Goal: Information Seeking & Learning: Learn about a topic

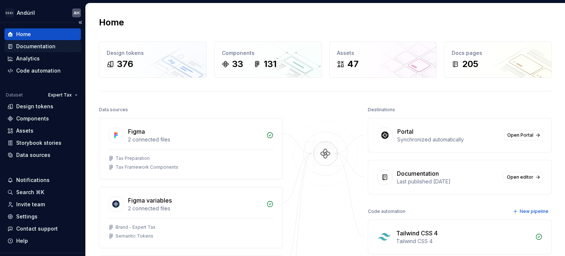
click at [34, 45] on div "Documentation" at bounding box center [35, 46] width 39 height 7
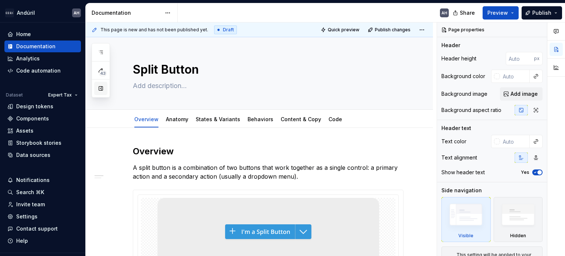
click at [103, 90] on button "button" at bounding box center [100, 88] width 13 height 13
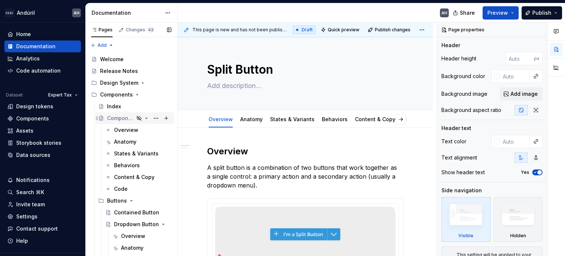
click at [143, 119] on icon "Page tree" at bounding box center [146, 118] width 6 height 6
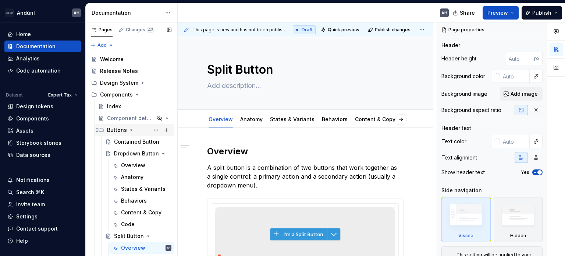
click at [131, 130] on icon "Page tree" at bounding box center [132, 129] width 2 height 1
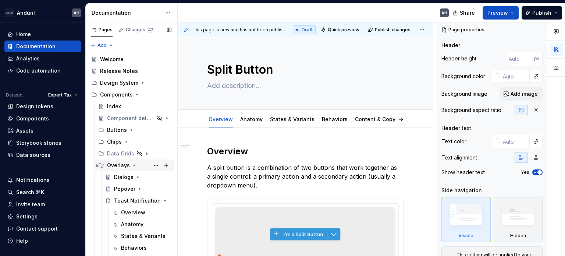
click at [133, 165] on icon "Page tree" at bounding box center [134, 165] width 2 height 1
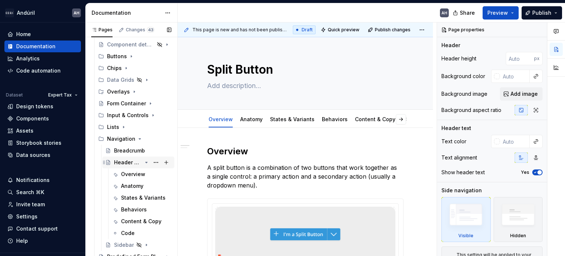
scroll to position [110, 0]
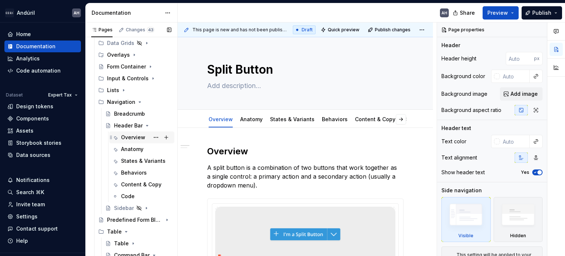
click at [125, 139] on div "Overview" at bounding box center [133, 136] width 24 height 7
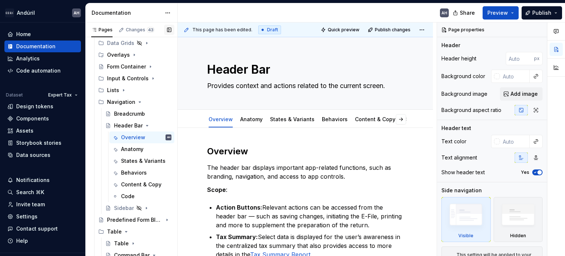
click at [168, 31] on button "button" at bounding box center [169, 30] width 10 height 10
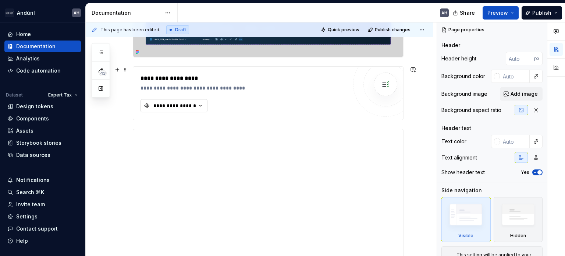
scroll to position [257, 0]
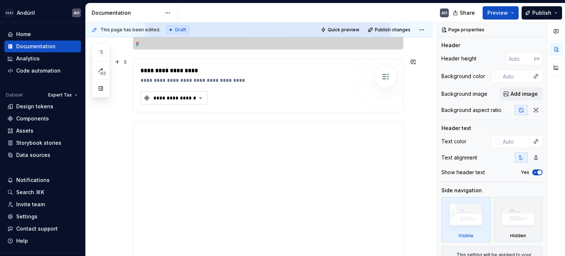
type textarea "*"
click at [152, 99] on div "**********" at bounding box center [170, 97] width 53 height 7
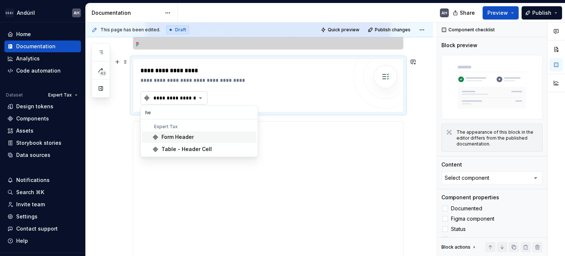
type input "h"
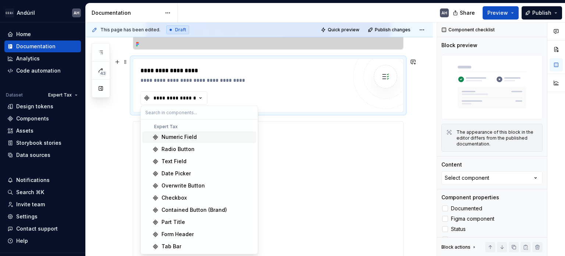
click at [300, 71] on div "**********" at bounding box center [243, 70] width 207 height 9
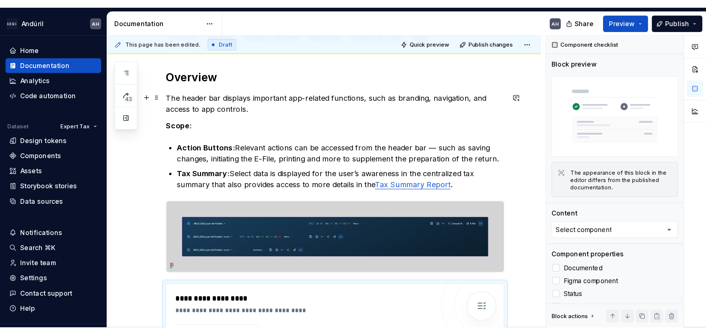
scroll to position [0, 0]
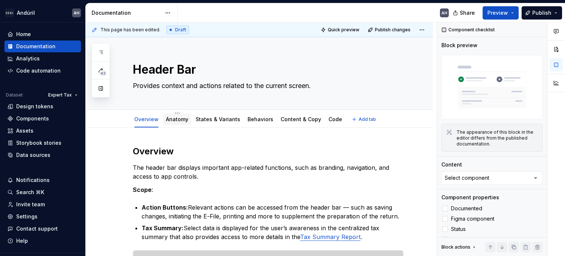
click at [178, 119] on link "Anatomy" at bounding box center [177, 119] width 22 height 6
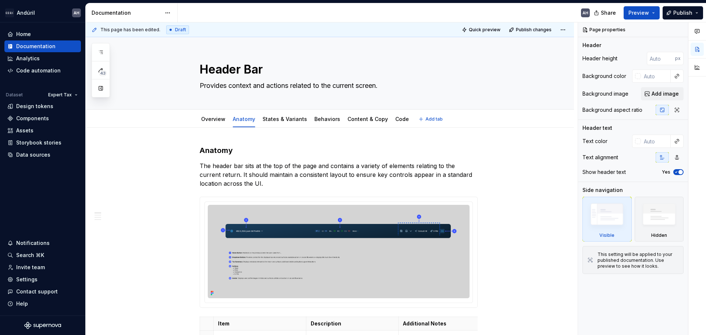
type textarea "*"
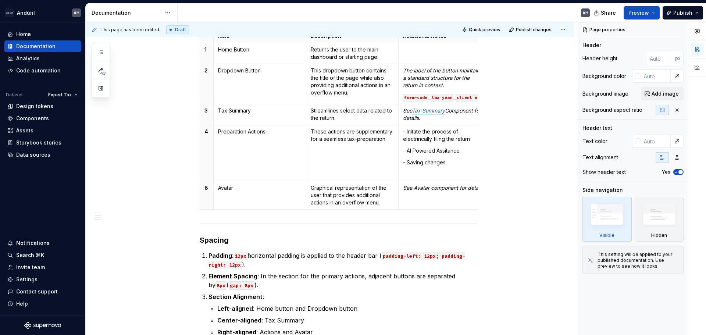
scroll to position [294, 0]
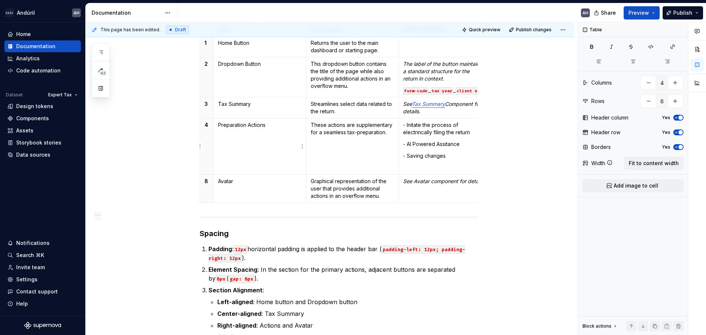
click at [241, 128] on p "Preparation Actions" at bounding box center [259, 124] width 83 height 7
click at [256, 128] on p "Preparation Actions" at bounding box center [259, 124] width 83 height 7
click at [268, 127] on p "Preparation Actions" at bounding box center [259, 124] width 83 height 7
click at [252, 127] on p "Preparation Actions" at bounding box center [259, 124] width 83 height 7
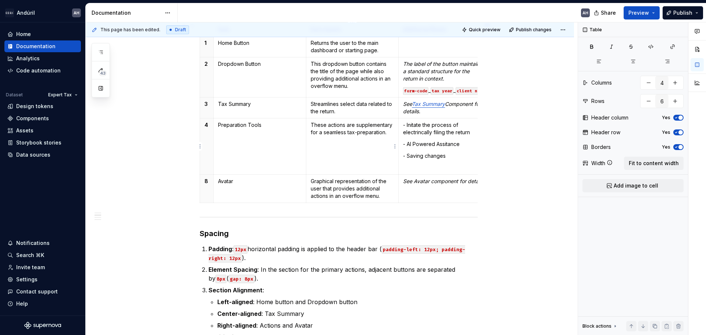
click at [319, 127] on p "These actions are supplementary for a seamless tax-preparation." at bounding box center [352, 128] width 83 height 15
click at [321, 133] on p "Primary preparation tools are supplementary for a seamless tax-preparation." at bounding box center [352, 132] width 83 height 22
click at [416, 133] on p "- Initate the process of electrincally filing the return" at bounding box center [444, 128] width 83 height 15
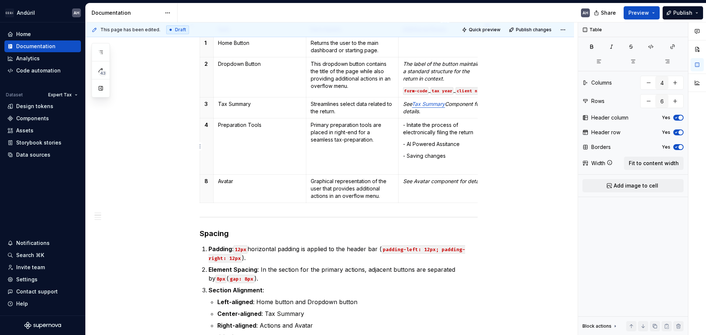
click at [413, 127] on p "- Initate the process of electronically filing the return" at bounding box center [444, 128] width 83 height 15
click at [437, 124] on p "- Initate the process of electronically filing the return" at bounding box center [444, 128] width 83 height 15
click at [415, 126] on p "- Initate the process of electronically filing the return" at bounding box center [444, 128] width 83 height 15
click at [448, 146] on p "- AI Powered Assitance" at bounding box center [444, 143] width 83 height 7
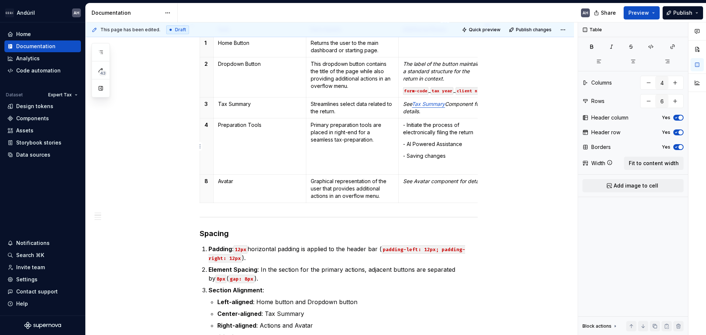
click at [450, 160] on p "- Saving changes" at bounding box center [444, 155] width 83 height 7
click at [447, 186] on td "See Avatar component for details" at bounding box center [445, 189] width 93 height 28
click at [100, 89] on button "button" at bounding box center [100, 88] width 13 height 13
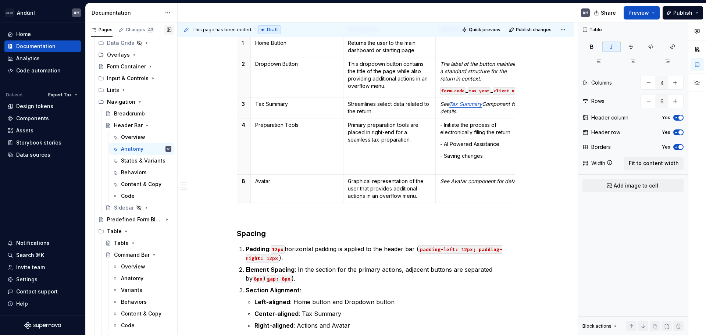
scroll to position [0, 0]
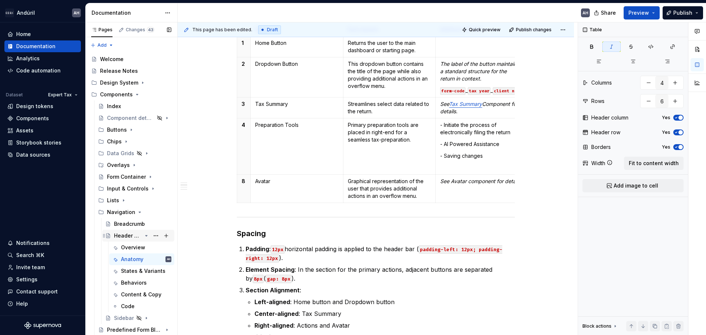
click at [143, 236] on icon "Page tree" at bounding box center [146, 236] width 6 height 6
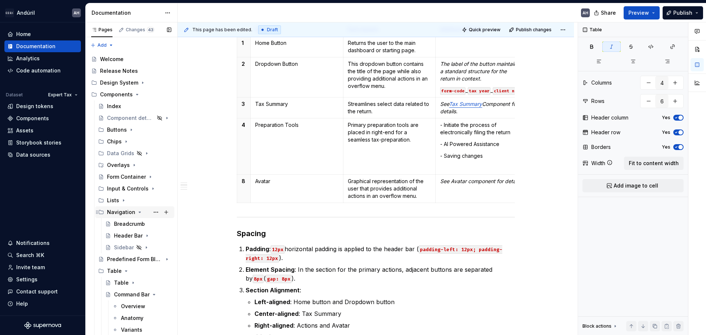
click at [137, 213] on icon "Page tree" at bounding box center [140, 212] width 6 height 6
click at [155, 117] on button "Page tree" at bounding box center [156, 118] width 10 height 10
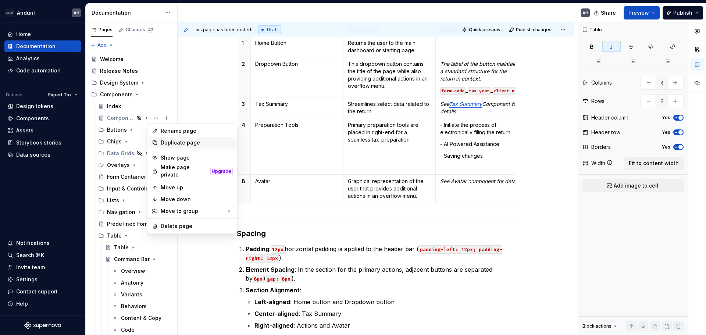
click at [166, 145] on div "Duplicate page" at bounding box center [197, 142] width 72 height 7
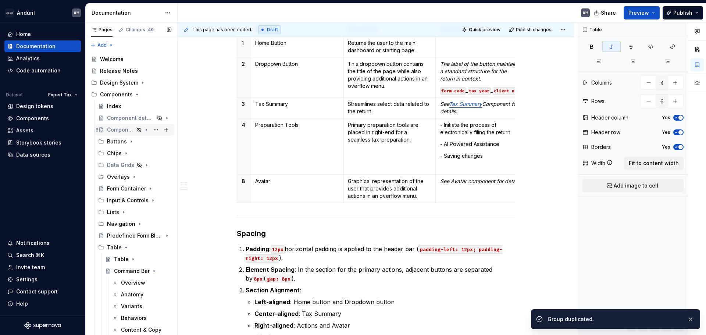
click at [118, 128] on div "Component detail template" at bounding box center [120, 129] width 27 height 7
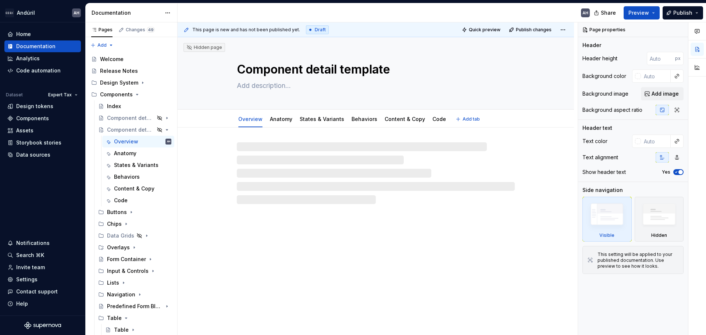
click at [282, 72] on textarea "Component detail template" at bounding box center [374, 70] width 278 height 18
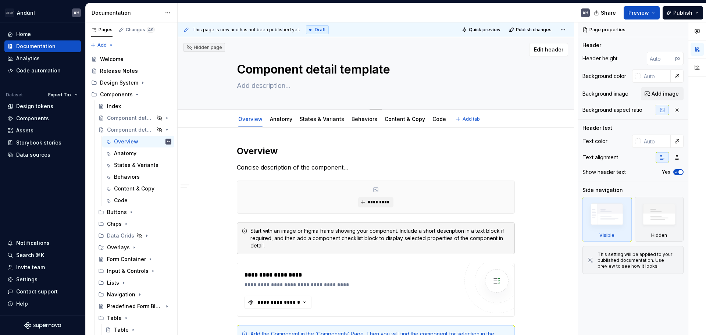
click at [279, 71] on textarea "Component detail template" at bounding box center [374, 70] width 278 height 18
type textarea "*"
type textarea "A"
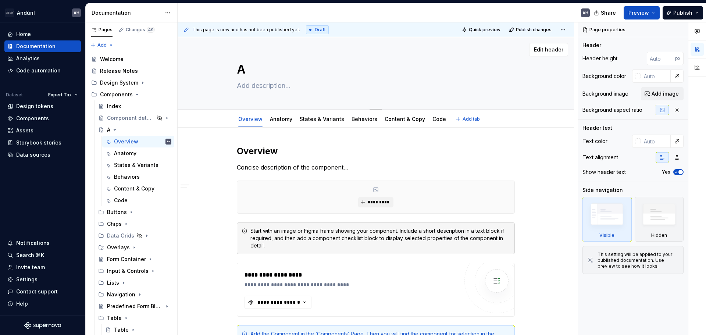
type textarea "*"
type textarea "Av"
type textarea "*"
type textarea "Ava"
type textarea "*"
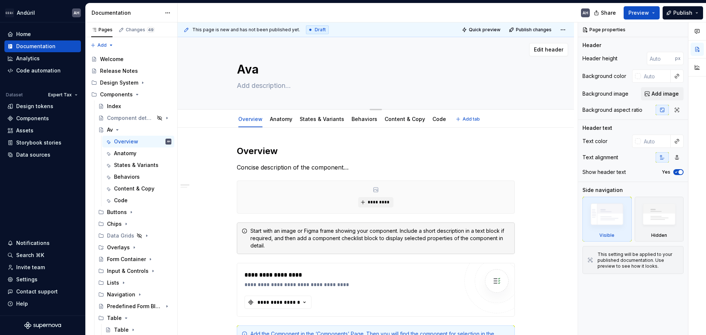
type textarea "Avat"
type textarea "*"
type textarea "Avatar"
type textarea "*"
type textarea "Avatar"
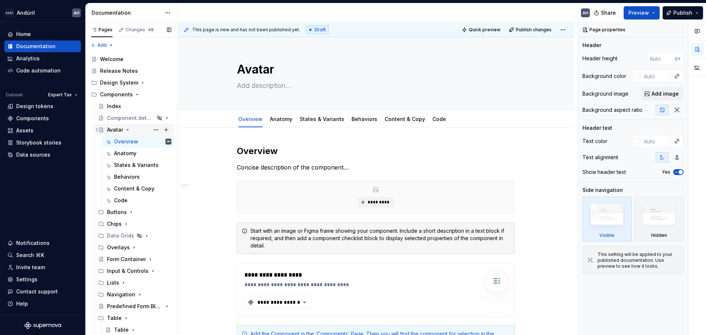
click at [123, 129] on div "Avatar" at bounding box center [139, 130] width 64 height 10
click at [127, 130] on icon "Page tree" at bounding box center [128, 129] width 2 height 1
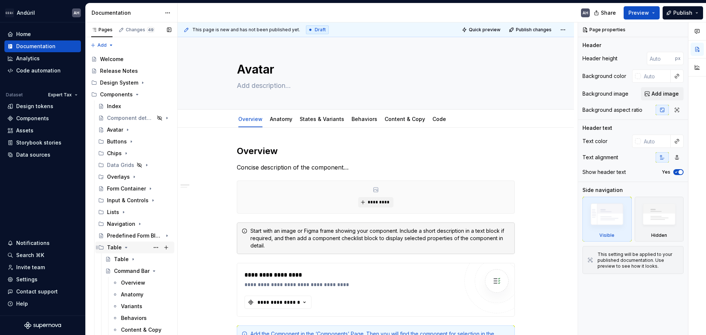
click at [125, 249] on icon "Page tree" at bounding box center [126, 248] width 6 height 6
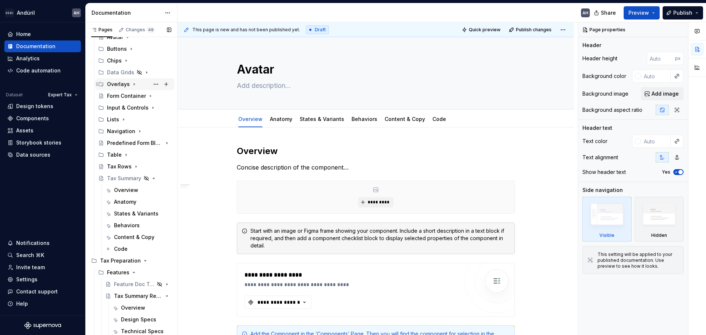
scroll to position [110, 0]
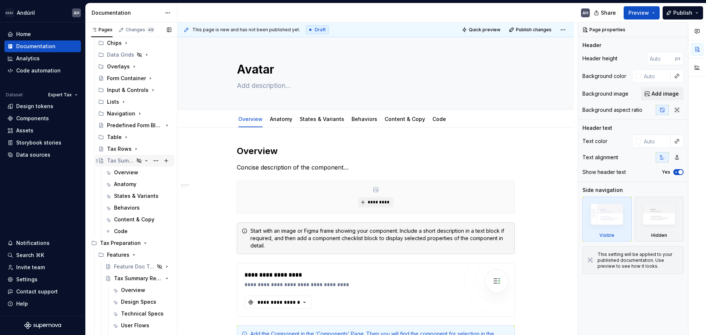
click at [143, 161] on icon "Page tree" at bounding box center [146, 161] width 6 height 6
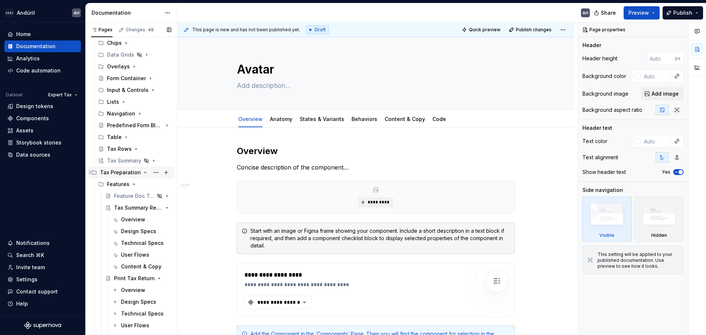
click at [142, 172] on icon "Page tree" at bounding box center [145, 173] width 6 height 6
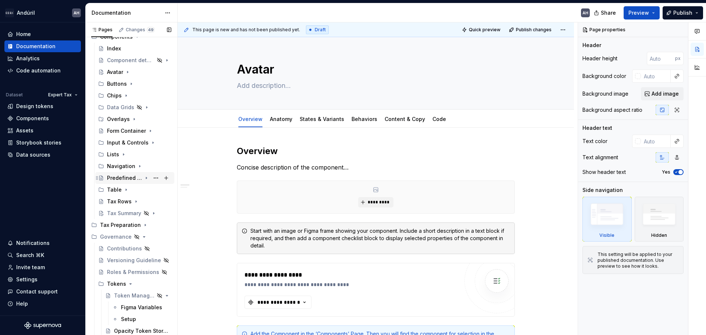
scroll to position [21, 0]
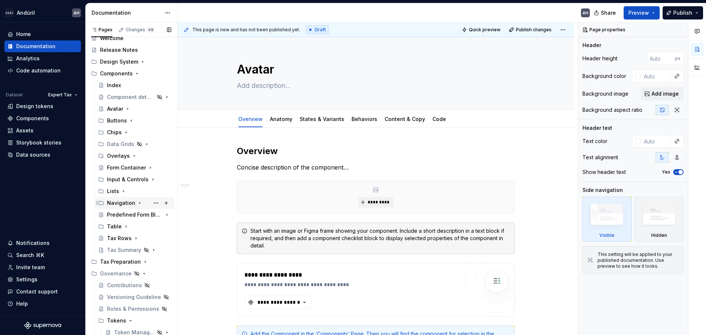
click at [138, 202] on icon "Page tree" at bounding box center [140, 203] width 6 height 6
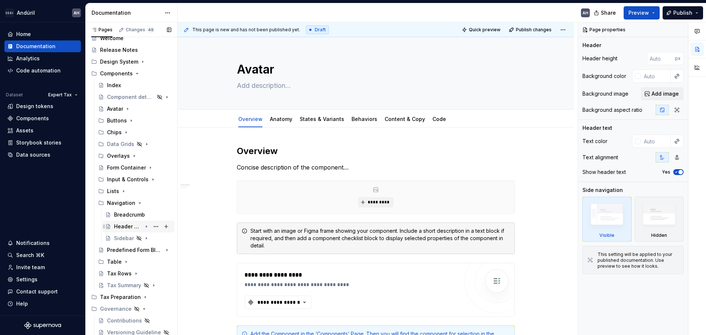
click at [122, 222] on div "Header Bar" at bounding box center [142, 226] width 57 height 10
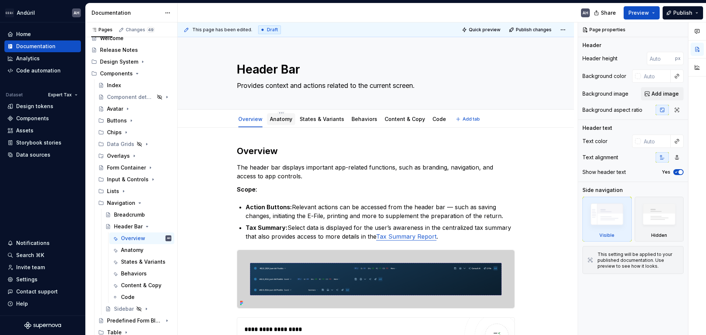
click at [281, 118] on link "Anatomy" at bounding box center [281, 119] width 22 height 6
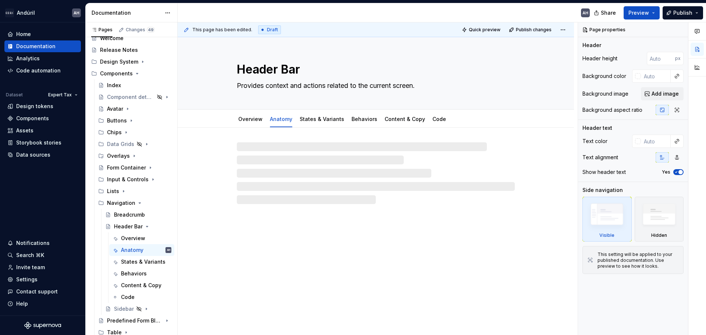
type textarea "*"
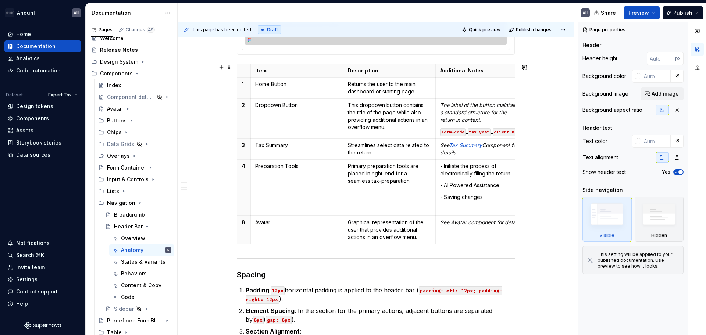
scroll to position [294, 0]
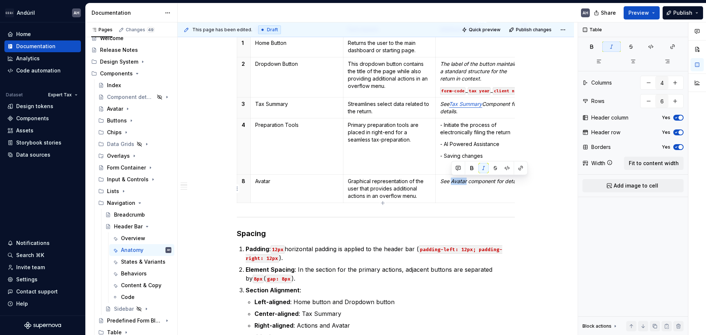
drag, startPoint x: 450, startPoint y: 181, endPoint x: 467, endPoint y: 184, distance: 16.4
click at [467, 184] on em "See Avatar component for details" at bounding box center [480, 181] width 81 height 6
click at [520, 168] on button "button" at bounding box center [521, 168] width 10 height 10
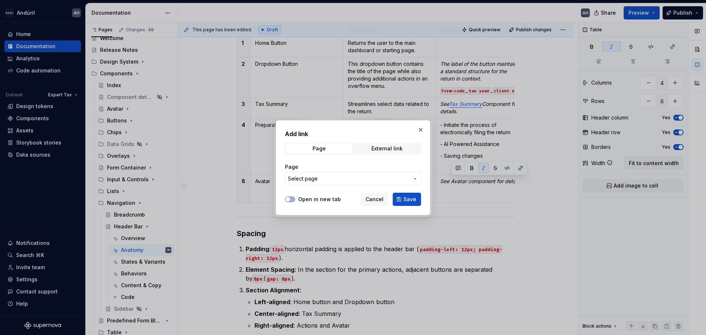
click at [313, 200] on label "Open in new tab" at bounding box center [319, 199] width 43 height 7
click at [295, 200] on button "Open in new tab" at bounding box center [290, 199] width 10 height 6
click at [329, 182] on span "Select page" at bounding box center [348, 178] width 121 height 7
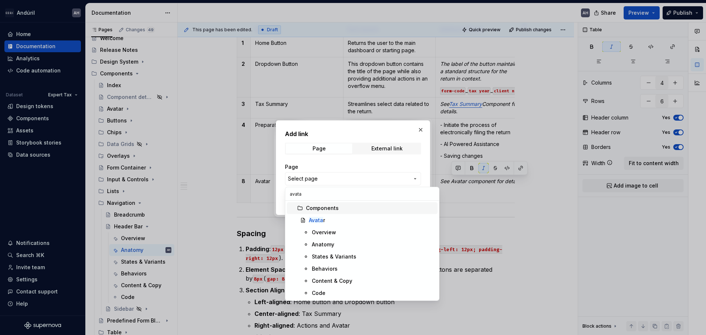
type input "avatar"
click at [330, 219] on div "Avatar" at bounding box center [372, 220] width 126 height 7
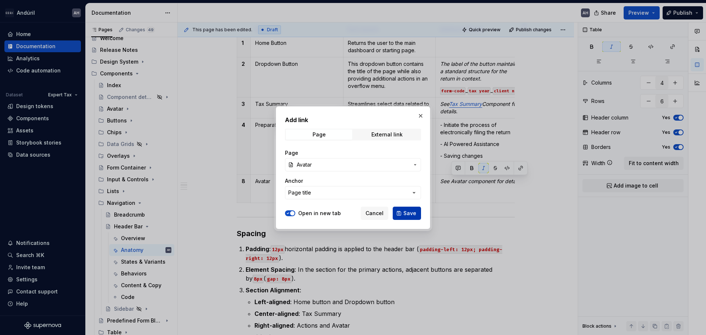
click at [404, 212] on button "Save" at bounding box center [407, 213] width 28 height 13
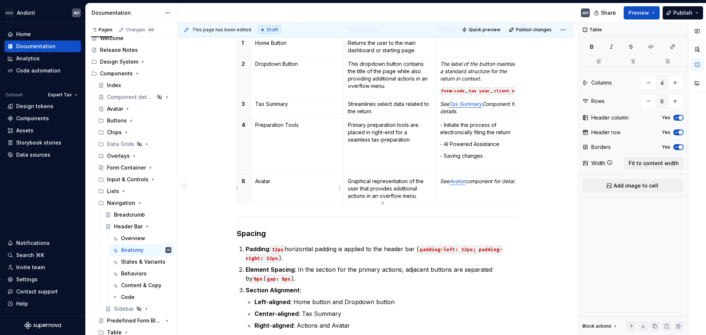
click at [303, 184] on p "Avatar" at bounding box center [296, 181] width 83 height 7
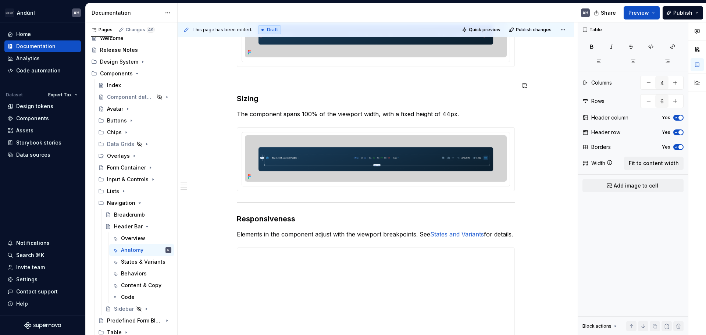
scroll to position [662, 0]
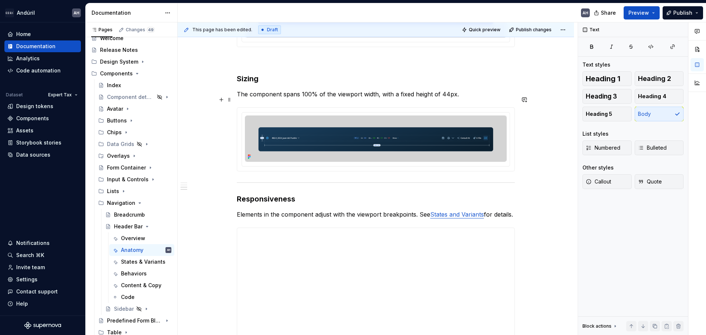
click at [471, 97] on p "The component spans 100% of the viewport width, with a fixed height of 44px." at bounding box center [376, 94] width 278 height 9
type textarea "*"
drag, startPoint x: 455, startPoint y: 100, endPoint x: 441, endPoint y: 100, distance: 13.6
click at [441, 99] on p "The component spans 100% of the viewport width, with a fixed height of 44px." at bounding box center [376, 94] width 278 height 9
click at [564, 87] on button "button" at bounding box center [596, 86] width 10 height 10
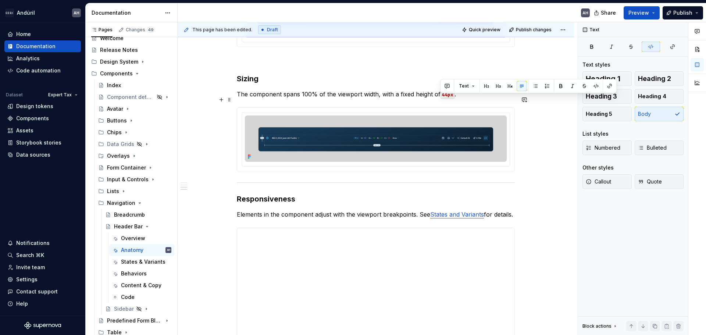
click at [418, 99] on p "The component spans 100% of the viewport width, with a fixed height of 44px ." at bounding box center [376, 94] width 278 height 9
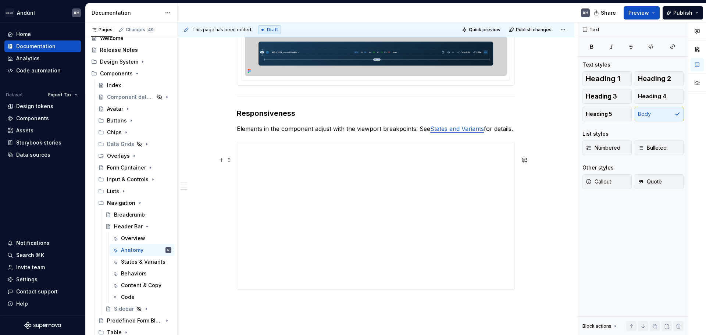
scroll to position [772, 0]
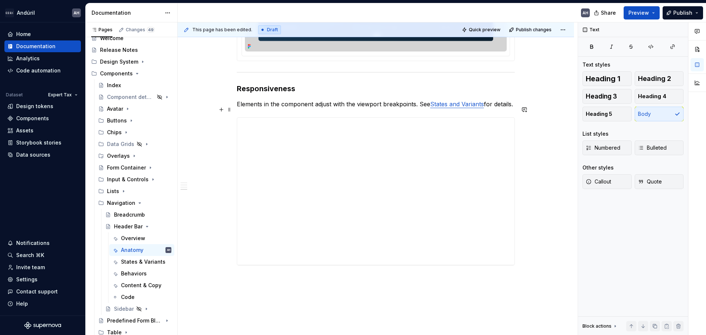
click at [292, 108] on p "Elements in the component adjust with the viewport breakpoints. See States and …" at bounding box center [376, 104] width 278 height 9
click at [416, 108] on p "Elements in the component adjust with the viewport breakpoints. See States and …" at bounding box center [376, 104] width 278 height 9
click at [342, 108] on p "Elements in the component adjust with the viewport breakpoints. See States and …" at bounding box center [376, 104] width 278 height 9
click at [424, 108] on p "Elements in the component adjust with the viewport breakpoints. See States and …" at bounding box center [376, 104] width 278 height 9
click at [360, 108] on p "Elements in the component adjust with the viewport breakpoints. See States and …" at bounding box center [376, 104] width 278 height 9
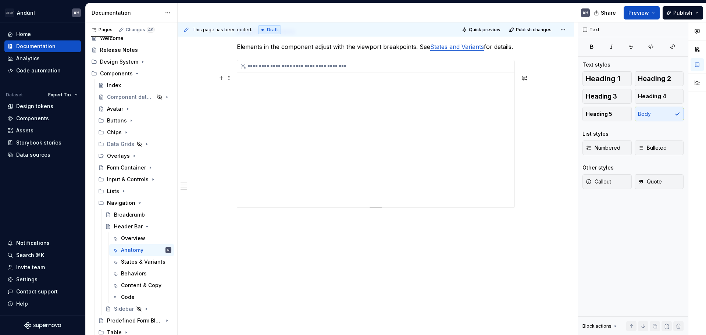
scroll to position [770, 0]
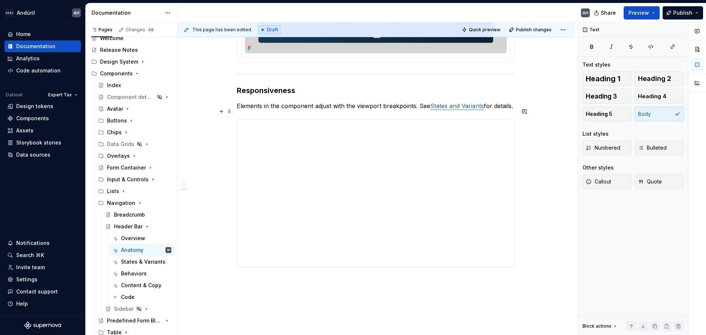
click at [341, 110] on p "Elements in the component adjust with the viewport breakpoints. See States and …" at bounding box center [376, 105] width 278 height 9
click at [246, 110] on p "Elements in the component adjust with the viewport breakpoints. See States and …" at bounding box center [376, 105] width 278 height 9
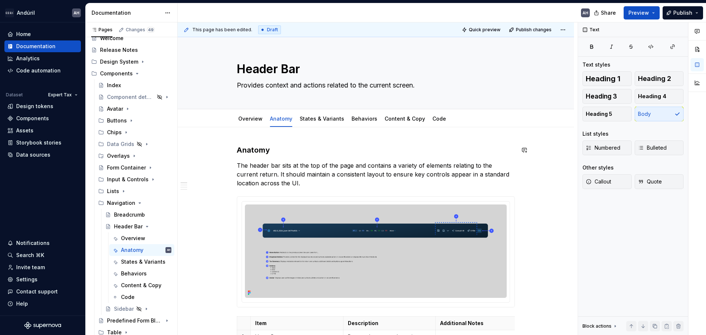
scroll to position [0, 0]
click at [325, 121] on link "States & Variants" at bounding box center [322, 119] width 44 height 6
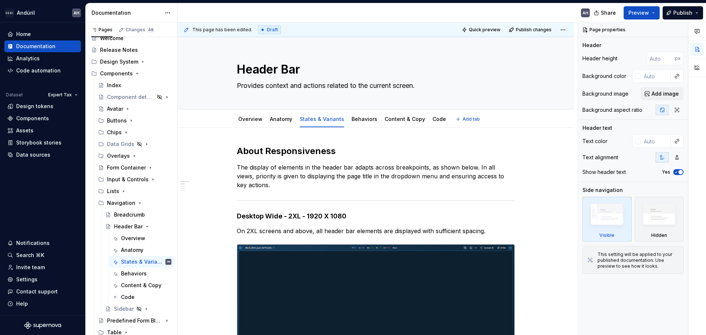
type textarea "*"
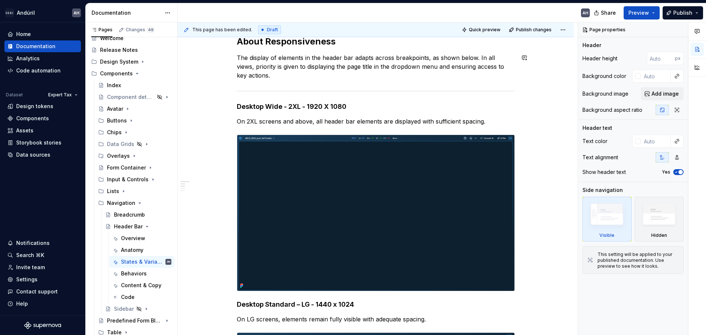
scroll to position [110, 0]
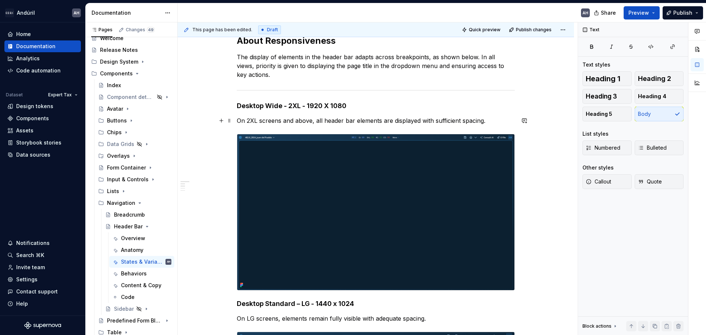
click at [356, 120] on p "On 2XL screens and above, all header bar elements are displayed with sufficient…" at bounding box center [376, 120] width 278 height 9
click at [416, 118] on p "On 2XL screens and above, all header bar elements are displayed with sufficient…" at bounding box center [376, 120] width 278 height 9
click at [488, 121] on p "On 2XL screens and above, all header bar elements are displayed with sufficient…" at bounding box center [376, 120] width 278 height 9
click at [419, 120] on p "On 2XL screens and above, all header bar elements are displayed with sufficient…" at bounding box center [376, 120] width 278 height 9
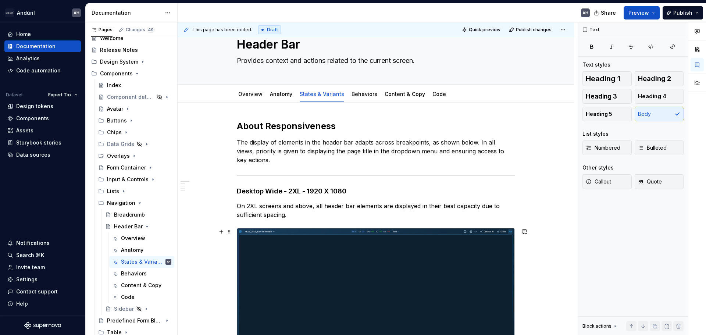
scroll to position [0, 0]
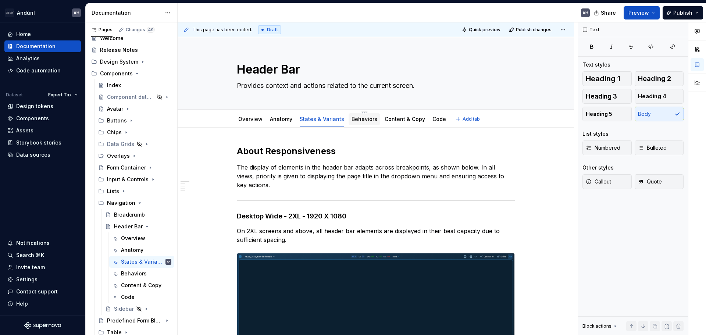
click at [363, 117] on link "Behaviors" at bounding box center [365, 119] width 26 height 6
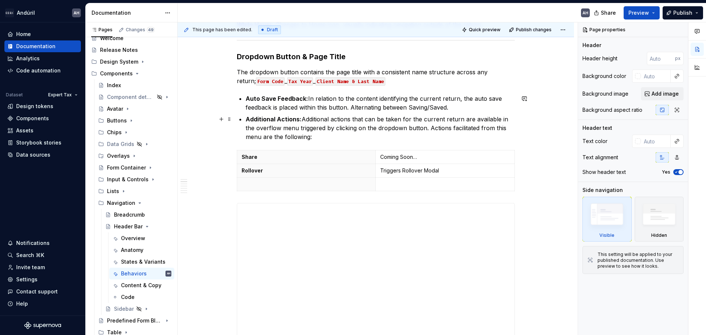
scroll to position [368, 0]
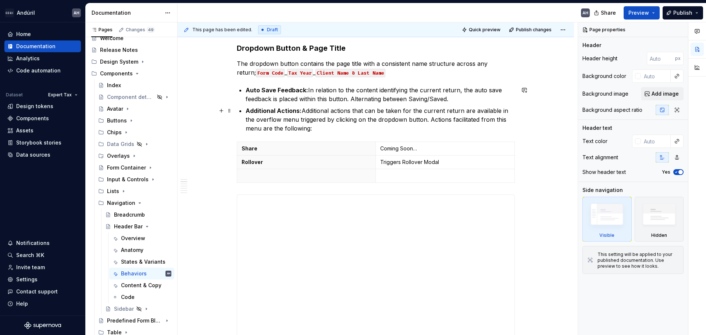
click at [317, 115] on p "Additional Actions: Additional actions that can be taken for the current return…" at bounding box center [380, 119] width 269 height 26
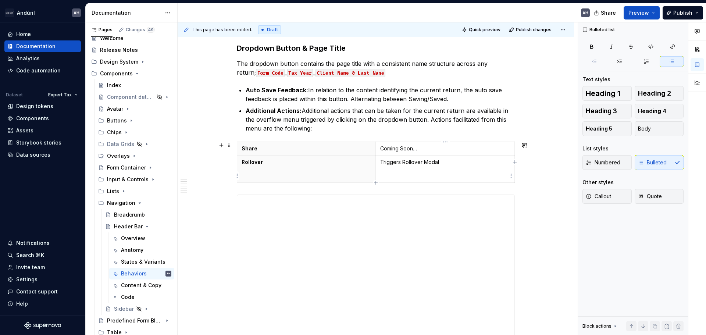
click at [445, 173] on p at bounding box center [445, 175] width 130 height 7
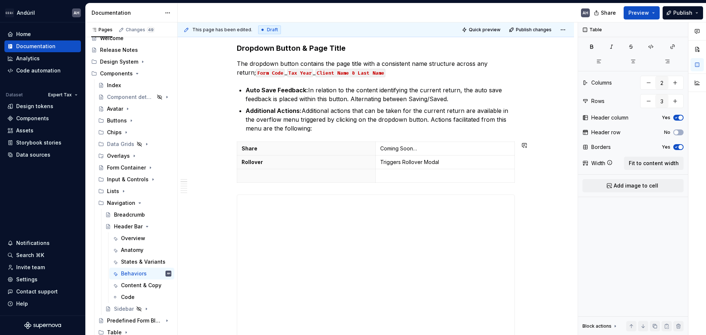
click at [339, 131] on p "Additional Actions: Additional actions that can be taken for the current return…" at bounding box center [380, 119] width 269 height 26
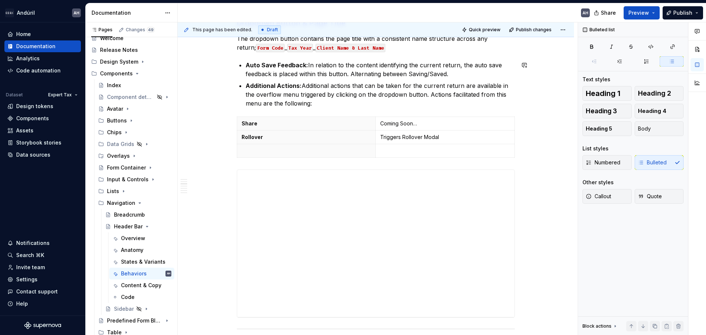
scroll to position [405, 0]
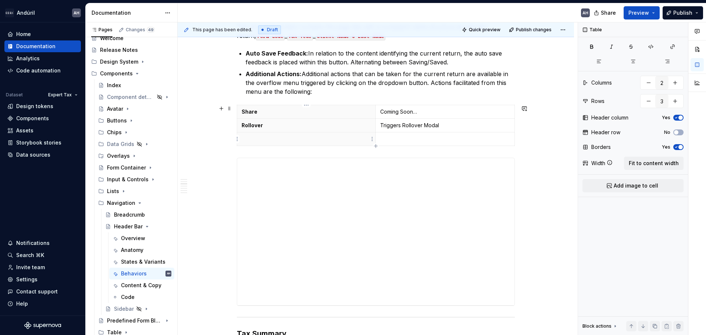
click at [311, 139] on p at bounding box center [306, 138] width 129 height 7
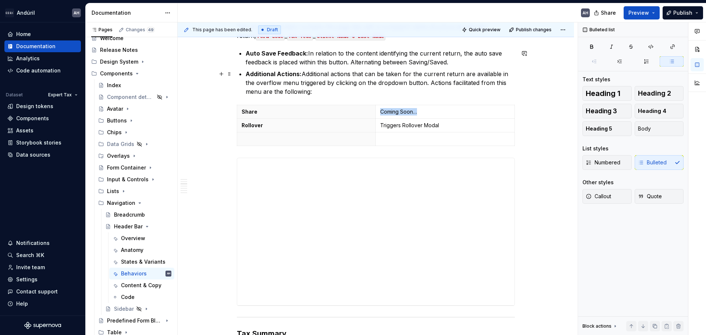
click at [333, 94] on p "Additional Actions: Additional actions that can be taken for the current return…" at bounding box center [380, 83] width 269 height 26
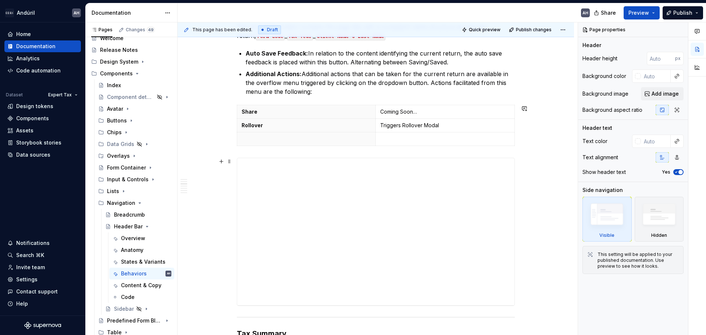
type textarea "*"
click at [231, 161] on span at bounding box center [230, 161] width 6 height 10
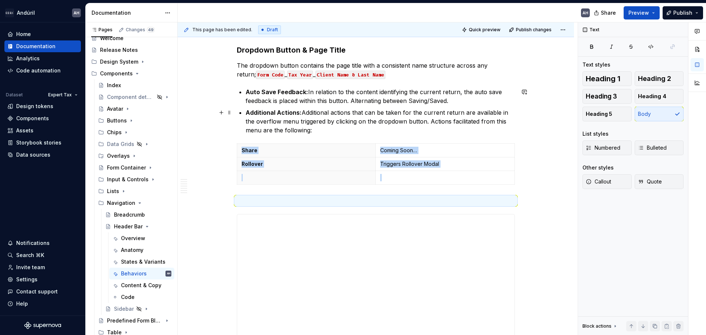
scroll to position [453, 0]
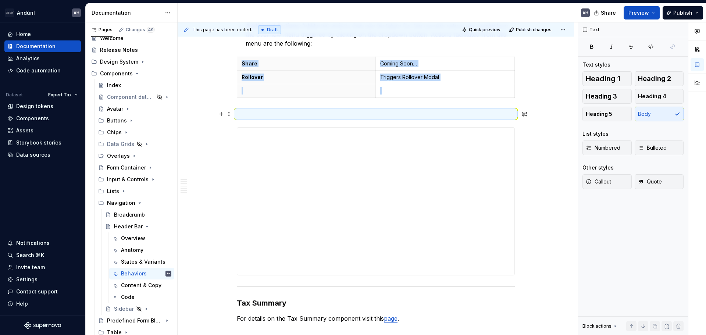
click at [267, 113] on p at bounding box center [376, 114] width 278 height 9
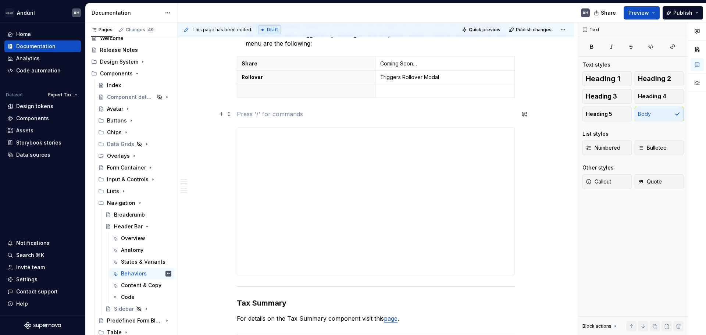
click at [256, 116] on p at bounding box center [376, 114] width 278 height 9
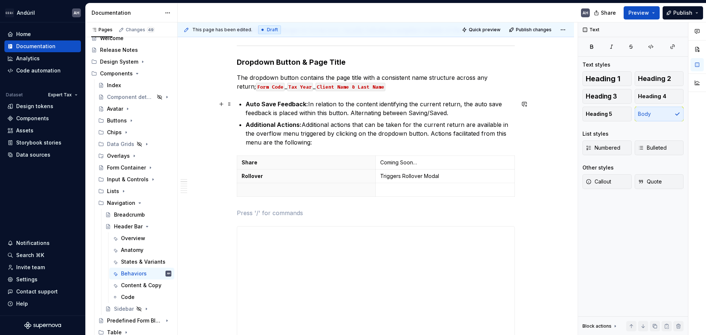
scroll to position [379, 0]
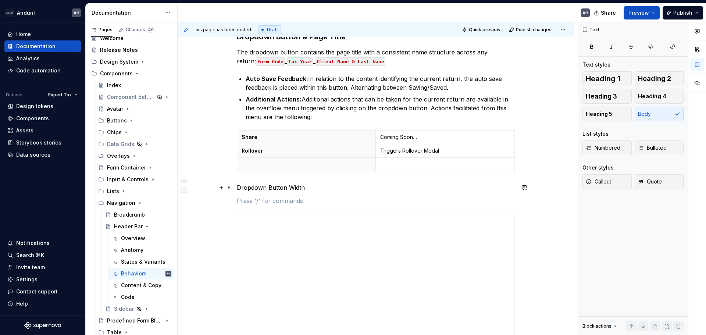
click at [237, 187] on p "Dropdown Button Width" at bounding box center [376, 187] width 278 height 9
click at [334, 189] on p "About the Dropdown Button Width" at bounding box center [376, 187] width 278 height 9
click at [564, 118] on button "Heading 5" at bounding box center [607, 114] width 49 height 15
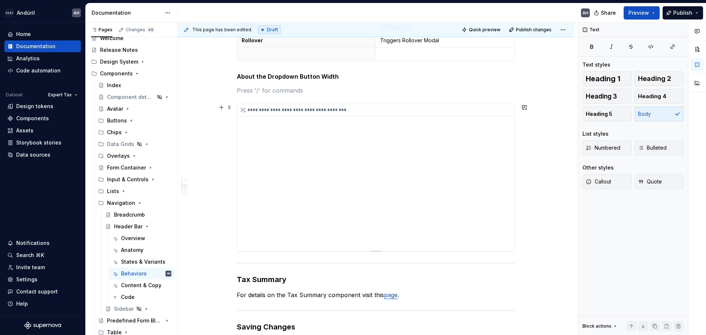
scroll to position [526, 0]
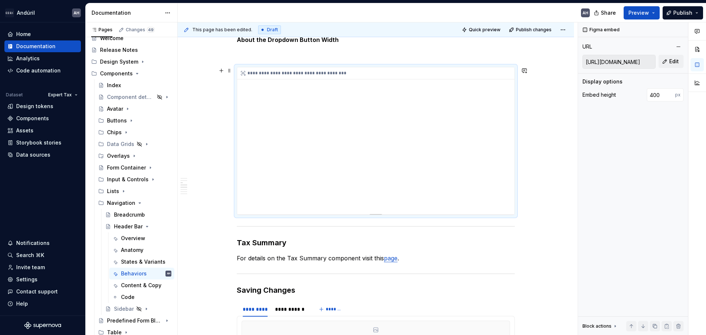
click at [338, 167] on div "**********" at bounding box center [375, 140] width 277 height 147
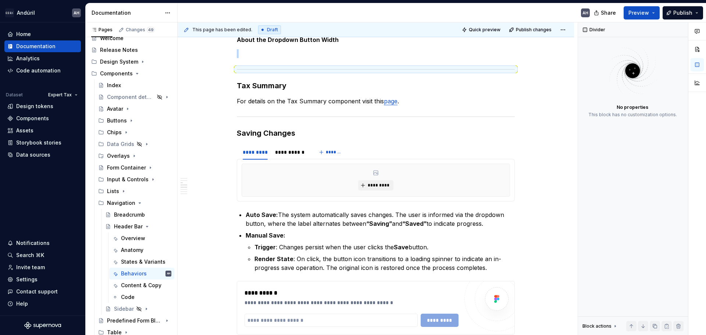
scroll to position [369, 0]
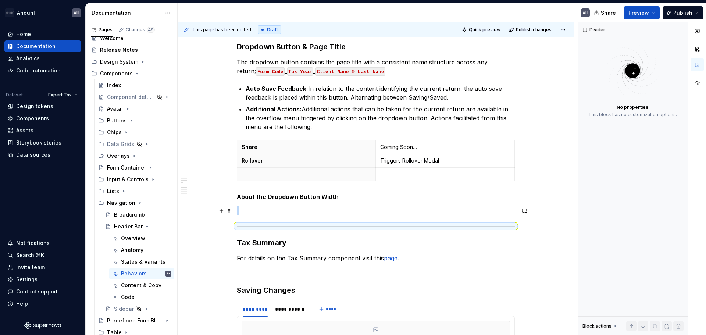
click at [306, 212] on p at bounding box center [376, 210] width 278 height 9
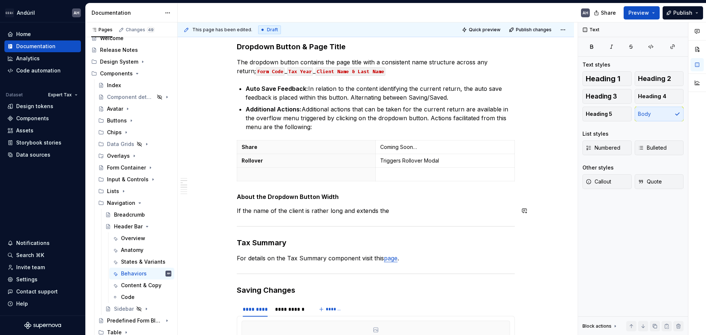
click at [314, 215] on p "If the name of the client is rather long and extends the" at bounding box center [376, 210] width 278 height 9
drag, startPoint x: 337, startPoint y: 214, endPoint x: 237, endPoint y: 211, distance: 100.1
click at [237, 211] on p "If the name of the client is rather long and extends the" at bounding box center [376, 210] width 278 height 9
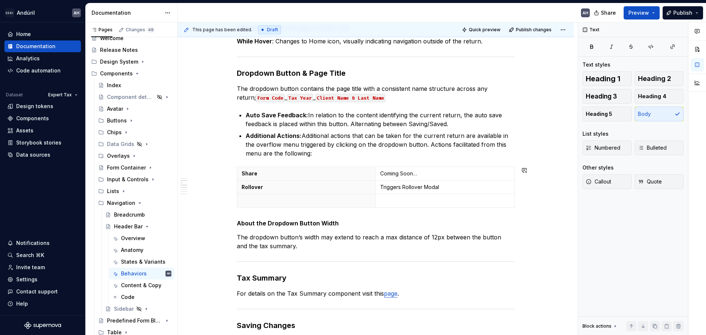
scroll to position [341, 0]
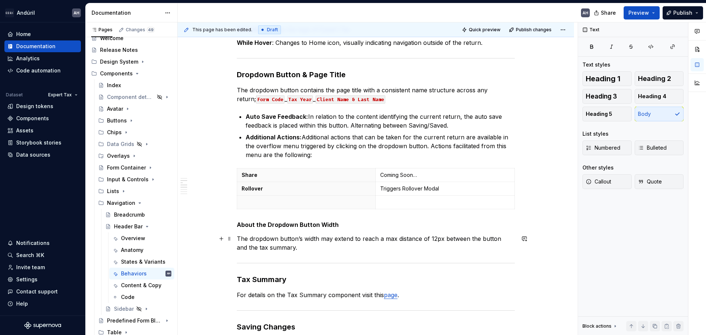
click at [442, 239] on p "The dropdown button’s width may extend to reach a max distance of 12px between …" at bounding box center [376, 243] width 278 height 18
click at [445, 239] on p "The dropdown button’s width may extend to reach a max distance of 12pxs pace be…" at bounding box center [376, 243] width 278 height 18
click at [434, 245] on p "The dropdown button’s width may extend to reach a max distance of 12px space be…" at bounding box center [376, 243] width 278 height 18
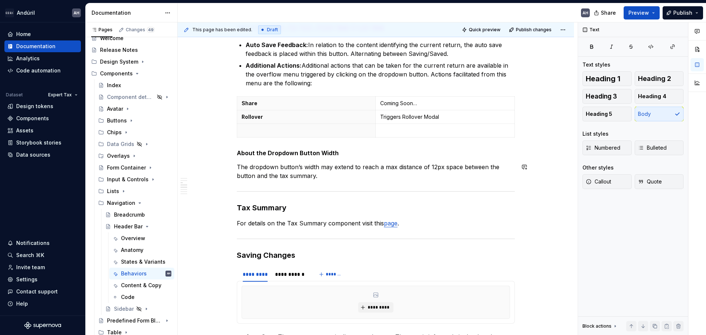
scroll to position [415, 0]
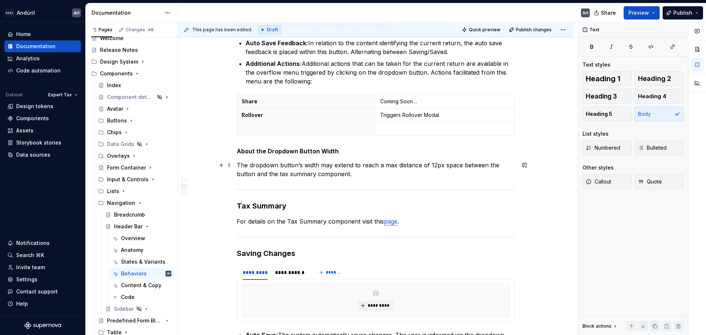
click at [250, 166] on p "The dropdown button’s width may extend to reach a max distance of 12px space be…" at bounding box center [376, 170] width 278 height 18
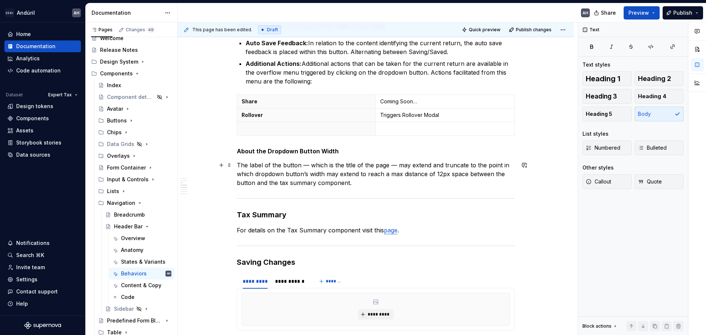
click at [306, 175] on p "The label of the button — which is the title of the page — may extend and trunc…" at bounding box center [376, 174] width 278 height 26
drag, startPoint x: 326, startPoint y: 174, endPoint x: 387, endPoint y: 177, distance: 61.1
click at [387, 177] on p "The label of the button — which is the title of the page — may extend and trunc…" at bounding box center [376, 174] width 278 height 26
click at [384, 174] on p "The label of the button — which is the title of the page — may extend and trunc…" at bounding box center [376, 174] width 278 height 26
click at [475, 175] on p "The label of the button — which is the title of the page — may extend and trunc…" at bounding box center [376, 174] width 278 height 26
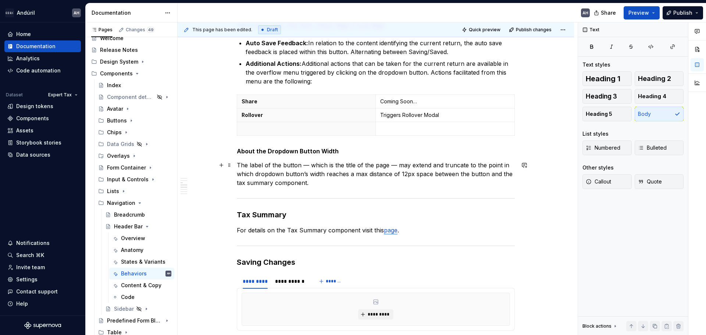
click at [488, 175] on p "The label of the button — which is the title of the page — may extend and trunc…" at bounding box center [376, 174] width 278 height 26
click at [304, 177] on p "The label of the button — which is the title of the page — may extend and trunc…" at bounding box center [376, 174] width 278 height 26
drag, startPoint x: 316, startPoint y: 183, endPoint x: 236, endPoint y: 162, distance: 82.1
copy p "The label of the button — which is the title of the page — may extend and trunc…"
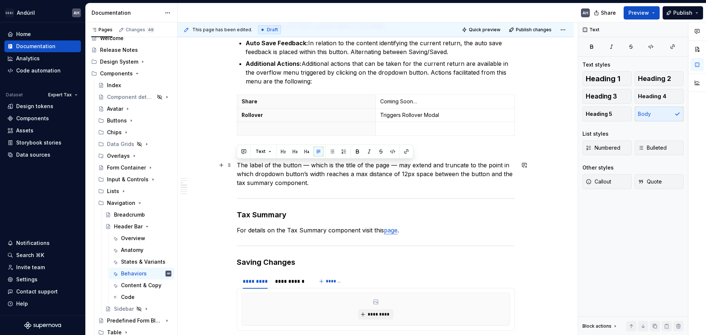
click at [309, 185] on p "The label of the button — which is the title of the page — may extend and trunc…" at bounding box center [376, 174] width 278 height 26
click at [315, 184] on p "The label of the button — which is the title of the page — may extend and trunc…" at bounding box center [376, 174] width 278 height 26
drag, startPoint x: 312, startPoint y: 184, endPoint x: 237, endPoint y: 167, distance: 76.6
click at [237, 167] on p "The label of the button — which is the title of the page — may extend and trunc…" at bounding box center [376, 174] width 278 height 26
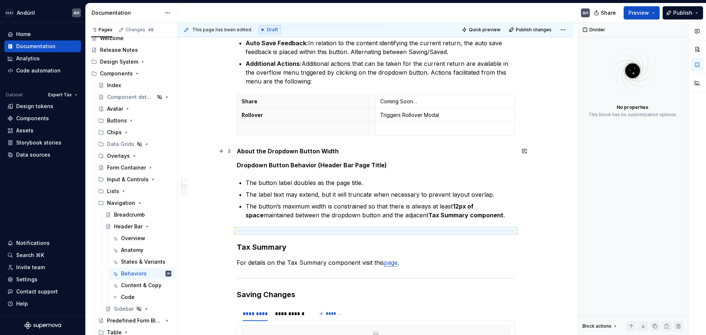
click at [349, 151] on h5 "About the Dropdown Button Width" at bounding box center [376, 150] width 278 height 7
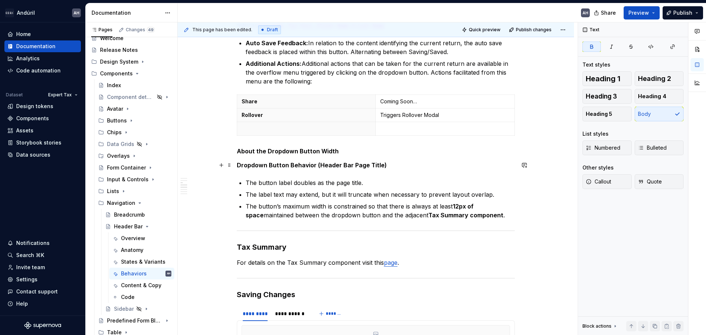
click at [300, 167] on strong "Dropdown Button Behavior (Header Bar Page Title)" at bounding box center [312, 164] width 150 height 7
click at [387, 164] on p "Dropdown Button Behavior (Header Bar Page Title)" at bounding box center [376, 165] width 278 height 9
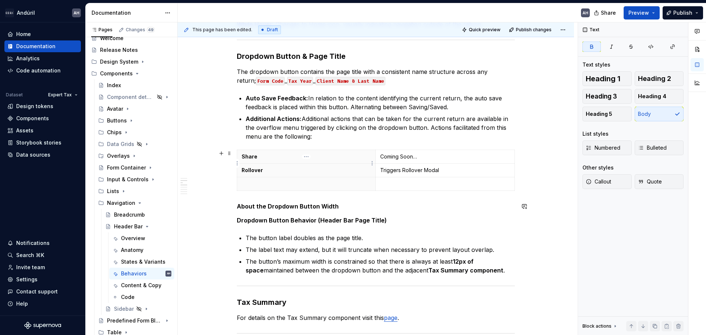
scroll to position [341, 0]
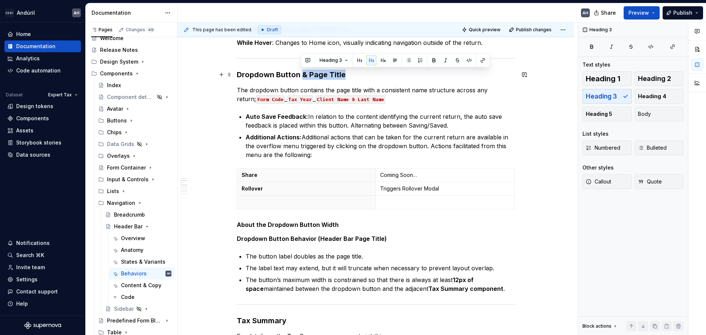
drag, startPoint x: 303, startPoint y: 75, endPoint x: 364, endPoint y: 72, distance: 61.5
click at [364, 72] on h3 "Dropdown Button & Page Title" at bounding box center [376, 75] width 278 height 10
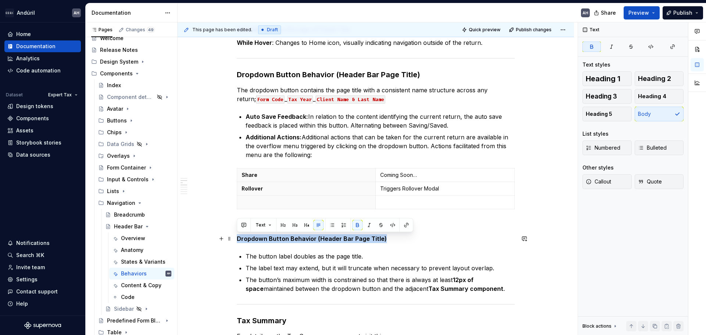
drag, startPoint x: 385, startPoint y: 239, endPoint x: 233, endPoint y: 238, distance: 151.5
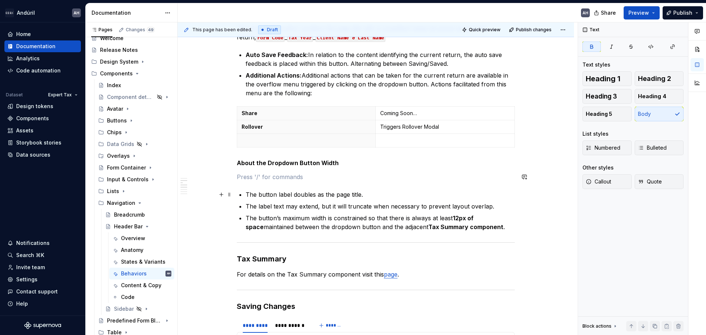
scroll to position [415, 0]
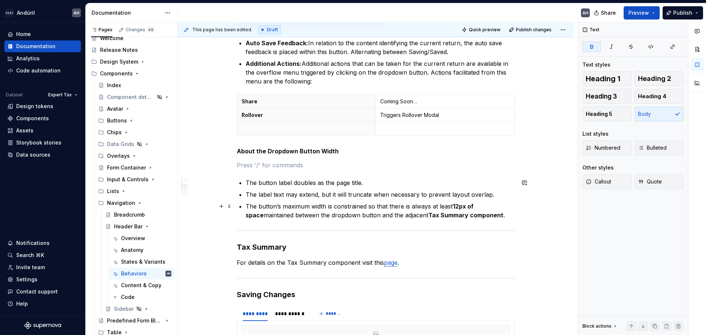
click at [285, 205] on p "The button’s maximum width is constrained so that there is always at least 12px…" at bounding box center [380, 211] width 269 height 18
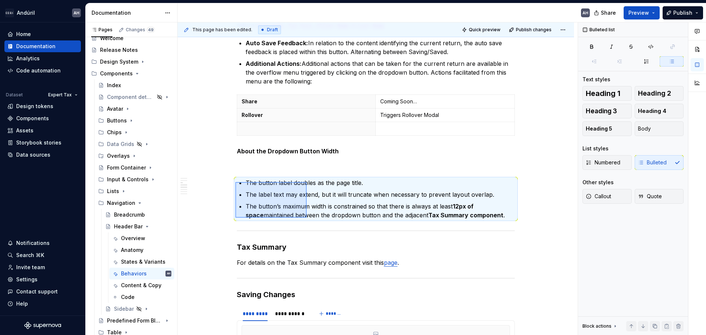
drag, startPoint x: 235, startPoint y: 182, endPoint x: 307, endPoint y: 218, distance: 79.8
click at [307, 218] on div "**********" at bounding box center [378, 178] width 400 height 313
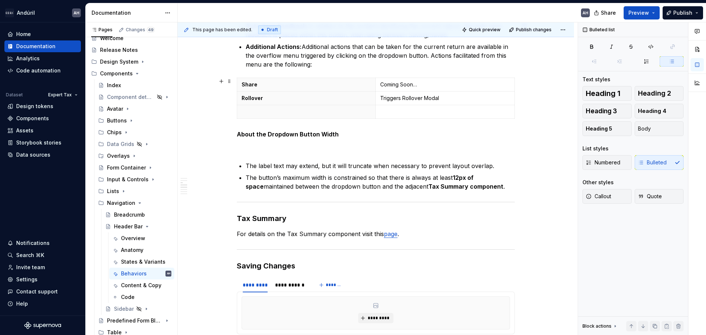
scroll to position [488, 0]
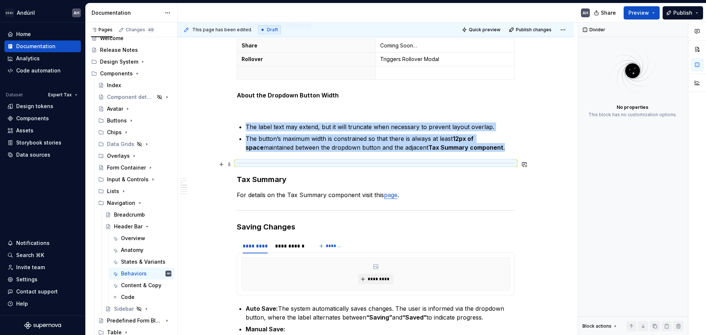
click at [297, 164] on div at bounding box center [376, 163] width 278 height 5
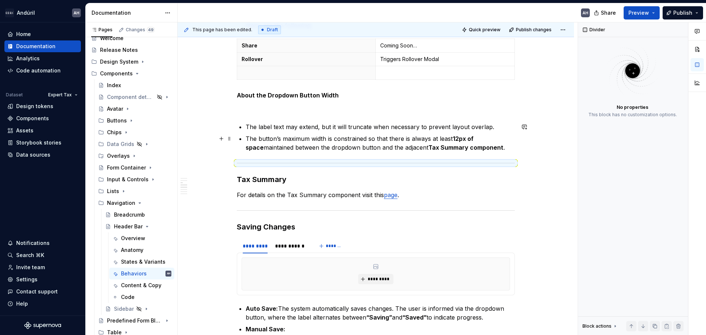
click at [257, 140] on p "The button’s maximum width is constrained so that there is always at least 12px…" at bounding box center [380, 143] width 269 height 18
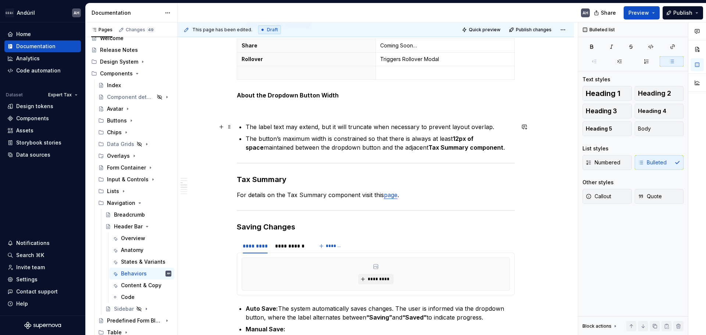
click at [235, 128] on div "**********" at bounding box center [376, 292] width 396 height 1306
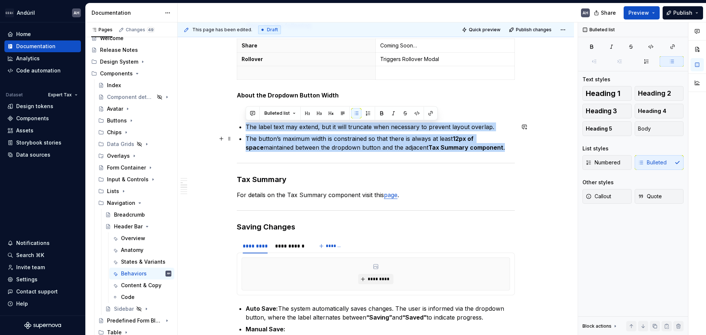
drag, startPoint x: 244, startPoint y: 128, endPoint x: 499, endPoint y: 149, distance: 255.7
click at [499, 149] on div "**********" at bounding box center [376, 246] width 278 height 1179
copy ul "The label text may extend, but it will truncate when necessary to prevent layou…"
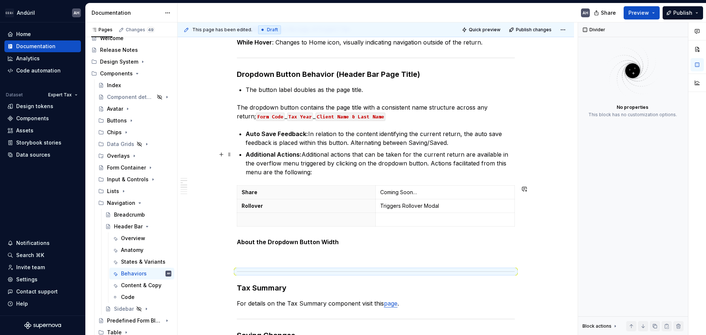
scroll to position [341, 0]
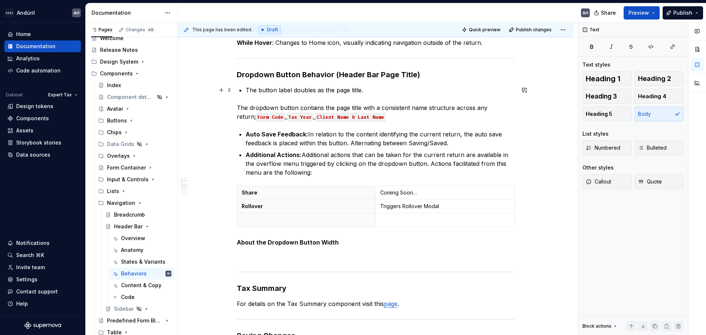
click at [381, 91] on p "The button label doubles as the page title." at bounding box center [380, 90] width 269 height 9
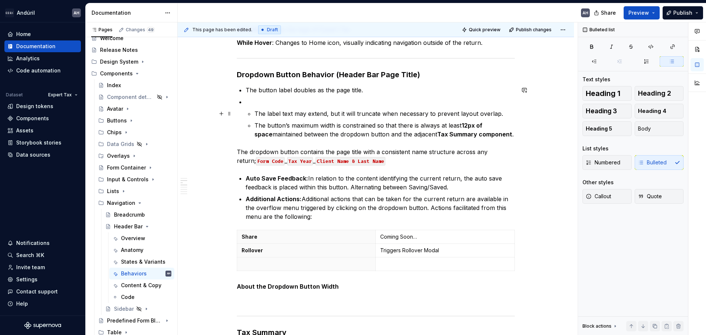
click at [254, 111] on li "The label text may extend, but it will truncate when necessary to prevent layou…" at bounding box center [380, 117] width 269 height 41
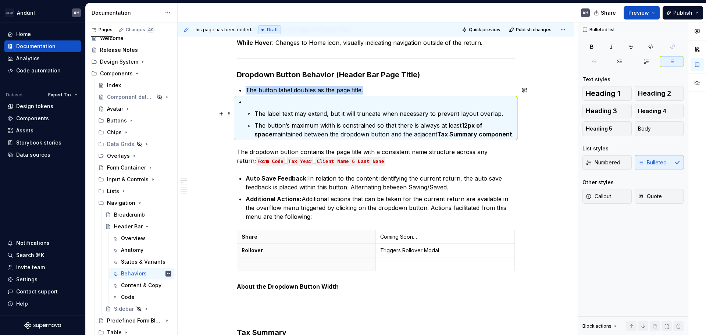
click at [258, 114] on p "The label text may extend, but it will truncate when necessary to prevent layou…" at bounding box center [384, 113] width 260 height 9
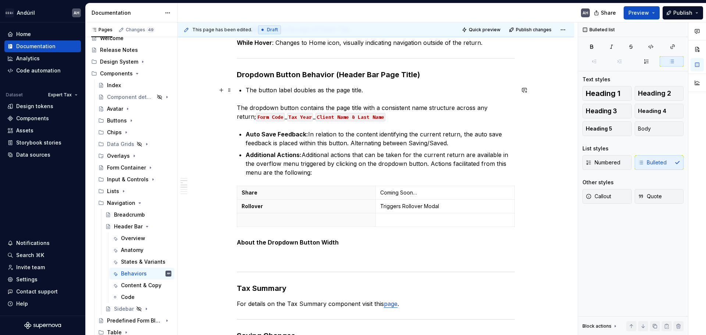
click at [380, 90] on p "The button label doubles as the page title." at bounding box center [380, 90] width 269 height 9
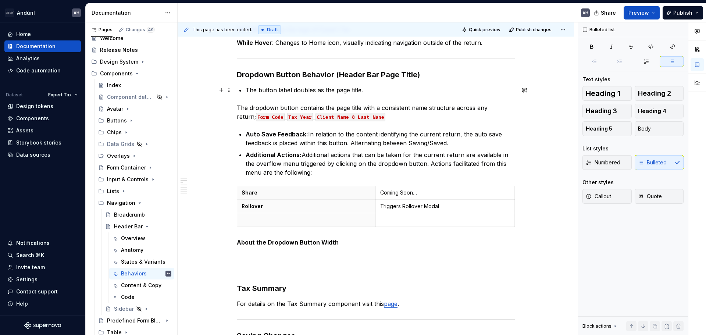
click at [368, 89] on p "The button label doubles as the page title." at bounding box center [380, 90] width 269 height 9
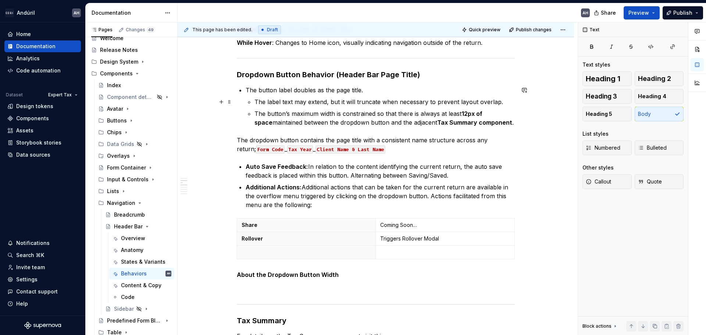
click at [256, 101] on p "The label text may extend, but it will truncate when necessary to prevent layou…" at bounding box center [384, 101] width 260 height 9
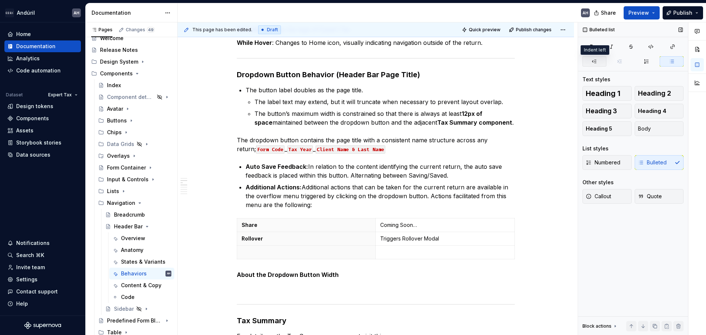
click at [564, 64] on button "button" at bounding box center [595, 61] width 24 height 10
click at [253, 114] on li "The label text may extend, but it will truncate when necessary to prevent layou…" at bounding box center [380, 111] width 269 height 29
click at [564, 64] on button "button" at bounding box center [595, 61] width 24 height 10
click at [328, 115] on p "The button’s maximum width is constrained so that there is always at least 12px…" at bounding box center [380, 118] width 269 height 18
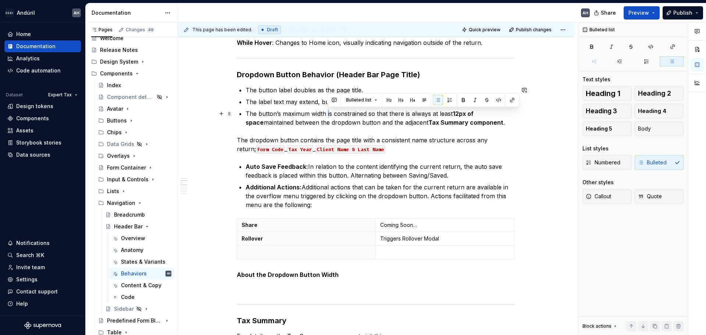
click at [337, 118] on p "The button’s maximum width is constrained so that there is always at least 12px…" at bounding box center [380, 118] width 269 height 18
click at [410, 113] on p "The button’s maximum width is constrained so that there is always at least 12px…" at bounding box center [380, 118] width 269 height 18
click at [409, 124] on p "The button’s maximum width is constrained so that there is always at least 12px…" at bounding box center [380, 118] width 269 height 18
click at [390, 117] on p "The button’s maximum width is constrained so that there is always at least 12px…" at bounding box center [380, 118] width 269 height 18
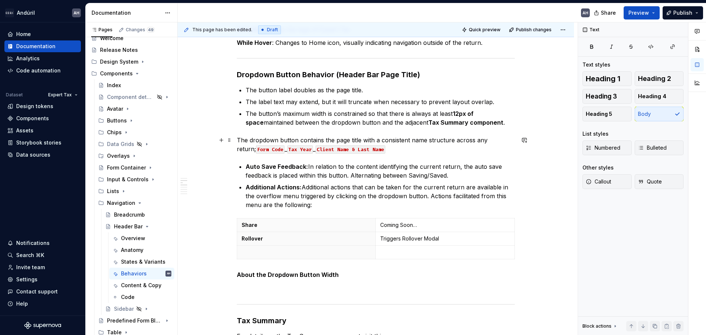
click at [381, 152] on p "The dropdown button contains the page title with a consistent name structure ac…" at bounding box center [376, 145] width 278 height 18
click at [387, 151] on p "The dropdown button contains the page title with a consistent name structure ac…" at bounding box center [376, 145] width 278 height 18
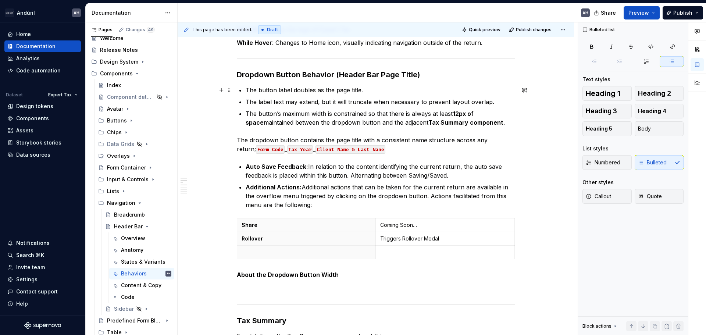
click at [373, 92] on p "The button label doubles as the page title." at bounding box center [380, 90] width 269 height 9
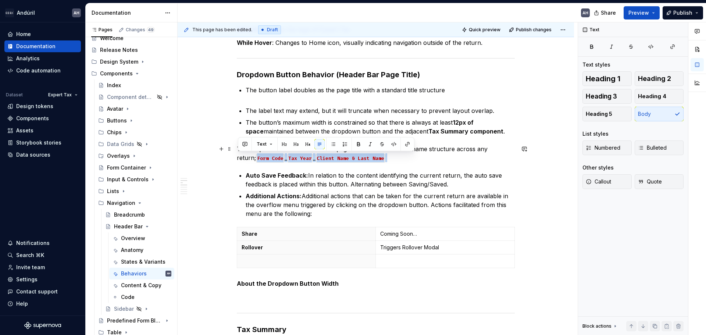
drag, startPoint x: 378, startPoint y: 160, endPoint x: 215, endPoint y: 160, distance: 162.9
copy p "Form Code _ Tax Year _ Client Name & Last Name"
click at [254, 100] on p "The button label doubles as the page title with a standard title structure" at bounding box center [380, 95] width 269 height 18
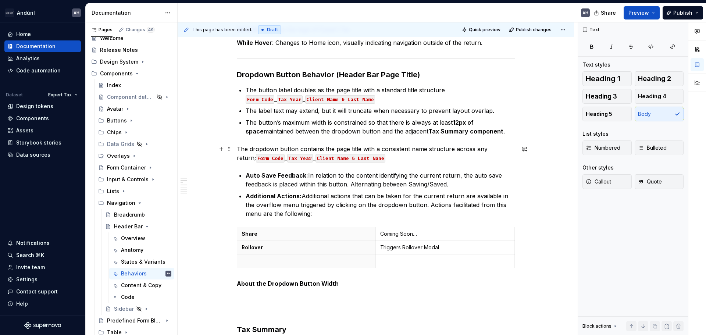
click at [374, 150] on p "The dropdown button contains the page title with a consistent name structure ac…" at bounding box center [376, 154] width 278 height 18
click at [375, 158] on p "The dropdown button contains the page title with a consistent name structure ac…" at bounding box center [376, 154] width 278 height 18
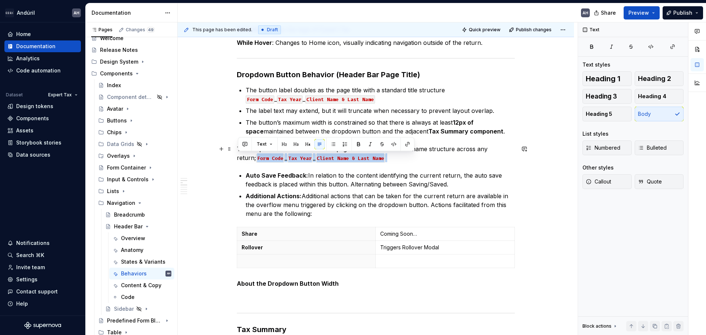
drag, startPoint x: 383, startPoint y: 160, endPoint x: 215, endPoint y: 156, distance: 168.1
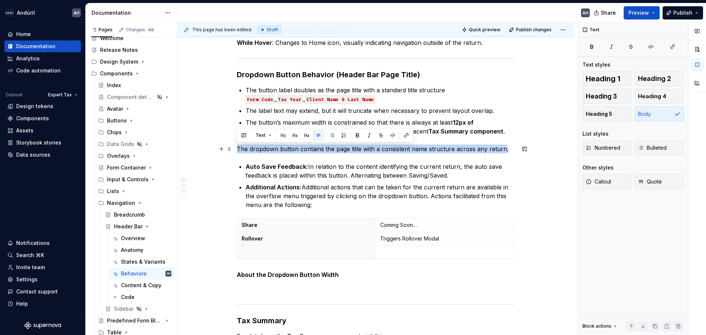
drag, startPoint x: 503, startPoint y: 150, endPoint x: 235, endPoint y: 149, distance: 268.5
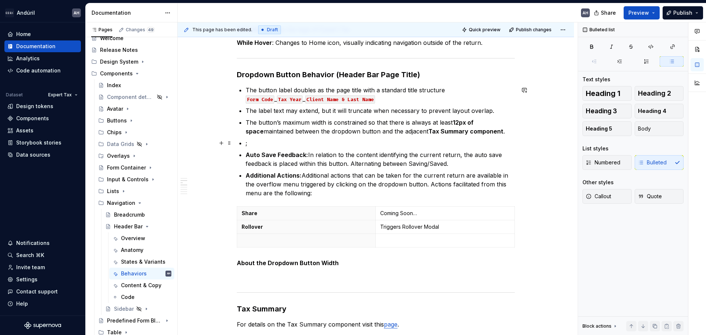
click at [252, 142] on p ";" at bounding box center [380, 143] width 269 height 9
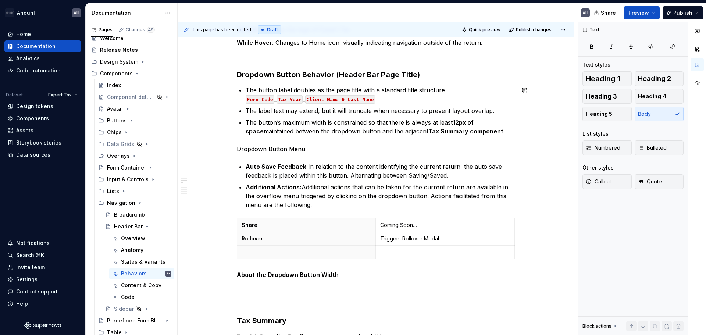
click at [271, 148] on p "Dropdown Button Menu" at bounding box center [376, 149] width 278 height 9
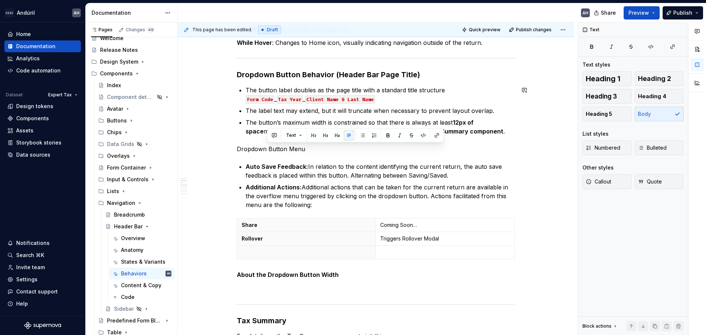
click at [271, 148] on p "Dropdown Button Menu" at bounding box center [376, 149] width 278 height 9
click at [304, 136] on button "button" at bounding box center [307, 135] width 10 height 10
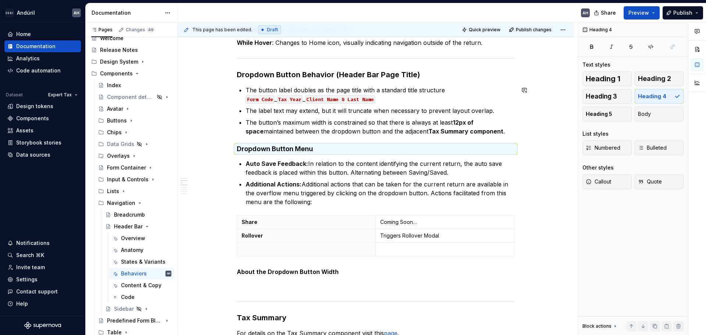
click at [281, 79] on h3 "Dropdown Button Behavior (Header Bar Page Title)" at bounding box center [376, 75] width 278 height 10
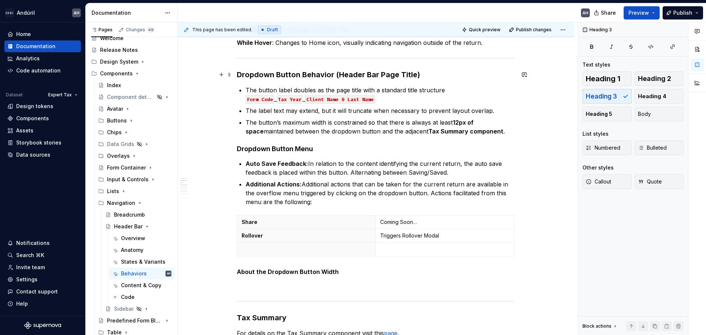
click at [281, 79] on h3 "Dropdown Button Behavior (Header Bar Page Title)" at bounding box center [376, 75] width 278 height 10
click at [282, 149] on h4 "Dropdown Button Menu" at bounding box center [376, 149] width 278 height 9
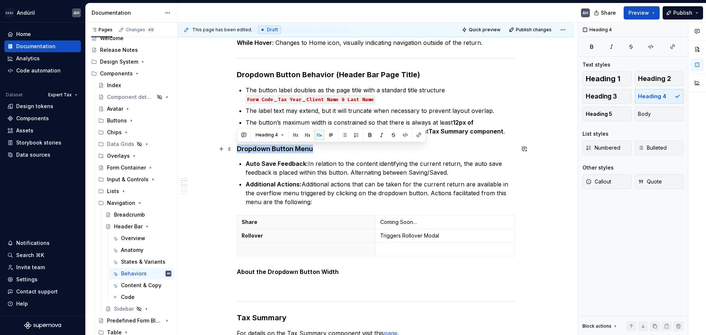
click at [282, 149] on h4 "Dropdown Button Menu" at bounding box center [376, 149] width 278 height 9
click at [307, 134] on button "button" at bounding box center [307, 135] width 10 height 10
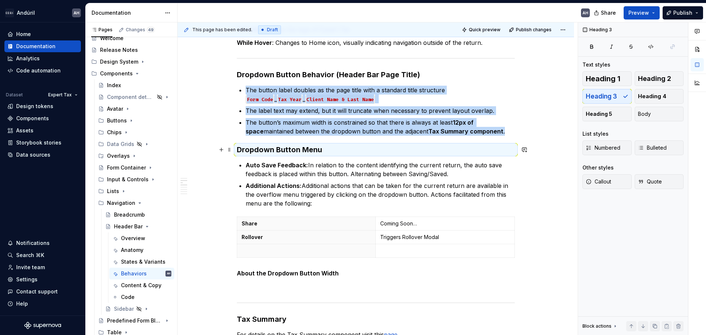
click at [328, 151] on h3 "Dropdown Button Menu" at bounding box center [376, 150] width 278 height 10
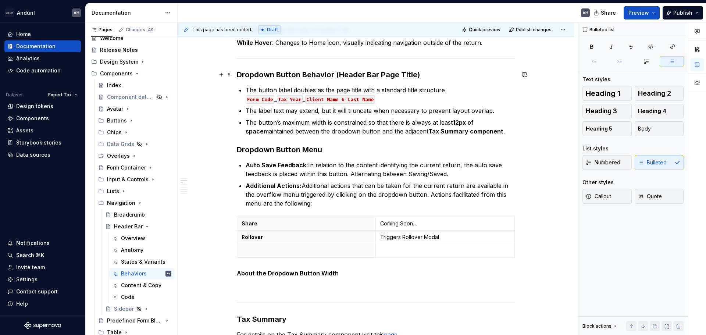
click at [357, 76] on h3 "Dropdown Button Behavior (Header Bar Page Title)" at bounding box center [376, 75] width 278 height 10
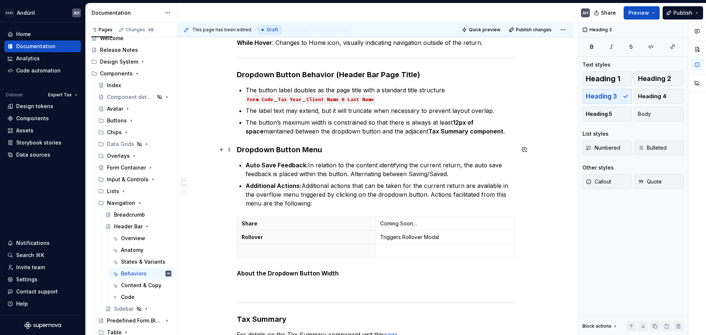
click at [339, 153] on h3 "Dropdown Button Menu" at bounding box center [376, 150] width 278 height 10
click at [344, 150] on h3 "Dropdown Button Menu" at bounding box center [376, 150] width 278 height 10
click at [248, 165] on strong "Auto Save Feedback:" at bounding box center [277, 164] width 63 height 7
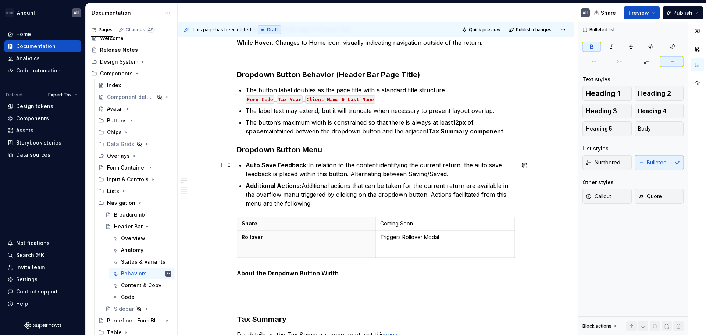
click at [296, 161] on p "Auto Save Feedback: In relation to the content identifying the current return, …" at bounding box center [380, 170] width 269 height 18
click at [312, 162] on p "Auto Save Feedback: In relation to the content identifying the current return, …" at bounding box center [380, 170] width 269 height 18
click at [288, 182] on p "Additional Actions: Additional actions that can be taken for the current return…" at bounding box center [380, 194] width 269 height 26
click at [332, 184] on p "Additional Actions: Additional actions that can be taken for the current return…" at bounding box center [380, 194] width 269 height 26
click at [457, 177] on p "Auto Save Feedback: In relation to the content identifying the current return, …" at bounding box center [380, 170] width 269 height 18
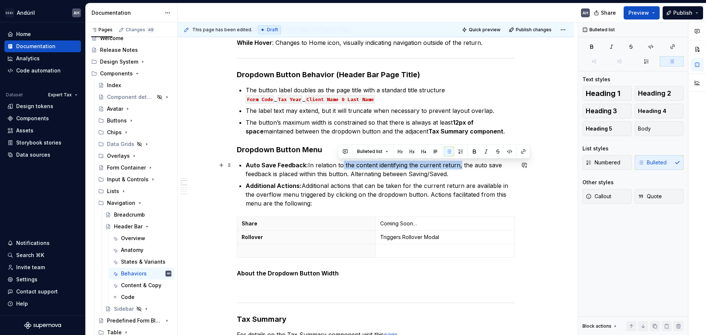
drag, startPoint x: 455, startPoint y: 166, endPoint x: 339, endPoint y: 164, distance: 115.9
click at [339, 164] on p "Auto Save Feedback: In relation to the content identifying the current return, …" at bounding box center [380, 170] width 269 height 18
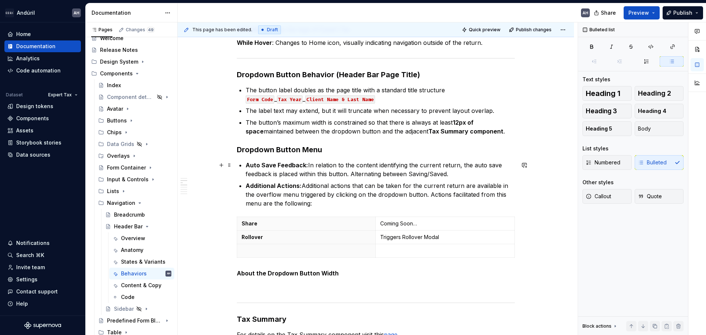
click at [316, 168] on p "Auto Save Feedback: In relation to the content identifying the current return, …" at bounding box center [380, 170] width 269 height 18
click at [348, 175] on p "Auto Save Feedback: In relation to the content identifying the current return, …" at bounding box center [380, 170] width 269 height 18
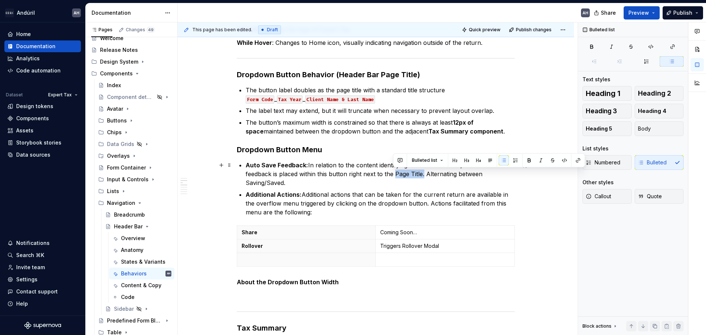
drag, startPoint x: 422, startPoint y: 175, endPoint x: 393, endPoint y: 175, distance: 28.7
click at [393, 175] on p "Auto Save Feedback: In relation to the content identifying the current return, …" at bounding box center [380, 174] width 269 height 26
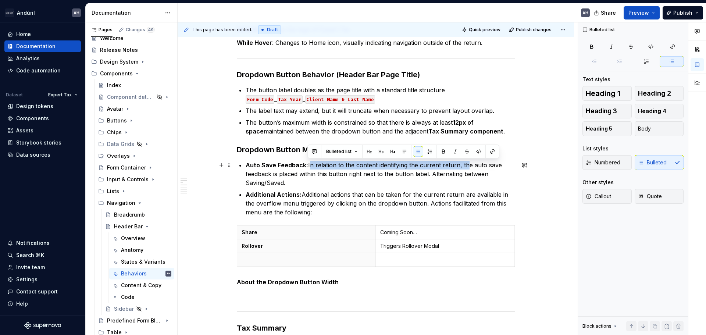
drag, startPoint x: 307, startPoint y: 165, endPoint x: 463, endPoint y: 163, distance: 155.6
click at [463, 163] on p "Auto Save Feedback: In relation to the content identifying the current return, …" at bounding box center [380, 174] width 269 height 26
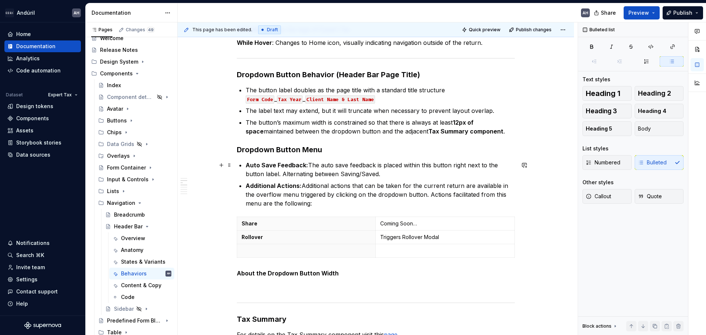
click at [320, 166] on p "Auto Save Feedback: The auto save feedback is placed within this button right n…" at bounding box center [380, 170] width 269 height 18
click at [431, 174] on p "Auto Save Feedback: The system will auto save, and the feedback for this functi…" at bounding box center [380, 170] width 269 height 18
click at [394, 173] on p "Auto Save Feedback: The system will auto save, and the feedback for this functi…" at bounding box center [380, 170] width 269 height 18
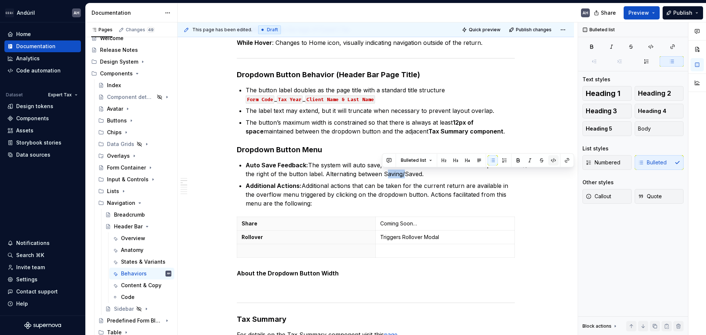
click at [552, 159] on button "button" at bounding box center [553, 160] width 10 height 10
click at [413, 175] on p "Auto Save Feedback: The system will auto save, and the feedback for this functi…" at bounding box center [380, 170] width 269 height 18
click at [564, 160] on button "button" at bounding box center [575, 160] width 10 height 10
click at [445, 177] on p "Auto Save Feedback: The system will auto save, and the feedback for this functi…" at bounding box center [380, 170] width 269 height 18
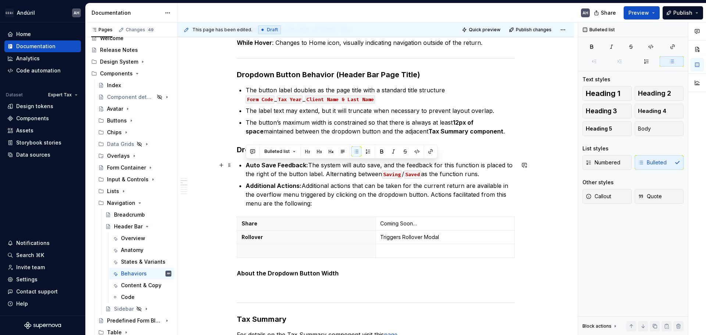
drag, startPoint x: 482, startPoint y: 178, endPoint x: 247, endPoint y: 165, distance: 235.3
click at [247, 165] on p "Auto Save Feedback: The system will auto save, and the feedback for this functi…" at bounding box center [380, 170] width 269 height 18
copy p "Auto Save Feedback: The system will auto save, and the feedback for this functi…"
click at [323, 189] on p "Additional Actions: Additional actions that can be taken for the current return…" at bounding box center [380, 194] width 269 height 26
click at [400, 184] on p "Additional Actions: Additional actions that can be taken for the current return…" at bounding box center [380, 194] width 269 height 26
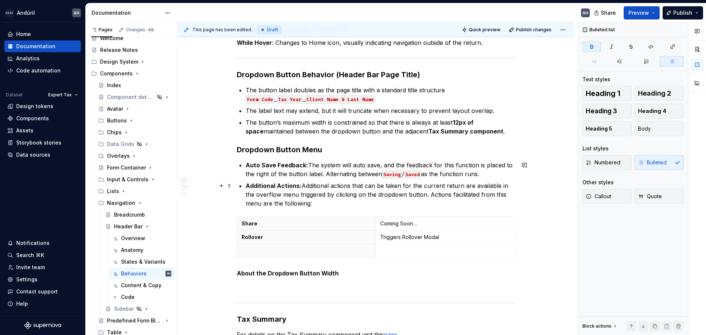
click at [263, 186] on strong "Additional Actions:" at bounding box center [274, 185] width 56 height 7
click at [310, 187] on p "Menu Options: Additional actions that can be taken for the current return are a…" at bounding box center [380, 194] width 269 height 26
click at [336, 187] on p "Menu Options: Additional actions that can be taken for the current return are a…" at bounding box center [380, 194] width 269 height 26
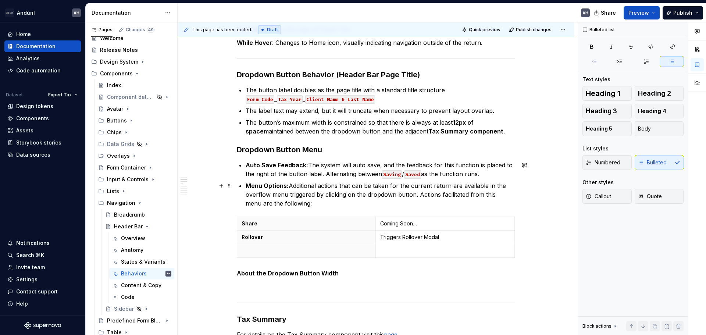
click at [409, 186] on p "Menu Options: Additional actions that can be taken for the current return are a…" at bounding box center [380, 194] width 269 height 26
click at [301, 186] on p "Menu Options: Additional actions that can be taken for the current return are a…" at bounding box center [380, 194] width 269 height 26
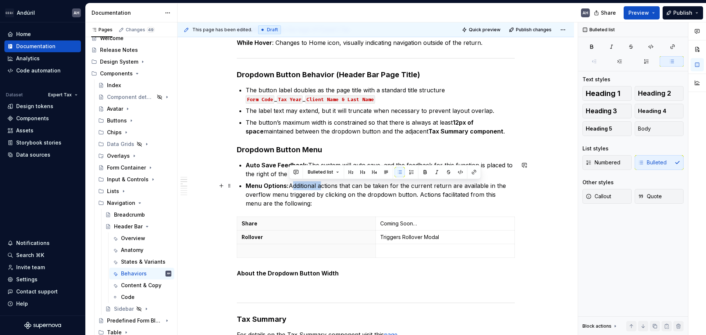
click at [307, 188] on p "Menu Options: Additional actions that can be taken for the current return are a…" at bounding box center [380, 194] width 269 height 26
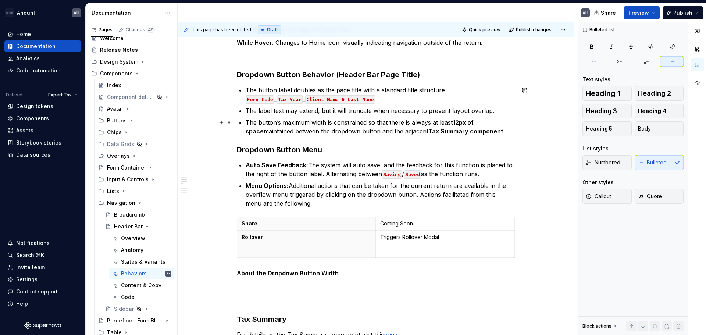
click at [288, 129] on p "The button’s maximum width is constrained so that there is always at least 12px…" at bounding box center [380, 127] width 269 height 18
click at [336, 197] on p "Menu Options: Additional actions that can be taken for the current return are a…" at bounding box center [380, 194] width 269 height 26
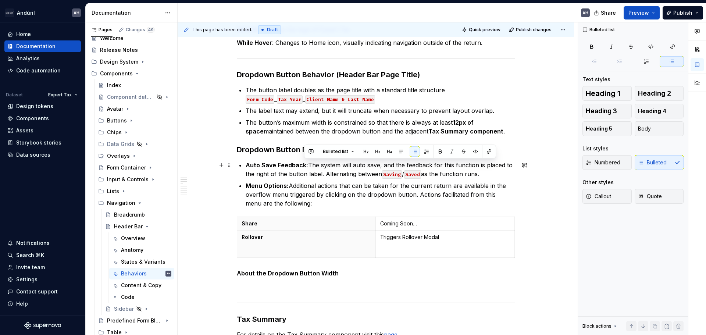
drag, startPoint x: 489, startPoint y: 174, endPoint x: 304, endPoint y: 166, distance: 185.5
click at [304, 166] on p "Auto Save Feedback: The system will auto save, and the feedback for this functi…" at bounding box center [380, 170] width 269 height 18
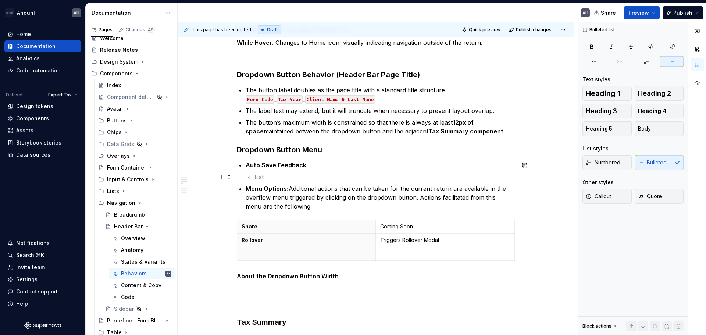
click at [266, 176] on p at bounding box center [384, 176] width 260 height 9
click at [314, 167] on p "Auto Save Feedback" at bounding box center [380, 165] width 269 height 9
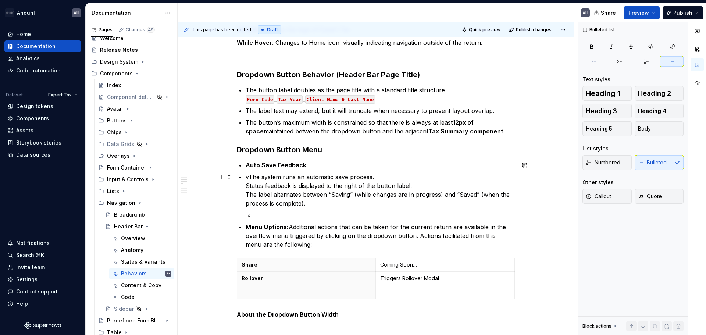
click at [249, 178] on p "vThe system runs an automatic save process. Status feedback is displayed to the…" at bounding box center [380, 189] width 269 height 35
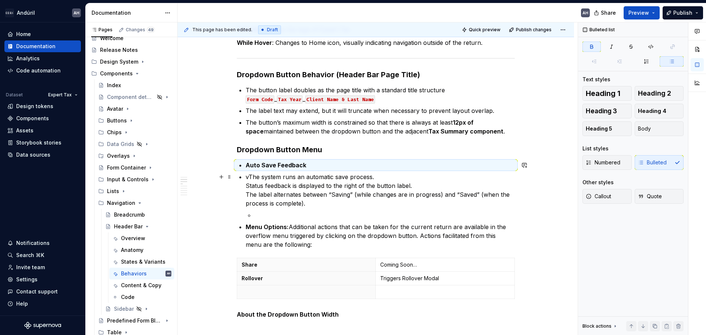
click at [247, 186] on p "vThe system runs an automatic save process. Status feedback is displayed to the…" at bounding box center [380, 189] width 269 height 35
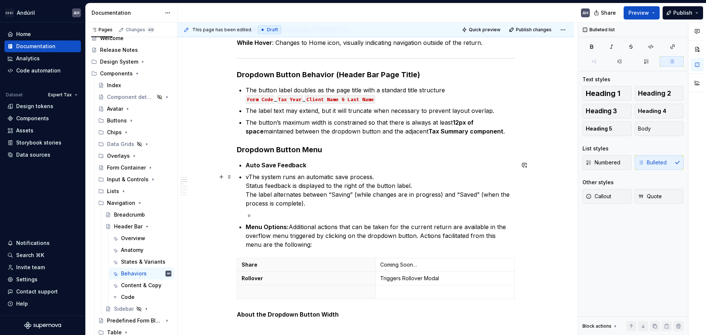
click at [249, 178] on p "vThe system runs an automatic save process. Status feedback is displayed to the…" at bounding box center [380, 189] width 269 height 35
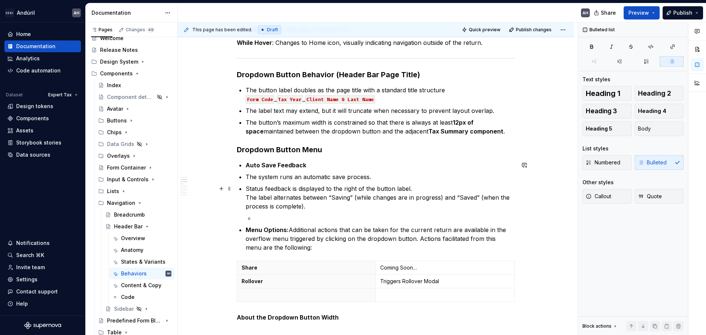
click at [246, 197] on p "Status feedback is displayed to the right of the button label. The label altern…" at bounding box center [380, 197] width 269 height 26
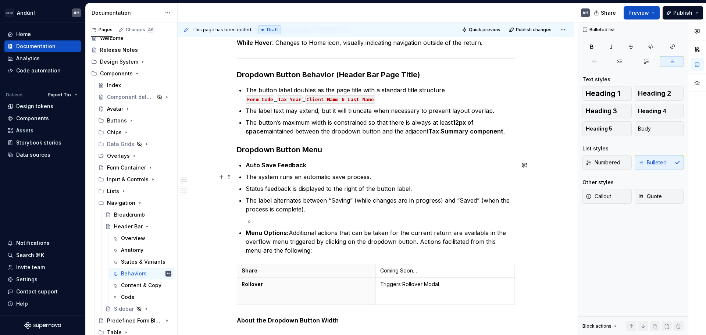
click at [303, 170] on ul "Auto Save Feedback The system runs an automatic save process. Status feedback i…" at bounding box center [380, 208] width 269 height 94
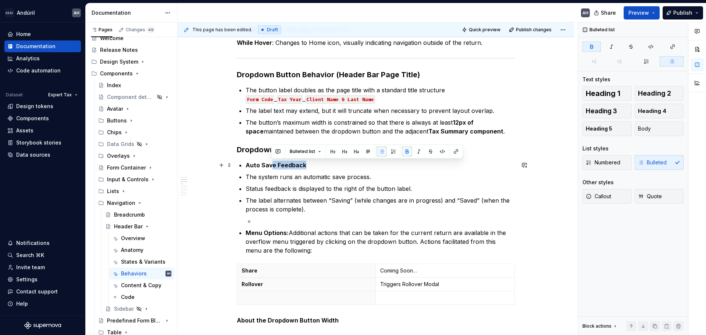
drag, startPoint x: 308, startPoint y: 165, endPoint x: 275, endPoint y: 168, distance: 33.2
click at [273, 167] on p "Auto Save Feedback" at bounding box center [380, 165] width 269 height 9
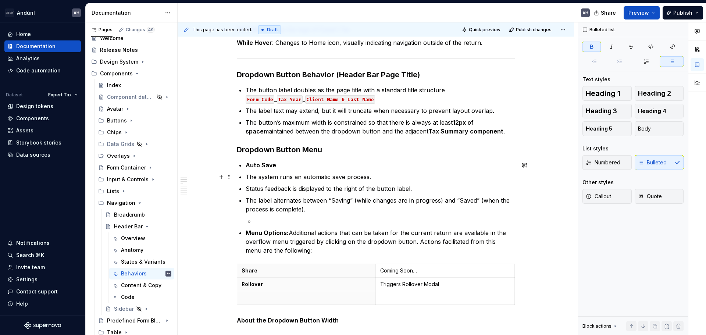
click at [378, 177] on p "The system runs an automatic save process." at bounding box center [380, 176] width 269 height 9
click at [290, 165] on p "Auto Save" at bounding box center [380, 165] width 269 height 9
click at [378, 179] on p "The system runs an automatic save process." at bounding box center [380, 176] width 269 height 9
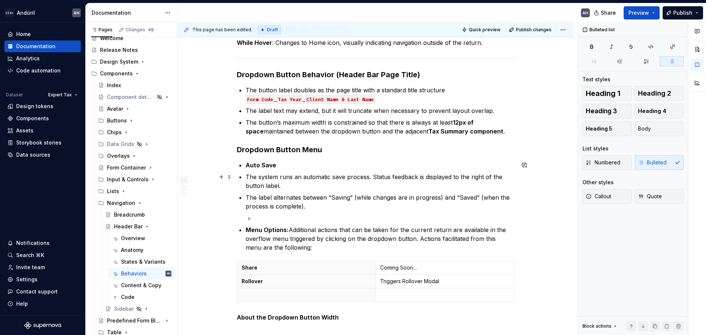
click at [304, 184] on p "The system runs an automatic save process. Status feedback is displayed to the …" at bounding box center [380, 181] width 269 height 18
click at [246, 197] on p "The label alternates between “Saving” (while changes are in progress) and “Save…" at bounding box center [380, 202] width 269 height 18
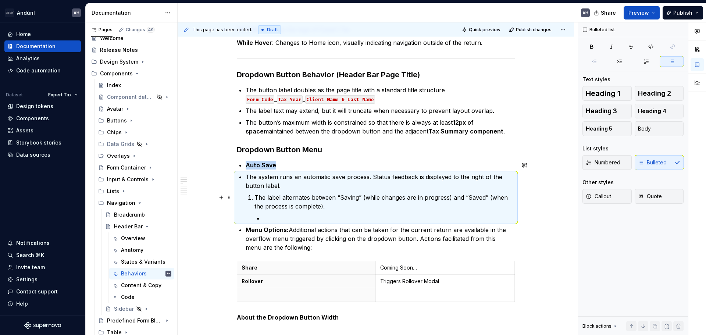
click at [278, 199] on p "The label alternates between “Saving” (while changes are in progress) and “Save…" at bounding box center [384, 202] width 260 height 18
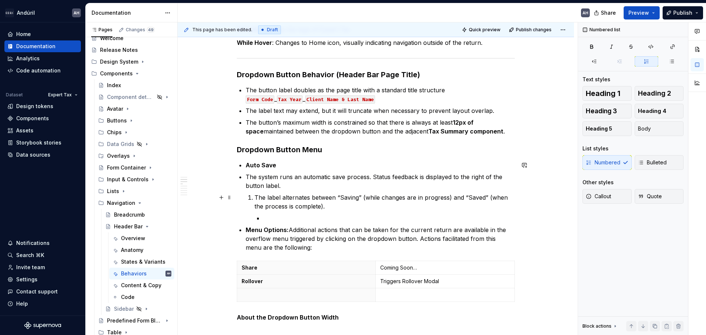
click at [258, 198] on p "The label alternates between “Saving” (while changes are in progress) and “Save…" at bounding box center [384, 202] width 260 height 18
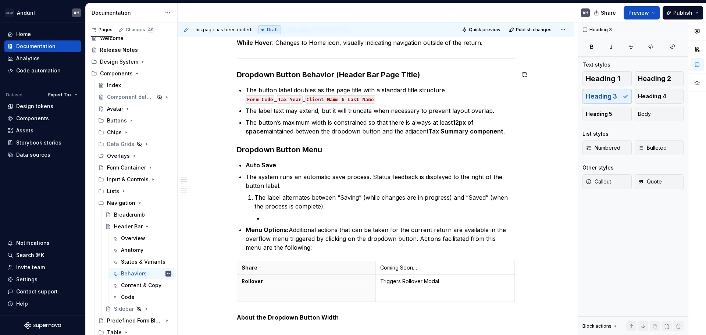
click at [329, 78] on h3 "Dropdown Button Behavior (Header Bar Page Title)" at bounding box center [376, 75] width 278 height 10
drag, startPoint x: 425, startPoint y: 75, endPoint x: 300, endPoint y: 76, distance: 124.7
click at [300, 76] on h3 "Dropdown Button Behavior (Header Bar Page Title)" at bounding box center [376, 75] width 278 height 10
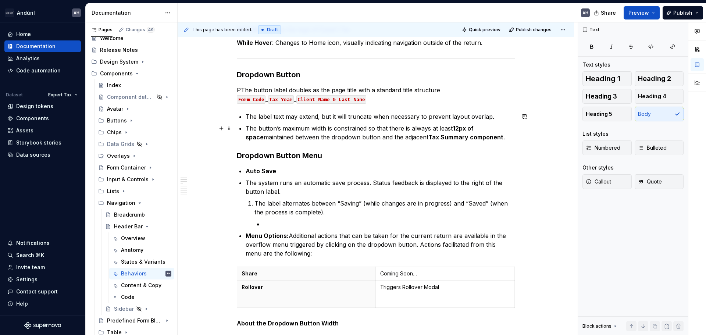
click at [292, 124] on p "The button’s maximum width is constrained so that there is always at least 12px…" at bounding box center [380, 133] width 269 height 18
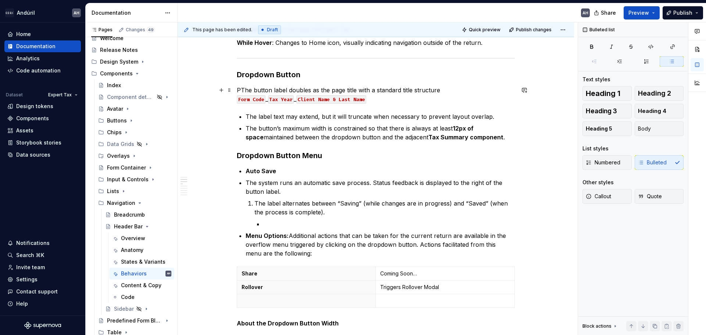
click at [241, 92] on p "PThe button label doubles as the page title with a standard title structure For…" at bounding box center [376, 95] width 278 height 18
click at [320, 76] on h3 "Dropdown Button" at bounding box center [376, 75] width 278 height 10
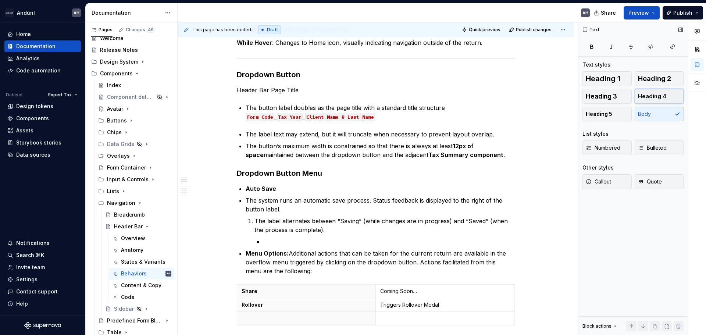
click at [564, 97] on span "Heading 4" at bounding box center [652, 96] width 28 height 7
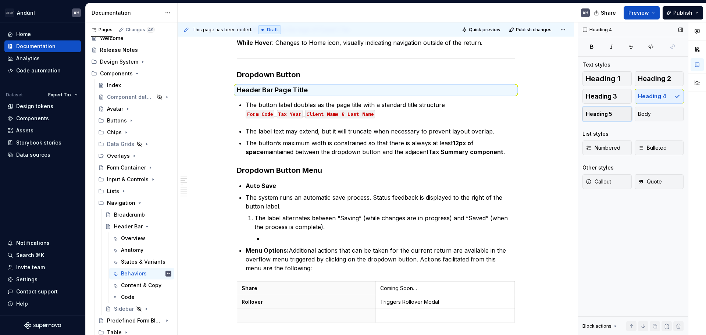
click at [564, 113] on span "Heading 5" at bounding box center [599, 113] width 26 height 7
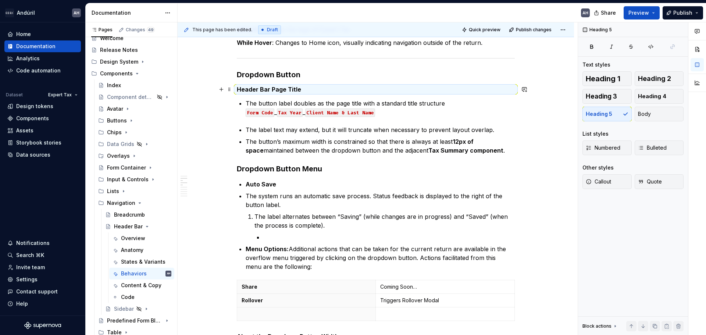
click at [273, 89] on h5 "Header Bar Page Title" at bounding box center [376, 89] width 278 height 7
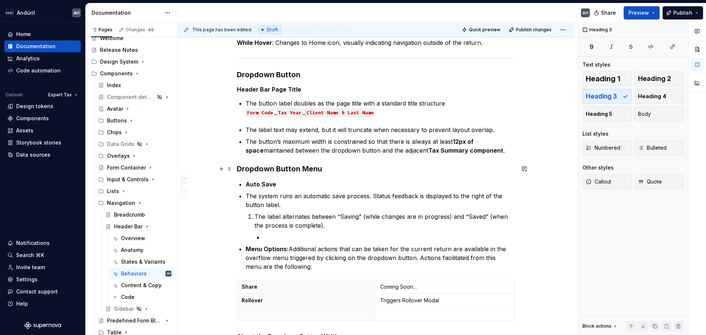
click at [260, 165] on h3 "Dropdown Button Menu" at bounding box center [376, 169] width 278 height 10
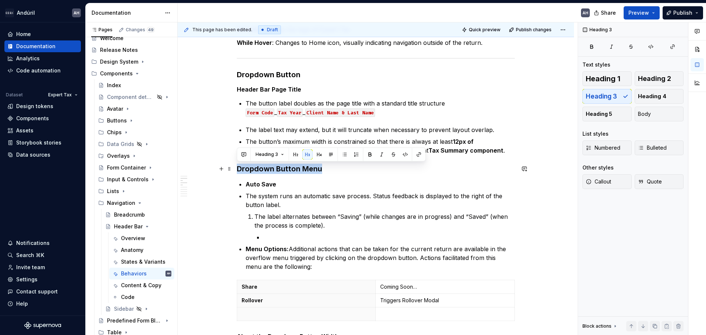
click at [260, 165] on h3 "Dropdown Button Menu" at bounding box center [376, 169] width 278 height 10
click at [564, 117] on span "Heading 5" at bounding box center [599, 113] width 26 height 7
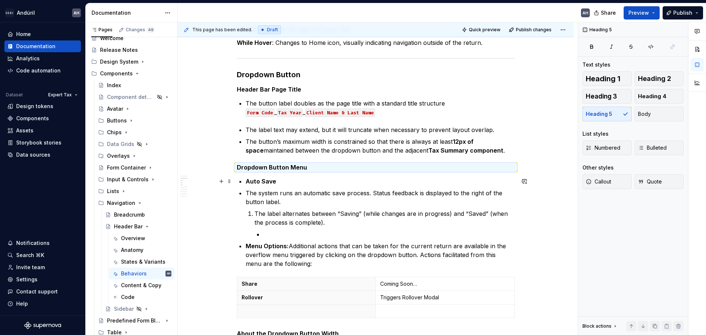
click at [269, 182] on strong "Auto Save" at bounding box center [261, 181] width 31 height 7
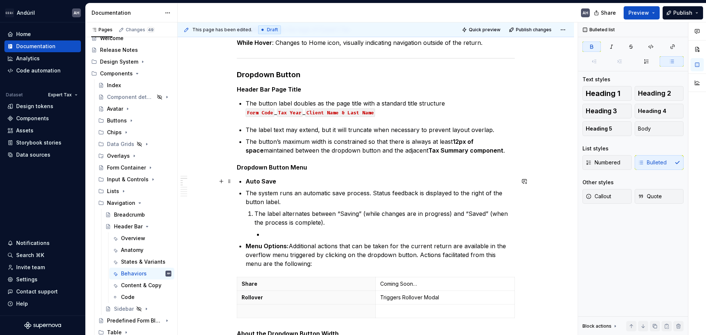
click at [246, 182] on strong "Auto Save" at bounding box center [261, 181] width 31 height 7
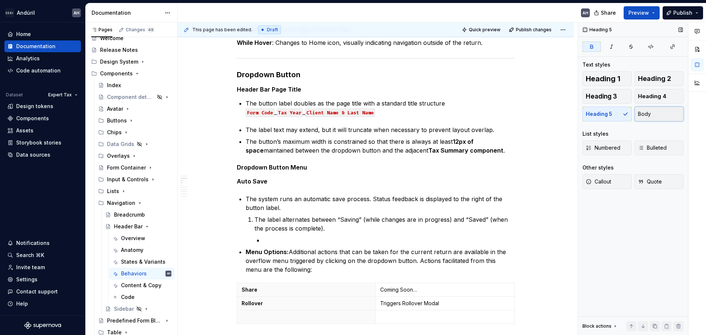
click at [564, 112] on button "Body" at bounding box center [659, 114] width 49 height 15
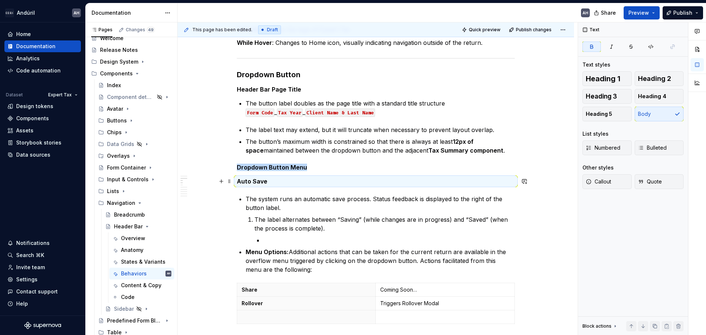
click at [245, 183] on strong "Auto Save" at bounding box center [252, 181] width 31 height 7
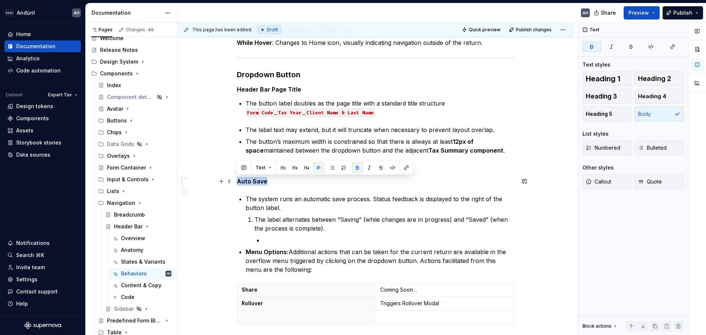
click at [245, 183] on strong "Auto Save" at bounding box center [252, 181] width 31 height 7
click at [252, 195] on p "The system runs an automatic save process. Status feedback is displayed to the …" at bounding box center [380, 204] width 269 height 18
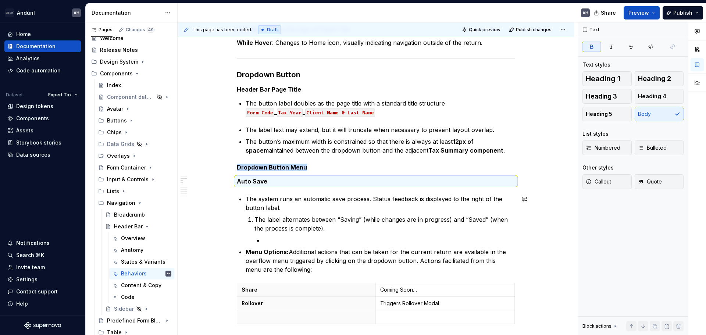
click at [250, 204] on p "The system runs an automatic save process. Status feedback is displayed to the …" at bounding box center [380, 204] width 269 height 18
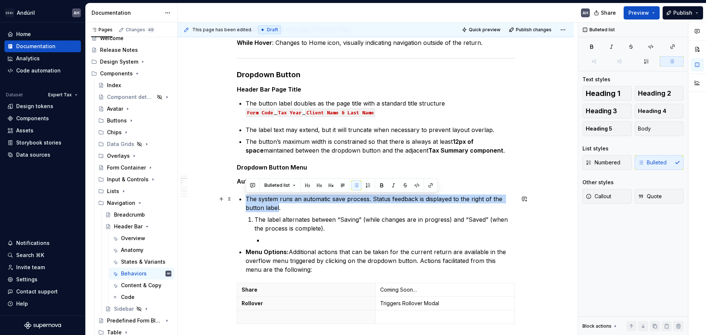
drag, startPoint x: 279, startPoint y: 208, endPoint x: 245, endPoint y: 199, distance: 35.0
copy p "The system runs an automatic save process. Status feedback is displayed to the …"
click at [296, 202] on p "The system runs an automatic save process. Status feedback is displayed to the …" at bounding box center [380, 204] width 269 height 18
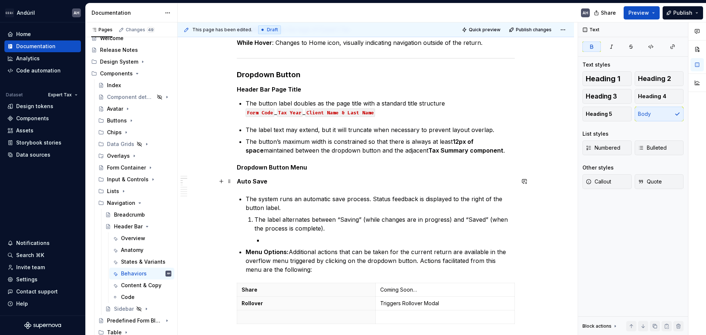
click at [273, 182] on p "Auto Save" at bounding box center [376, 181] width 278 height 9
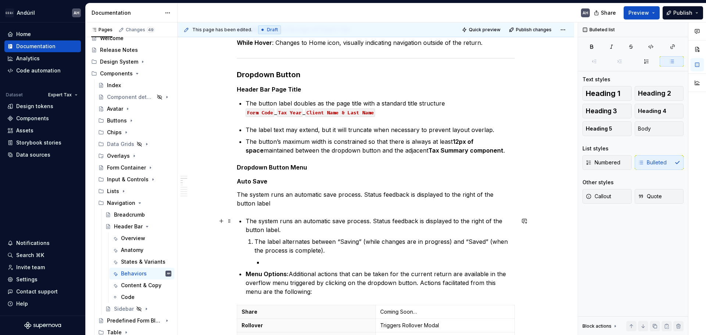
click at [314, 228] on p "The system runs an automatic save process. Status feedback is displayed to the …" at bounding box center [380, 226] width 269 height 18
click at [304, 233] on p "The system runs an automatic save process. Status feedback is displayed to the …" at bounding box center [380, 226] width 269 height 18
click at [271, 204] on p "The system runs an automatic save process. Status feedback is displayed to the …" at bounding box center [376, 199] width 278 height 18
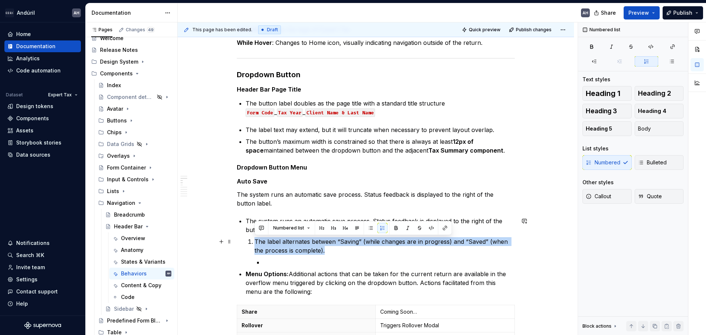
drag, startPoint x: 289, startPoint y: 249, endPoint x: 254, endPoint y: 242, distance: 34.9
click at [254, 242] on p "The label alternates between “Saving” (while changes are in progress) and “Save…" at bounding box center [384, 246] width 260 height 18
copy p "The label alternates between “Saving” (while changes are in progress) and “Save…"
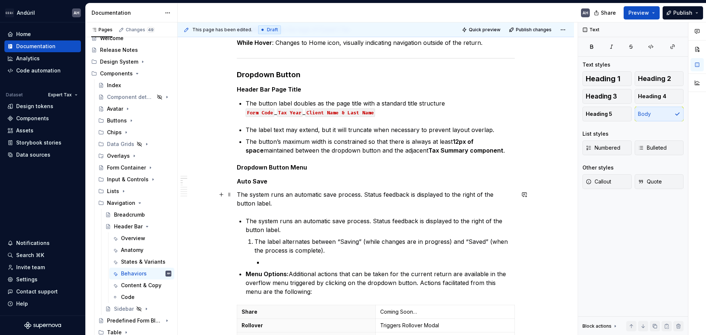
click at [262, 206] on p "The system runs an automatic save process. Status feedback is displayed to the …" at bounding box center [376, 199] width 278 height 18
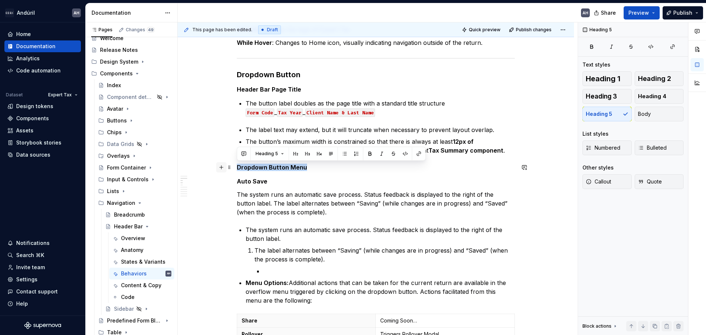
drag, startPoint x: 317, startPoint y: 167, endPoint x: 217, endPoint y: 170, distance: 99.3
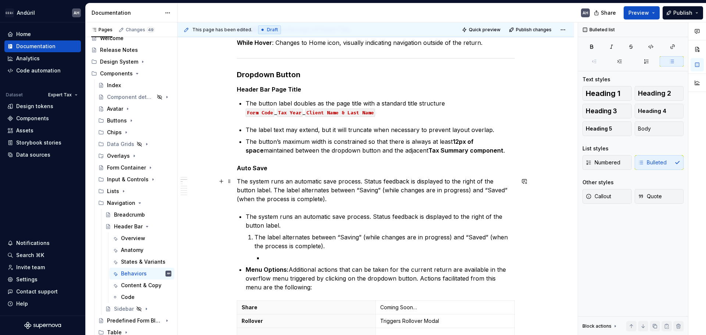
click at [306, 200] on p "The system runs an automatic save process. Status feedback is displayed to the …" at bounding box center [376, 190] width 278 height 26
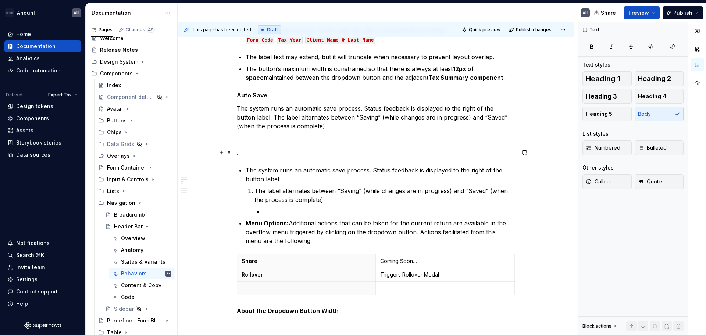
scroll to position [415, 0]
click at [378, 129] on p "The system runs an automatic save process. Status feedback is displayed to the …" at bounding box center [376, 116] width 278 height 26
click at [322, 126] on p "The system runs an automatic save process. Status feedback is displayed to the …" at bounding box center [376, 116] width 278 height 26
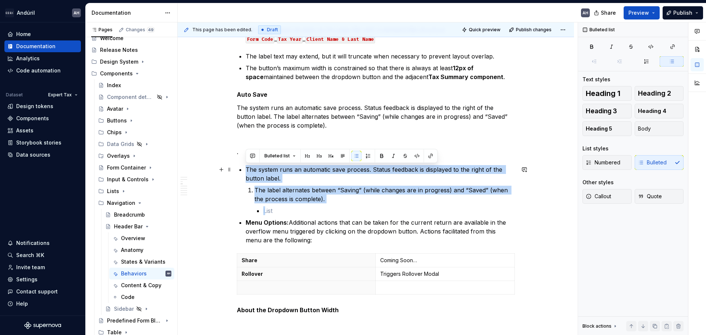
drag, startPoint x: 282, startPoint y: 198, endPoint x: 246, endPoint y: 170, distance: 46.1
click at [246, 170] on li "The system runs an automatic save process. Status feedback is displayed to the …" at bounding box center [380, 190] width 269 height 50
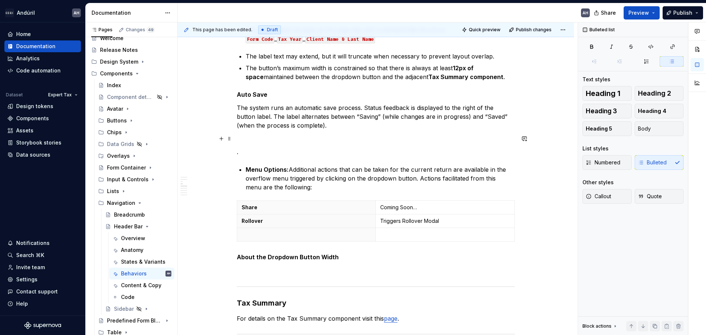
click at [265, 141] on p at bounding box center [376, 138] width 278 height 9
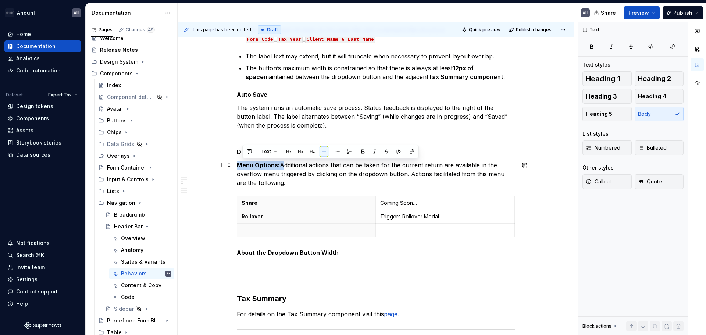
drag, startPoint x: 264, startPoint y: 165, endPoint x: 236, endPoint y: 163, distance: 27.3
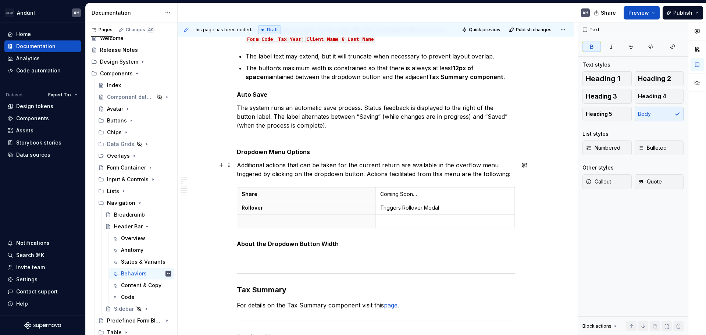
click at [466, 168] on p "Additional actions that can be taken for the current return are available in th…" at bounding box center [376, 170] width 278 height 18
click at [484, 175] on p "Additional actions that can be taken for the current return are available in th…" at bounding box center [376, 170] width 278 height 18
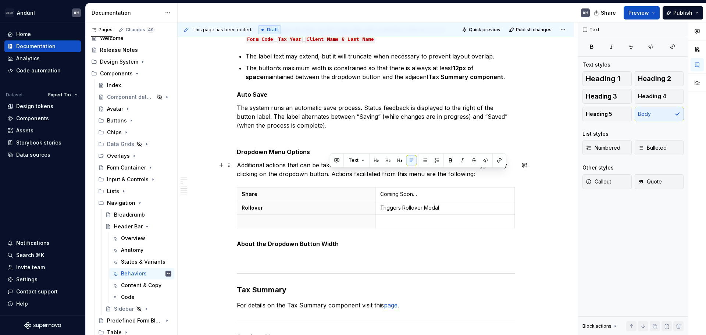
drag, startPoint x: 485, startPoint y: 174, endPoint x: 330, endPoint y: 174, distance: 155.2
click at [330, 174] on p "Additional actions that can be taken for the current return are available in th…" at bounding box center [376, 170] width 278 height 18
click at [357, 175] on p "Additional actions that can be taken for the current return are available in th…" at bounding box center [376, 170] width 278 height 18
click at [276, 166] on p "Additional actions that can be taken for the current return are available in th…" at bounding box center [376, 170] width 278 height 18
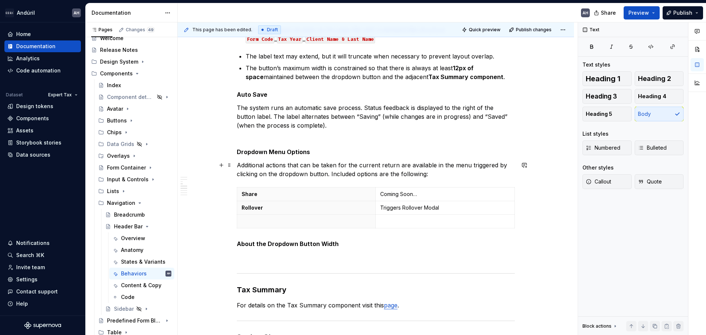
click at [276, 166] on p "Additional actions that can be taken for the current return are available in th…" at bounding box center [376, 170] width 278 height 18
click at [471, 173] on p "Additional options/actions that can be taken for the current return are availab…" at bounding box center [376, 170] width 278 height 18
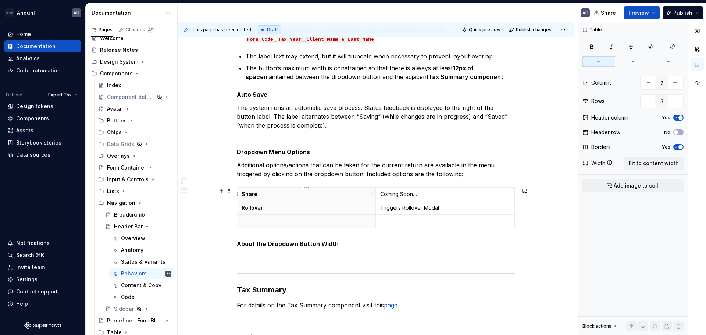
click at [278, 193] on p "Share" at bounding box center [306, 193] width 129 height 7
click at [282, 209] on p "Rollover" at bounding box center [306, 207] width 129 height 7
click at [280, 221] on p at bounding box center [306, 221] width 129 height 7
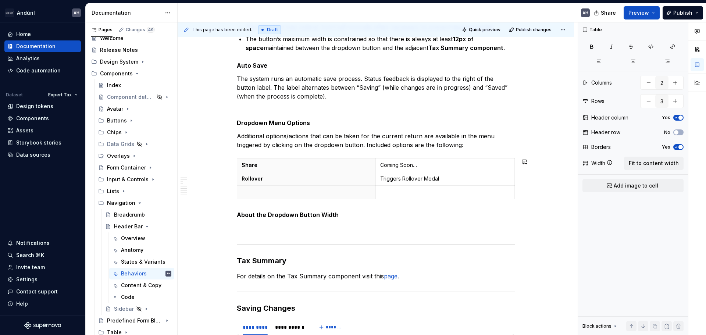
scroll to position [488, 0]
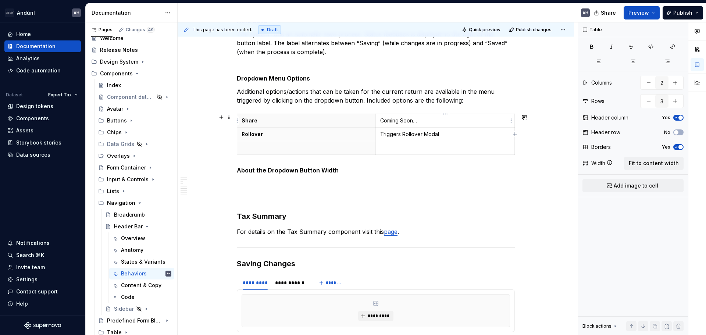
click at [428, 121] on p "Coming Soon…" at bounding box center [445, 120] width 130 height 7
drag, startPoint x: 420, startPoint y: 120, endPoint x: 405, endPoint y: 122, distance: 15.6
click at [405, 122] on p "Coming Soon…" at bounding box center [445, 120] width 130 height 7
click at [295, 132] on p "Rollover" at bounding box center [306, 134] width 129 height 7
click at [253, 122] on p "Share" at bounding box center [306, 120] width 129 height 7
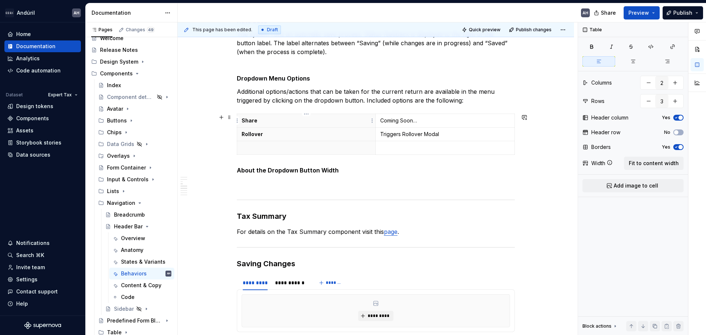
click at [262, 122] on p "Share" at bounding box center [306, 120] width 129 height 7
click at [266, 167] on h5 "About the Dropdown Button Width" at bounding box center [376, 170] width 278 height 7
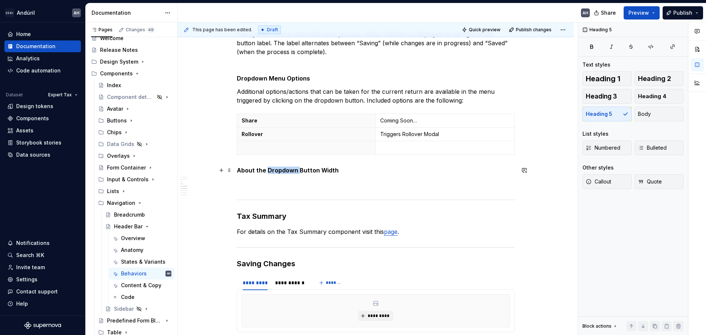
click at [266, 167] on h5 "About the Dropdown Button Width" at bounding box center [376, 170] width 278 height 7
click at [256, 184] on p at bounding box center [376, 184] width 278 height 9
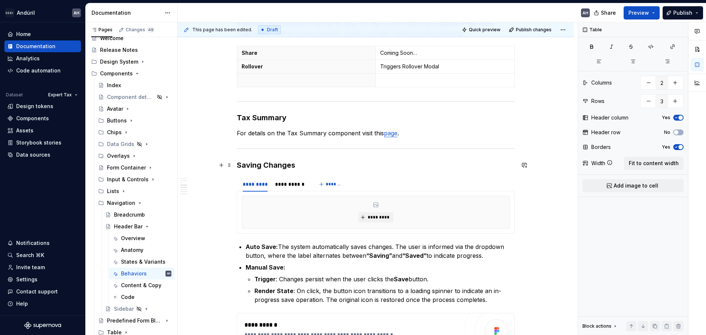
scroll to position [562, 0]
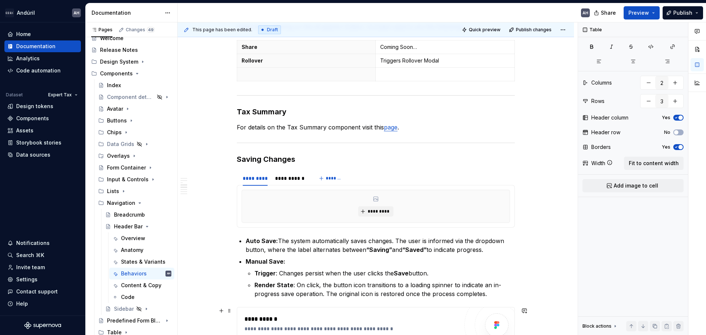
type textarea "*"
click at [307, 211] on div "*********" at bounding box center [376, 206] width 268 height 32
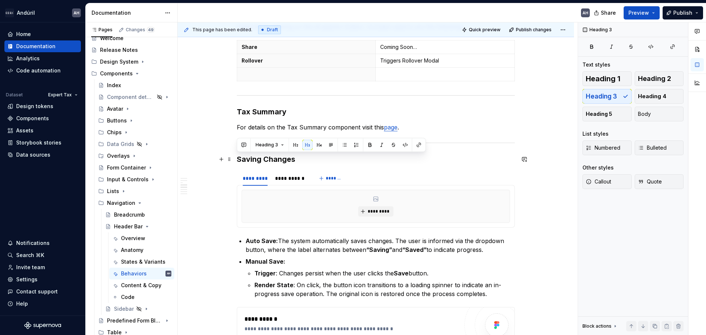
drag, startPoint x: 280, startPoint y: 161, endPoint x: 235, endPoint y: 159, distance: 45.3
click at [235, 159] on div "**********" at bounding box center [376, 222] width 396 height 1312
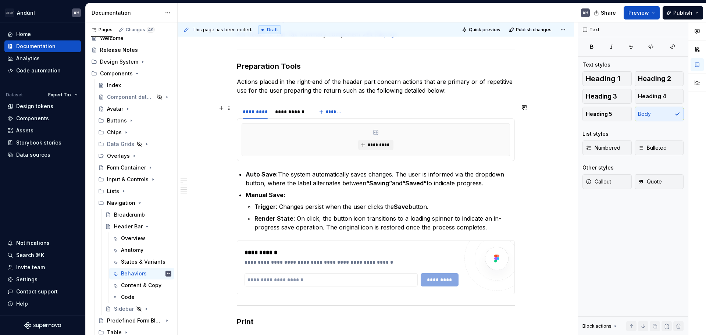
scroll to position [672, 0]
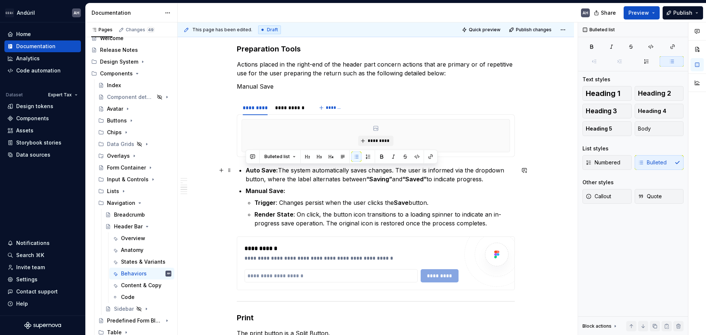
drag, startPoint x: 457, startPoint y: 176, endPoint x: 242, endPoint y: 171, distance: 215.6
click at [242, 171] on div "**********" at bounding box center [376, 85] width 278 height 1225
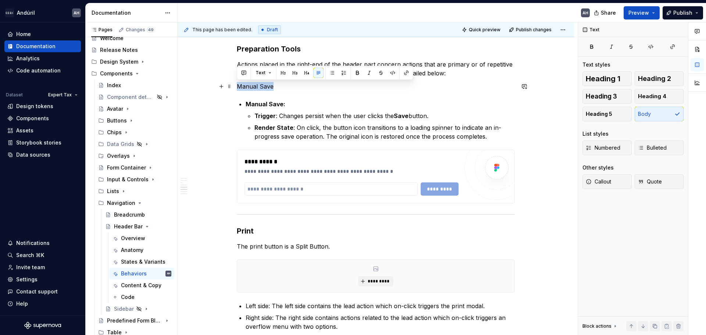
drag, startPoint x: 278, startPoint y: 90, endPoint x: 232, endPoint y: 88, distance: 45.3
click at [232, 88] on div "**********" at bounding box center [376, 87] width 396 height 1265
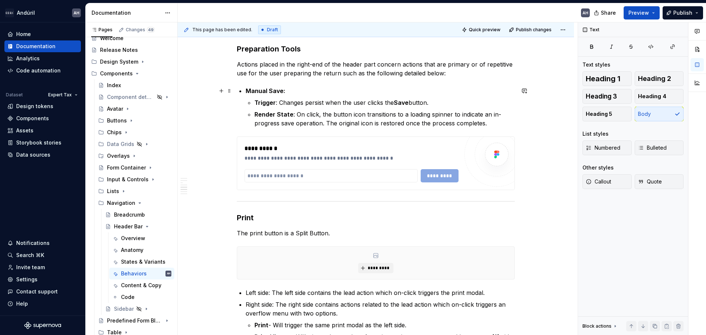
click at [280, 90] on strong "Manual Save:" at bounding box center [266, 90] width 40 height 7
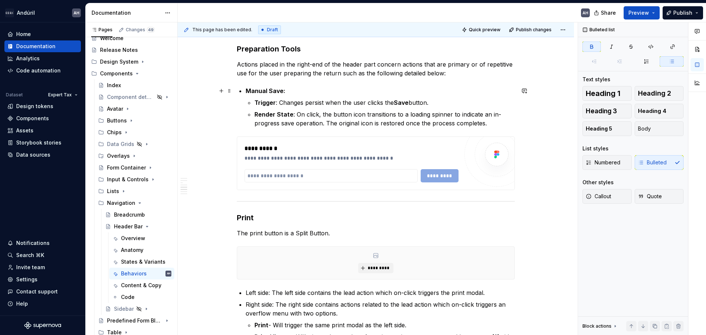
click at [246, 94] on strong "Manual Save:" at bounding box center [266, 90] width 40 height 7
click at [284, 93] on strong "Manual Save:" at bounding box center [266, 90] width 40 height 7
click at [466, 75] on p "Actions placed in the right-end of the header part concern actions that are pri…" at bounding box center [376, 69] width 278 height 18
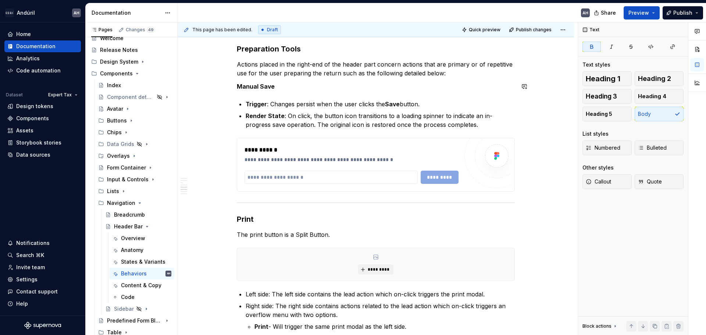
click at [461, 78] on div "**********" at bounding box center [376, 36] width 278 height 1126
click at [456, 67] on p "Actions placed in the right-end of the header part concern actions that are pri…" at bounding box center [376, 69] width 278 height 18
click at [453, 72] on p "Actions placed in the right-end of the header part concern actions that are pri…" at bounding box center [376, 69] width 278 height 18
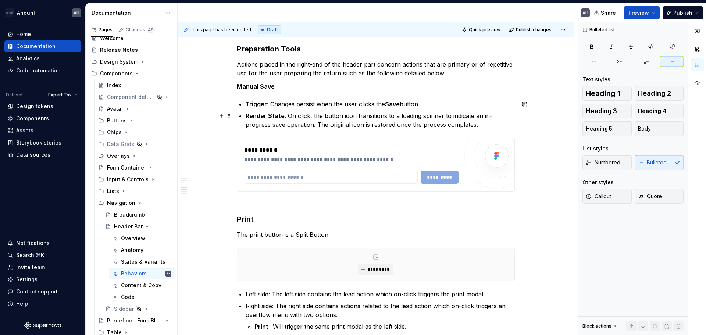
click at [319, 128] on p "Render State : On click, the button icon transitions to a loading spinner to in…" at bounding box center [380, 120] width 269 height 18
click at [260, 149] on div "**********" at bounding box center [352, 150] width 214 height 9
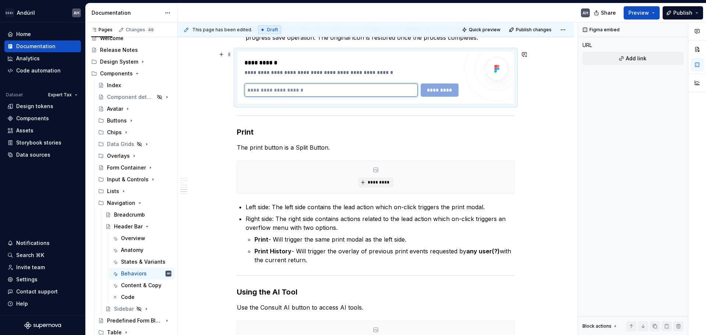
scroll to position [783, 0]
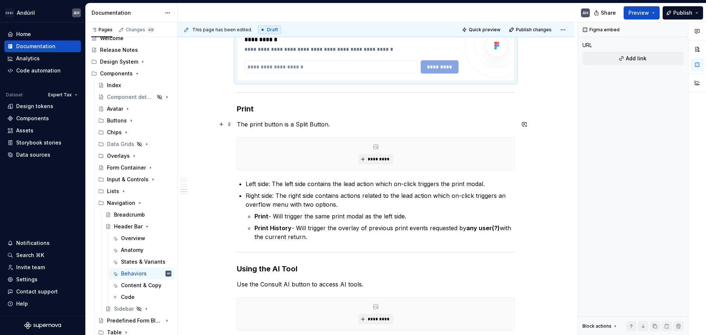
click at [370, 122] on p "The print button is a Split Button." at bounding box center [376, 124] width 278 height 9
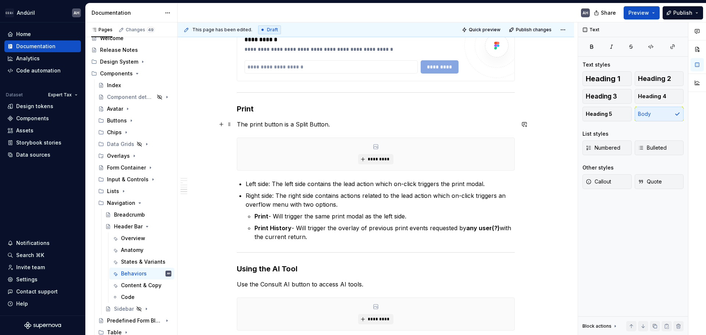
click at [277, 124] on p "The print button is a Split Button." at bounding box center [376, 124] width 278 height 9
click at [356, 128] on p "The print button is a Split Button." at bounding box center [376, 124] width 278 height 9
click at [287, 125] on p "The print button is a Split Button." at bounding box center [376, 124] width 278 height 9
drag, startPoint x: 363, startPoint y: 125, endPoint x: 394, endPoint y: 125, distance: 31.3
click at [394, 125] on p "The print button is presented in the form of a Split Button." at bounding box center [376, 124] width 278 height 9
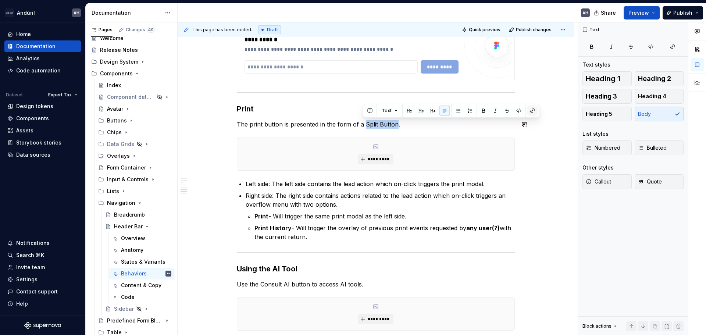
click at [531, 111] on button "button" at bounding box center [532, 111] width 10 height 10
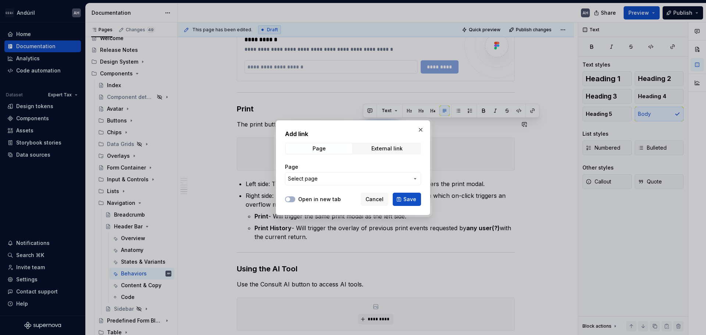
click at [356, 176] on span "Select page" at bounding box center [348, 178] width 121 height 7
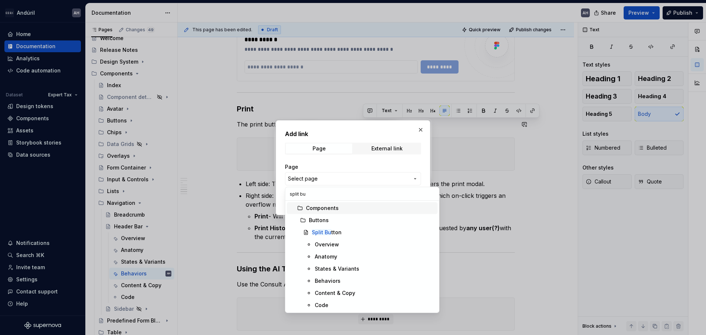
type input "split but"
click at [346, 232] on div "Split But ton" at bounding box center [373, 232] width 123 height 7
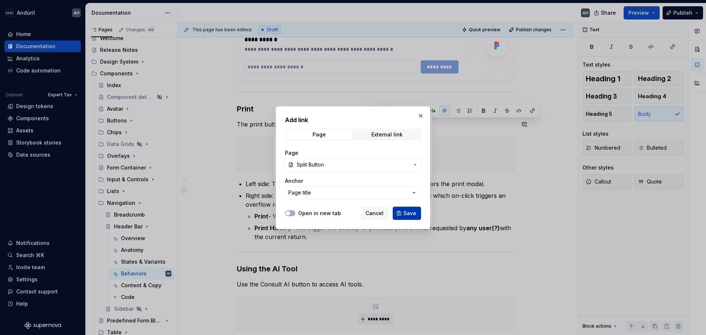
click at [410, 213] on span "Save" at bounding box center [409, 213] width 13 height 7
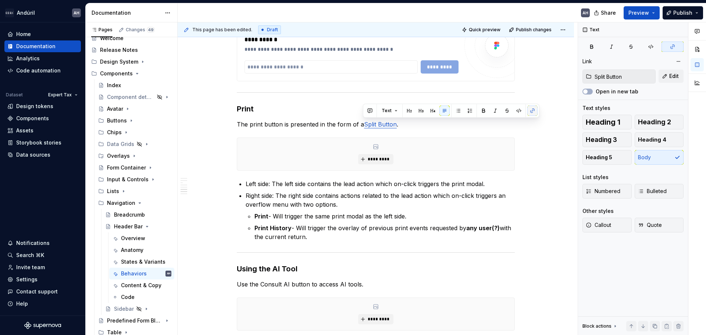
click at [533, 113] on button "button" at bounding box center [532, 111] width 10 height 10
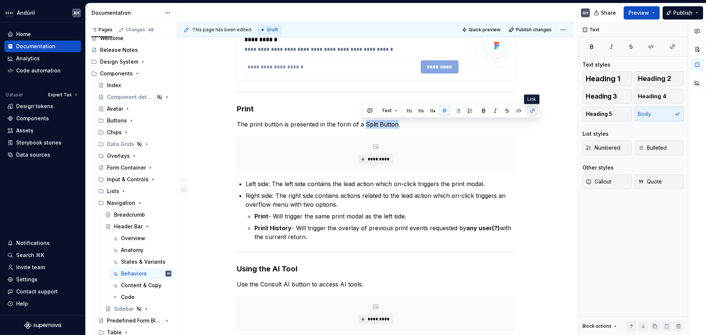
click at [534, 111] on button "button" at bounding box center [532, 111] width 10 height 10
click at [282, 112] on h3 "Print" at bounding box center [376, 109] width 278 height 10
drag, startPoint x: 364, startPoint y: 125, endPoint x: 394, endPoint y: 125, distance: 30.2
click at [394, 125] on p "The print button is presented in the form of a Split Button." at bounding box center [376, 124] width 278 height 9
click at [530, 111] on button "button" at bounding box center [532, 111] width 10 height 10
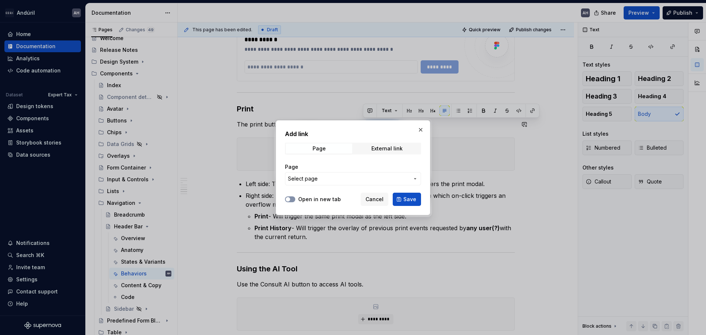
click at [292, 200] on button "Open in new tab" at bounding box center [290, 199] width 10 height 6
click at [317, 178] on span "Select page" at bounding box center [348, 178] width 121 height 7
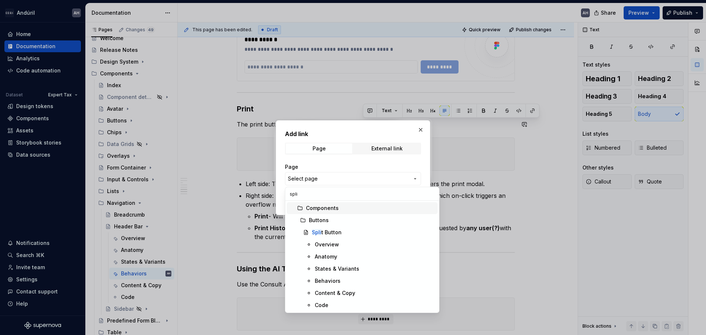
type input "split"
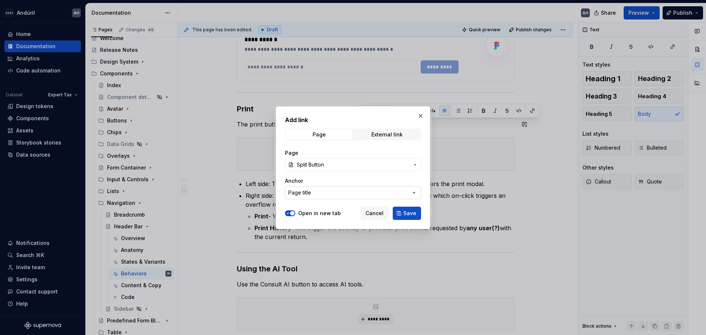
click at [349, 193] on button "Page title" at bounding box center [353, 192] width 136 height 13
click at [351, 182] on div "Add link Page External link Page Split Button Anchor Page title Open in new tab…" at bounding box center [353, 167] width 706 height 335
click at [410, 214] on span "Save" at bounding box center [409, 213] width 13 height 7
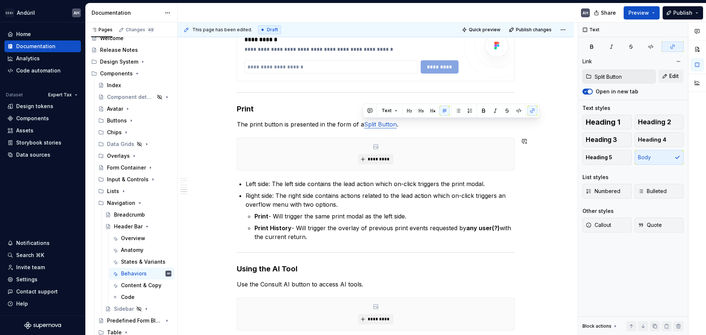
click at [310, 125] on p "The print button is presented in the form of a Split Button ." at bounding box center [376, 124] width 278 height 9
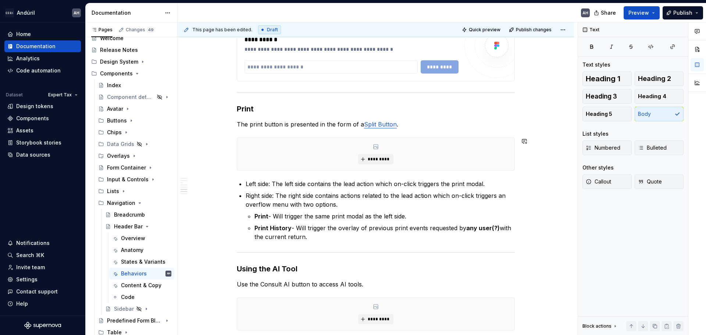
click at [281, 185] on p "Left side: The left side contains the lead action which on-click triggers the p…" at bounding box center [380, 183] width 269 height 9
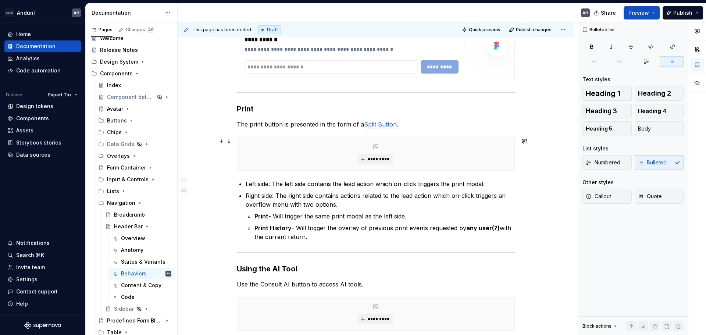
click at [443, 155] on div "*********" at bounding box center [375, 154] width 277 height 32
click at [417, 122] on p "The print button is presented in the form of a Split Button ." at bounding box center [376, 124] width 278 height 9
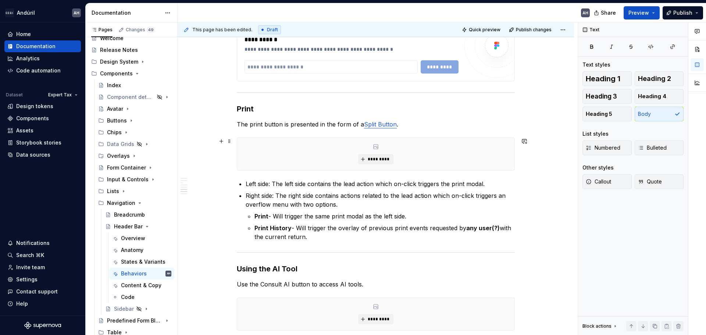
click at [285, 161] on div "*********" at bounding box center [375, 154] width 277 height 32
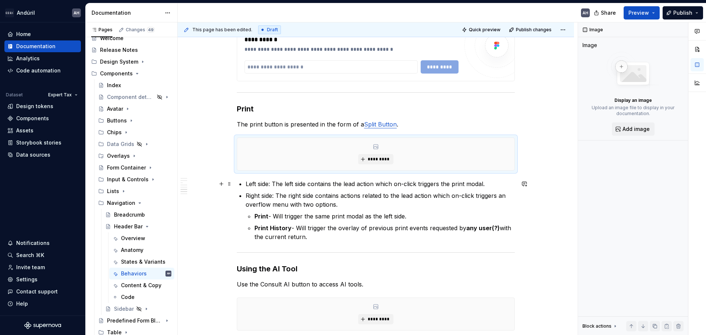
click at [278, 187] on p "Left side: The left side contains the lead action which on-click triggers the p…" at bounding box center [380, 183] width 269 height 9
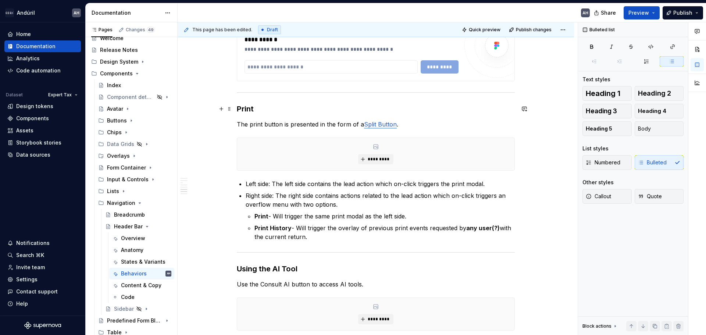
click at [253, 111] on h3 "Print" at bounding box center [376, 109] width 278 height 10
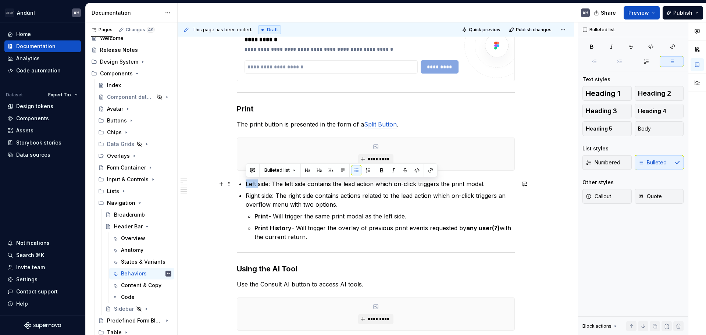
drag, startPoint x: 246, startPoint y: 184, endPoint x: 259, endPoint y: 186, distance: 12.8
click at [259, 186] on p "Left side: The left side contains the lead action which on-click triggers the p…" at bounding box center [380, 183] width 269 height 9
click at [268, 185] on p "Left side: The left side contains the lead action which on-click triggers the p…" at bounding box center [380, 183] width 269 height 9
drag, startPoint x: 245, startPoint y: 185, endPoint x: 268, endPoint y: 186, distance: 22.8
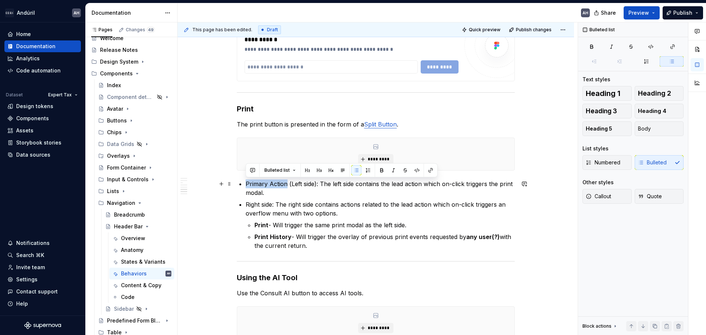
drag, startPoint x: 287, startPoint y: 186, endPoint x: 245, endPoint y: 184, distance: 42.7
click at [246, 205] on p "Right side: The right side contains actions related to the lead action which on…" at bounding box center [380, 209] width 269 height 18
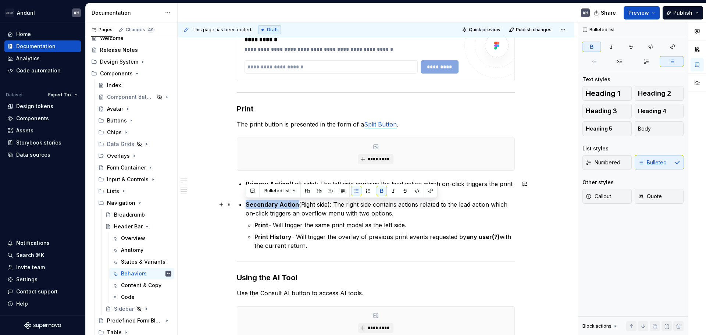
click at [409, 214] on p "Secondary Action (Right side): The right side contains actions related to the l…" at bounding box center [380, 209] width 269 height 18
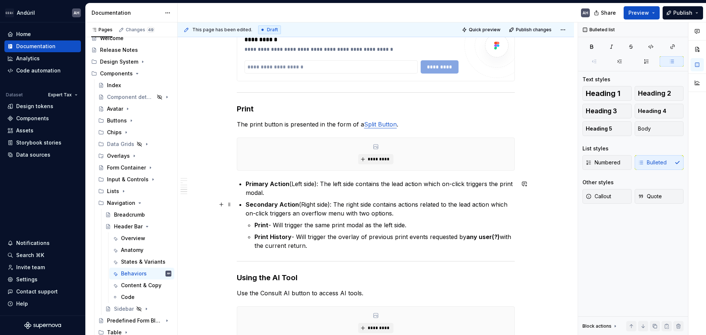
click at [352, 206] on p "Secondary Action (Right side): The right side contains actions related to the l…" at bounding box center [380, 209] width 269 height 18
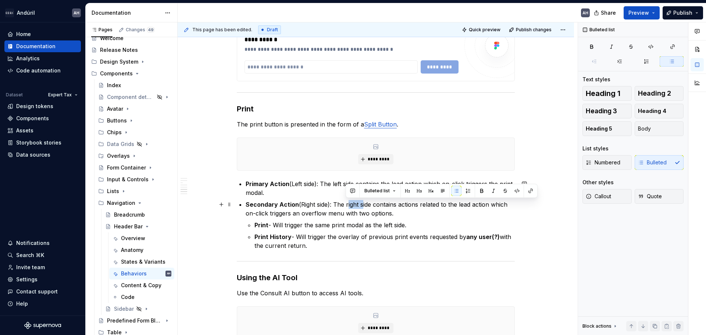
click at [352, 206] on p "Secondary Action (Right side): The right side contains actions related to the l…" at bounding box center [380, 209] width 269 height 18
click at [395, 210] on p "Secondary Action (Right side): The right side contains actions related to the l…" at bounding box center [380, 209] width 269 height 18
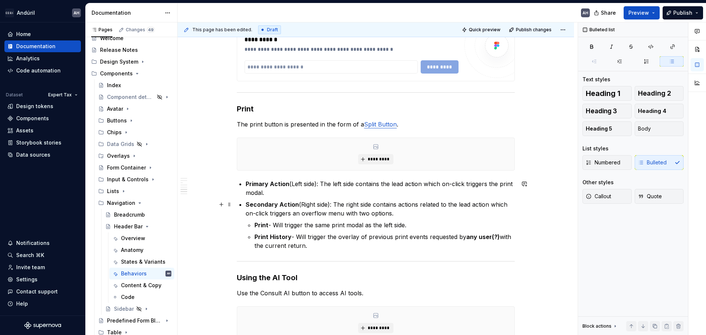
click at [349, 204] on p "Secondary Action (Right side): The right side contains actions related to the l…" at bounding box center [380, 209] width 269 height 18
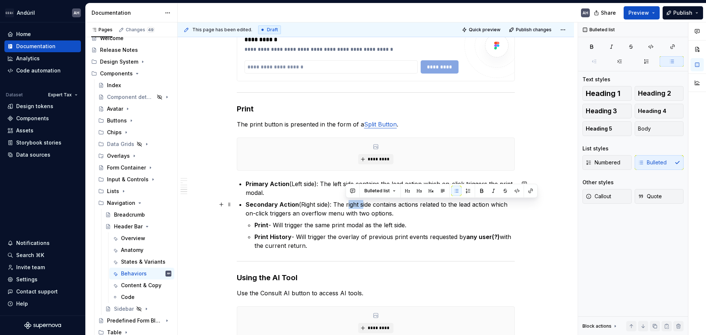
click at [349, 204] on p "Secondary Action (Right side): The right side contains actions related to the l…" at bounding box center [380, 209] width 269 height 18
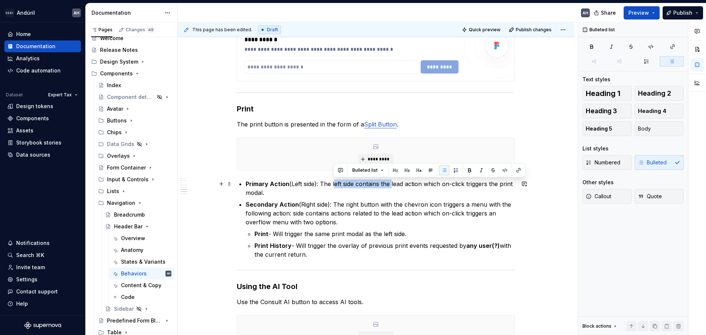
drag, startPoint x: 333, startPoint y: 184, endPoint x: 392, endPoint y: 182, distance: 58.5
click at [392, 182] on p "Primary Action (Left side): The left side contains the lead action which on-cli…" at bounding box center [380, 188] width 269 height 18
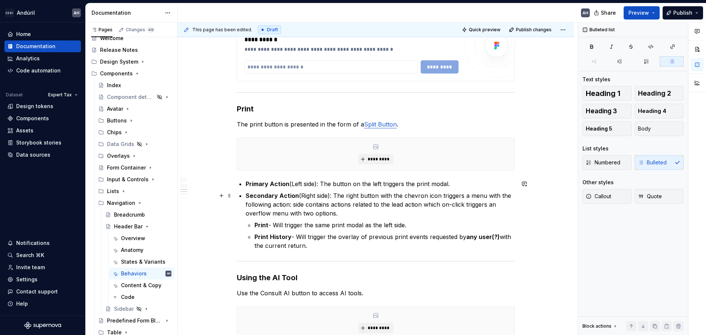
click at [334, 196] on p "Secondary Action (Right side): The right button with the chevron icon triggers …" at bounding box center [380, 204] width 269 height 26
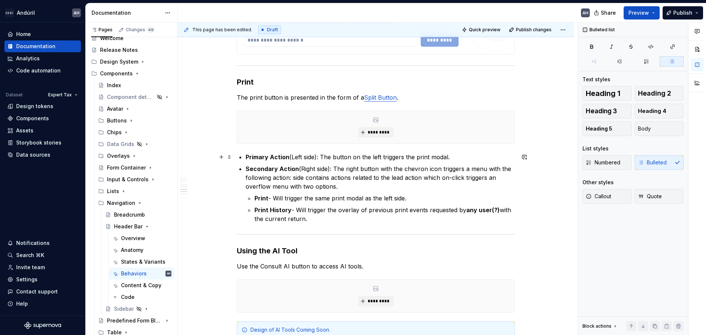
scroll to position [819, 0]
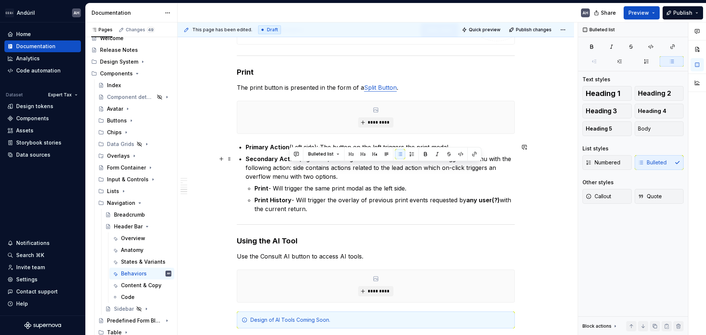
drag, startPoint x: 290, startPoint y: 169, endPoint x: 499, endPoint y: 175, distance: 208.6
click at [499, 175] on p "Secondary Action (Right side): The right button with the chevron icon triggers …" at bounding box center [380, 167] width 269 height 26
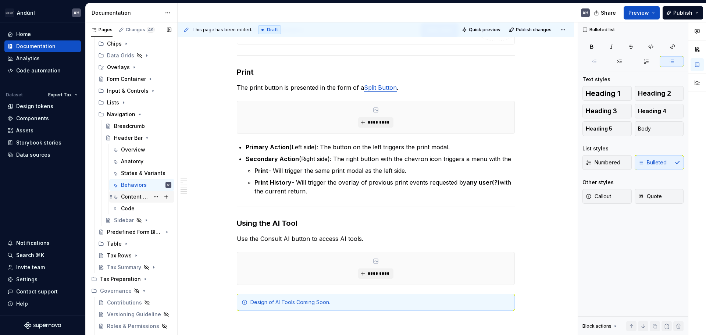
scroll to position [131, 0]
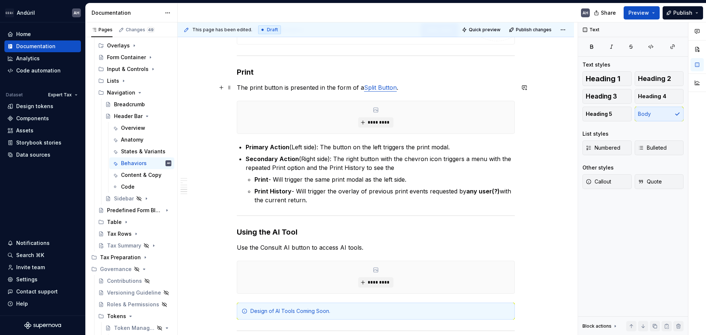
click at [411, 87] on p "The print button is presented in the form of a Split Button ." at bounding box center [376, 87] width 278 height 9
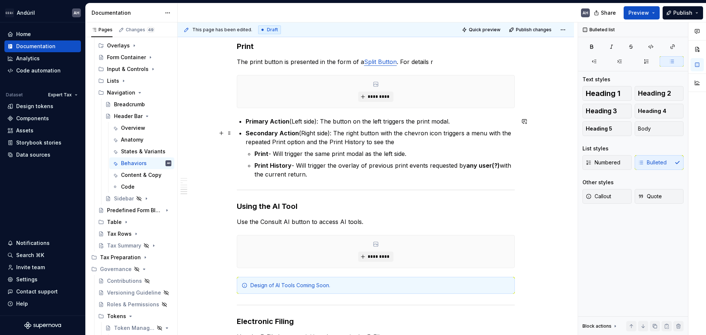
scroll to position [856, 0]
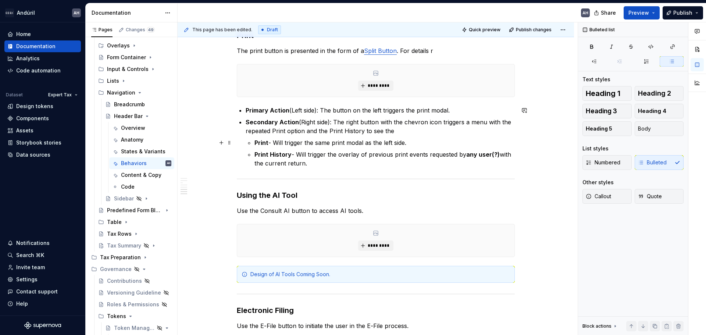
click at [398, 142] on p "Print - Will trigger the same print modal as the left side." at bounding box center [384, 142] width 260 height 9
click at [399, 135] on p "Secondary Action (Right side): The right button with the chevron icon triggers …" at bounding box center [380, 127] width 269 height 18
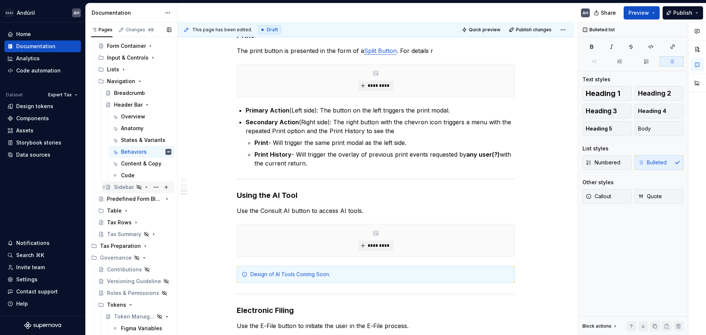
scroll to position [164, 0]
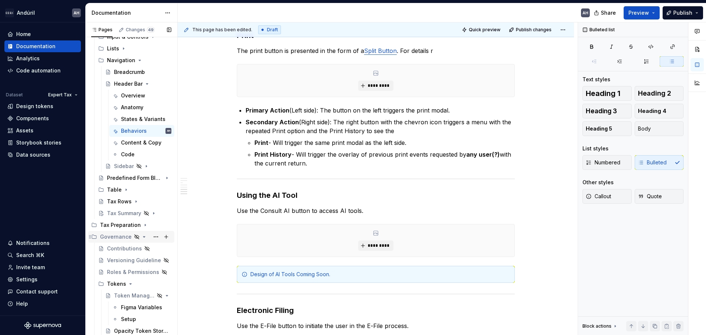
click at [141, 235] on icon "Page tree" at bounding box center [144, 237] width 6 height 6
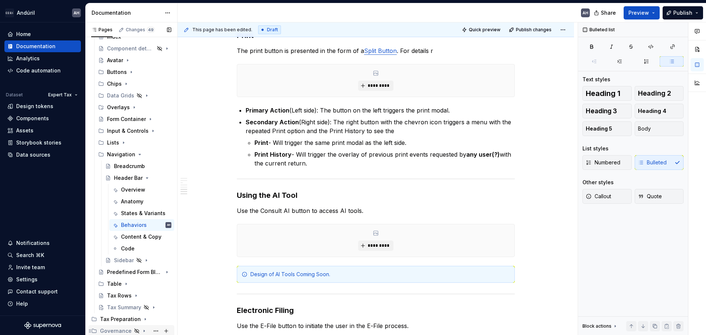
scroll to position [70, 0]
click at [142, 255] on icon "Page tree" at bounding box center [145, 319] width 6 height 6
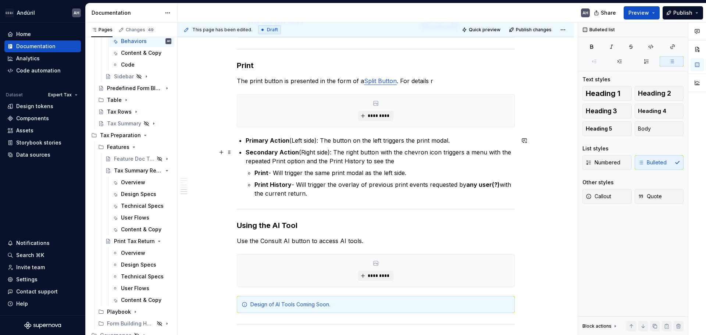
scroll to position [783, 0]
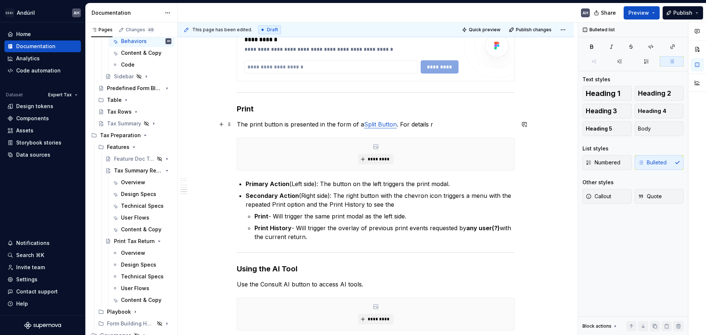
click at [434, 124] on p "The print button is presented in the form of a Split Button . For details r" at bounding box center [376, 124] width 278 height 9
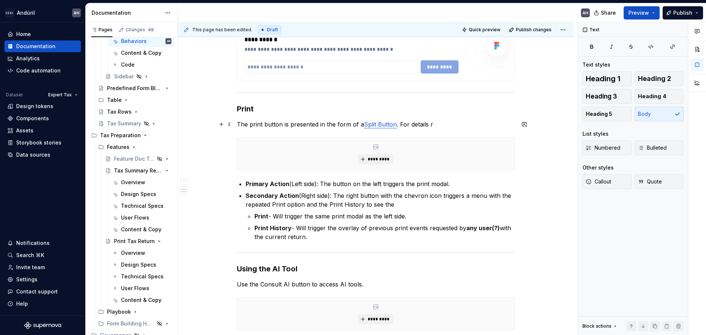
type textarea "*"
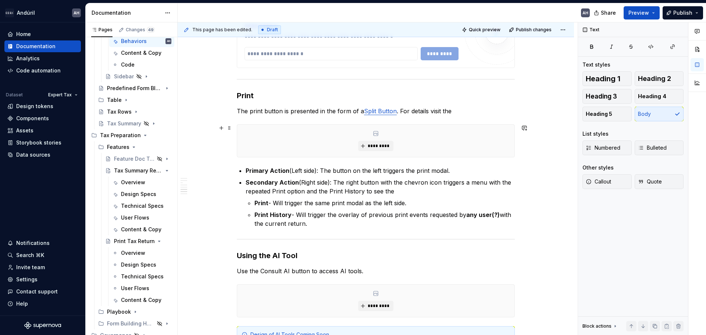
scroll to position [797, 0]
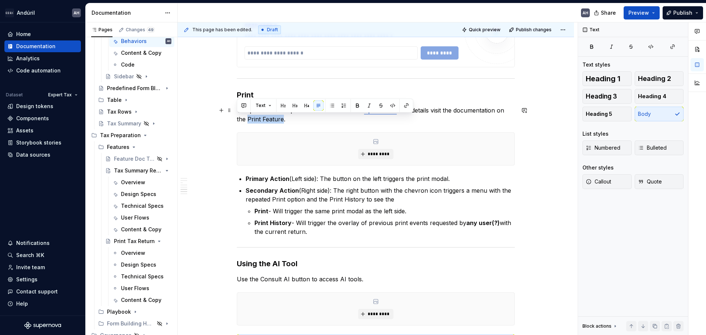
drag, startPoint x: 272, startPoint y: 122, endPoint x: 236, endPoint y: 122, distance: 36.0
click at [407, 104] on button "button" at bounding box center [406, 105] width 10 height 10
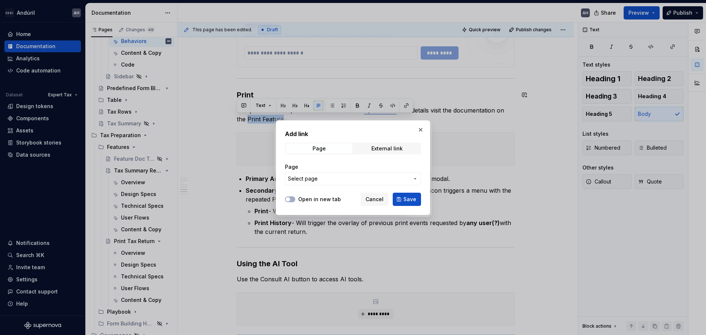
click at [336, 184] on button "Select page" at bounding box center [353, 178] width 136 height 13
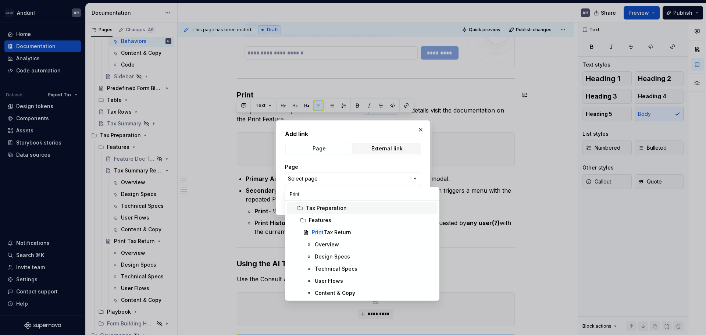
type input "Print"
click at [351, 228] on span "Print Tax Return" at bounding box center [362, 233] width 151 height 12
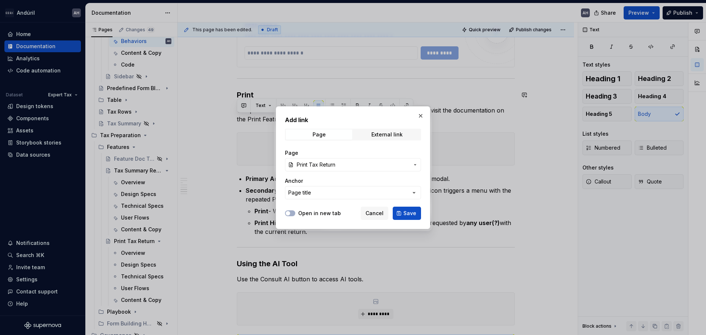
click at [317, 213] on label "Open in new tab" at bounding box center [319, 213] width 43 height 7
click at [295, 213] on button "Open in new tab" at bounding box center [290, 213] width 10 height 6
click at [407, 191] on button "Page title" at bounding box center [353, 192] width 136 height 13
click at [397, 183] on div "Add link Page External link Page Print Tax Return Anchor Page title Open in new…" at bounding box center [353, 167] width 706 height 335
click at [413, 212] on span "Save" at bounding box center [409, 213] width 13 height 7
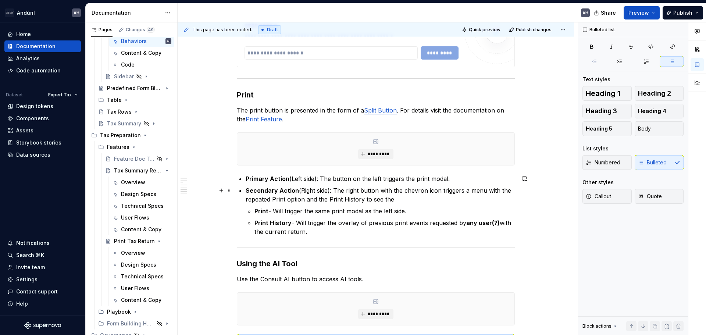
click at [302, 197] on p "Secondary Action (Right side): The right button with the chevron icon triggers …" at bounding box center [380, 195] width 269 height 18
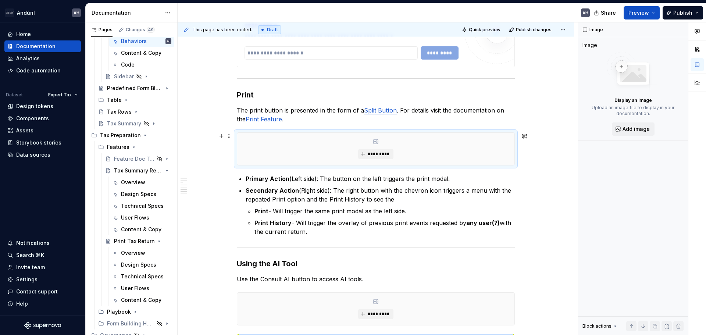
click at [251, 156] on div "*********" at bounding box center [375, 149] width 277 height 32
click at [314, 224] on p "Print History - Will trigger the overlay of previous print events requested by …" at bounding box center [384, 227] width 260 height 18
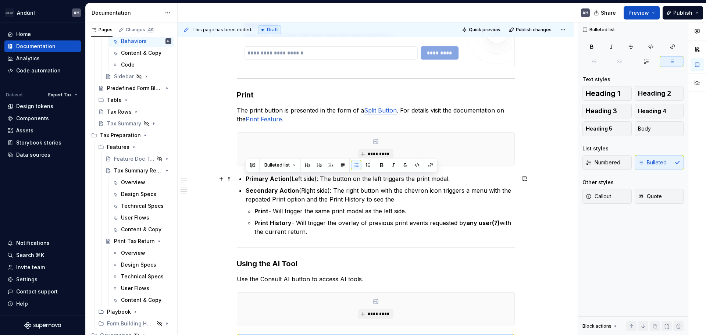
drag, startPoint x: 314, startPoint y: 231, endPoint x: 241, endPoint y: 180, distance: 89.0
click at [246, 180] on ul "Primary Action (Left side): The button on the left triggers the print modal. Se…" at bounding box center [380, 205] width 269 height 62
copy ul "Primary Action (Left side): The button on the left triggers the print modal. Se…"
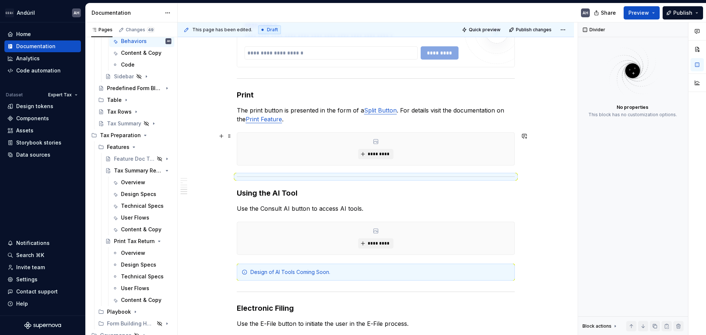
click at [325, 156] on div "*********" at bounding box center [375, 149] width 277 height 32
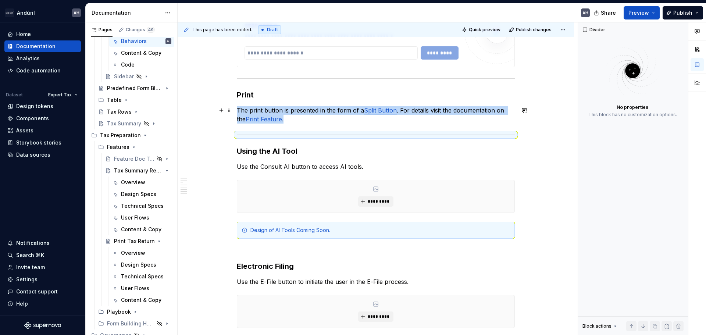
click at [327, 123] on p "The print button is presented in the form of a Split Button . For details visit…" at bounding box center [376, 115] width 278 height 18
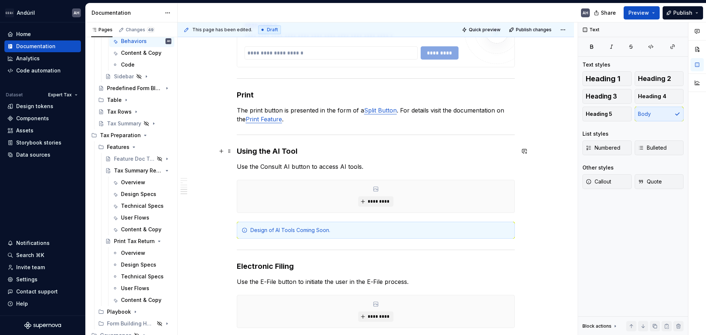
click at [330, 156] on h3 "Using the AI Tool" at bounding box center [376, 151] width 278 height 10
click at [288, 168] on p "Use the Consult AI button to access AI tools." at bounding box center [376, 166] width 278 height 9
click at [247, 154] on h3 "Using the AI Tool" at bounding box center [376, 151] width 278 height 10
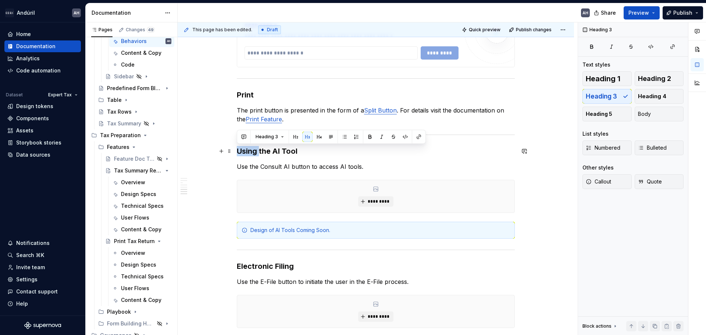
click at [247, 154] on h3 "Using the AI Tool" at bounding box center [376, 151] width 278 height 10
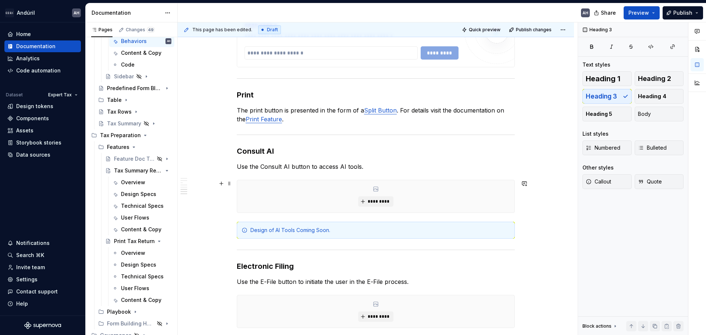
click at [241, 186] on div "*********" at bounding box center [375, 196] width 277 height 32
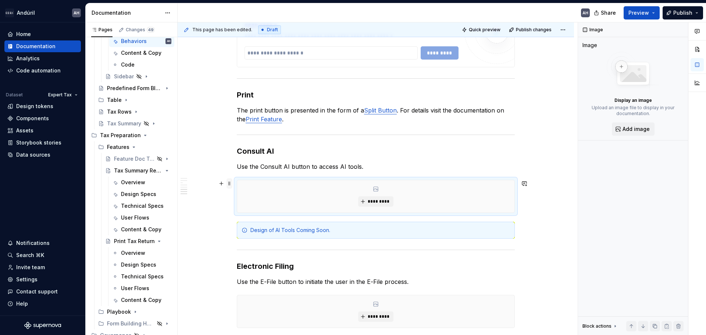
click at [231, 183] on span at bounding box center [230, 183] width 6 height 10
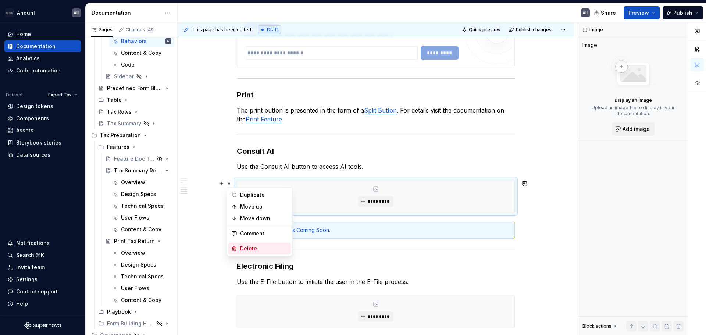
click at [242, 246] on div "Delete" at bounding box center [264, 248] width 48 height 7
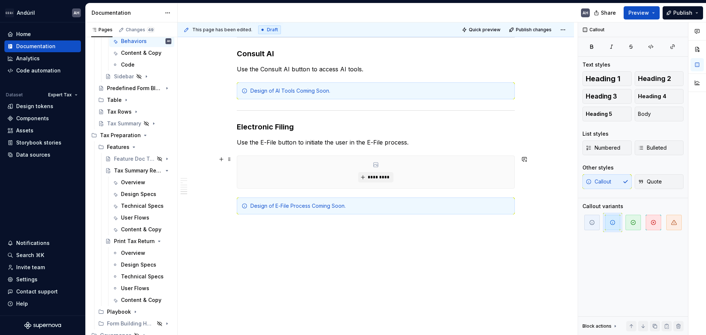
scroll to position [900, 0]
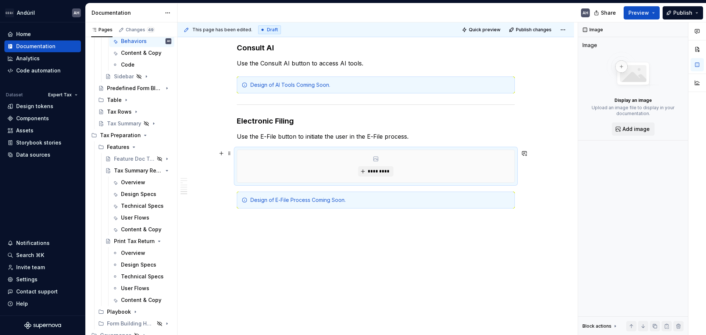
click at [277, 160] on div "*********" at bounding box center [375, 166] width 277 height 32
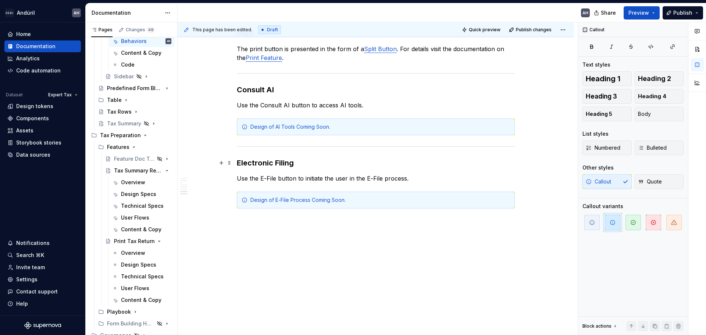
scroll to position [858, 0]
click at [306, 223] on p at bounding box center [376, 221] width 278 height 9
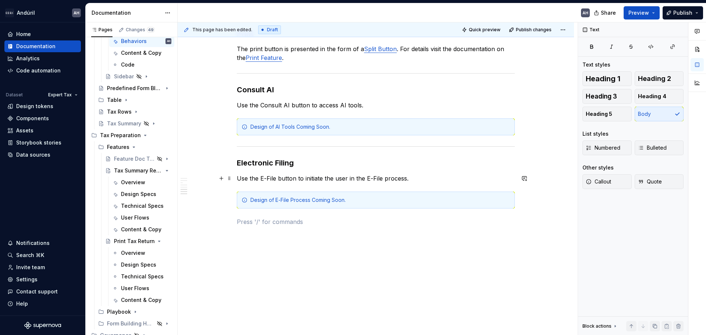
click at [410, 178] on p "Use the E-File button to initiate the user in the E-File process." at bounding box center [376, 178] width 278 height 9
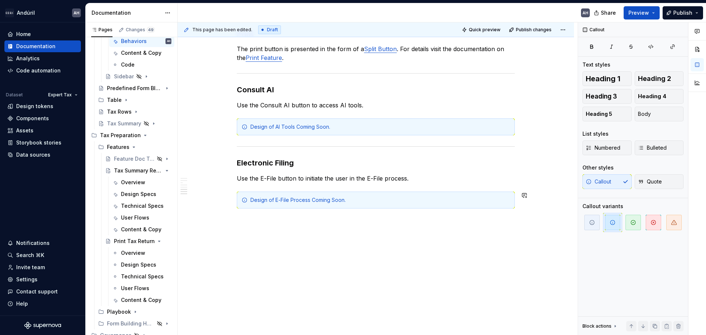
click at [285, 89] on h3 "Consult AI" at bounding box center [376, 90] width 278 height 10
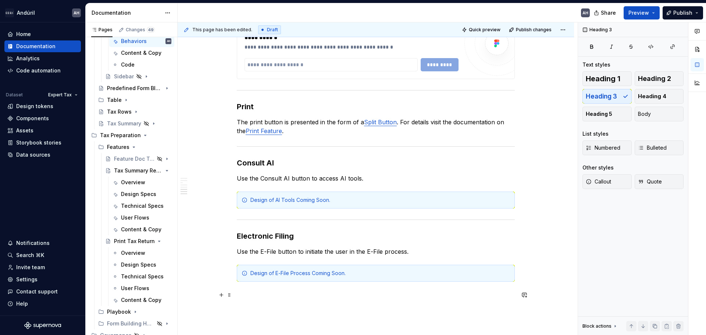
scroll to position [784, 0]
drag, startPoint x: 247, startPoint y: 179, endPoint x: 235, endPoint y: 179, distance: 11.8
click at [283, 182] on p "Use the Consult AI button to access AI tools." at bounding box center [376, 178] width 278 height 9
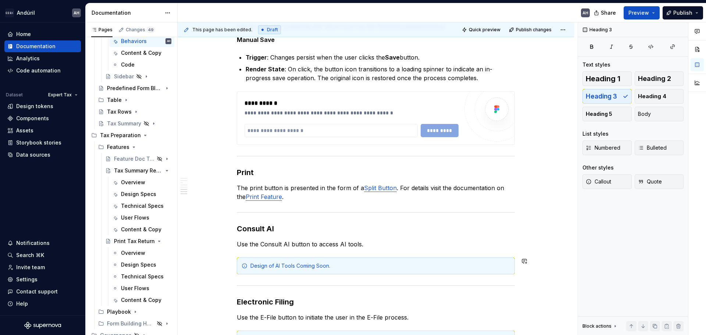
scroll to position [711, 0]
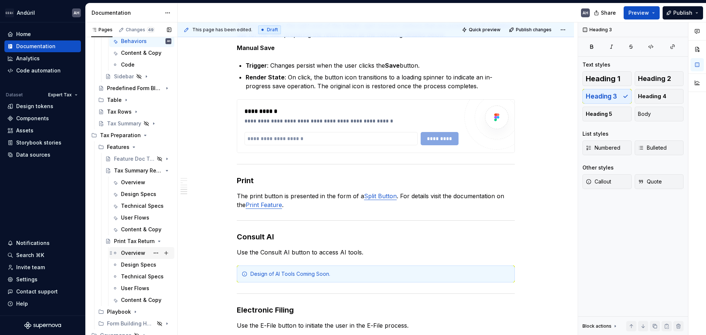
click at [129, 252] on div "Overview" at bounding box center [133, 252] width 24 height 7
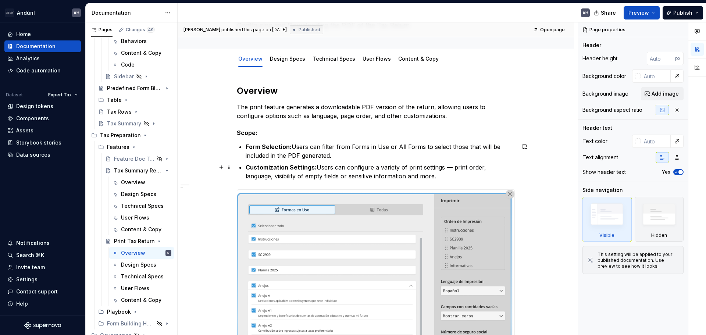
scroll to position [74, 0]
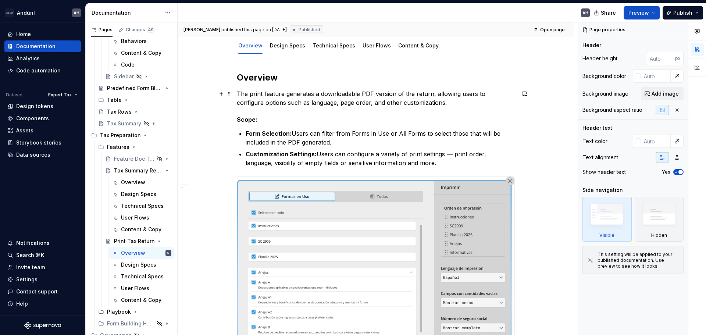
click at [433, 95] on p "The print feature generates a downloadable PDF version of the return, allowing …" at bounding box center [376, 98] width 278 height 18
type textarea "*"
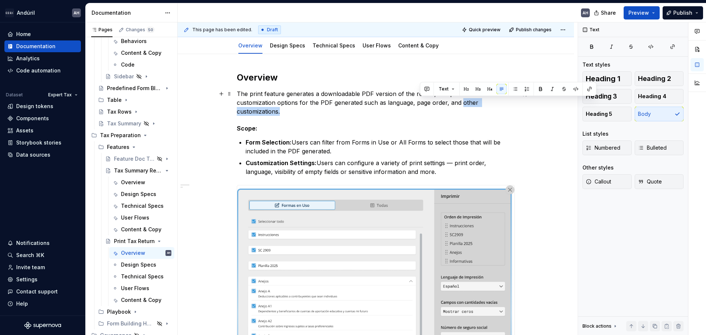
drag, startPoint x: 482, startPoint y: 102, endPoint x: 421, endPoint y: 104, distance: 61.4
click at [421, 104] on p "The print feature generates a downloadable PDF version of the return, and provi…" at bounding box center [376, 102] width 278 height 26
click at [317, 105] on p "The print feature generates a downloadable PDF version of the return, and provi…" at bounding box center [376, 102] width 278 height 26
drag, startPoint x: 321, startPoint y: 103, endPoint x: 489, endPoint y: 100, distance: 168.4
click at [489, 100] on p "The print feature generates a downloadable PDF version of the return, and provi…" at bounding box center [376, 102] width 278 height 26
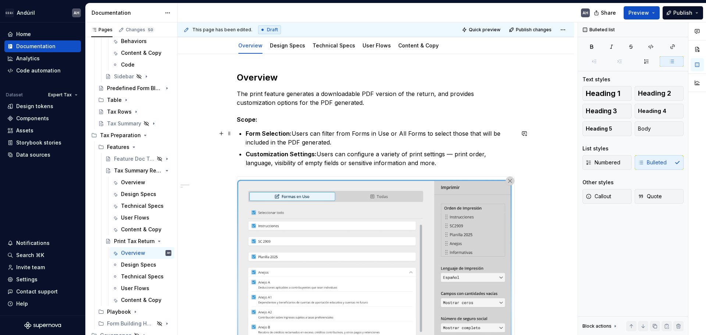
click at [266, 139] on p "Form Selection: Users can filter from Forms in Use or All Forms to select those…" at bounding box center [380, 138] width 269 height 18
click at [322, 149] on ul "Form Selection: Users can filter from Forms in Use or All Forms to select those…" at bounding box center [380, 148] width 269 height 38
click at [296, 163] on p "Customization Settings: Users can configure a variety of print settings — print…" at bounding box center [380, 159] width 269 height 18
click at [287, 140] on p "Form Selection: Users can filter from Forms in Use or All Forms to select those…" at bounding box center [380, 138] width 269 height 18
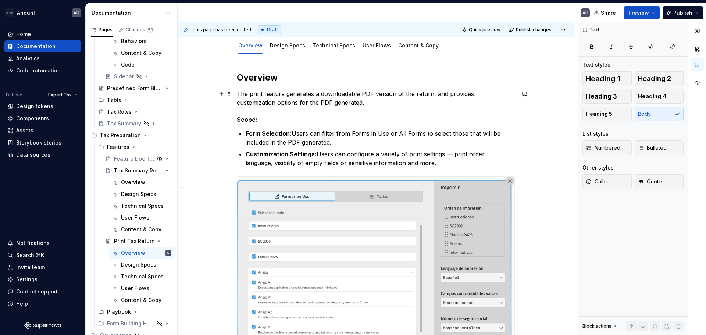
click at [329, 100] on p "The print feature generates a downloadable PDF version of the return, and provi…" at bounding box center [376, 98] width 278 height 18
click at [335, 146] on p "Form Selection: Users can filter from Forms in Use or All Forms to select those…" at bounding box center [380, 138] width 269 height 18
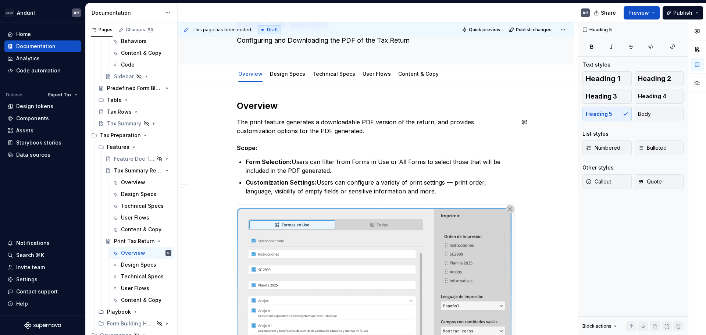
scroll to position [0, 0]
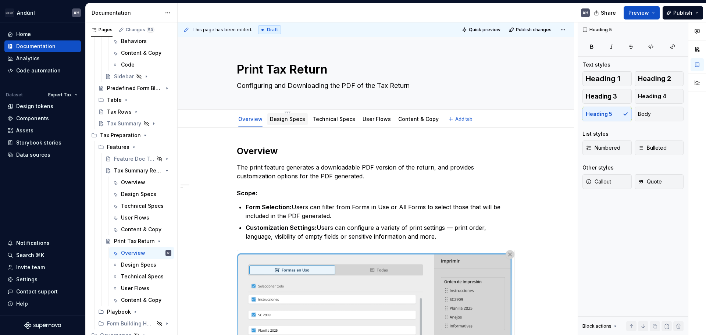
click at [289, 121] on link "Design Specs" at bounding box center [287, 119] width 35 height 6
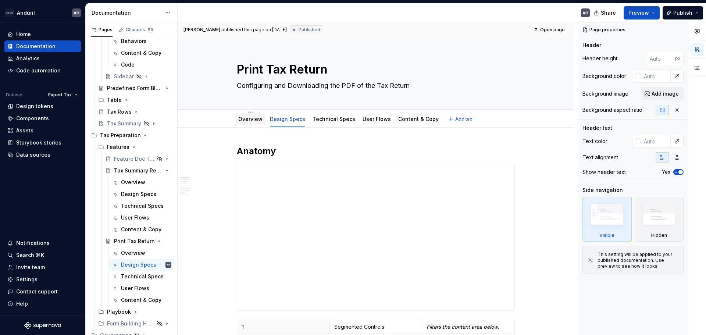
click at [250, 121] on link "Overview" at bounding box center [250, 119] width 24 height 6
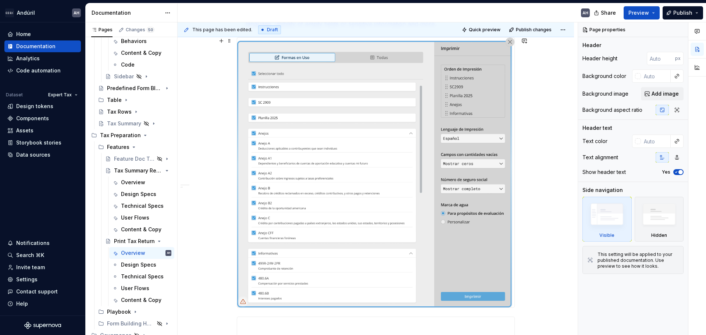
scroll to position [331, 0]
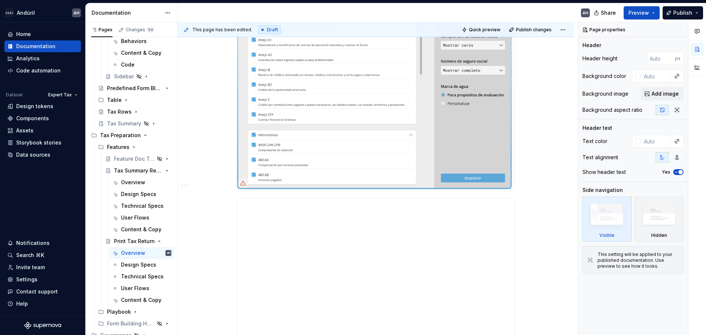
click at [346, 155] on img at bounding box center [375, 54] width 277 height 270
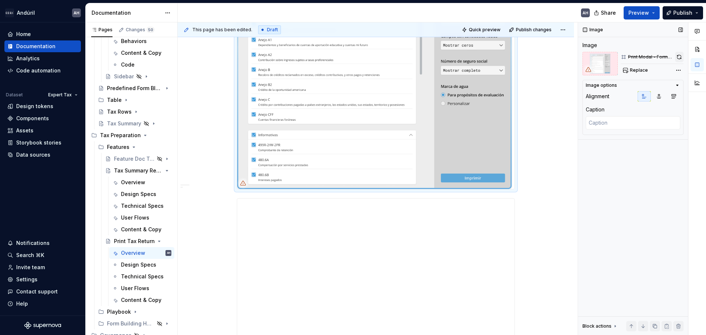
click at [564, 58] on button "button" at bounding box center [679, 57] width 8 height 10
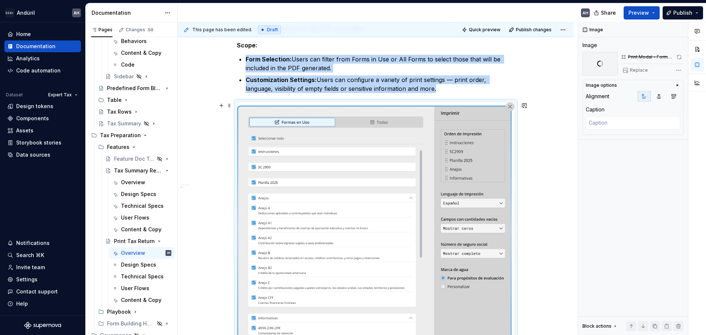
scroll to position [147, 0]
click at [299, 87] on p "Customization Settings: Users can configure a variety of print settings — print…" at bounding box center [380, 85] width 269 height 18
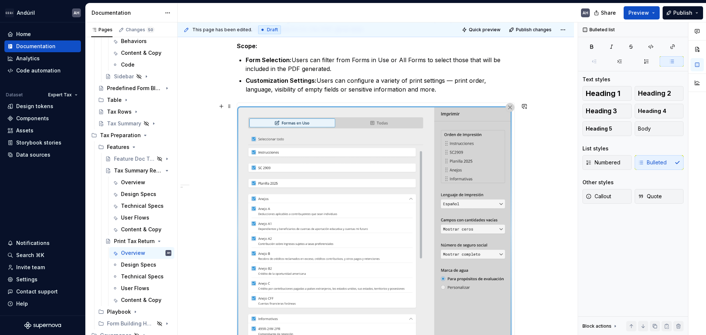
scroll to position [74, 0]
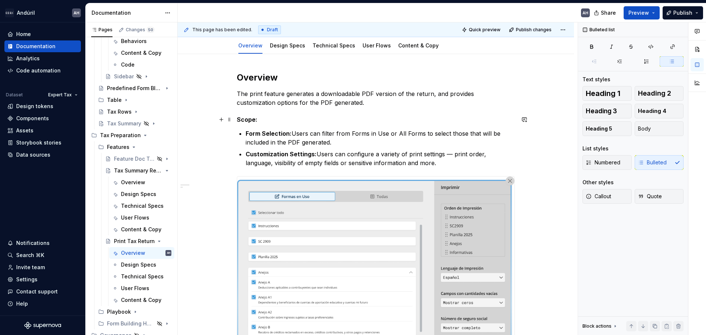
click at [286, 118] on h5 "Scope:" at bounding box center [376, 119] width 278 height 7
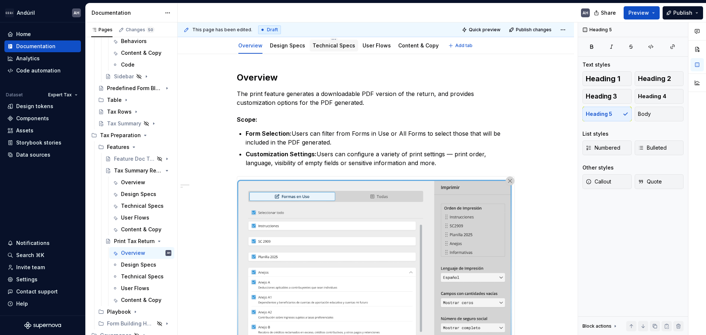
click at [317, 46] on link "Technical Specs" at bounding box center [334, 45] width 43 height 6
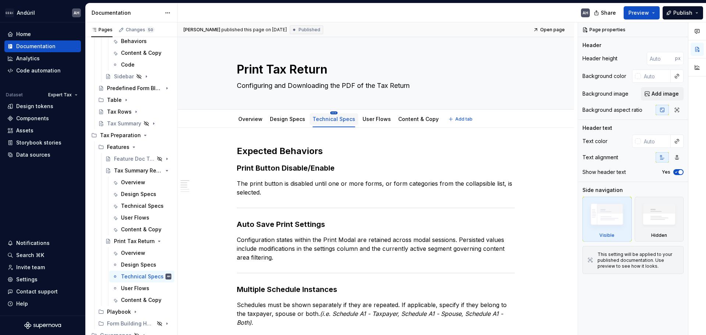
click at [330, 112] on html "Andúril AH Home Documentation Analytics Code automation Dataset Expert Tax Desi…" at bounding box center [353, 167] width 706 height 335
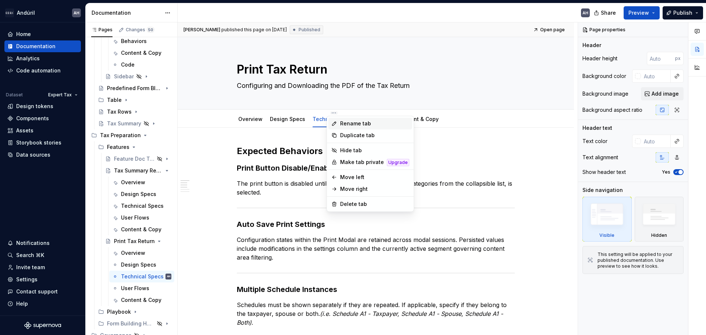
type textarea "*"
click at [352, 122] on div "Rename tab" at bounding box center [374, 123] width 69 height 7
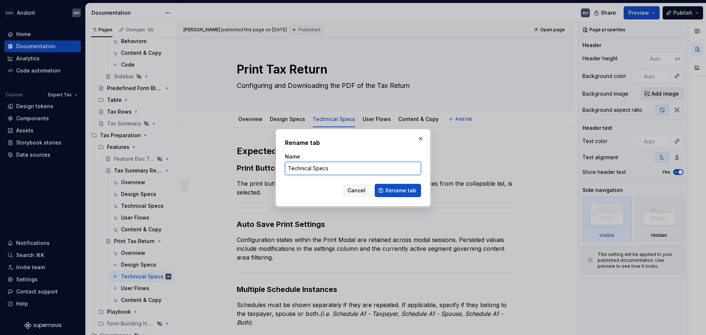
click at [312, 170] on input "Technical Specs" at bounding box center [353, 168] width 136 height 13
type input "Behaviors"
click button "Rename tab" at bounding box center [398, 190] width 46 height 13
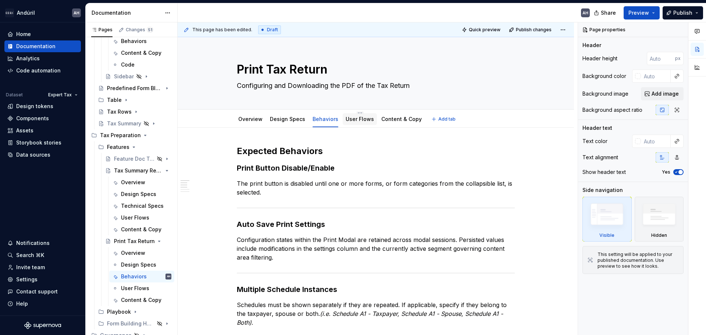
click at [361, 119] on link "User Flows" at bounding box center [360, 119] width 28 height 6
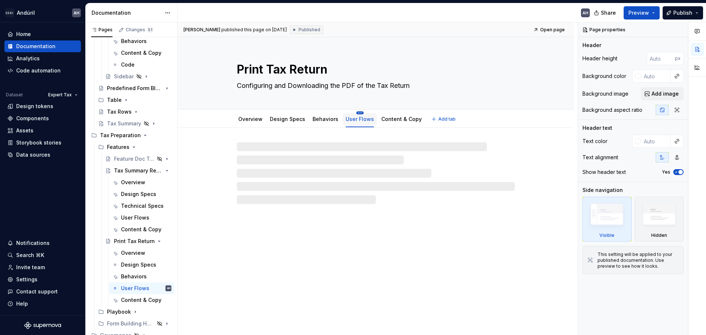
click at [356, 114] on html "Andúril AH Home Documentation Analytics Code automation Dataset Expert Tax Desi…" at bounding box center [353, 167] width 706 height 335
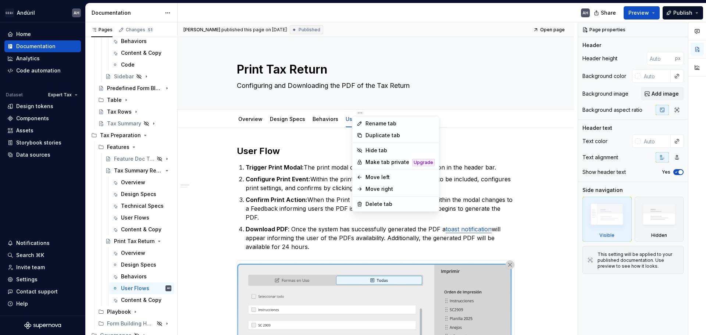
type textarea "*"
click at [309, 151] on html "Andúril AH Home Documentation Analytics Code automation Dataset Expert Tax Desi…" at bounding box center [353, 167] width 706 height 335
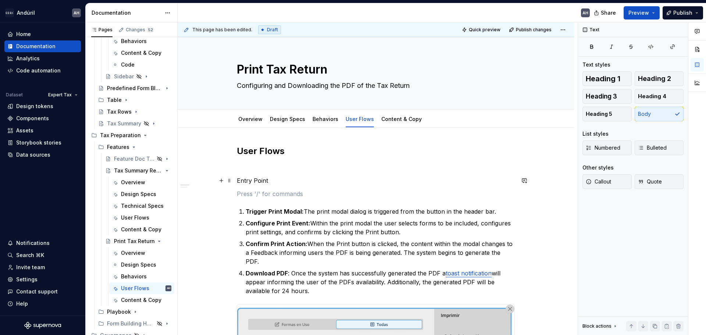
click at [268, 179] on p "Entry Point" at bounding box center [376, 180] width 278 height 9
click at [263, 192] on p at bounding box center [376, 193] width 278 height 9
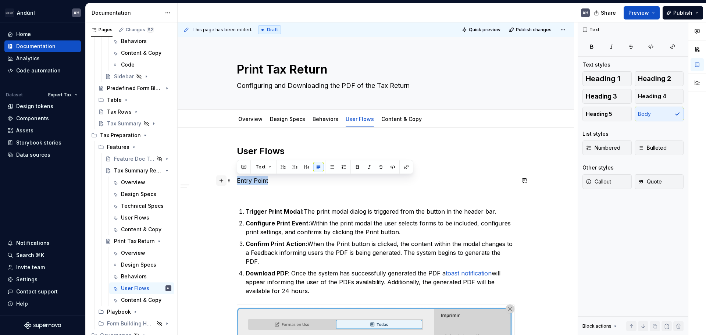
drag, startPoint x: 274, startPoint y: 179, endPoint x: 220, endPoint y: 179, distance: 53.7
click at [304, 168] on button "button" at bounding box center [307, 167] width 10 height 10
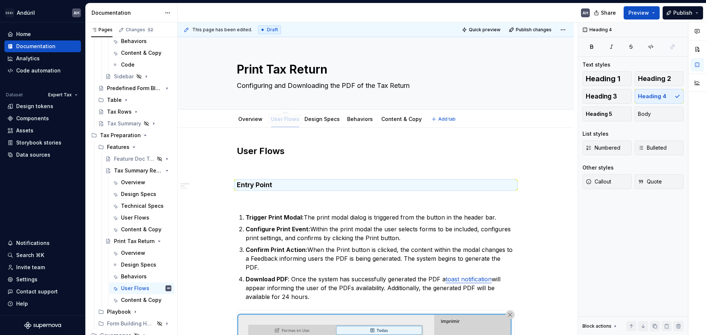
drag, startPoint x: 357, startPoint y: 118, endPoint x: 283, endPoint y: 117, distance: 74.3
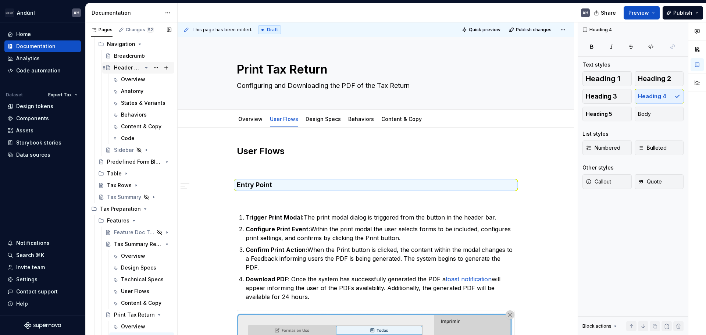
click at [124, 67] on div "Header Bar" at bounding box center [128, 67] width 28 height 7
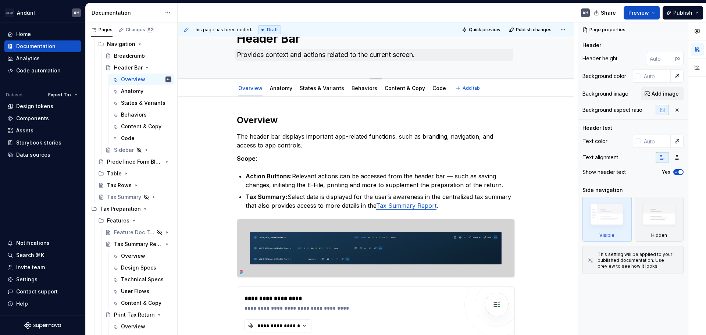
scroll to position [37, 0]
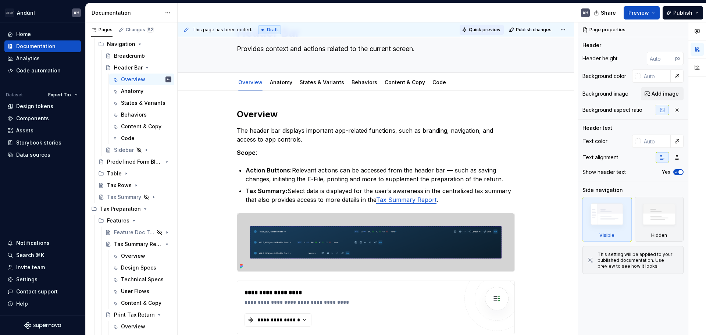
click at [472, 31] on span "Quick preview" at bounding box center [485, 30] width 32 height 6
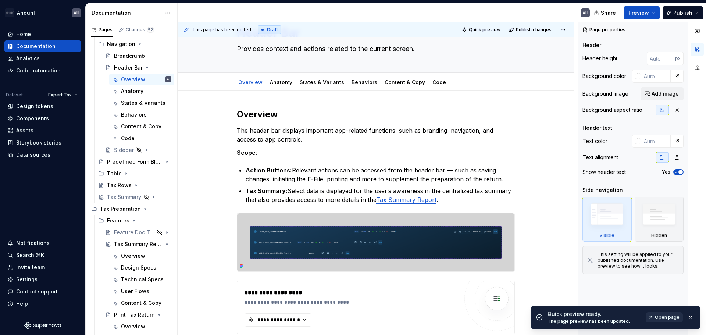
click at [564, 255] on span "Open page" at bounding box center [667, 317] width 25 height 6
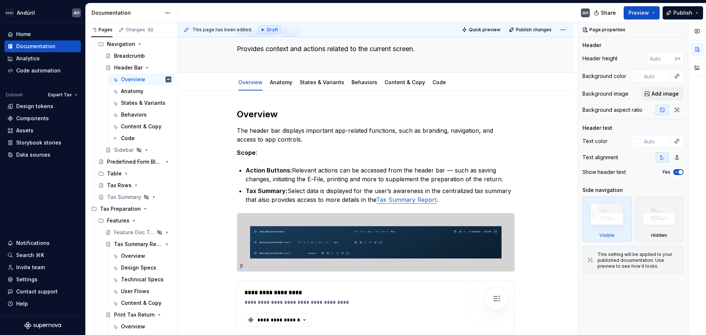
type textarea "*"
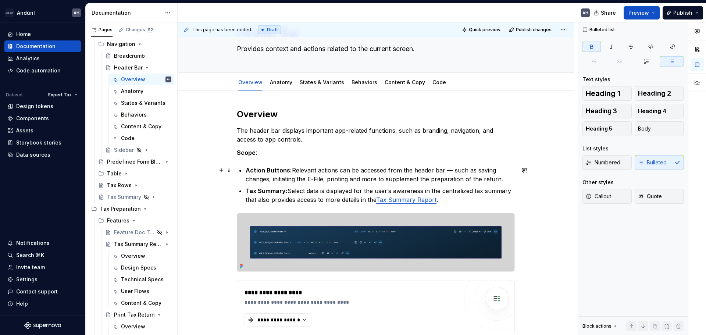
click at [251, 170] on strong "Action Buttons:" at bounding box center [269, 170] width 46 height 7
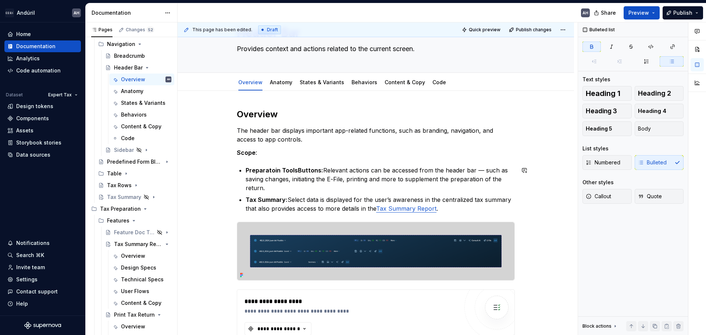
click at [251, 170] on strong "Preparatoin ToolsButtons:" at bounding box center [285, 170] width 78 height 7
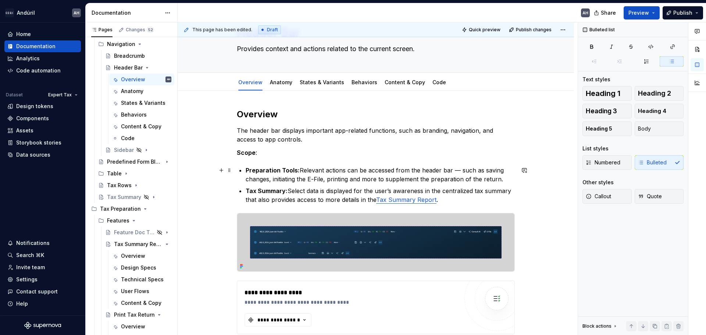
click at [347, 171] on p "Preparation Tools: Relevant actions can be accessed from the header bar — such …" at bounding box center [380, 175] width 269 height 18
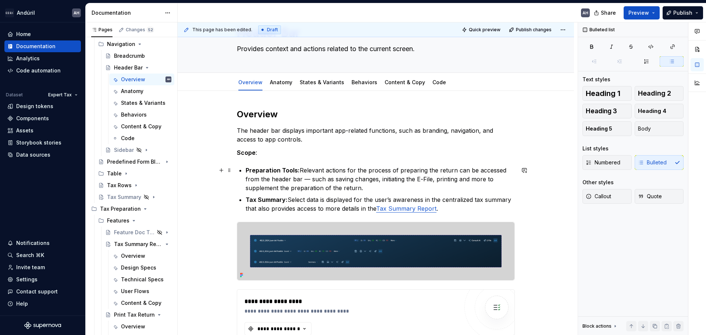
click at [431, 181] on p "Preparation Tools: Relevant actions for the process of preparing the return can…" at bounding box center [380, 179] width 269 height 26
drag, startPoint x: 470, startPoint y: 179, endPoint x: 472, endPoint y: 186, distance: 7.1
click at [472, 186] on p "Preparation Tools: Relevant actions for the process of preparing the return can…" at bounding box center [380, 179] width 269 height 26
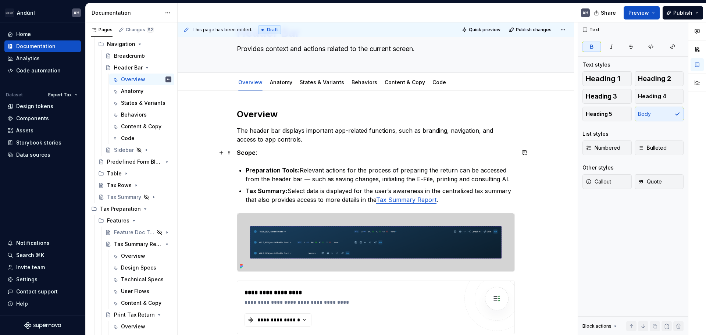
drag, startPoint x: 252, startPoint y: 150, endPoint x: 263, endPoint y: 154, distance: 11.6
click at [252, 150] on strong "Scope" at bounding box center [246, 152] width 19 height 7
click at [264, 154] on p "Scope :" at bounding box center [376, 152] width 278 height 9
click at [255, 161] on div "**********" at bounding box center [376, 335] width 278 height 454
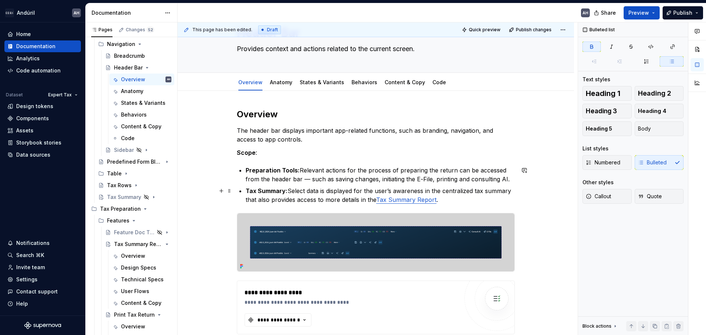
click at [296, 187] on p "Tax Summary: Select data is displayed for the user’s awareness in the centraliz…" at bounding box center [380, 195] width 269 height 18
click at [249, 185] on ul "Preparation Tools: Relevant actions for the process of preparing the return can…" at bounding box center [380, 185] width 269 height 38
click at [311, 174] on p "Preparation Tools: Relevant actions for the process of preparing the return can…" at bounding box center [380, 175] width 269 height 18
click at [270, 153] on p "Scope :" at bounding box center [376, 152] width 278 height 9
click at [292, 179] on p "Preparation Tools: Relevant actions for the process of preparing the return can…" at bounding box center [380, 175] width 269 height 18
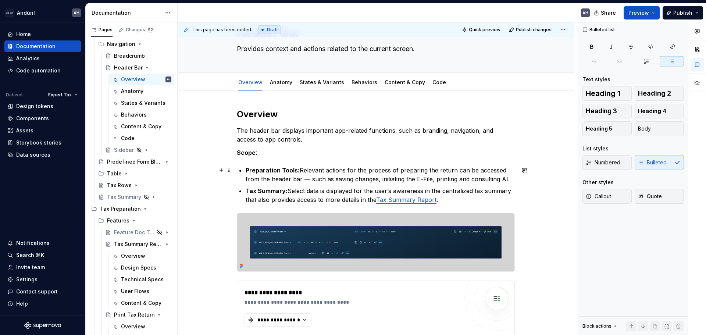
click at [245, 172] on div "**********" at bounding box center [376, 335] width 278 height 454
click at [298, 170] on strong "Preparation Tools:" at bounding box center [273, 170] width 54 height 7
click at [285, 191] on strong "Tax Summary:" at bounding box center [267, 190] width 42 height 7
click at [450, 199] on p "Tax Summary: Select data is displayed for the user’s awareness in the centraliz…" at bounding box center [380, 195] width 269 height 18
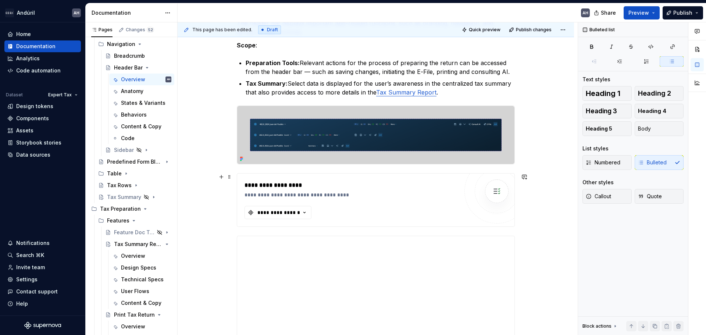
scroll to position [147, 0]
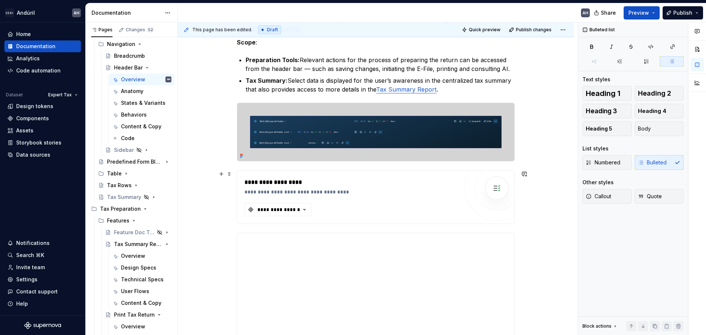
click at [356, 190] on div "**********" at bounding box center [352, 191] width 214 height 7
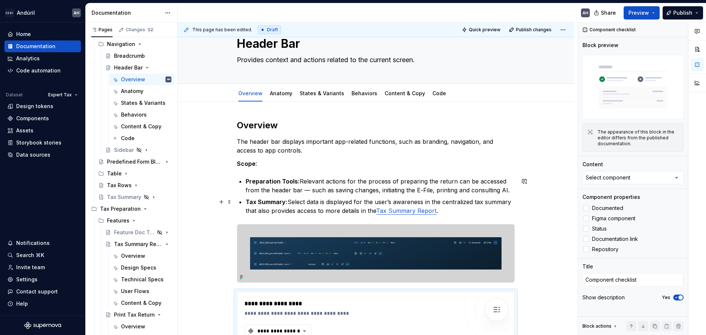
scroll to position [6, 0]
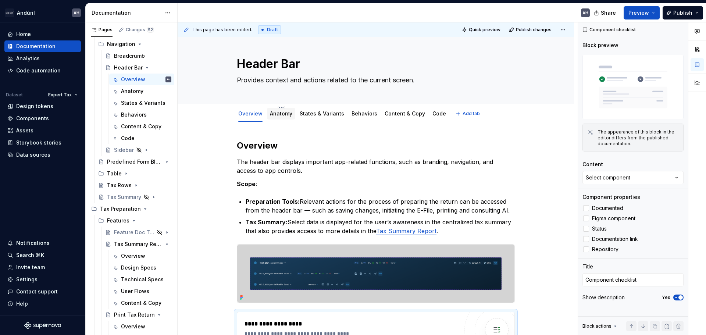
click at [277, 119] on div "Anatomy" at bounding box center [281, 114] width 28 height 12
click at [283, 114] on link "Anatomy" at bounding box center [281, 113] width 22 height 6
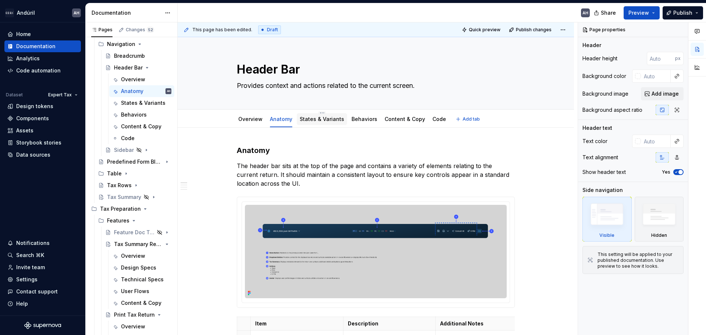
click at [316, 120] on link "States & Variants" at bounding box center [322, 119] width 44 height 6
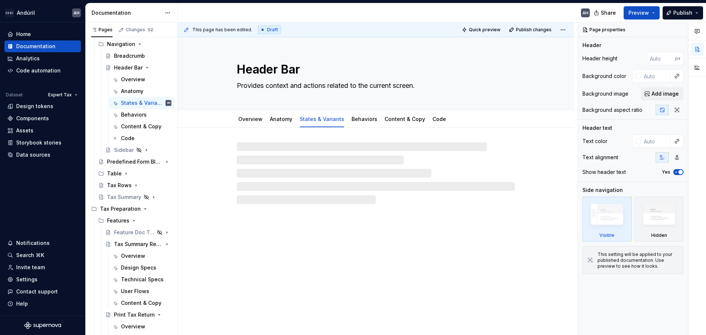
type textarea "*"
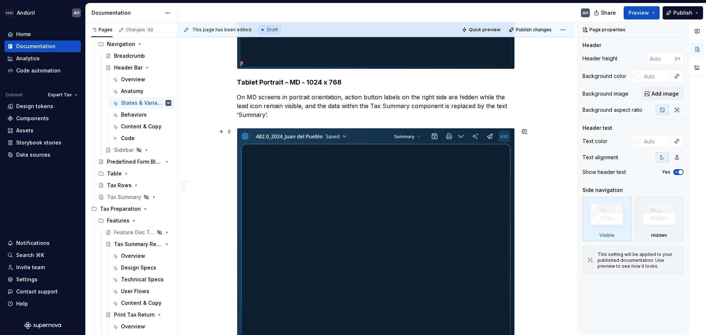
scroll to position [834, 0]
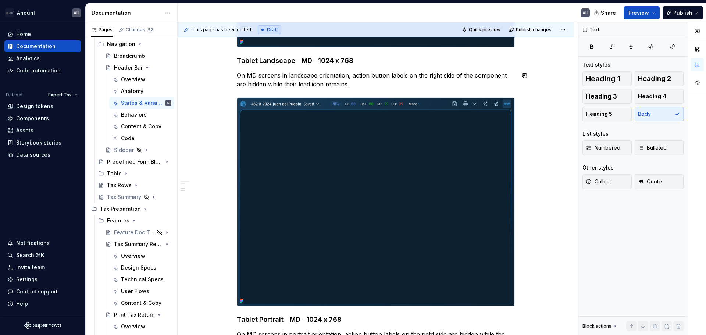
scroll to position [613, 0]
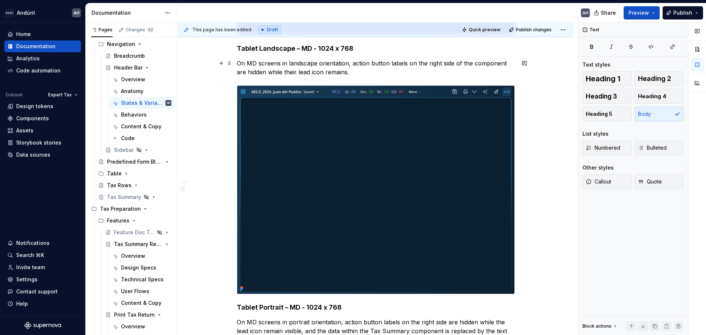
click at [367, 71] on p "On MD screens in landscape orientation, action button labels on the right side …" at bounding box center [376, 68] width 278 height 18
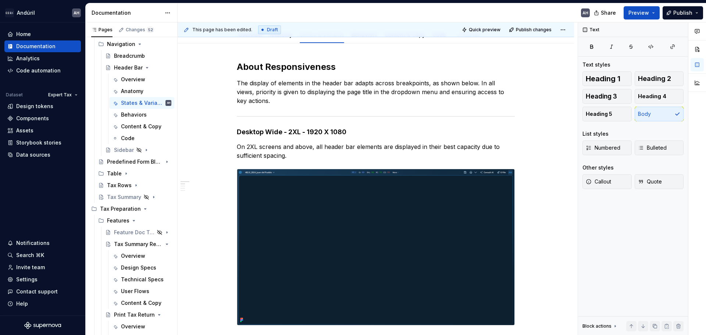
scroll to position [0, 0]
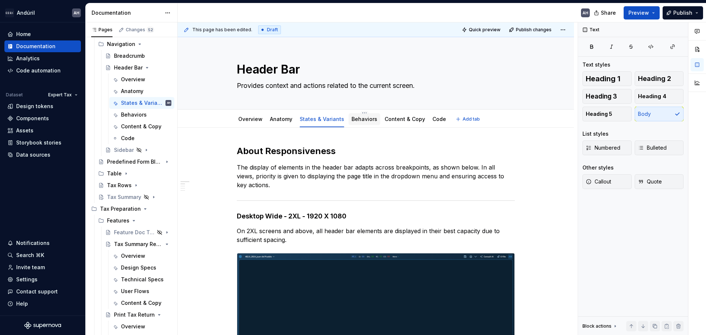
click at [356, 118] on link "Behaviors" at bounding box center [365, 119] width 26 height 6
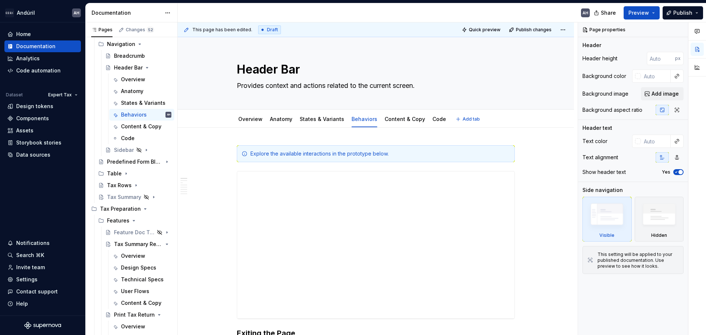
type textarea "*"
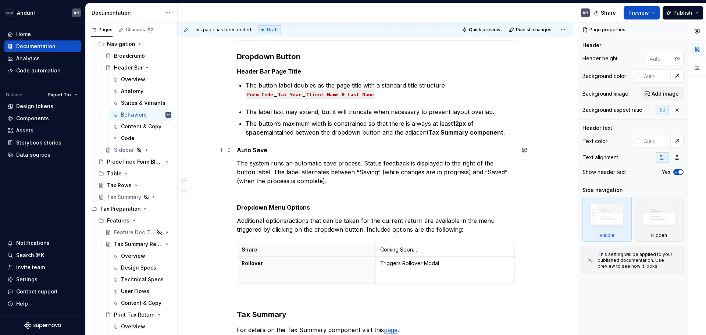
scroll to position [368, 0]
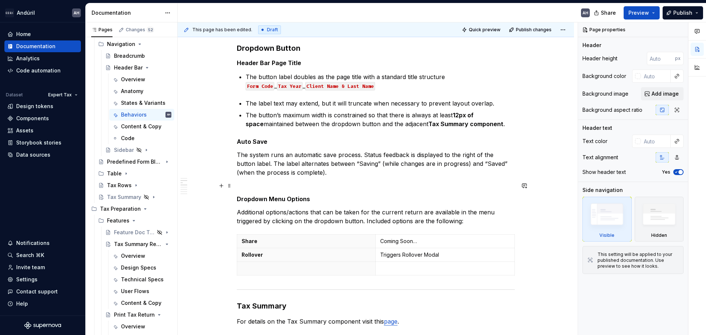
click at [282, 185] on p at bounding box center [376, 185] width 278 height 9
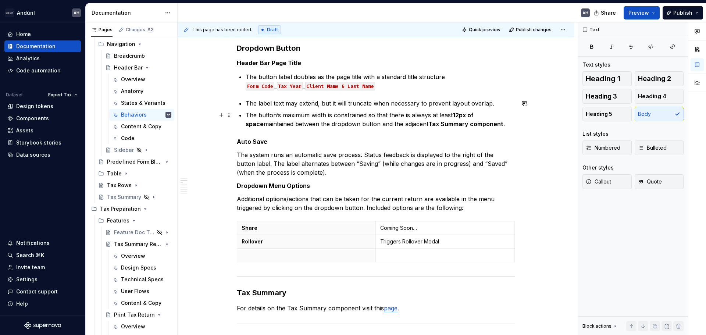
click at [246, 127] on p "The button’s maximum width is constrained so that there is always at least 12px…" at bounding box center [380, 120] width 269 height 18
click at [238, 142] on strong "Auto Save" at bounding box center [252, 141] width 31 height 7
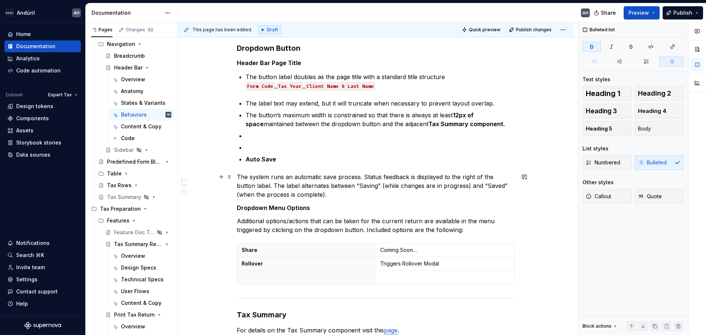
click at [235, 176] on div "**********" at bounding box center [376, 297] width 396 height 1075
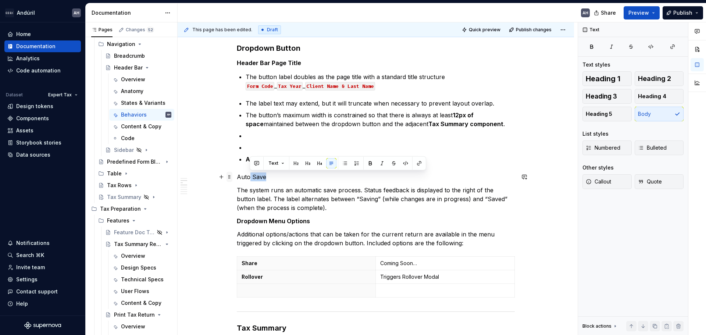
drag, startPoint x: 264, startPoint y: 178, endPoint x: 232, endPoint y: 174, distance: 32.2
click at [237, 174] on div "**********" at bounding box center [376, 263] width 278 height 970
click at [283, 134] on p at bounding box center [380, 135] width 269 height 9
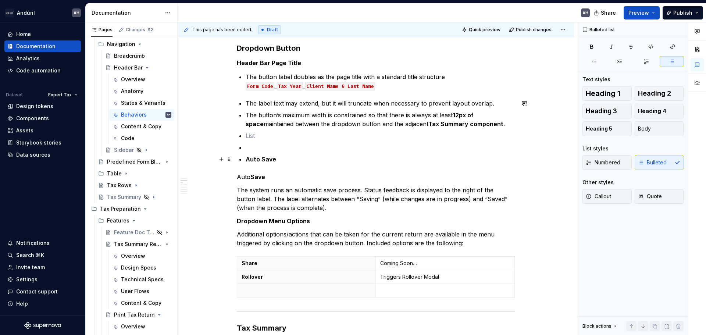
click at [271, 160] on strong "Auto Save" at bounding box center [261, 159] width 31 height 7
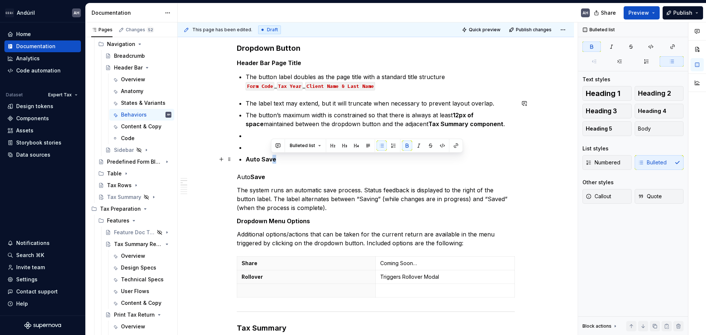
click at [279, 157] on p "Auto Save" at bounding box center [380, 159] width 269 height 9
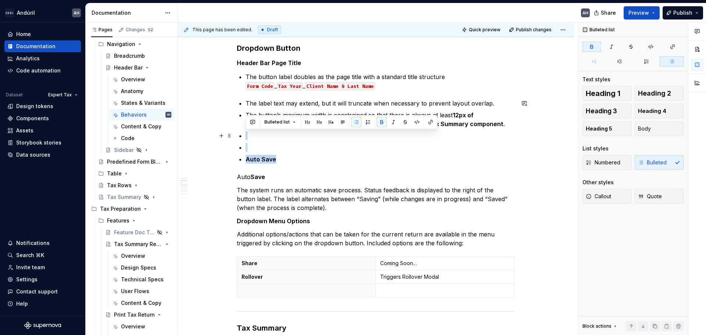
drag, startPoint x: 281, startPoint y: 161, endPoint x: 247, endPoint y: 138, distance: 41.0
click at [247, 138] on ul "The label text may extend, but it will truncate when necessary to prevent layou…" at bounding box center [380, 131] width 269 height 65
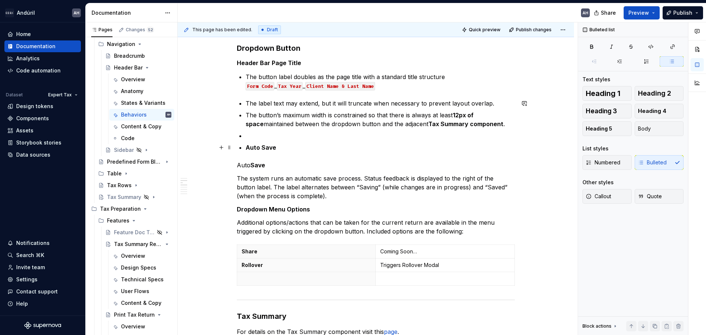
click at [306, 147] on p "Auto Save" at bounding box center [380, 147] width 269 height 9
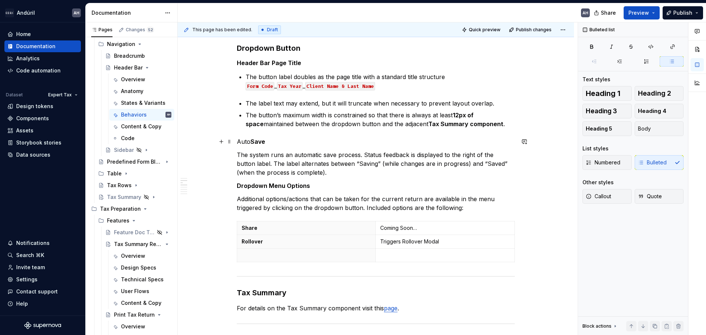
click at [239, 143] on p "Auto Save" at bounding box center [376, 141] width 278 height 9
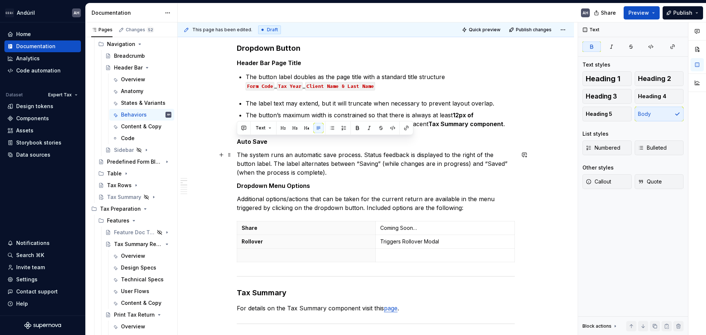
click at [307, 160] on p "The system runs an automatic save process. Status feedback is displayed to the …" at bounding box center [376, 163] width 278 height 26
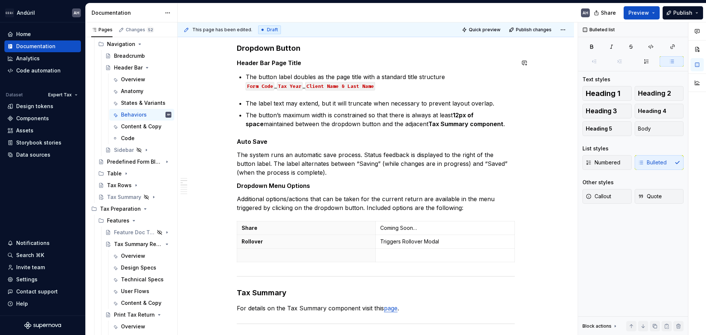
click at [293, 67] on div "**********" at bounding box center [376, 241] width 278 height 926
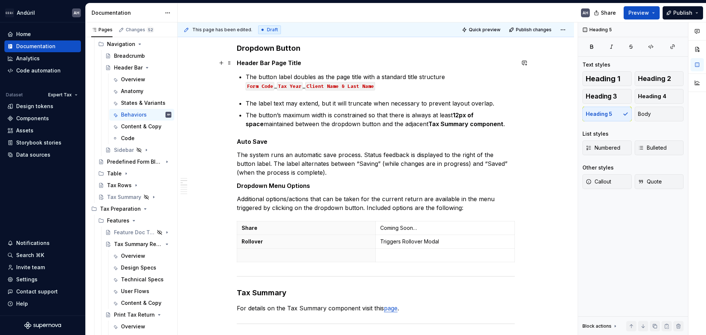
click at [294, 65] on h5 "Header Bar Page Title" at bounding box center [376, 62] width 278 height 7
click at [294, 62] on h5 "Header Bar Page Title" at bounding box center [376, 62] width 278 height 7
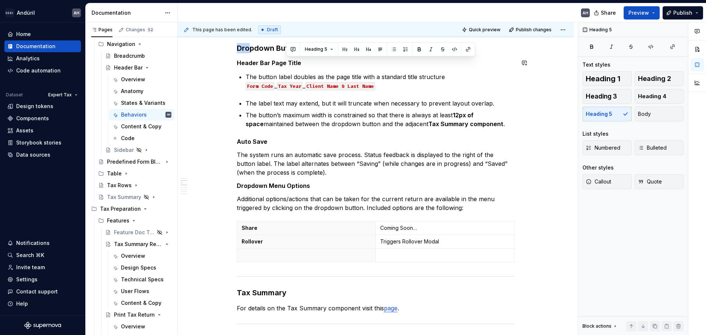
click at [252, 48] on div "**********" at bounding box center [376, 241] width 278 height 926
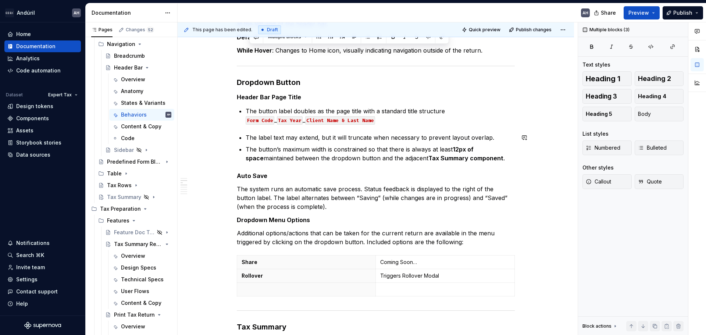
click at [256, 170] on div "**********" at bounding box center [376, 275] width 278 height 926
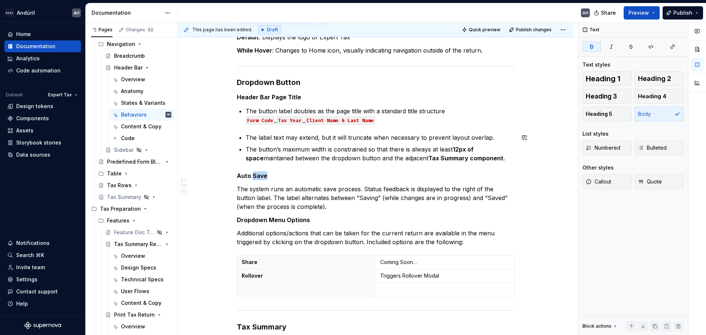
click at [256, 170] on div "**********" at bounding box center [376, 275] width 278 height 926
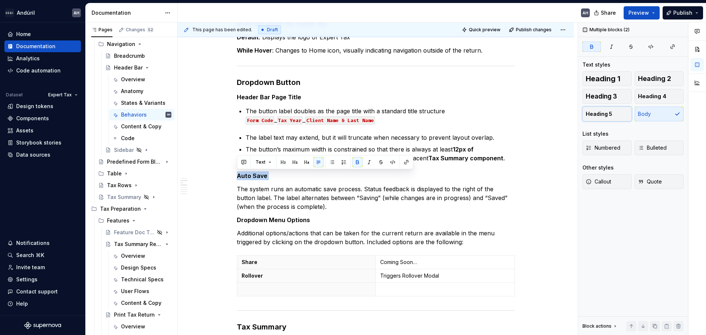
click at [564, 114] on button "Heading 5" at bounding box center [607, 114] width 49 height 15
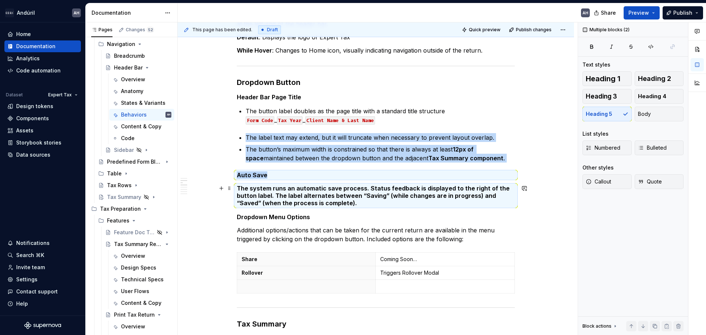
click at [276, 202] on h5 "The system runs an automatic save process. Status feedback is displayed to the …" at bounding box center [376, 196] width 278 height 22
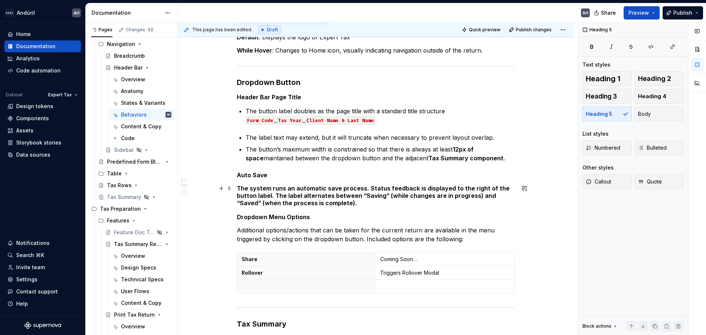
click at [237, 187] on h5 "The system runs an automatic save process. Status feedback is displayed to the …" at bounding box center [376, 196] width 278 height 22
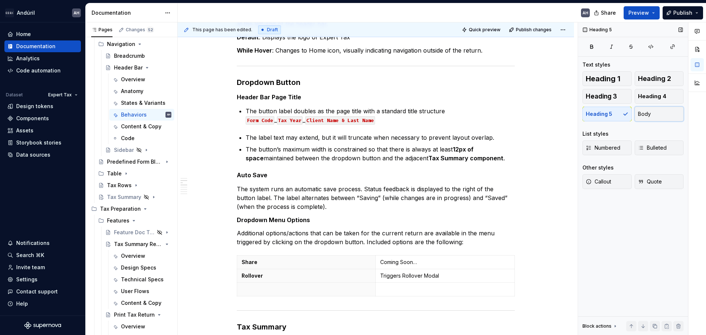
click at [564, 115] on button "Body" at bounding box center [659, 114] width 49 height 15
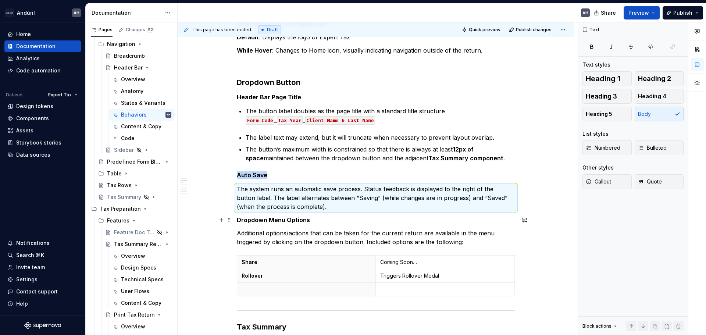
click at [303, 219] on strong "Dropdown Menu Options" at bounding box center [273, 219] width 73 height 7
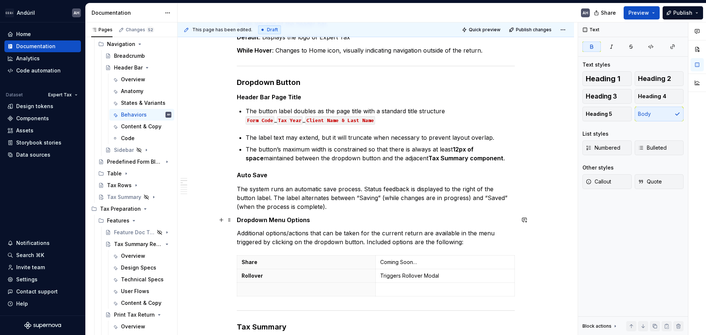
click at [246, 220] on strong "Dropdown Menu Options" at bounding box center [273, 219] width 73 height 7
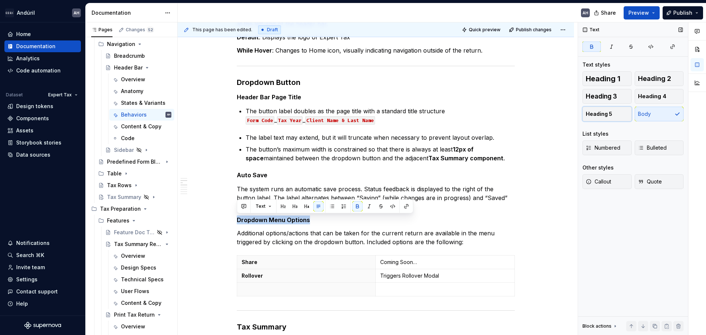
click at [564, 116] on button "Heading 5" at bounding box center [607, 114] width 49 height 15
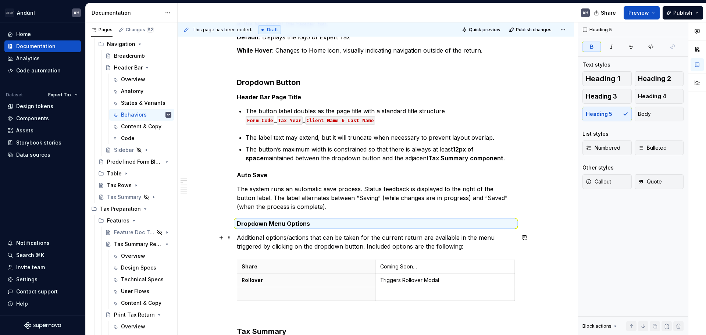
click at [246, 238] on p "Additional options/actions that can be taken for the current return are availab…" at bounding box center [376, 242] width 278 height 18
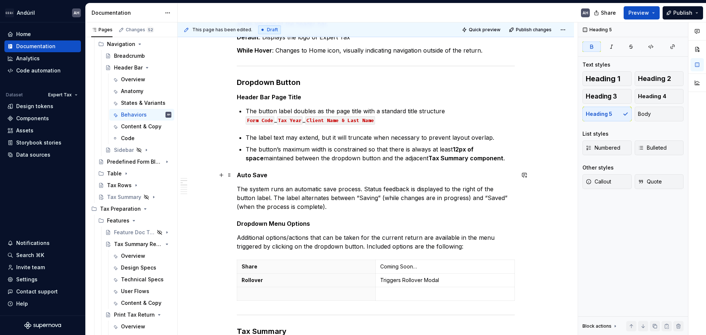
click at [308, 177] on h5 "Auto Save" at bounding box center [376, 174] width 278 height 7
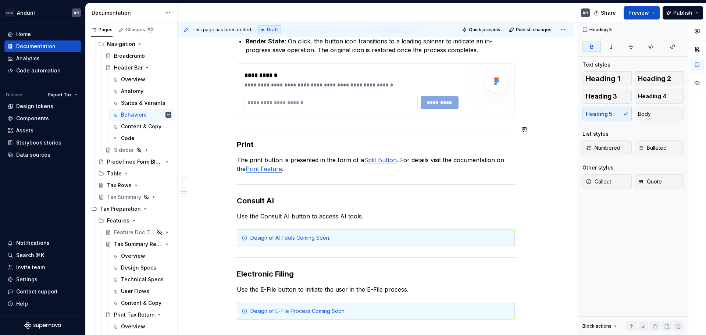
scroll to position [665, 0]
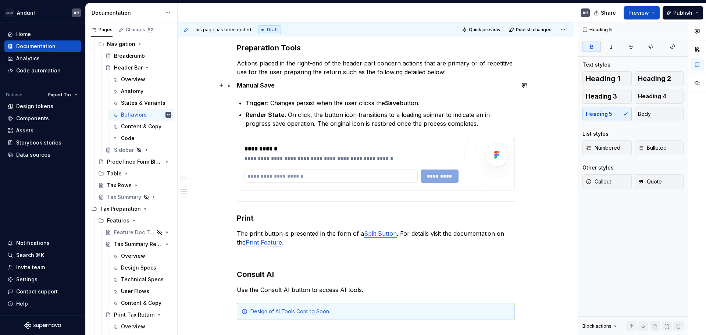
click at [314, 89] on p "Manual Save" at bounding box center [376, 85] width 278 height 9
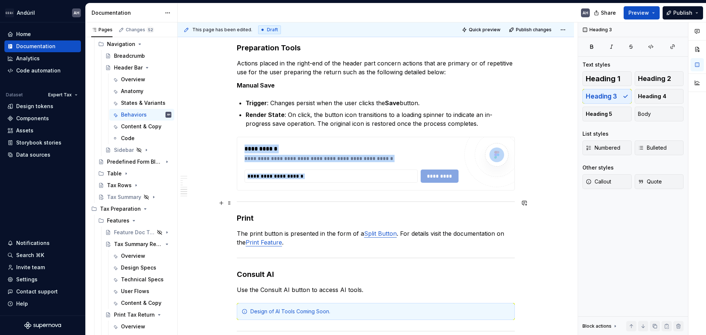
click at [289, 201] on div at bounding box center [376, 201] width 278 height 5
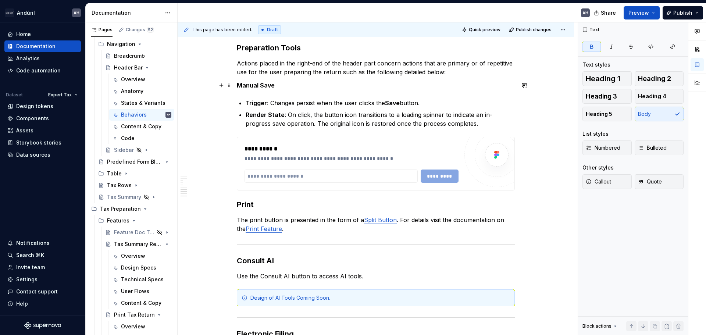
click at [259, 89] on p "Manual Save" at bounding box center [376, 85] width 278 height 9
click at [260, 89] on p "Manual Save" at bounding box center [376, 85] width 278 height 9
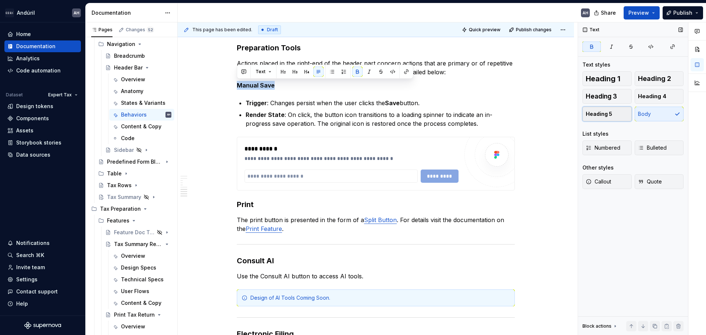
click at [564, 115] on button "Heading 5" at bounding box center [607, 114] width 49 height 15
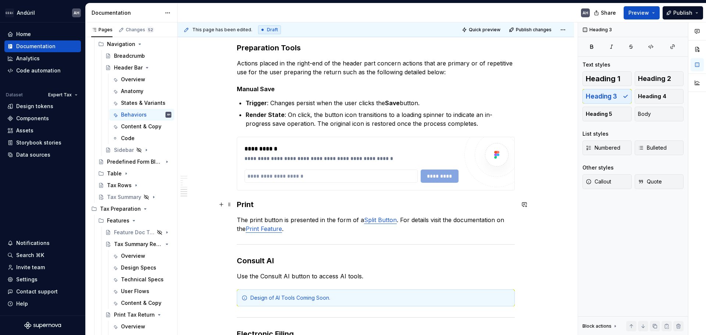
click at [251, 202] on h3 "Print" at bounding box center [376, 204] width 278 height 10
click at [564, 114] on span "Heading 5" at bounding box center [599, 113] width 26 height 7
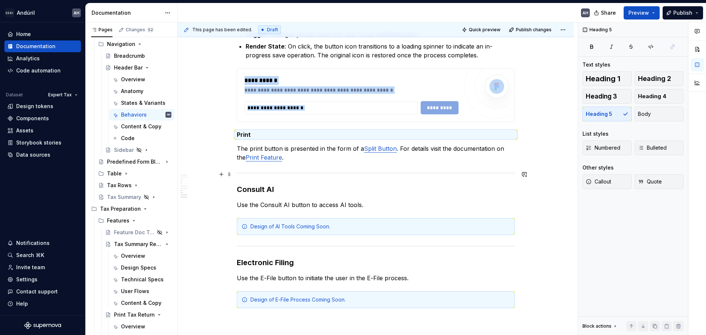
scroll to position [738, 0]
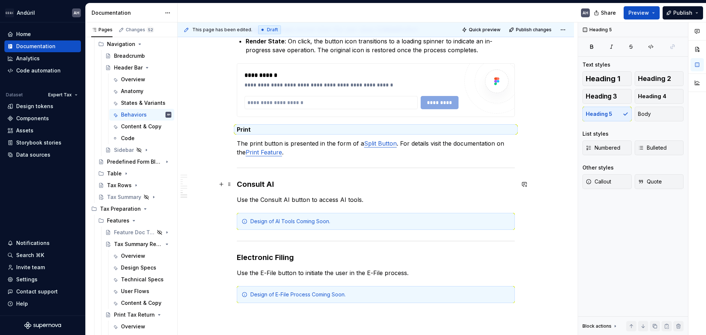
click at [252, 182] on h3 "Consult AI" at bounding box center [376, 184] width 278 height 10
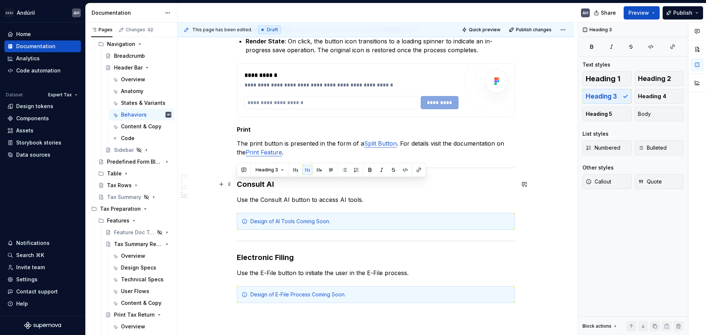
click at [252, 182] on h3 "Consult AI" at bounding box center [376, 184] width 278 height 10
click at [564, 117] on span "Heading 5" at bounding box center [599, 113] width 26 height 7
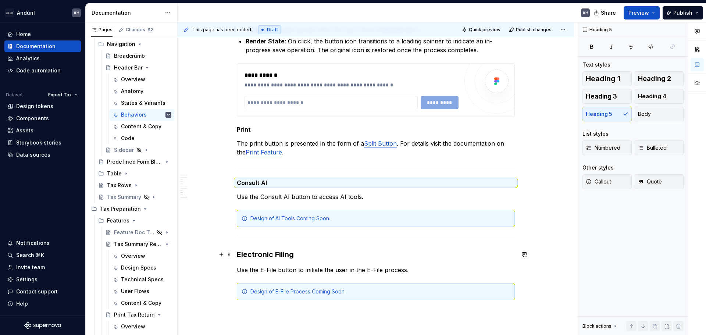
click at [259, 251] on h3 "Electronic Filing" at bounding box center [376, 254] width 278 height 10
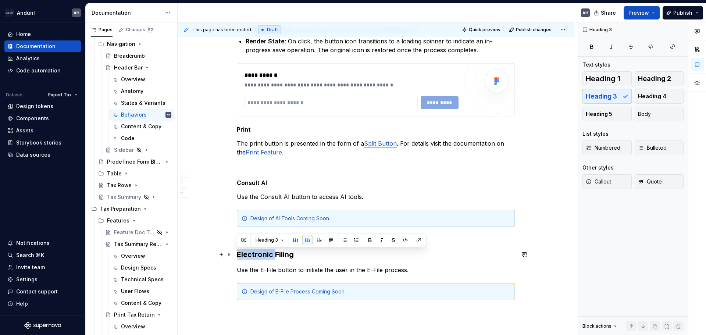
click at [259, 251] on h3 "Electronic Filing" at bounding box center [376, 254] width 278 height 10
click at [564, 112] on span "Heading 5" at bounding box center [599, 113] width 26 height 7
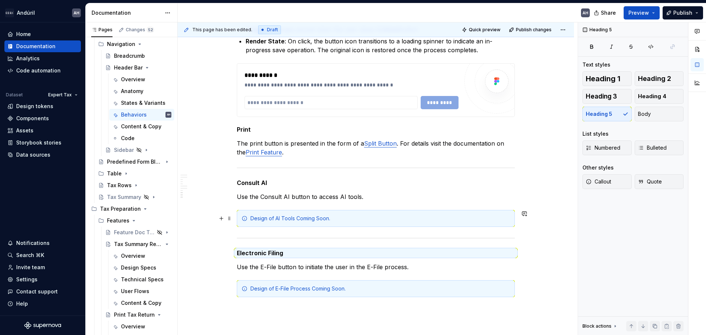
click at [271, 218] on div "Design of AI Tools Coming Soon." at bounding box center [380, 218] width 260 height 7
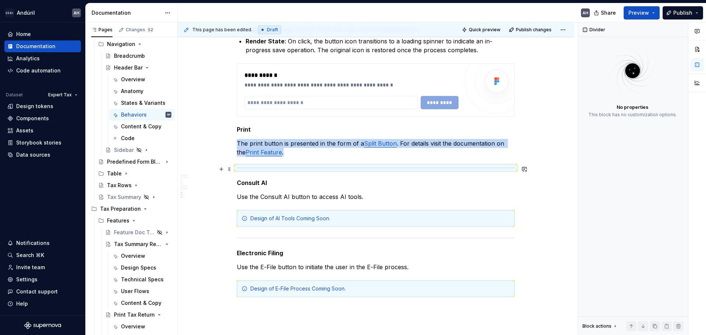
click at [281, 167] on div at bounding box center [376, 167] width 278 height 5
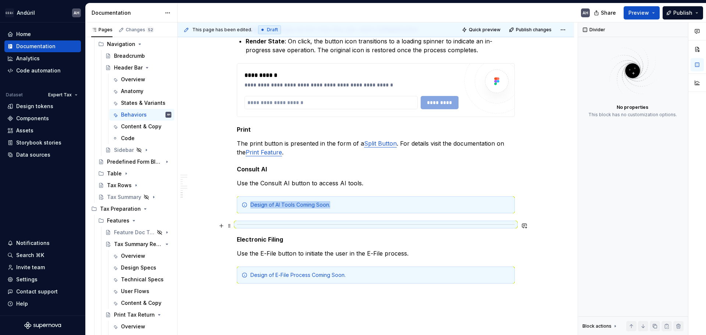
click at [251, 223] on div at bounding box center [376, 224] width 278 height 5
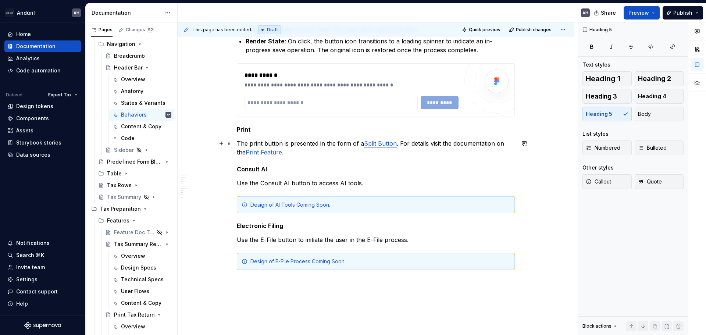
click at [334, 154] on p "The print button is presented in the form of a Split Button . For details visit…" at bounding box center [376, 148] width 278 height 18
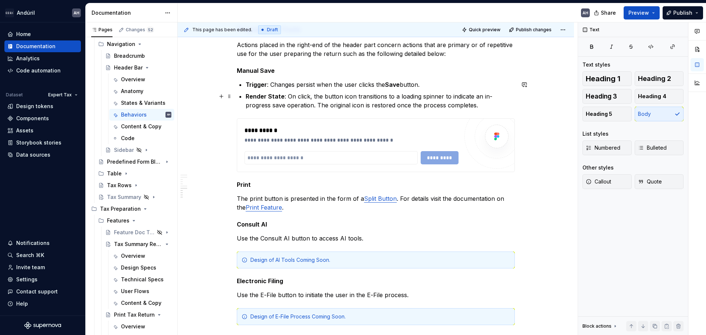
scroll to position [701, 0]
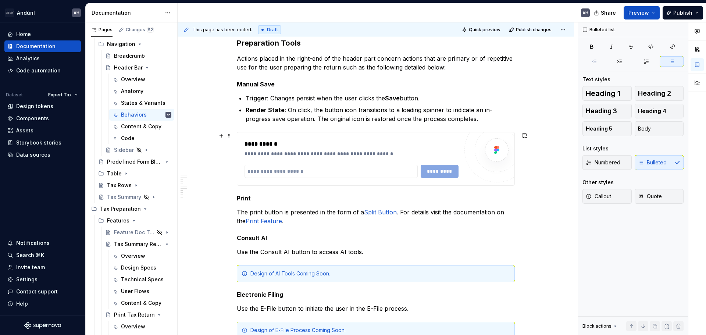
scroll to position [665, 0]
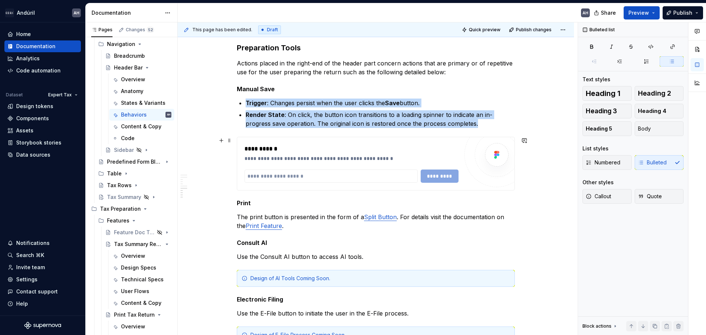
click at [326, 138] on div "**********" at bounding box center [375, 163] width 277 height 53
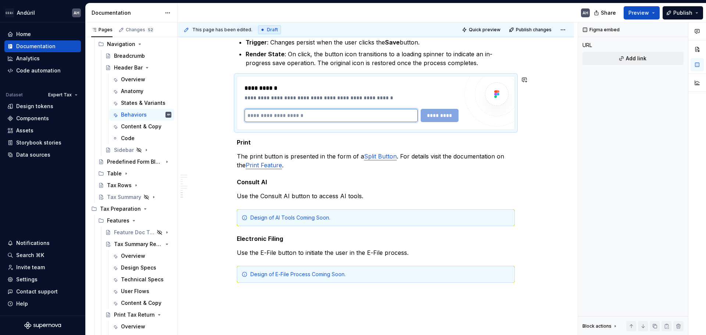
scroll to position [738, 0]
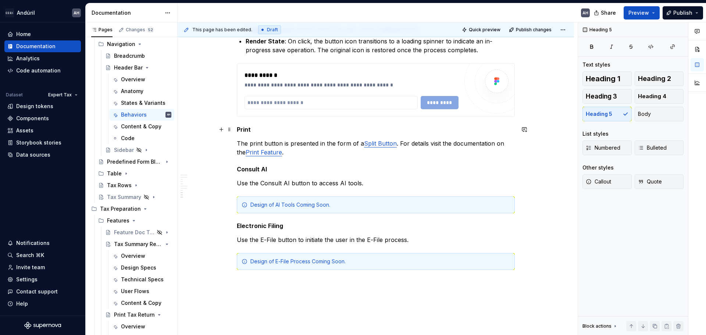
click at [264, 131] on h5 "Print" at bounding box center [376, 129] width 278 height 7
click at [283, 156] on p "The print button is presented in the form of a Split Button . For details visit…" at bounding box center [376, 148] width 278 height 18
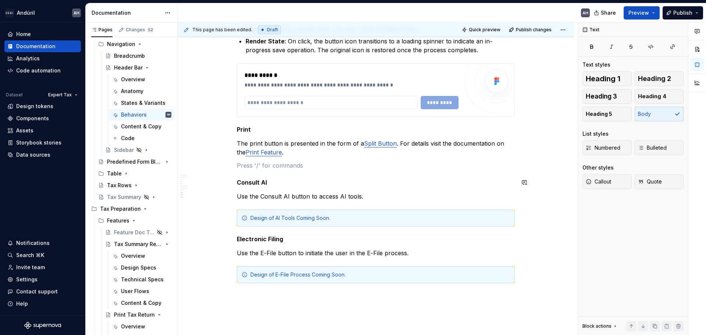
scroll to position [775, 0]
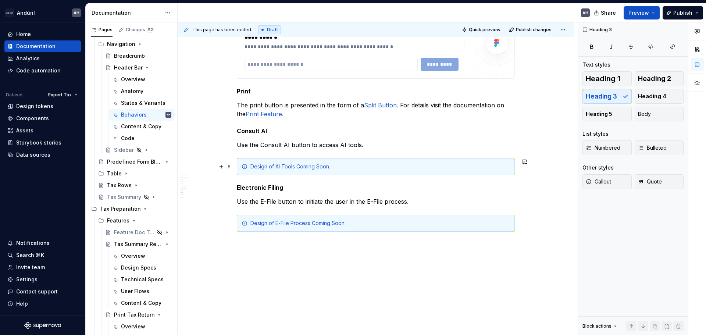
scroll to position [799, 0]
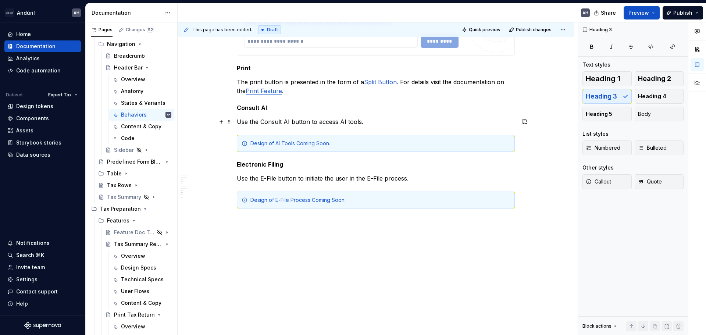
click at [257, 121] on p "Use the Consult AI button to access AI tools." at bounding box center [376, 121] width 278 height 9
click at [371, 121] on p "Use the Consult AI button to access AI tools." at bounding box center [376, 121] width 278 height 9
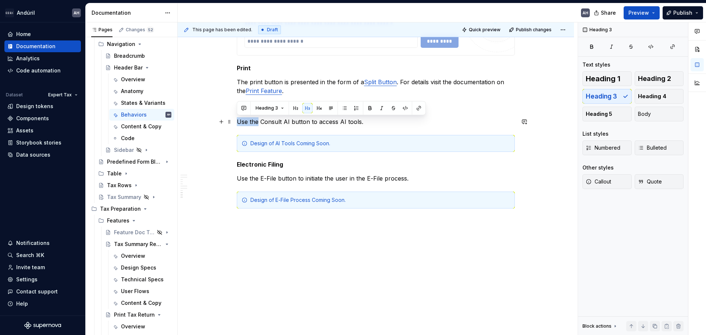
drag, startPoint x: 259, startPoint y: 125, endPoint x: 234, endPoint y: 122, distance: 24.8
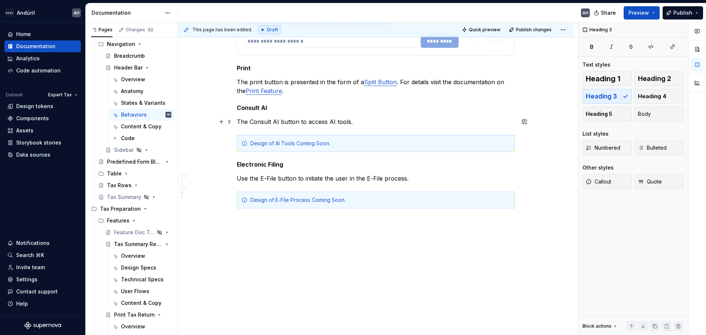
click at [300, 124] on p "The Consult AI button to access AI tools." at bounding box center [376, 121] width 278 height 9
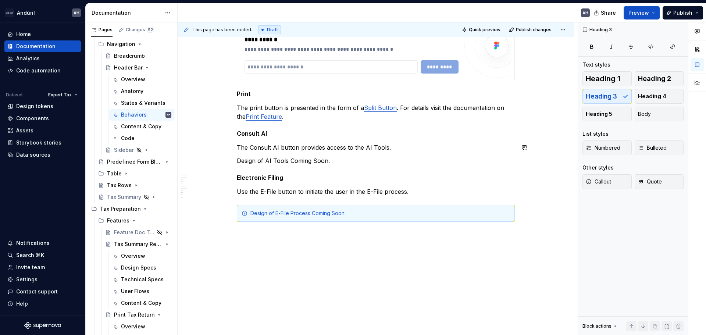
scroll to position [787, 0]
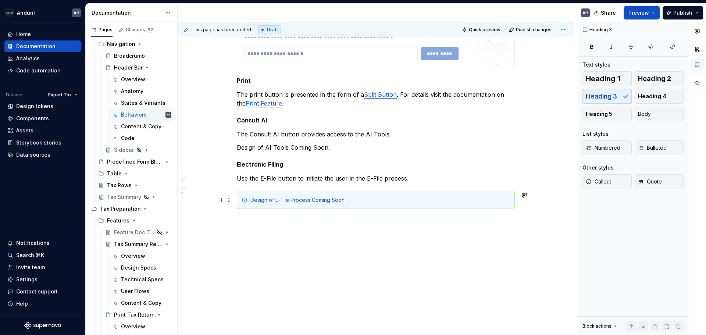
click at [231, 203] on span at bounding box center [230, 200] width 6 height 10
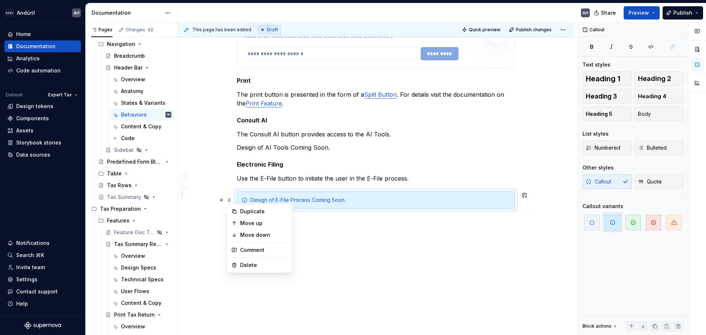
click at [329, 145] on p "Design of AI Tools Coming Soon." at bounding box center [376, 147] width 278 height 9
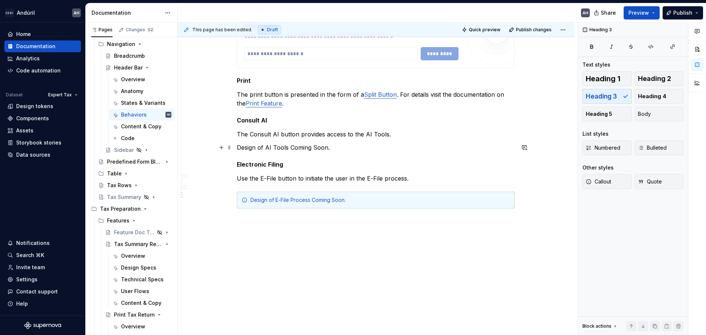
click at [237, 149] on p "Design of AI Tools Coming Soon." at bounding box center [376, 147] width 278 height 9
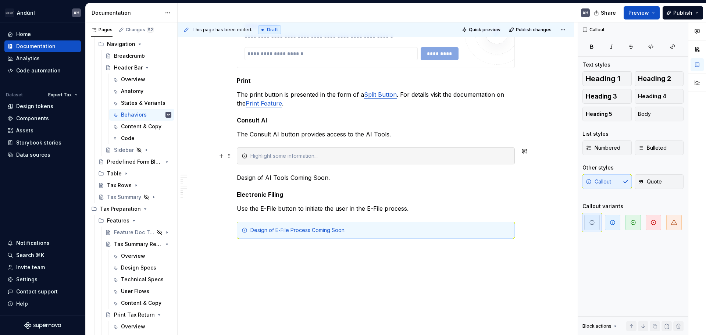
click at [278, 177] on p "Design of AI Tools Coming Soon." at bounding box center [376, 177] width 278 height 9
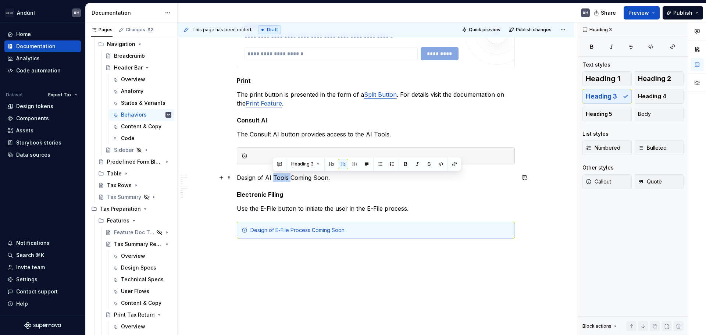
click at [278, 177] on p "Design of AI Tools Coming Soon." at bounding box center [376, 177] width 278 height 9
copy p "Design of AI Tools Coming Soon."
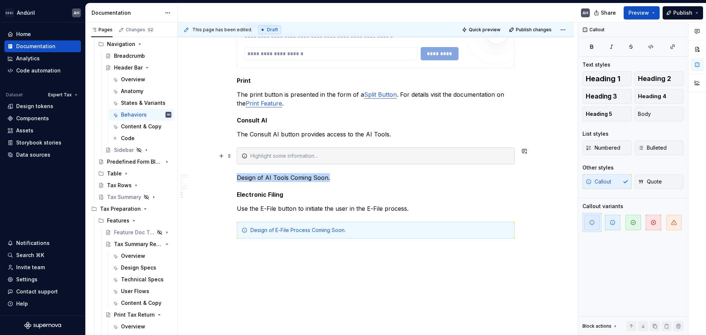
click at [264, 151] on div at bounding box center [376, 155] width 278 height 17
click at [564, 222] on icon "button" at bounding box center [613, 223] width 6 height 6
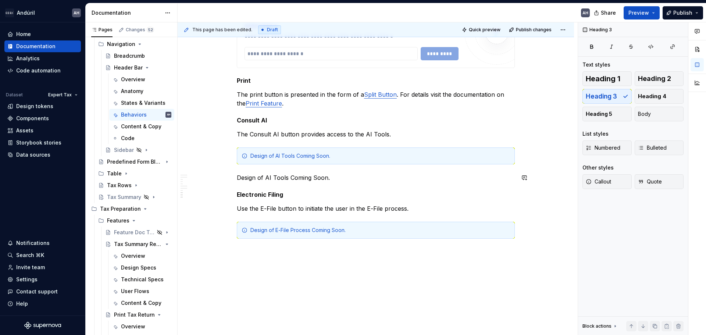
click at [287, 174] on p "Design of AI Tools Coming Soon." at bounding box center [376, 177] width 278 height 9
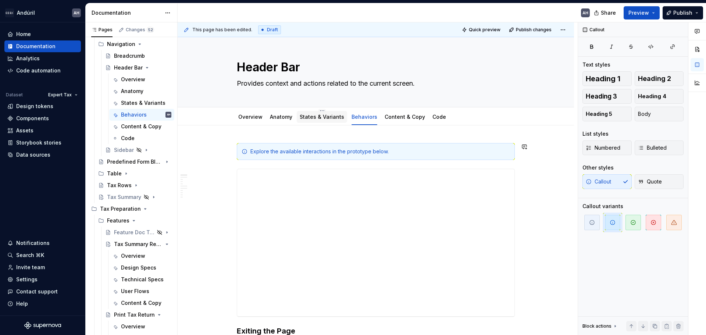
scroll to position [0, 0]
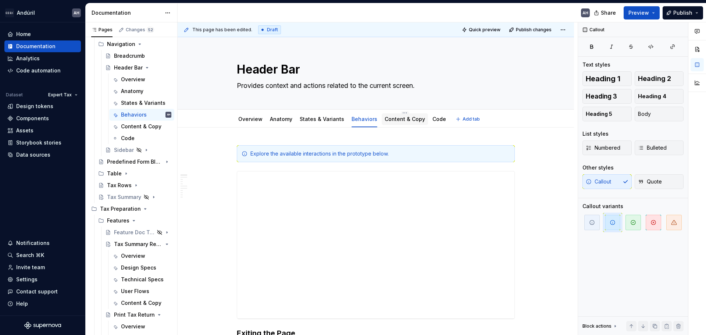
click at [391, 120] on link "Content & Copy" at bounding box center [405, 119] width 40 height 6
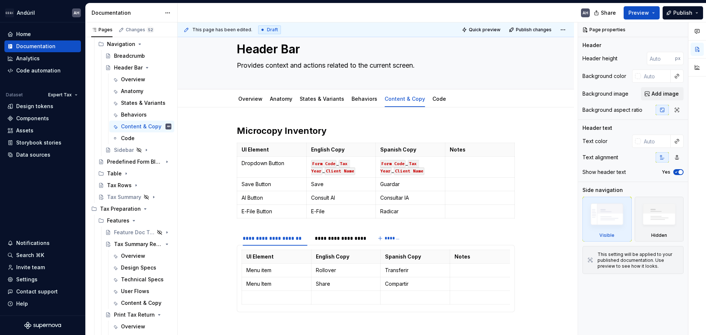
scroll to position [37, 0]
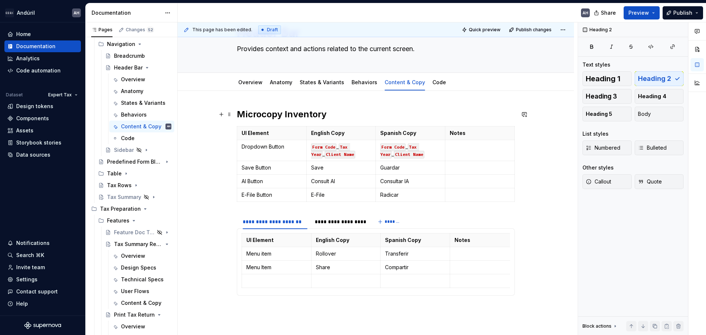
click at [352, 111] on h2 "Microcopy Inventory" at bounding box center [376, 114] width 278 height 12
click at [274, 149] on p "Dropdown Button" at bounding box center [272, 146] width 60 height 7
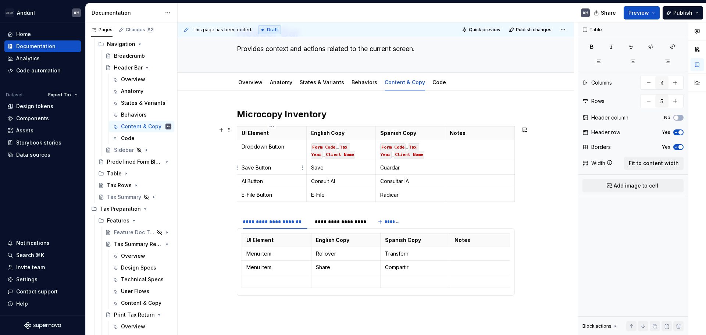
click at [271, 166] on p "Save Button" at bounding box center [272, 167] width 60 height 7
click at [344, 167] on p "Save" at bounding box center [341, 167] width 60 height 7
click at [420, 167] on p "Guardar" at bounding box center [410, 167] width 60 height 7
click at [260, 178] on p "AI Button" at bounding box center [272, 181] width 60 height 7
click at [339, 178] on p "Consult AI" at bounding box center [341, 181] width 60 height 7
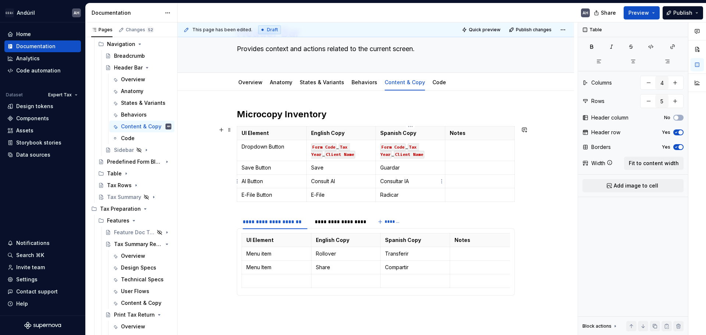
click at [423, 181] on p "Consultar IA" at bounding box center [410, 181] width 60 height 7
click at [274, 196] on p "E-File Button" at bounding box center [272, 194] width 60 height 7
click at [332, 193] on p "E-File" at bounding box center [341, 194] width 60 height 7
click at [423, 197] on p "Radicar" at bounding box center [410, 194] width 60 height 7
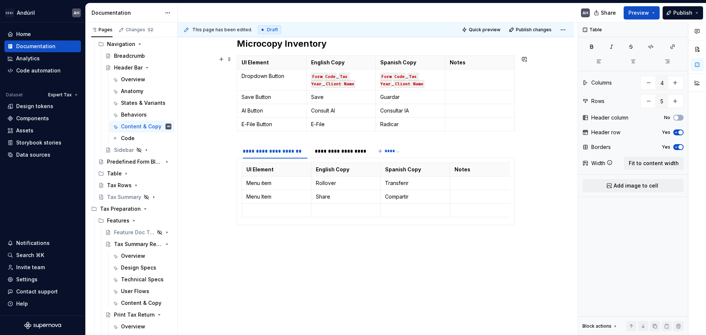
scroll to position [110, 0]
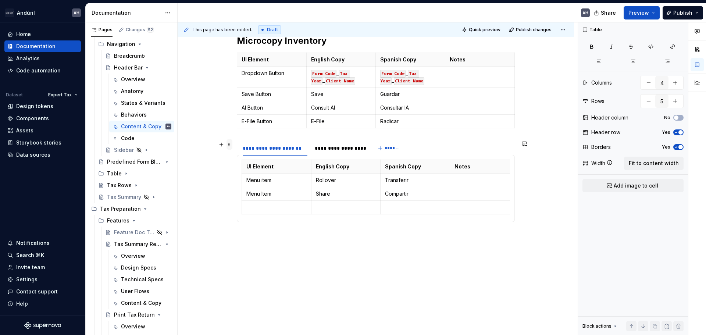
click at [229, 142] on span at bounding box center [230, 144] width 6 height 10
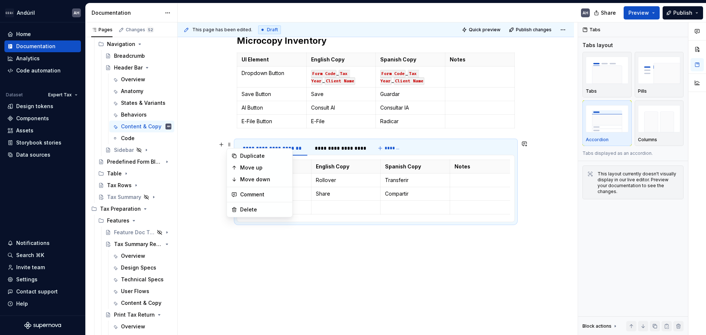
click at [273, 133] on div "**********" at bounding box center [376, 137] width 278 height 205
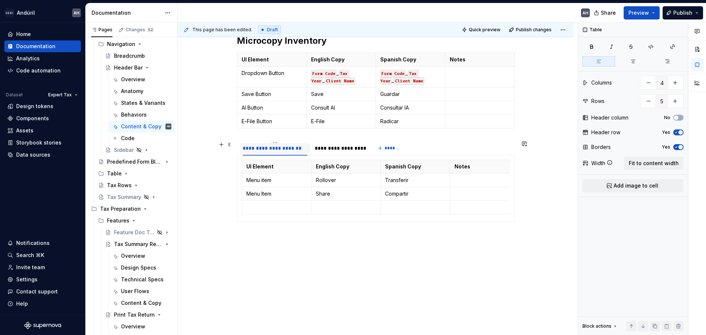
click at [264, 150] on div "**********" at bounding box center [275, 148] width 65 height 7
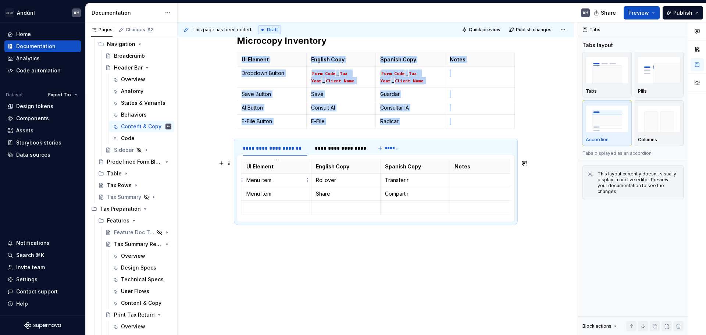
click at [282, 183] on p "Menu item" at bounding box center [276, 180] width 60 height 7
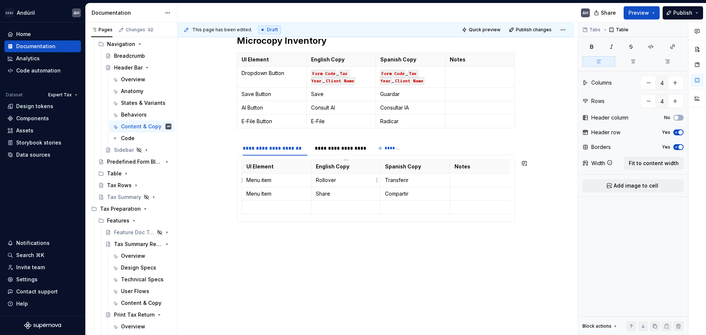
click at [331, 182] on p "Rollover" at bounding box center [346, 180] width 60 height 7
click at [333, 196] on p "Share" at bounding box center [346, 193] width 60 height 7
click at [415, 195] on p "Compartir" at bounding box center [415, 193] width 60 height 7
click at [344, 147] on div "**********" at bounding box center [340, 148] width 51 height 7
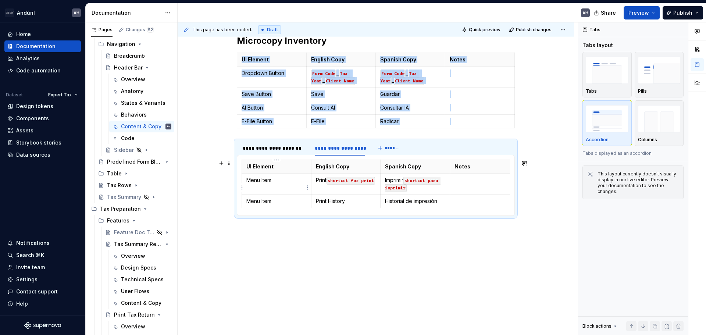
click at [270, 182] on p "Menu Item" at bounding box center [276, 180] width 60 height 7
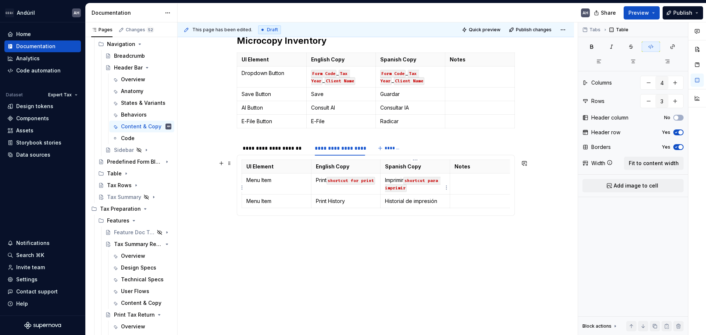
click at [427, 193] on td "Imprimir shortcut para imprimir" at bounding box center [416, 184] width 70 height 21
click at [275, 205] on p "Menu Item" at bounding box center [276, 200] width 60 height 7
click at [353, 205] on p "Print History" at bounding box center [346, 200] width 60 height 7
click at [468, 205] on p at bounding box center [485, 200] width 60 height 7
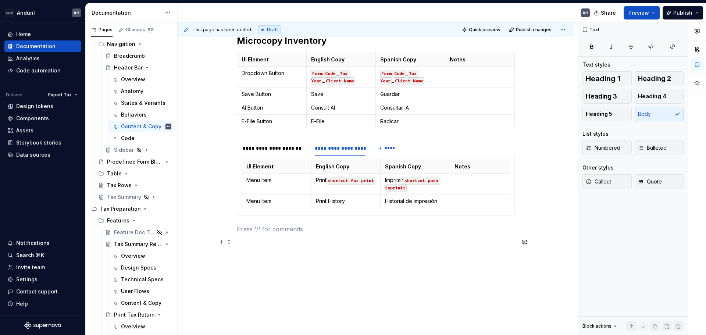
click at [311, 234] on p at bounding box center [376, 229] width 278 height 9
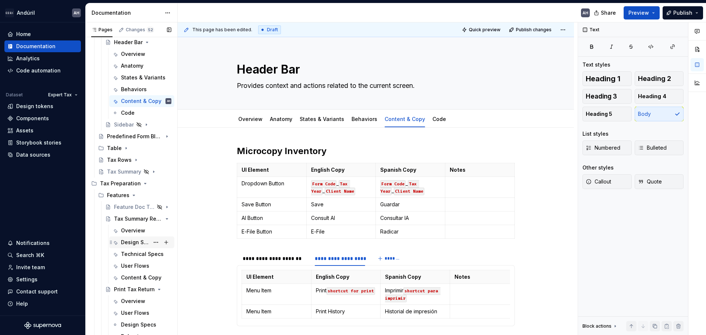
scroll to position [217, 0]
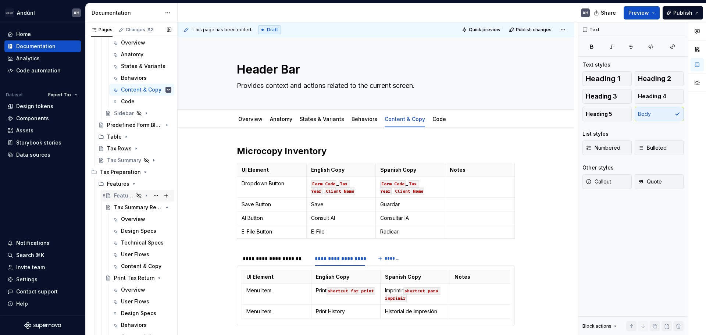
click at [124, 193] on div "Feature Doc Template" at bounding box center [124, 195] width 20 height 7
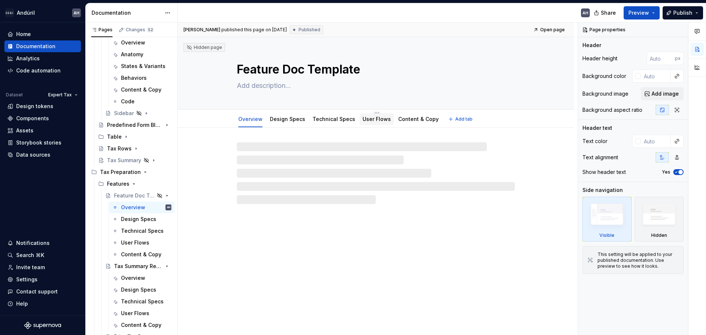
click at [370, 117] on link "User Flows" at bounding box center [377, 119] width 28 height 6
drag, startPoint x: 375, startPoint y: 118, endPoint x: 287, endPoint y: 117, distance: 87.9
type textarea "*"
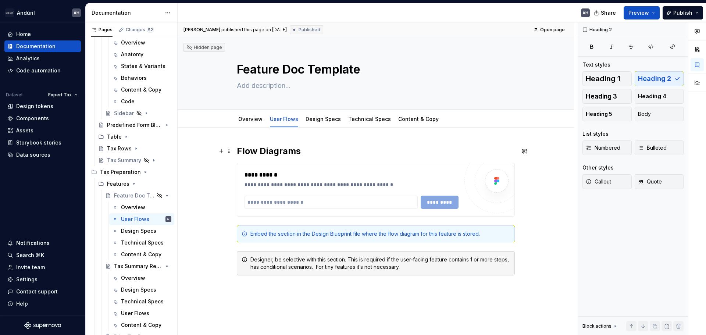
click at [313, 155] on h2 "Flow Diagrams" at bounding box center [376, 151] width 278 height 12
click at [238, 154] on h2 "Flow Diagrams" at bounding box center [376, 151] width 278 height 12
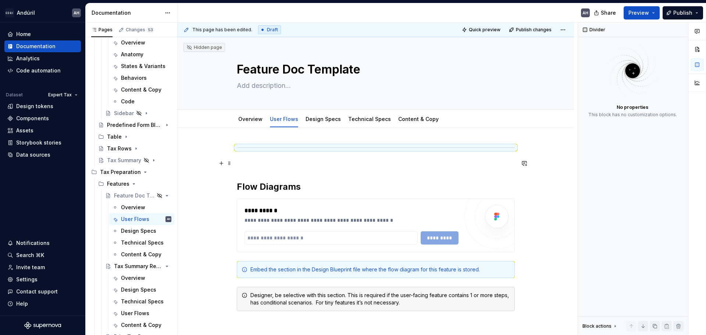
click at [251, 165] on p at bounding box center [376, 163] width 278 height 9
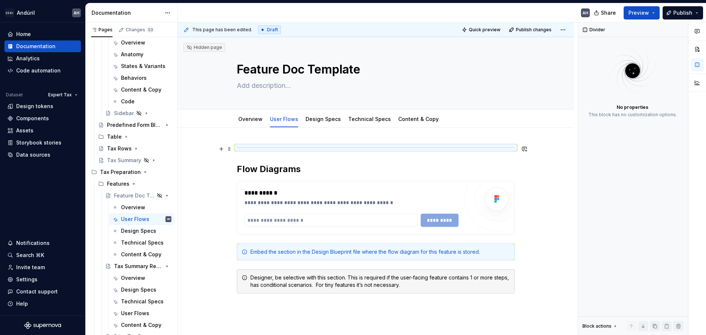
click at [237, 147] on div at bounding box center [376, 147] width 278 height 5
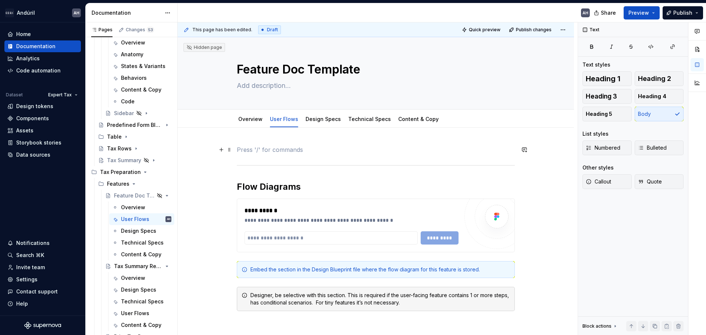
click at [266, 151] on p at bounding box center [376, 149] width 278 height 9
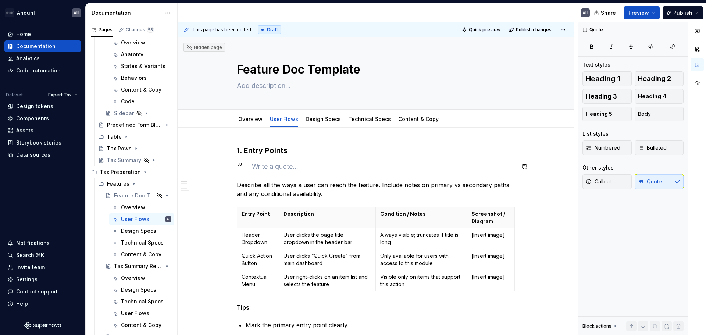
click at [249, 168] on div at bounding box center [380, 166] width 269 height 10
click at [242, 166] on icon at bounding box center [240, 164] width 6 height 6
click at [266, 165] on div at bounding box center [383, 166] width 263 height 10
click at [302, 167] on div at bounding box center [383, 166] width 263 height 10
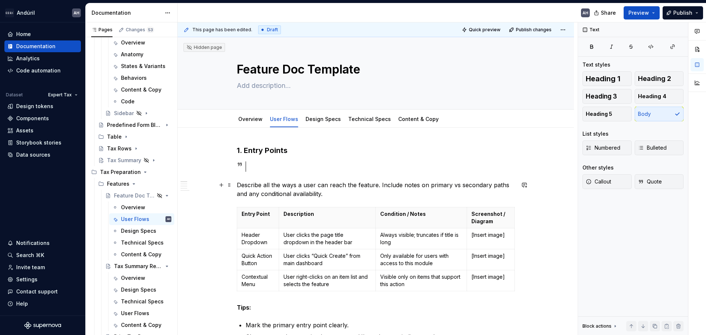
click at [286, 189] on p "Describe all the ways a user can reach the feature. Include notes on primary vs…" at bounding box center [376, 190] width 278 height 18
click at [261, 170] on div at bounding box center [383, 166] width 263 height 10
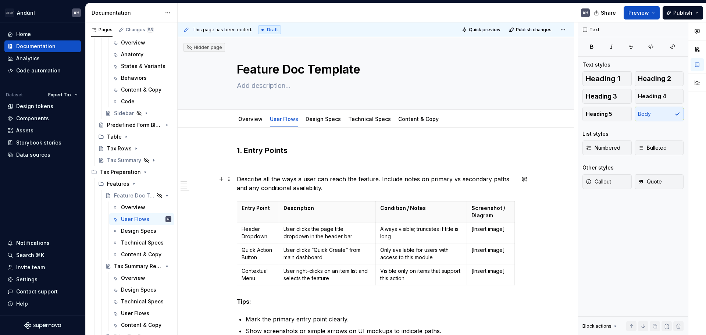
click at [241, 178] on p "Describe all the ways a user can reach the feature. Include notes on primary vs…" at bounding box center [376, 184] width 278 height 18
click at [247, 164] on p at bounding box center [376, 165] width 278 height 9
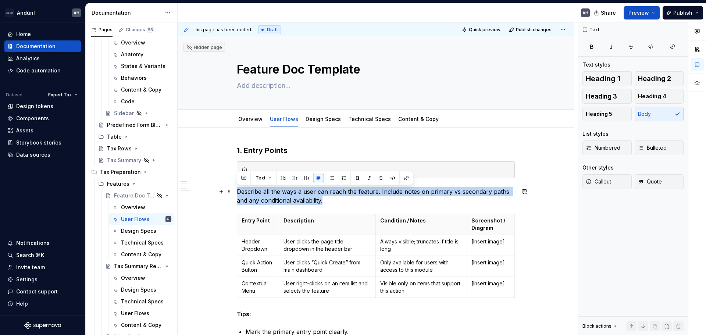
drag, startPoint x: 331, startPoint y: 199, endPoint x: 236, endPoint y: 188, distance: 94.8
copy p "Describe all the ways a user can reach the feature. Include notes on primary vs…"
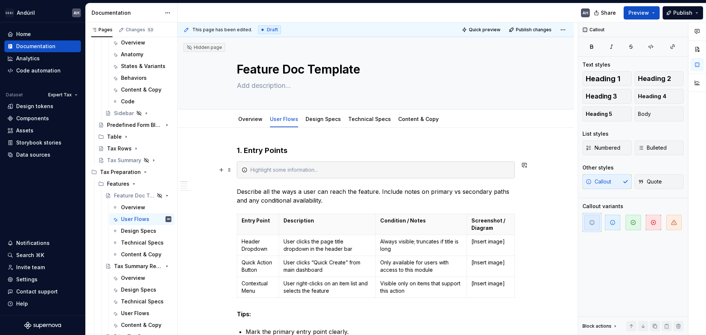
click at [272, 167] on div at bounding box center [380, 169] width 260 height 7
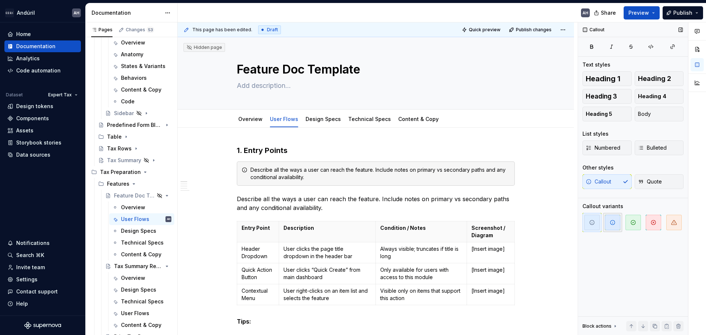
click at [564, 224] on icon "button" at bounding box center [613, 223] width 6 height 6
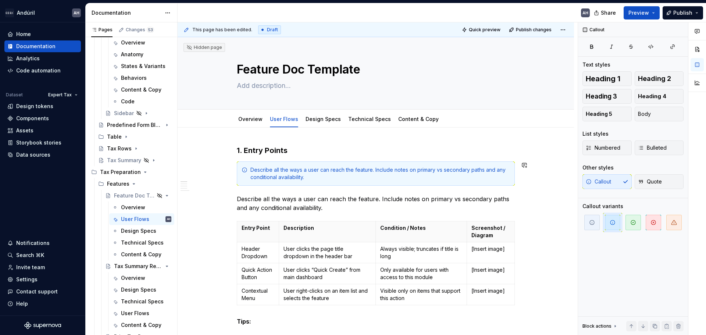
click at [314, 199] on p "Describe all the ways a user can reach the feature. Include notes on primary vs…" at bounding box center [376, 204] width 278 height 18
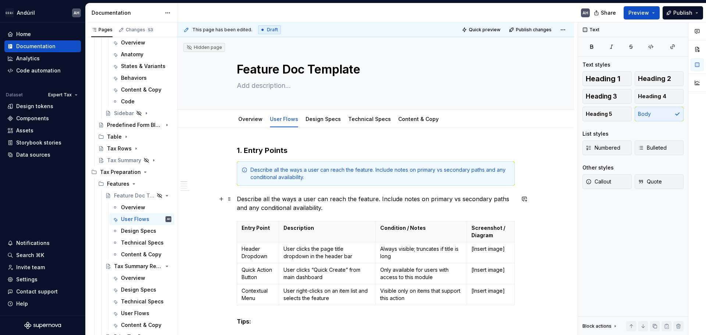
drag, startPoint x: 325, startPoint y: 212, endPoint x: 333, endPoint y: 209, distance: 7.9
click at [334, 208] on p "Describe all the ways a user can reach the feature. Include notes on primary vs…" at bounding box center [376, 204] width 278 height 18
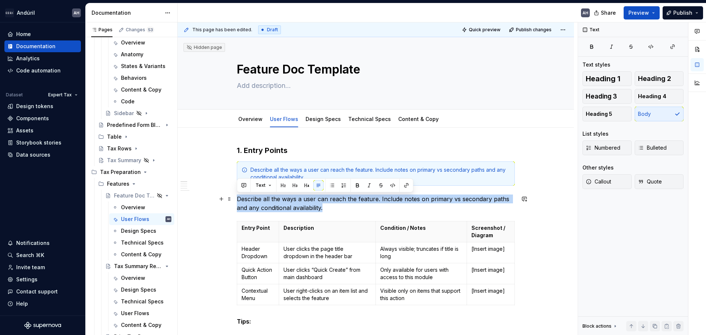
drag, startPoint x: 326, startPoint y: 208, endPoint x: 236, endPoint y: 197, distance: 90.4
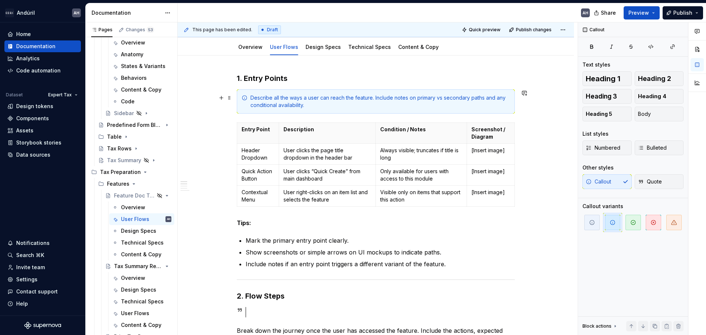
scroll to position [74, 0]
click at [263, 159] on p "Header Dropdown" at bounding box center [258, 152] width 33 height 15
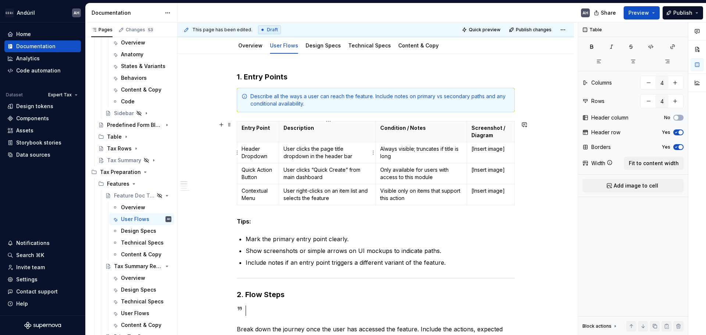
click at [335, 159] on p "User clicks the page title dropdown in the header bar" at bounding box center [328, 152] width 88 height 15
click at [423, 156] on p "Always visible; truncates if title is long" at bounding box center [421, 152] width 82 height 15
click at [489, 151] on p "[Insert image]" at bounding box center [490, 148] width 39 height 7
click at [481, 150] on p "[Insert image]" at bounding box center [490, 148] width 39 height 7
click at [488, 130] on p "Screenshot / Diagram" at bounding box center [490, 131] width 39 height 15
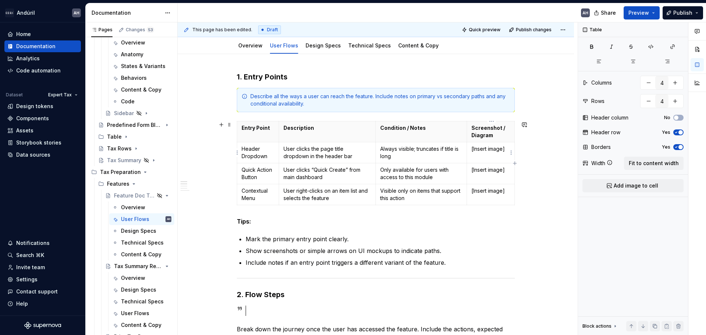
click at [489, 154] on td "[Insert image]" at bounding box center [491, 152] width 48 height 21
click at [490, 154] on td "[Insert image]" at bounding box center [491, 152] width 48 height 21
click at [505, 151] on p "[Insert image]" at bounding box center [490, 148] width 39 height 7
click at [506, 150] on p "[Insert image]" at bounding box center [490, 148] width 39 height 7
click at [510, 150] on html "Andúril AH Home Documentation Analytics Code automation Dataset Expert Tax Desi…" at bounding box center [353, 167] width 706 height 335
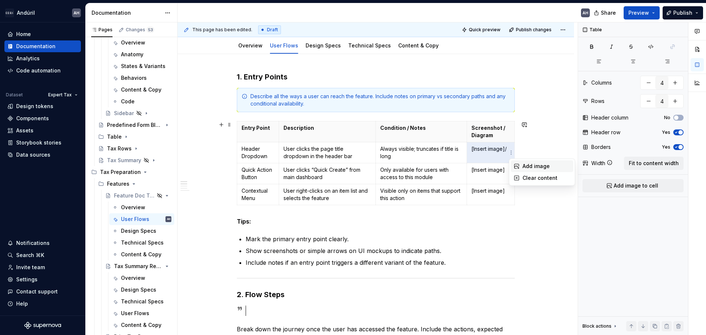
click at [523, 167] on div "Add image" at bounding box center [547, 166] width 48 height 7
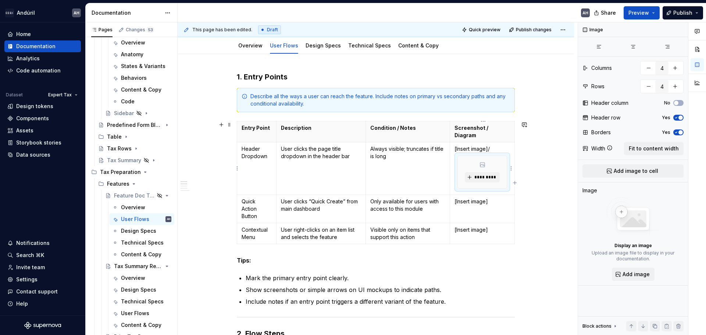
click at [489, 146] on p "[Insert image]/" at bounding box center [483, 148] width 56 height 7
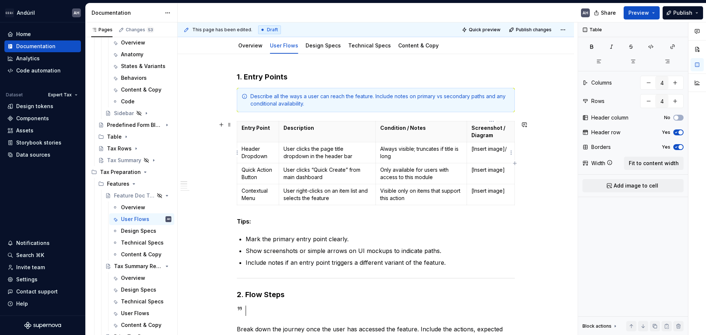
click at [507, 149] on p "[Insert image]/" at bounding box center [490, 148] width 39 height 7
click at [510, 153] on html "Andúril AH Home Documentation Analytics Code automation Dataset Expert Tax Desi…" at bounding box center [353, 167] width 706 height 335
click at [517, 165] on icon at bounding box center [517, 166] width 6 height 6
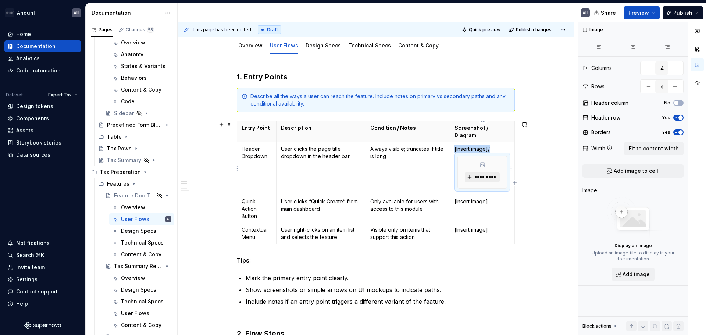
click at [483, 178] on span "*********" at bounding box center [485, 177] width 22 height 6
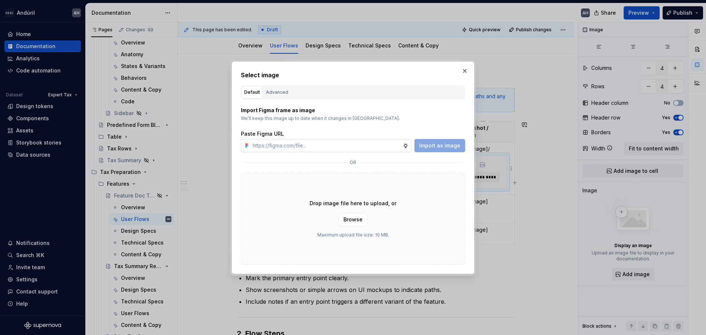
drag, startPoint x: 338, startPoint y: 145, endPoint x: 346, endPoint y: 139, distance: 10.2
click at [338, 145] on input "text" at bounding box center [326, 145] width 153 height 13
click at [466, 71] on button "button" at bounding box center [465, 71] width 10 height 10
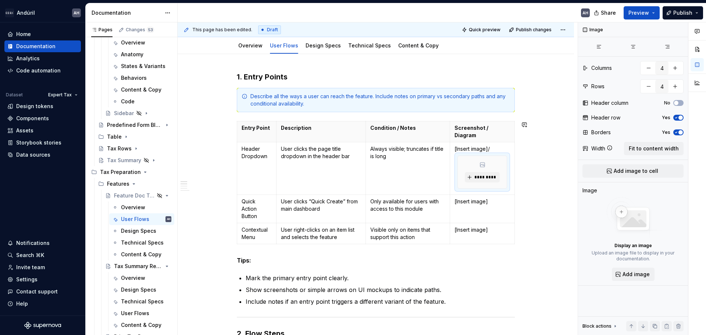
click at [498, 147] on p "[Insert image]/" at bounding box center [483, 148] width 56 height 7
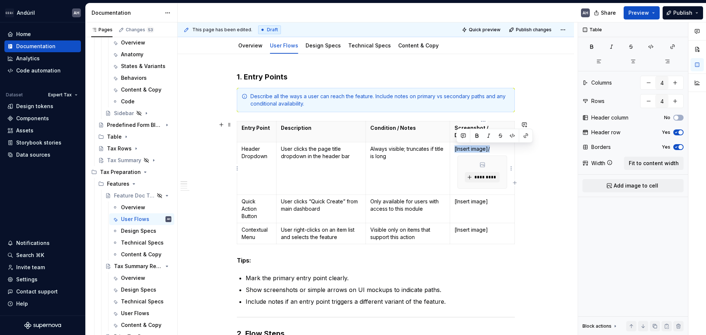
drag, startPoint x: 496, startPoint y: 147, endPoint x: 455, endPoint y: 149, distance: 41.9
click at [455, 149] on td "[Insert image]/ *********" at bounding box center [482, 168] width 65 height 53
click at [467, 169] on div "*********" at bounding box center [482, 172] width 49 height 32
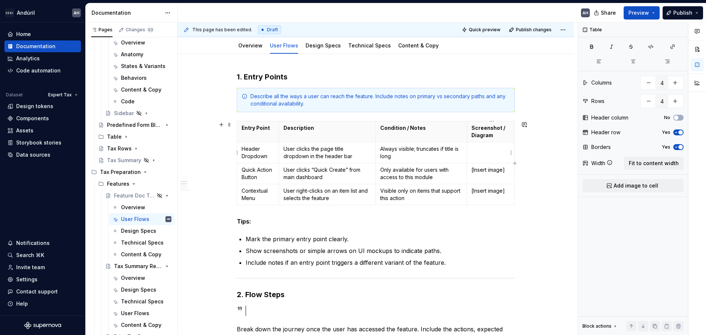
click at [484, 151] on p at bounding box center [490, 148] width 39 height 7
click at [512, 152] on html "Andúril AH Home Documentation Analytics Code automation Dataset Expert Tax Desi…" at bounding box center [353, 167] width 706 height 335
click at [521, 165] on div "Add image" at bounding box center [542, 166] width 63 height 12
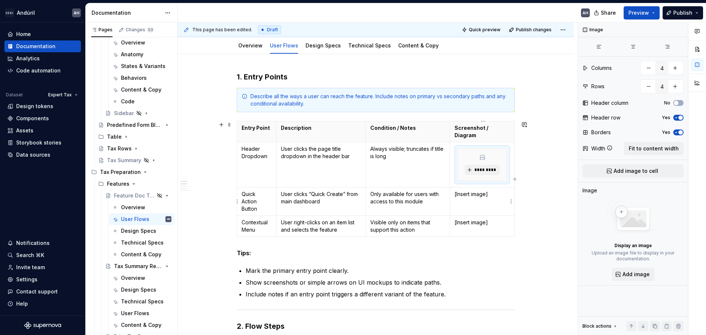
click at [485, 192] on p "[Insert image]" at bounding box center [483, 193] width 56 height 7
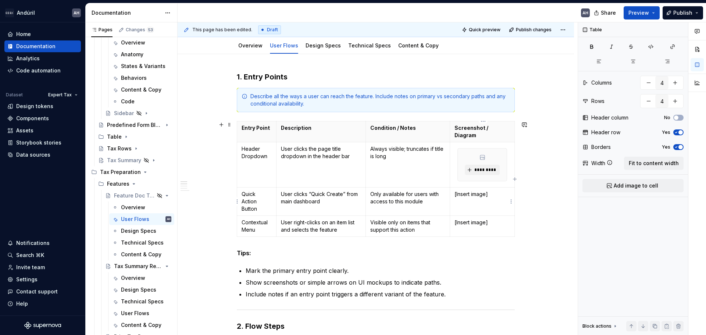
click at [498, 195] on p "[Insert image]" at bounding box center [483, 193] width 56 height 7
click at [511, 202] on html "Andúril AH Home Documentation Analytics Code automation Dataset Expert Tax Desi…" at bounding box center [353, 167] width 706 height 335
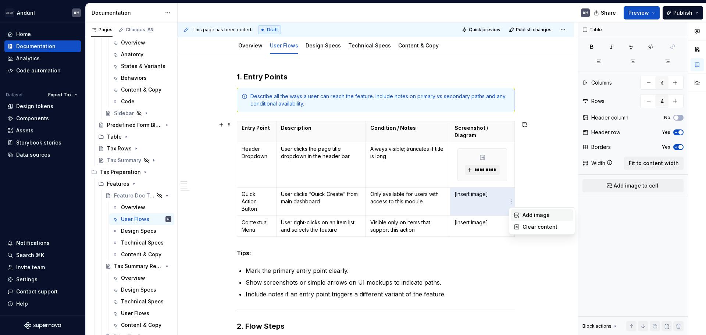
click at [523, 216] on div "Add image" at bounding box center [547, 214] width 48 height 7
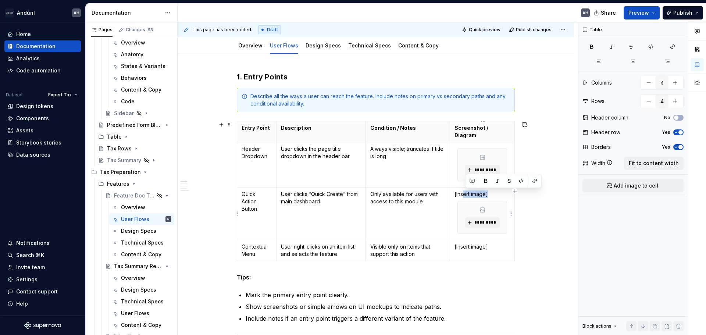
drag, startPoint x: 495, startPoint y: 194, endPoint x: 466, endPoint y: 196, distance: 29.5
click at [466, 196] on p "[Insert image]" at bounding box center [483, 193] width 56 height 7
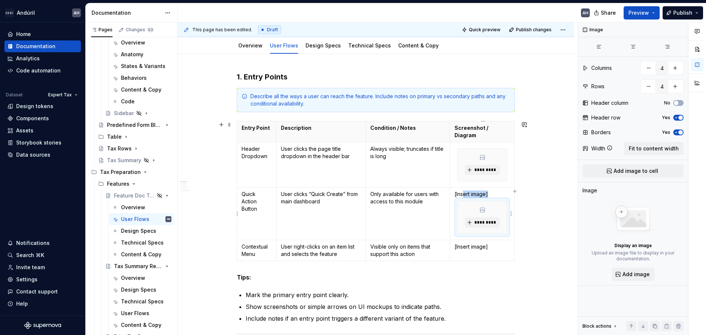
click at [470, 215] on div "*********" at bounding box center [482, 217] width 49 height 32
click at [455, 194] on td "[Insert image] *********" at bounding box center [482, 214] width 65 height 53
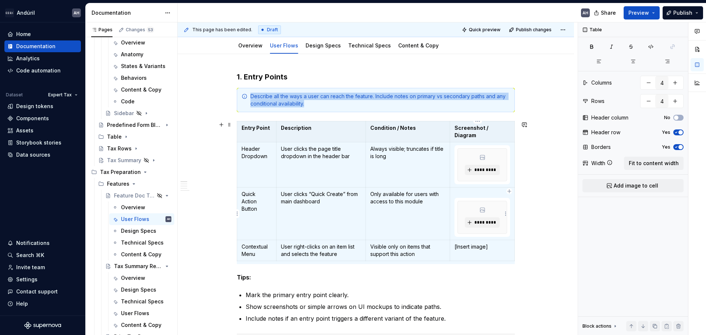
click at [461, 190] on td "*********" at bounding box center [482, 214] width 65 height 53
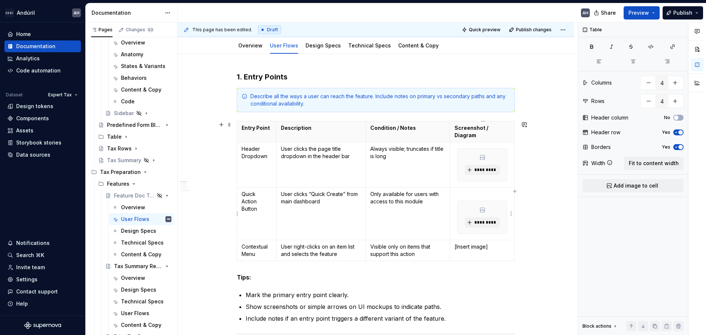
click at [474, 204] on div "*********" at bounding box center [482, 217] width 49 height 32
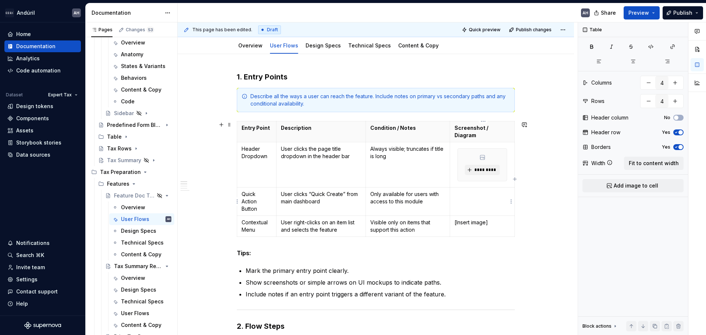
click at [476, 199] on td at bounding box center [482, 202] width 65 height 28
click at [468, 205] on td at bounding box center [482, 202] width 65 height 28
click at [502, 167] on div "*********" at bounding box center [482, 165] width 49 height 32
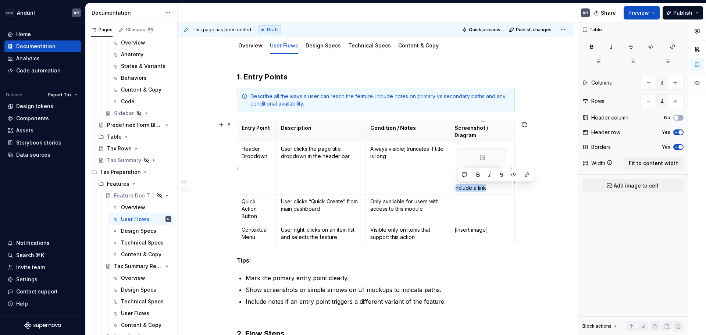
click at [497, 189] on p "Include a link" at bounding box center [483, 187] width 56 height 7
click at [492, 189] on p "Include a link" at bounding box center [483, 187] width 56 height 7
drag, startPoint x: 492, startPoint y: 189, endPoint x: 456, endPoint y: 189, distance: 35.3
click at [456, 189] on p "Include a link" at bounding box center [483, 187] width 56 height 7
click at [470, 189] on p "[Inser link]" at bounding box center [483, 187] width 56 height 7
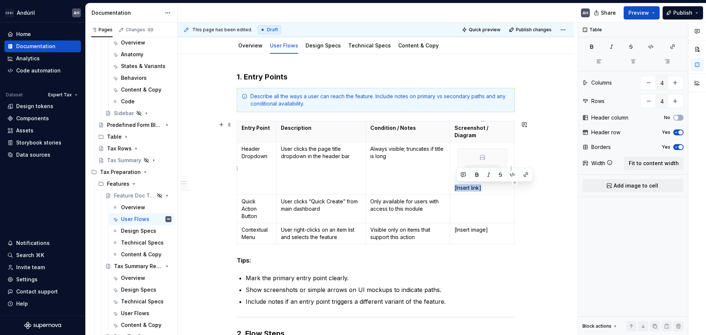
drag, startPoint x: 487, startPoint y: 189, endPoint x: 457, endPoint y: 161, distance: 41.1
click at [457, 161] on td "********* [Insert link]" at bounding box center [482, 168] width 65 height 53
copy p "[Insert link]"
click at [471, 206] on td at bounding box center [482, 209] width 65 height 28
click at [509, 209] on html "Andúril AH Home Documentation Analytics Code automation Dataset Expert Tax Desi…" at bounding box center [353, 167] width 706 height 335
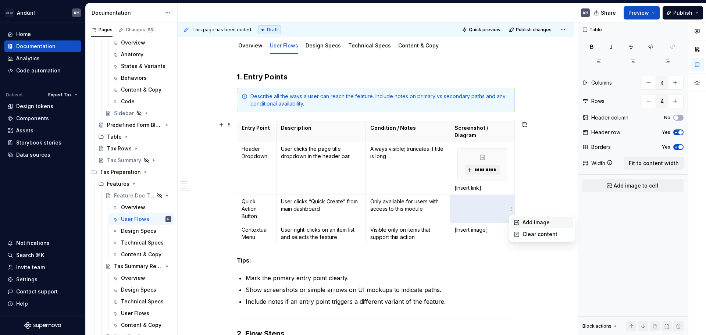
click at [527, 220] on div "Add image" at bounding box center [547, 222] width 48 height 7
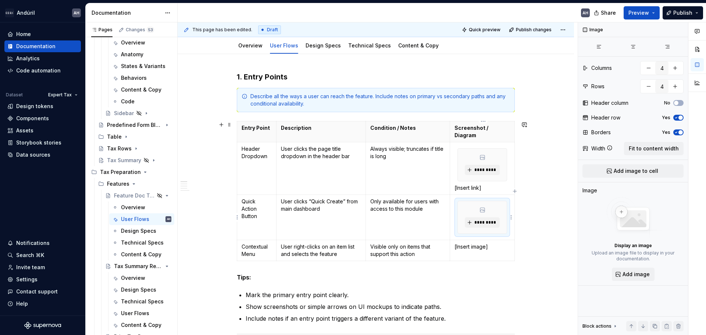
click at [501, 222] on div "*********" at bounding box center [482, 217] width 49 height 32
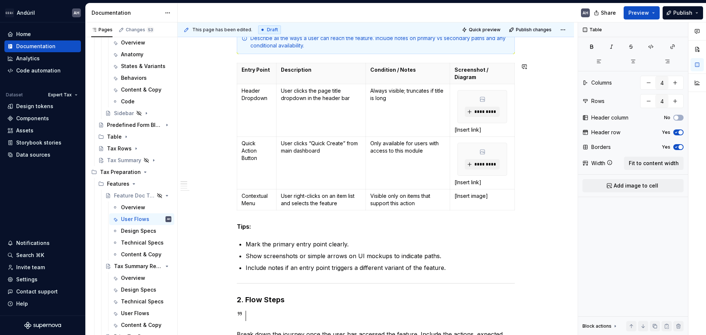
scroll to position [147, 0]
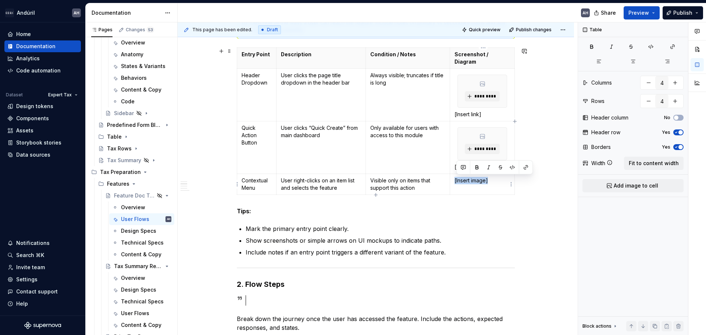
drag, startPoint x: 491, startPoint y: 182, endPoint x: 455, endPoint y: 183, distance: 35.7
click at [455, 183] on td "[Insert image]" at bounding box center [482, 184] width 65 height 21
click at [510, 186] on html "Andúril AH Home Documentation Analytics Code automation Dataset Expert Tax Desi…" at bounding box center [353, 167] width 706 height 335
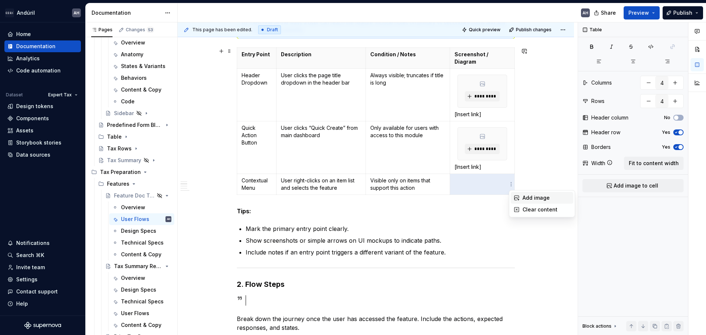
click at [516, 197] on icon at bounding box center [517, 198] width 6 height 6
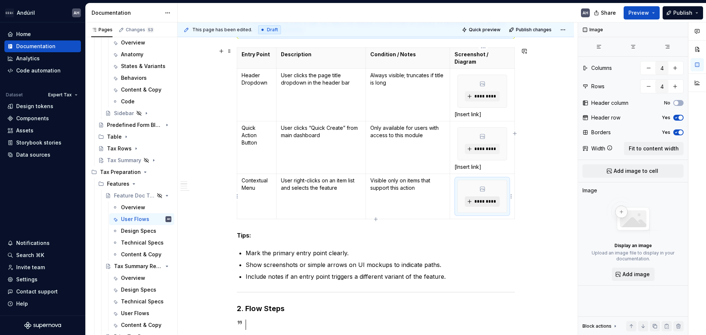
click at [492, 204] on span "*********" at bounding box center [485, 202] width 22 height 6
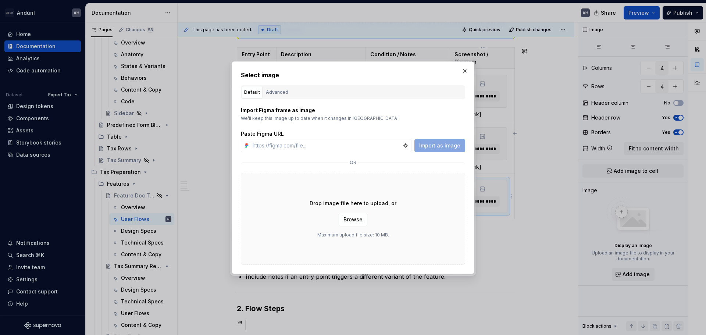
click at [467, 69] on button "button" at bounding box center [465, 71] width 10 height 10
type textarea "*"
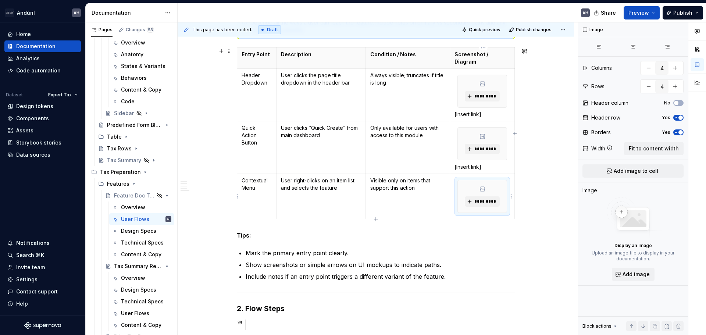
click at [505, 206] on div "*********" at bounding box center [482, 196] width 49 height 32
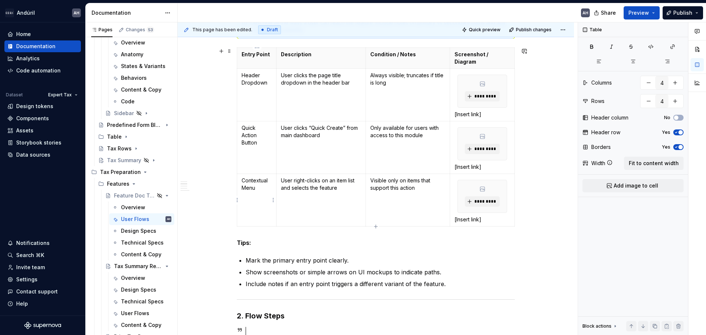
click at [257, 200] on td "Contextual Menu" at bounding box center [256, 200] width 39 height 53
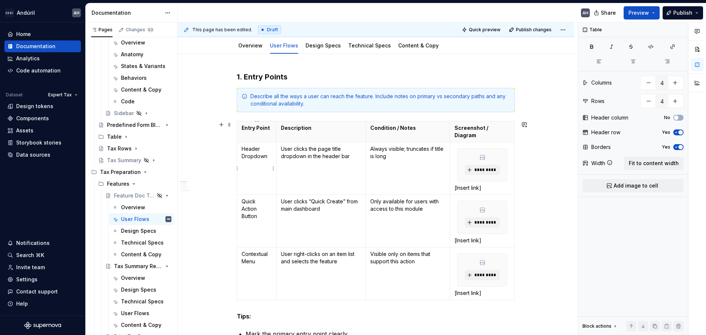
click at [257, 162] on td "Header Dropdown" at bounding box center [256, 168] width 39 height 53
click at [260, 173] on td "Header Dropdown" at bounding box center [256, 168] width 39 height 53
click at [267, 157] on p "Header Dropdown" at bounding box center [257, 152] width 30 height 15
click at [256, 214] on p "Quick Action Button" at bounding box center [257, 209] width 30 height 22
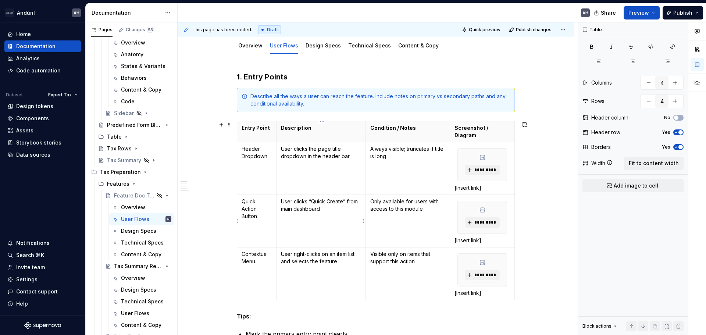
click at [308, 210] on p "User clicks “Quick Create” from main dashboard" at bounding box center [321, 205] width 80 height 15
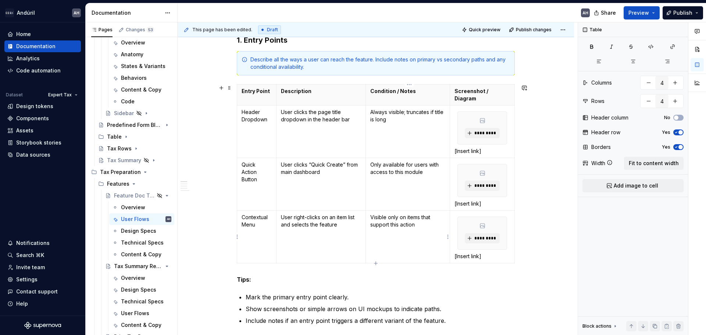
click at [421, 222] on p "Visible only on items that support this action" at bounding box center [407, 221] width 75 height 15
click at [400, 178] on td "Only available for users with access to this module" at bounding box center [408, 184] width 84 height 53
click at [442, 174] on p "Only available for users with access to this module" at bounding box center [407, 168] width 75 height 15
click at [395, 141] on td "Always visible; truncates if title is long" at bounding box center [408, 132] width 84 height 53
click at [314, 132] on td "User clicks the page title dropdown in the header bar" at bounding box center [321, 132] width 89 height 53
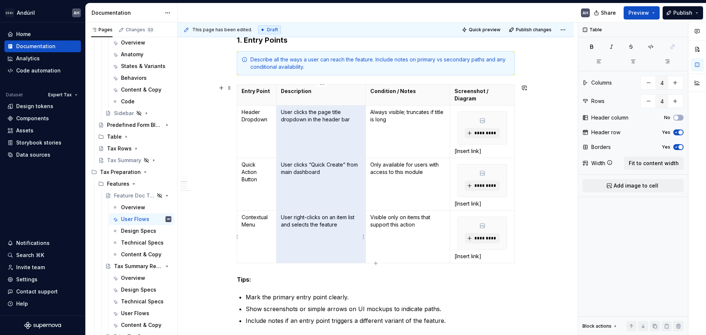
drag, startPoint x: 282, startPoint y: 112, endPoint x: 332, endPoint y: 222, distance: 120.6
click at [332, 222] on tbody "Entry Point Description Condition / Notes Screenshot / Diagram Header Dropdown …" at bounding box center [376, 174] width 278 height 179
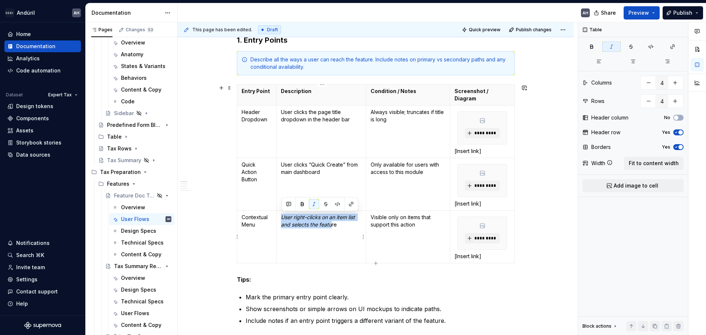
click at [336, 221] on p "User right-clicks on an item list and selects the featu re" at bounding box center [321, 221] width 81 height 15
click at [344, 231] on td "User right-clicks on an item list and selects the feature" at bounding box center [321, 237] width 89 height 53
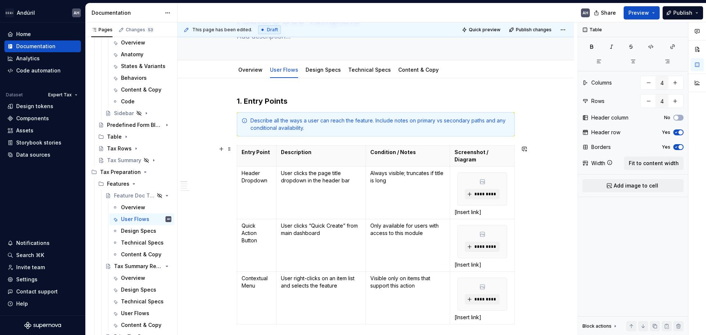
scroll to position [0, 0]
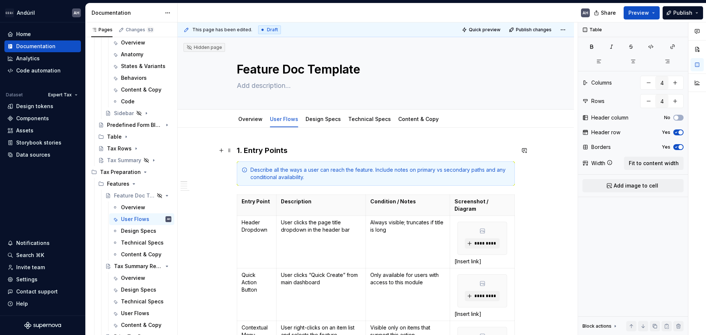
click at [243, 152] on strong "1. Entry Points" at bounding box center [262, 150] width 51 height 9
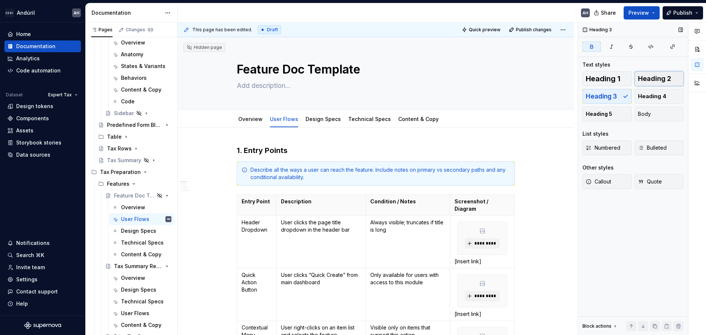
click at [659, 76] on span "Heading 2" at bounding box center [654, 78] width 33 height 7
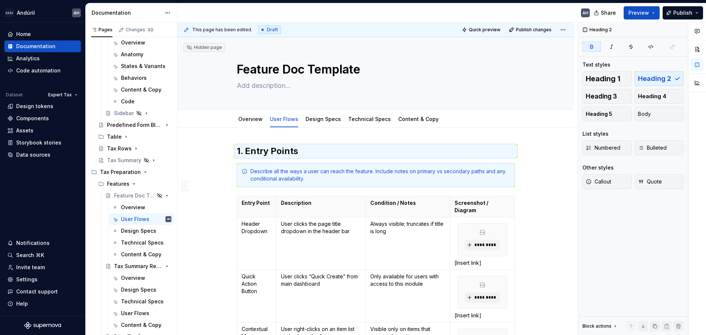
type textarea "*"
drag, startPoint x: 280, startPoint y: 155, endPoint x: 273, endPoint y: 154, distance: 7.5
click at [280, 155] on strong "1. Entry Points" at bounding box center [267, 151] width 61 height 11
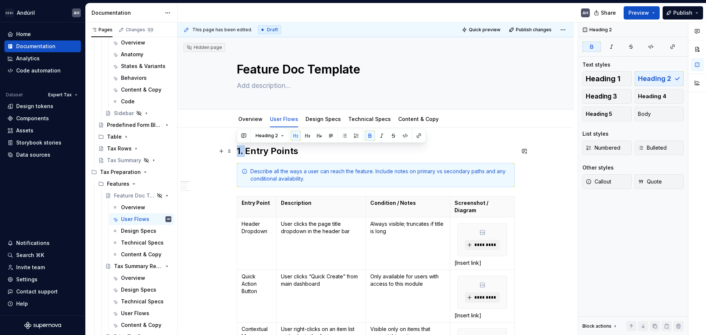
drag, startPoint x: 247, startPoint y: 151, endPoint x: 238, endPoint y: 152, distance: 9.9
click at [238, 152] on strong "1. Entry Points" at bounding box center [267, 151] width 61 height 11
click at [309, 149] on h2 "Entry Points" at bounding box center [376, 151] width 278 height 12
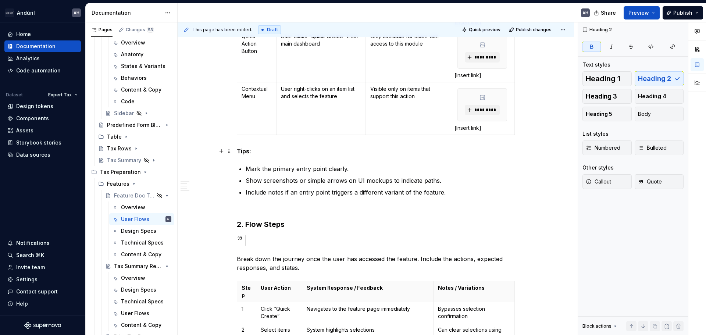
scroll to position [257, 0]
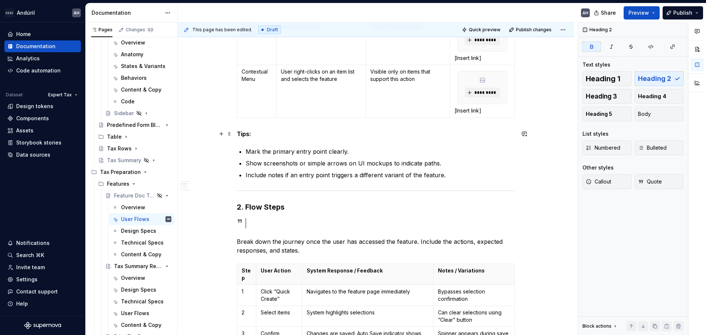
click at [238, 132] on strong "Tips:" at bounding box center [244, 133] width 14 height 7
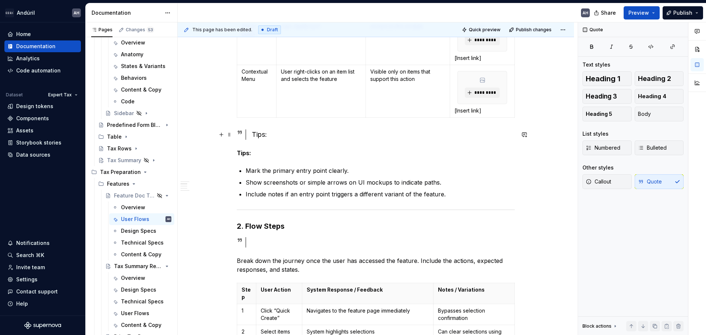
click at [274, 135] on div "Tips:" at bounding box center [383, 134] width 263 height 10
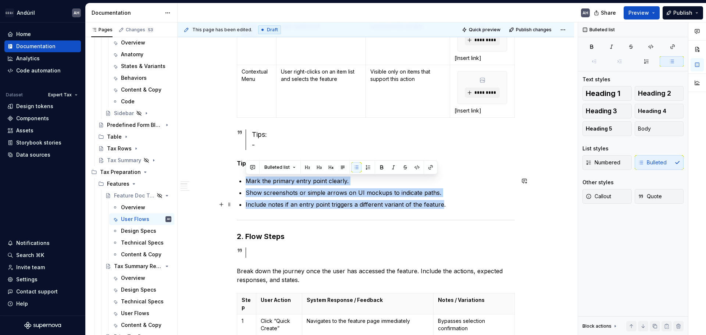
drag, startPoint x: 246, startPoint y: 182, endPoint x: 441, endPoint y: 203, distance: 196.5
click at [441, 203] on ul "Mark the primary entry point clearly. Show screenshots or simple arrows on UI m…" at bounding box center [380, 193] width 269 height 32
copy ul "Mark the primary entry point clearly. Show screenshots or simple arrows on UI m…"
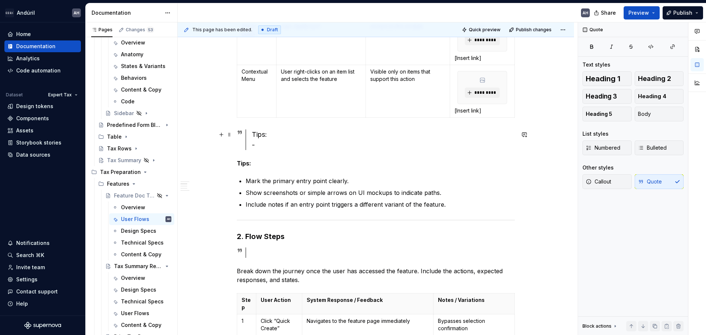
click at [288, 143] on div "Tips: -" at bounding box center [383, 139] width 263 height 21
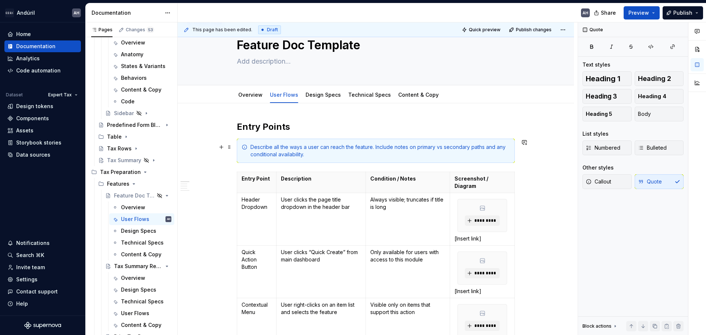
scroll to position [37, 0]
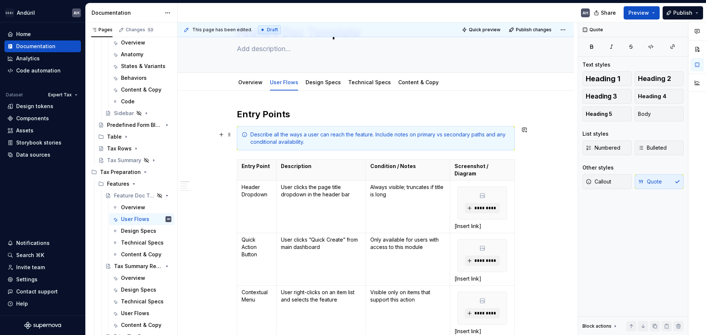
click at [312, 143] on div "Describe all the ways a user can reach the feature. Include notes on primary vs…" at bounding box center [380, 138] width 260 height 15
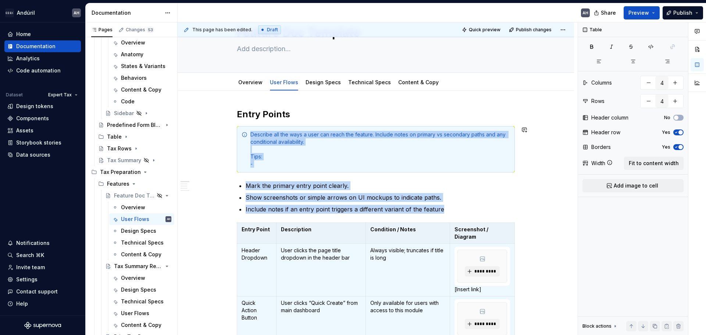
scroll to position [70, 0]
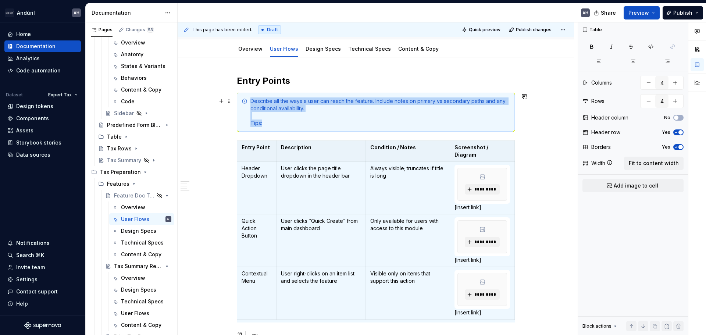
click at [280, 125] on div "Describe all the ways a user can reach the feature. Include notes on primary vs…" at bounding box center [380, 111] width 260 height 29
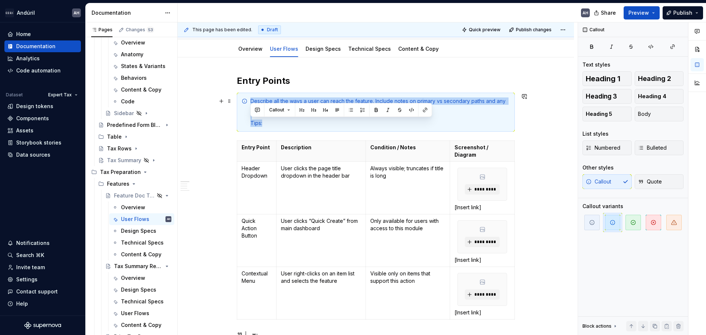
drag, startPoint x: 269, startPoint y: 124, endPoint x: 245, endPoint y: 125, distance: 23.9
click at [245, 125] on div "Describe all the ways a user can reach the feature. Include notes on primary vs…" at bounding box center [376, 112] width 278 height 39
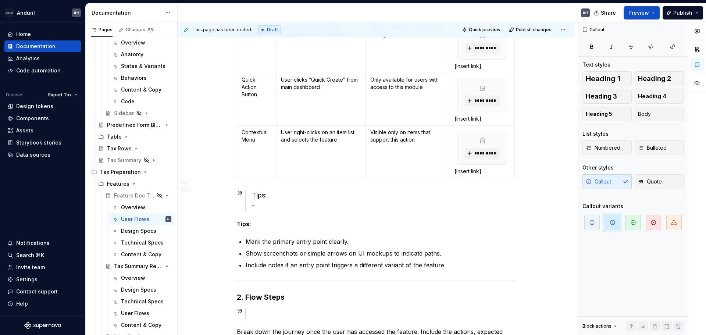
scroll to position [254, 0]
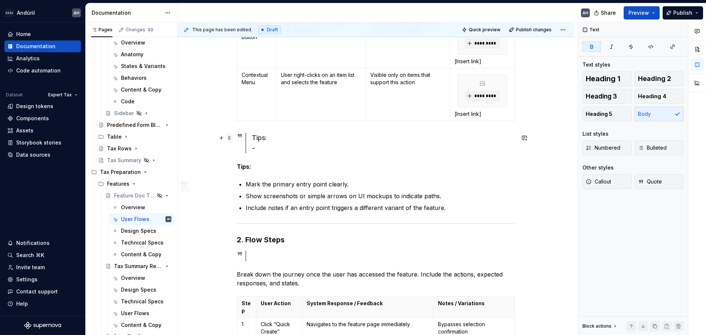
click at [229, 137] on span at bounding box center [230, 138] width 6 height 10
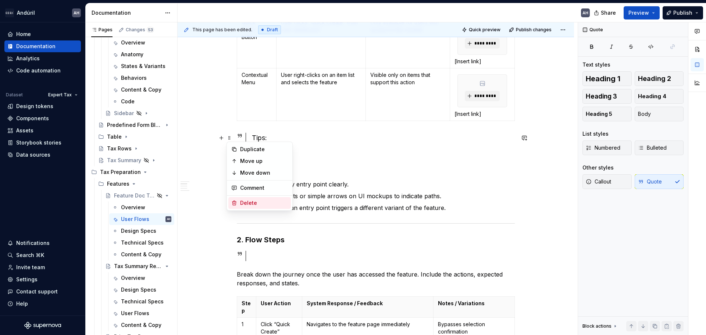
click at [256, 200] on div "Delete" at bounding box center [264, 202] width 48 height 7
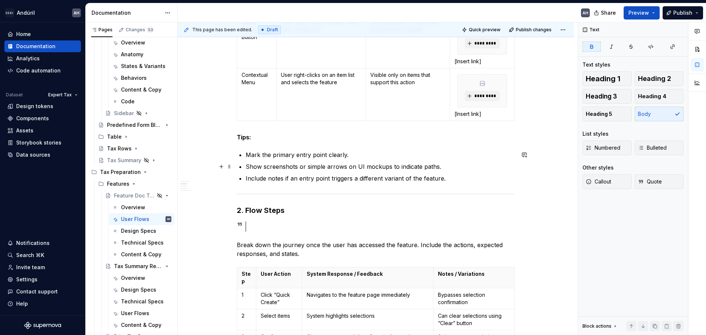
click at [373, 161] on ul "Mark the primary entry point clearly. Show screenshots or simple arrows on UI m…" at bounding box center [380, 166] width 269 height 32
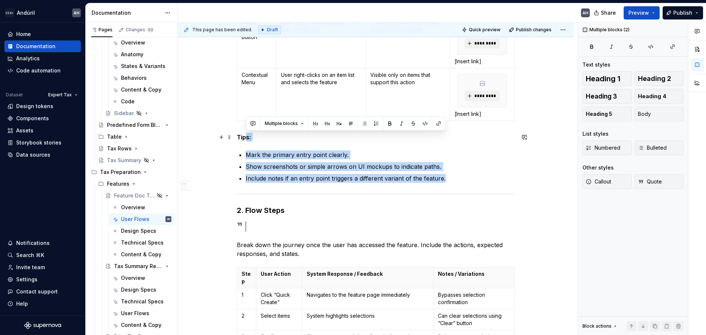
drag, startPoint x: 453, startPoint y: 179, endPoint x: 241, endPoint y: 141, distance: 215.7
click at [266, 155] on p "Mark the primary entry point clearly." at bounding box center [380, 154] width 269 height 9
click at [422, 172] on ul "Mark the primary entry point clearly. Show screenshots or simple arrows on UI m…" at bounding box center [380, 166] width 269 height 32
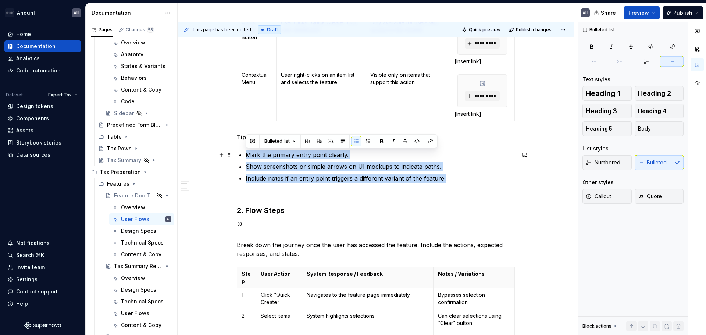
drag, startPoint x: 448, startPoint y: 179, endPoint x: 242, endPoint y: 155, distance: 206.6
copy ul "Mark the primary entry point clearly. Show screenshots or simple arrows on UI m…"
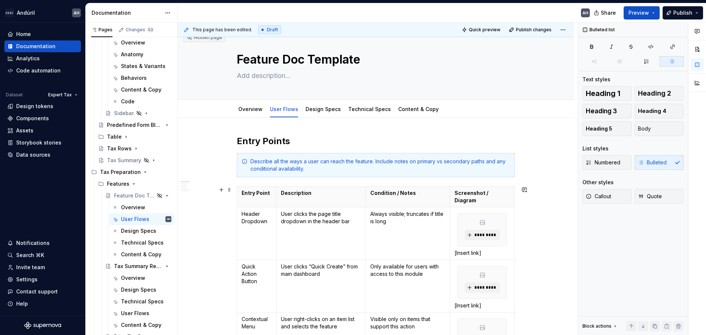
scroll to position [0, 0]
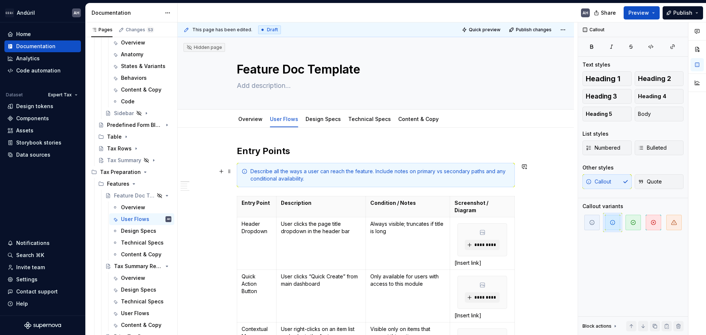
click at [315, 176] on div "Describe all the ways a user can reach the feature. Include notes on primary vs…" at bounding box center [380, 175] width 260 height 15
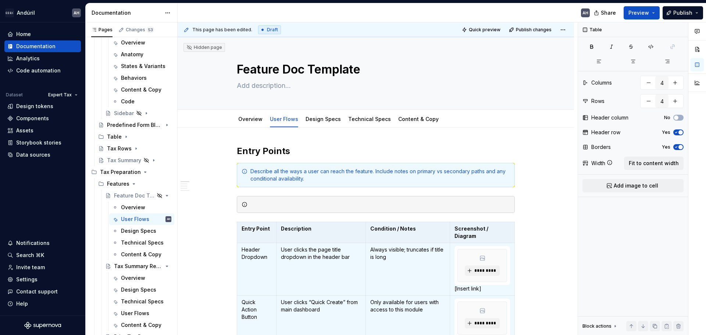
scroll to position [74, 0]
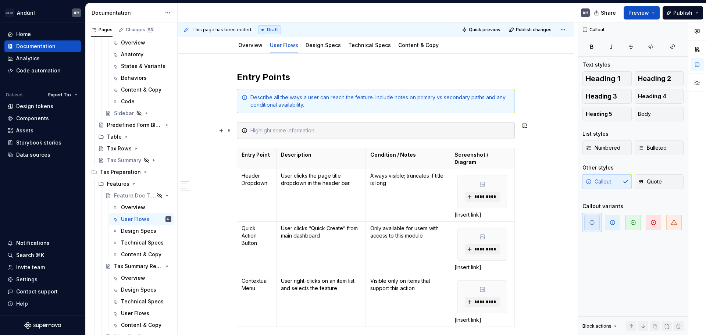
click at [283, 136] on div at bounding box center [376, 130] width 278 height 17
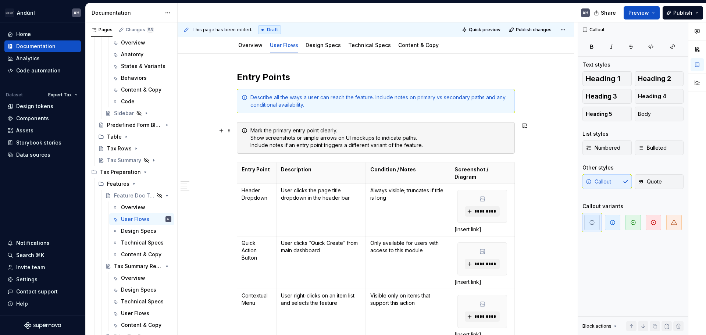
click at [250, 131] on div "Mark the primary entry point clearly. Show screenshots or simple arrows on UI m…" at bounding box center [376, 138] width 278 height 32
click at [250, 139] on div "→ Mark the primary entry point clearly. Show screenshots or simple arrows on UI…" at bounding box center [376, 138] width 278 height 32
click at [251, 135] on div "→ Mark the primary entry point clearly. → Show screenshots or simple arrows on …" at bounding box center [380, 138] width 260 height 22
click at [251, 132] on div "→ Mark the primary entry point clearly. → Show screenshots or simple arrows on …" at bounding box center [380, 138] width 260 height 22
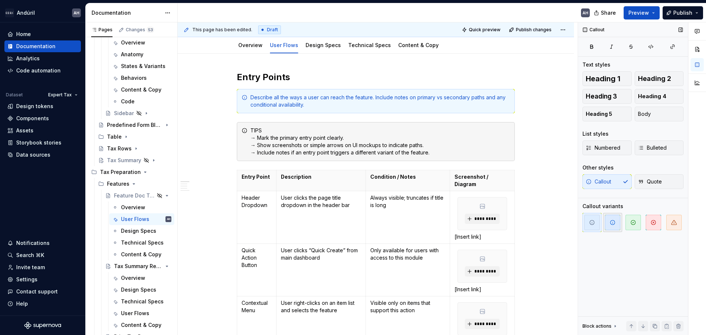
click at [616, 225] on span "button" at bounding box center [612, 222] width 15 height 15
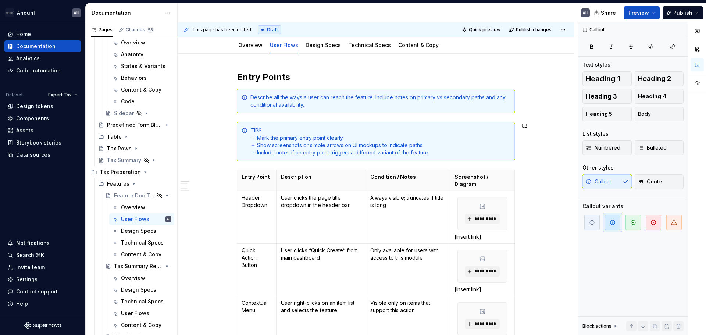
click at [277, 131] on div "TIPS → Mark the primary entry point clearly. → Show screenshots or simple arrow…" at bounding box center [380, 141] width 260 height 29
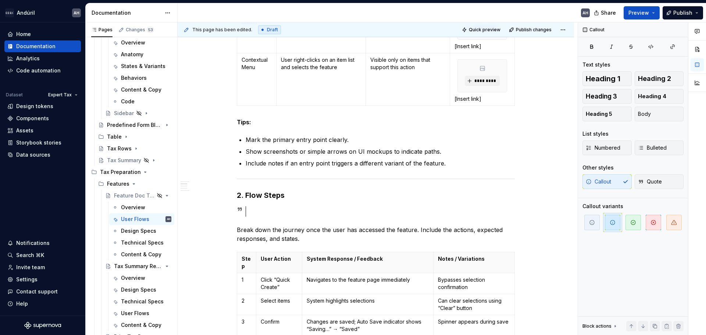
scroll to position [331, 0]
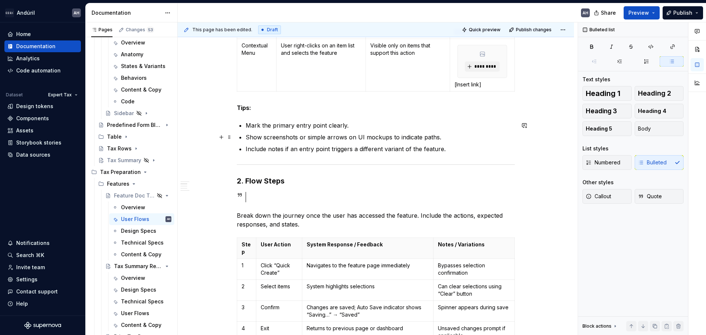
click at [327, 139] on p "Show screenshots or simple arrows on UI mockups to indicate paths." at bounding box center [380, 137] width 269 height 9
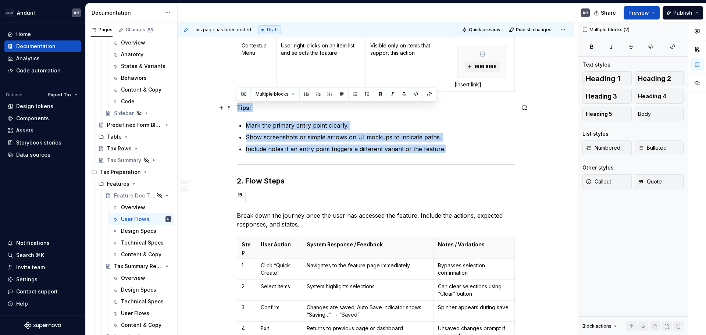
drag, startPoint x: 456, startPoint y: 151, endPoint x: 234, endPoint y: 110, distance: 225.9
click at [234, 110] on div "Entry Points Describe all the ways a user can reach the feature. Include notes …" at bounding box center [376, 339] width 396 height 1087
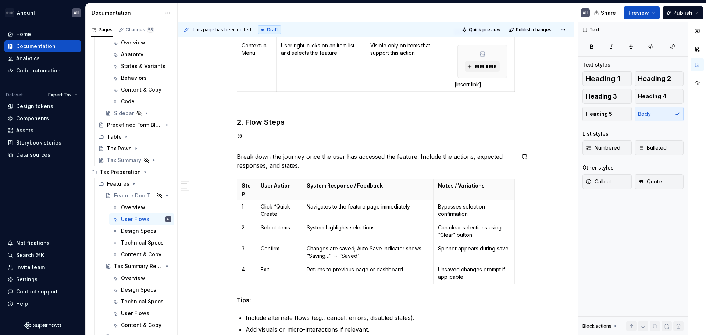
click at [279, 145] on div "Entry Points Describe all the ways a user can reach the feature. Include notes …" at bounding box center [376, 265] width 278 height 902
click at [275, 136] on div at bounding box center [383, 138] width 263 height 10
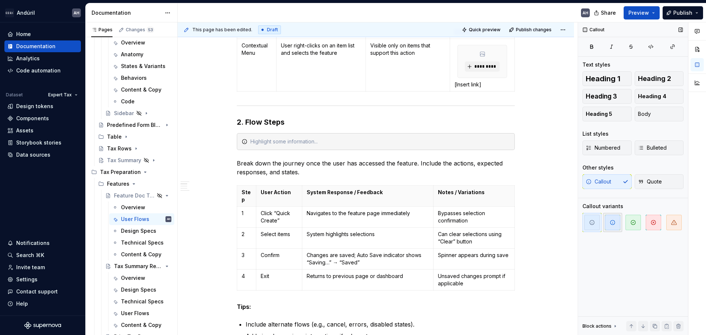
click at [613, 227] on span "button" at bounding box center [612, 222] width 15 height 15
click at [332, 179] on div "Entry Points Describe all the ways a user can reach the feature. Include notes …" at bounding box center [376, 268] width 278 height 908
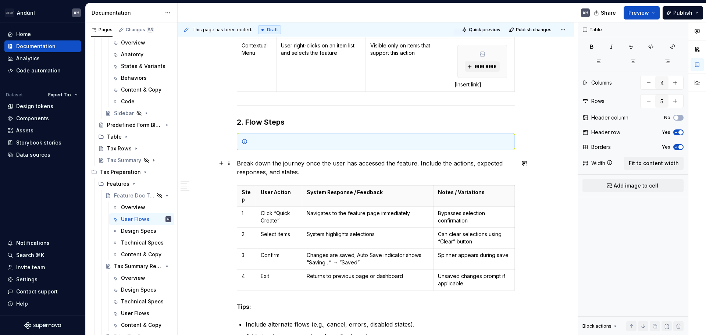
click at [307, 174] on p "Break down the journey once the user has accessed the feature. Include the acti…" at bounding box center [376, 168] width 278 height 18
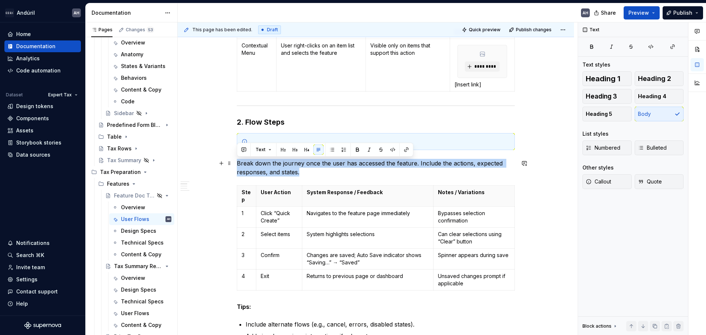
drag, startPoint x: 309, startPoint y: 173, endPoint x: 235, endPoint y: 164, distance: 74.0
click at [235, 164] on div "Entry Points Describe all the ways a user can reach the feature. Include notes …" at bounding box center [376, 313] width 396 height 1035
copy p "Break down the journey once the user has accessed the feature. Include the acti…"
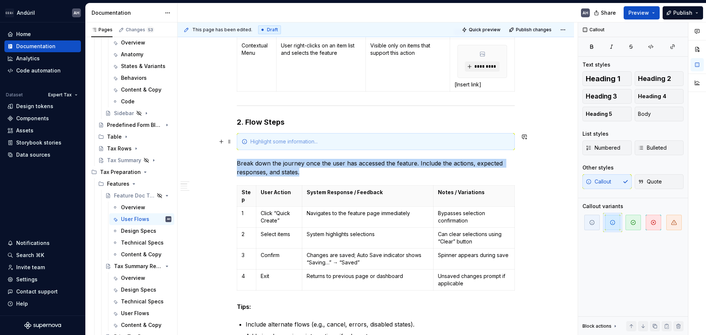
click at [263, 138] on div at bounding box center [380, 141] width 260 height 7
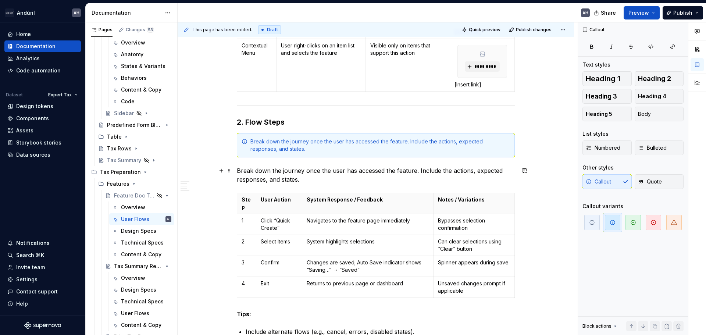
click at [290, 181] on p "Break down the journey once the user has accessed the feature. Include the acti…" at bounding box center [376, 175] width 278 height 18
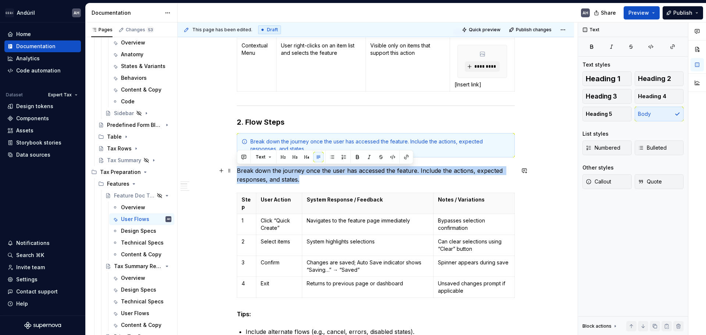
drag, startPoint x: 309, startPoint y: 179, endPoint x: 234, endPoint y: 168, distance: 76.1
click at [234, 168] on div "Entry Points Describe all the ways a user can reach the feature. Include notes …" at bounding box center [376, 317] width 396 height 1043
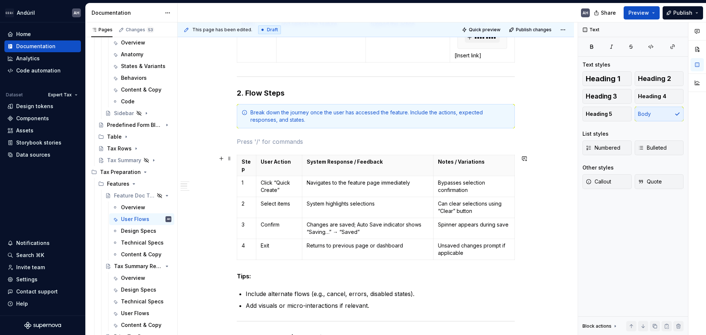
scroll to position [405, 0]
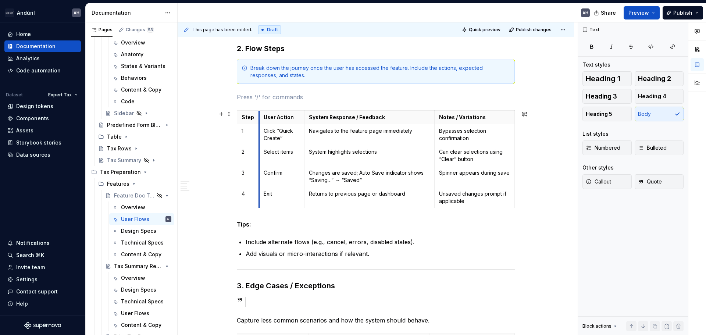
drag, startPoint x: 256, startPoint y: 124, endPoint x: 259, endPoint y: 124, distance: 3.7
click at [259, 124] on tbody "Step User Action System Response / Feedback Notes / Variations 1 Click “Quick C…" at bounding box center [376, 159] width 278 height 97
click at [481, 135] on p "Bypasses selection confirmation" at bounding box center [474, 134] width 71 height 15
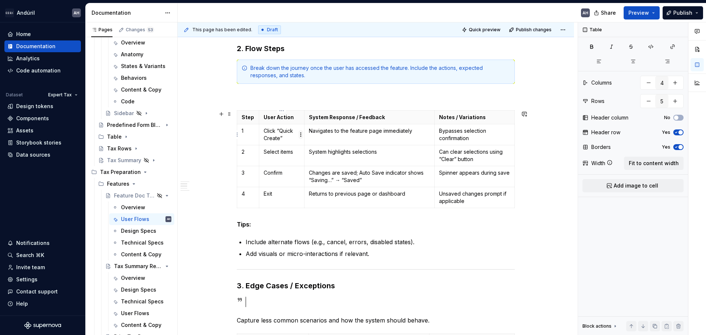
click at [301, 136] on html "Andúril AH Home Documentation Analytics Code automation Dataset Expert Tax Desi…" at bounding box center [353, 167] width 706 height 335
click at [349, 136] on html "Andúril AH Home Documentation Analytics Code automation Dataset Expert Tax Desi…" at bounding box center [353, 167] width 706 height 335
click at [399, 134] on p "Navigates to the feature page immediately" at bounding box center [369, 130] width 121 height 7
click at [377, 160] on td "System highlights selections" at bounding box center [369, 155] width 130 height 21
click at [279, 159] on td "Select items" at bounding box center [281, 155] width 45 height 21
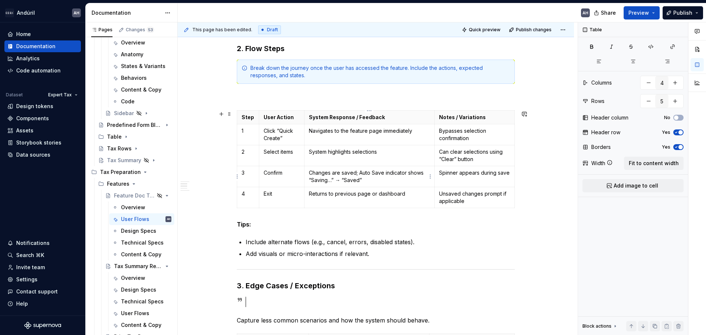
click at [366, 185] on td "Changes are saved; Auto Save indicator shows “Saving…” → “Saved”" at bounding box center [369, 176] width 130 height 21
click at [350, 217] on div "Entry Points Describe all the ways a user can reach the feature. Include notes …" at bounding box center [376, 190] width 278 height 900
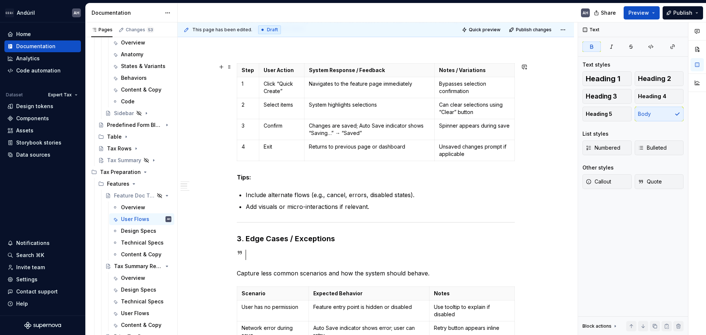
scroll to position [368, 0]
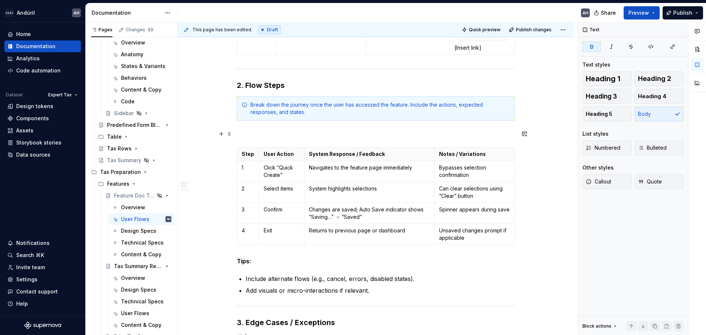
click at [294, 134] on p at bounding box center [376, 133] width 278 height 9
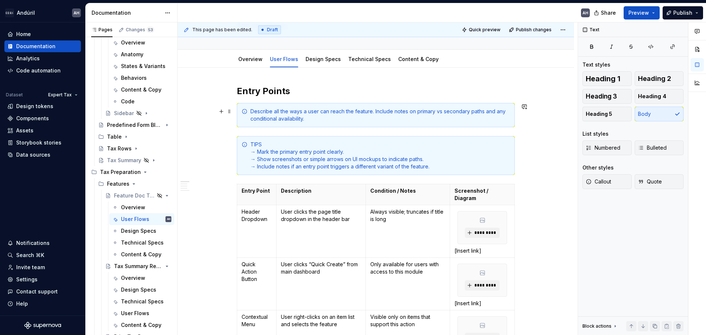
scroll to position [74, 0]
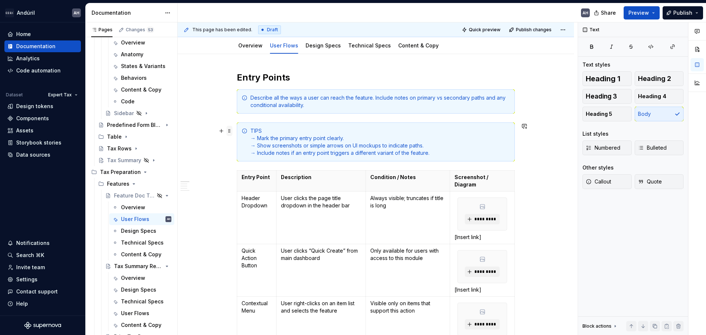
click at [228, 132] on span at bounding box center [230, 131] width 6 height 10
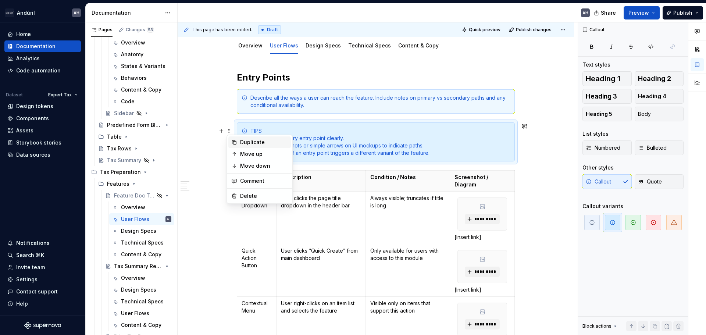
click at [256, 143] on div "Duplicate" at bounding box center [264, 142] width 48 height 7
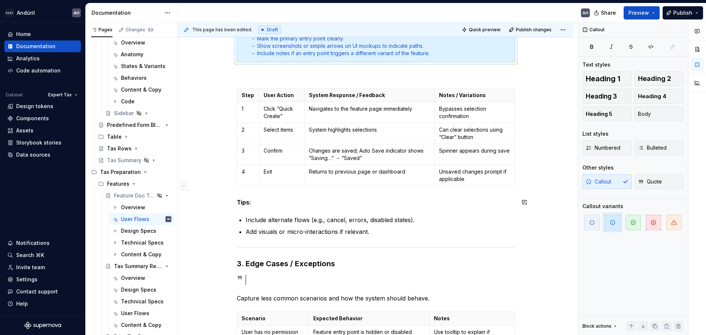
scroll to position [488, 0]
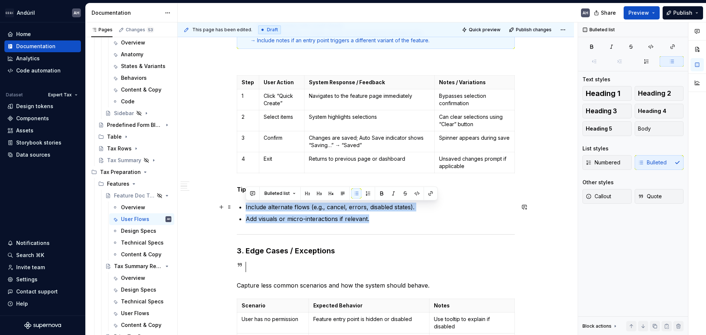
drag, startPoint x: 377, startPoint y: 220, endPoint x: 243, endPoint y: 205, distance: 133.9
click at [243, 205] on div "Entry Points Describe all the ways a user can reach the feature. Include notes …" at bounding box center [376, 131] width 278 height 947
copy ul "Include alternate flows (e.g., cancel, errors, disabled states). Add visuals or…"
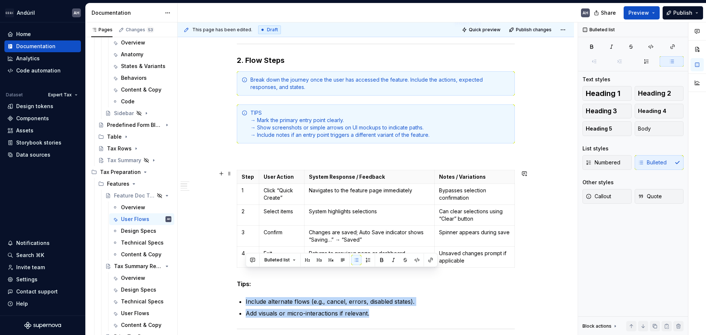
scroll to position [377, 0]
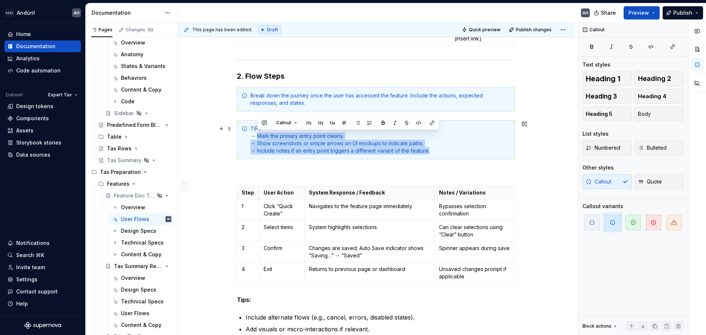
drag, startPoint x: 403, startPoint y: 151, endPoint x: 259, endPoint y: 138, distance: 145.5
click at [259, 138] on div "TIPS → Mark the primary entry point clearly. → Show screenshots or simple arrow…" at bounding box center [380, 139] width 260 height 29
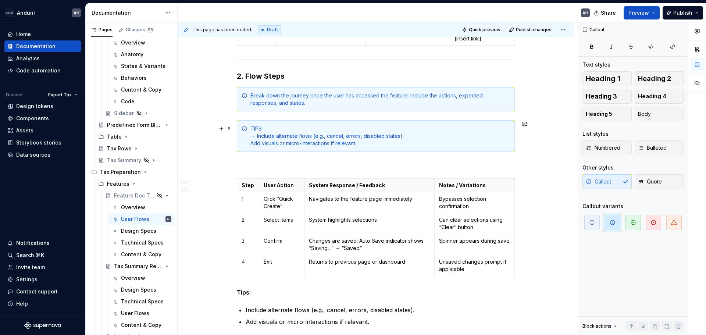
click at [251, 143] on div "TIPS → Include alternate flows (e.g., cancel, errors, disabled states). Add vis…" at bounding box center [380, 136] width 260 height 22
click at [284, 167] on p at bounding box center [376, 165] width 278 height 9
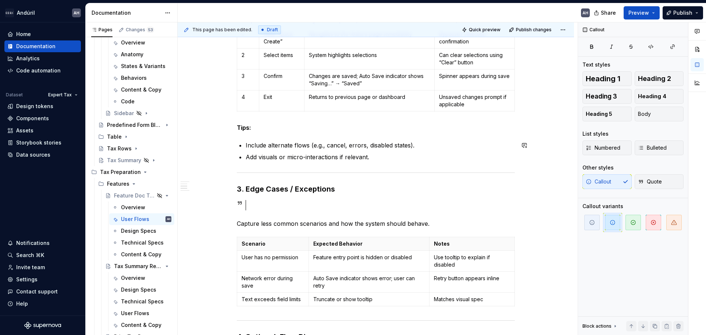
scroll to position [561, 0]
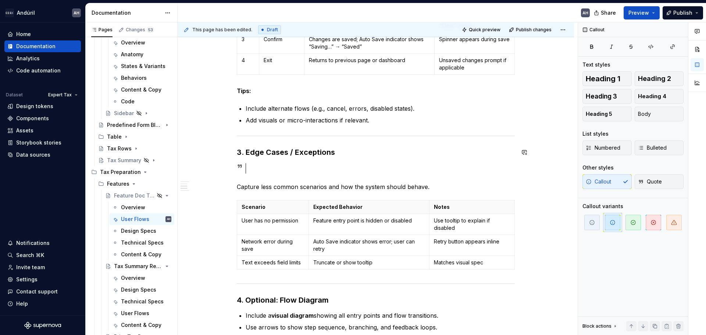
click at [268, 109] on p "Include alternate flows (e.g., cancel, errors, disabled states)." at bounding box center [380, 108] width 269 height 9
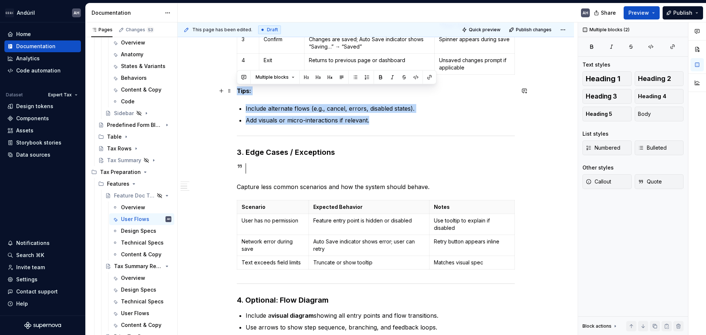
drag, startPoint x: 374, startPoint y: 125, endPoint x: 235, endPoint y: 91, distance: 143.5
click at [235, 91] on div "Entry Points Describe all the ways a user can reach the feature. Include notes …" at bounding box center [376, 90] width 396 height 1049
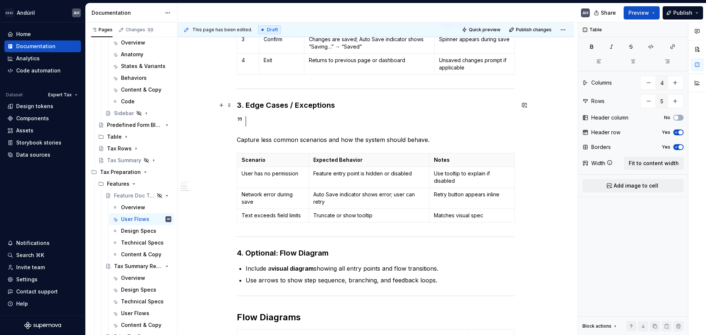
click at [276, 107] on strong "3. Edge Cases / Exceptions" at bounding box center [286, 105] width 98 height 9
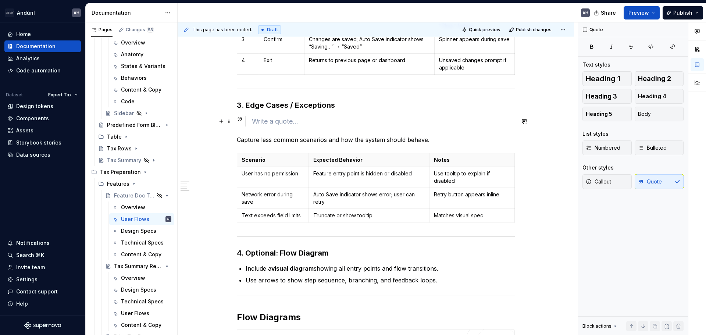
click at [267, 122] on div at bounding box center [383, 121] width 263 height 10
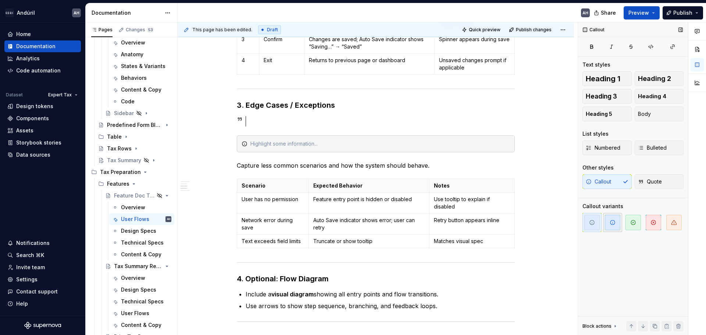
click at [617, 226] on span "button" at bounding box center [612, 222] width 15 height 15
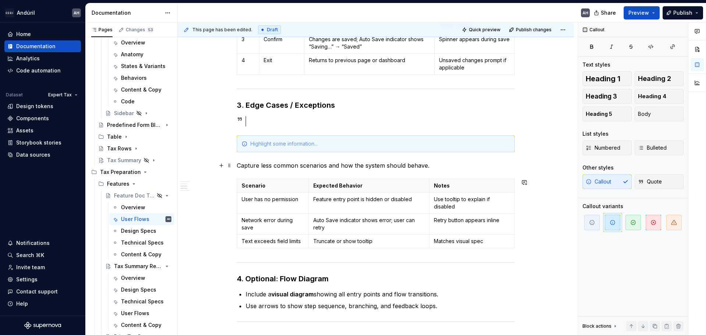
click at [310, 167] on p "Capture less common scenarios and how the system should behave." at bounding box center [376, 165] width 278 height 9
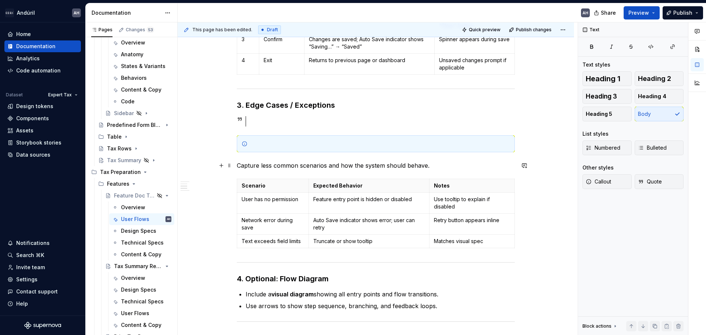
click at [309, 167] on p "Capture less common scenarios and how the system should behave." at bounding box center [376, 165] width 278 height 9
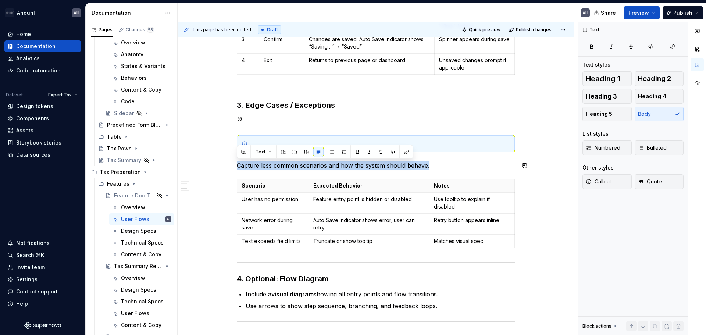
copy p "Capture less common scenarios and how the system should behave."
click at [328, 140] on div at bounding box center [380, 143] width 260 height 7
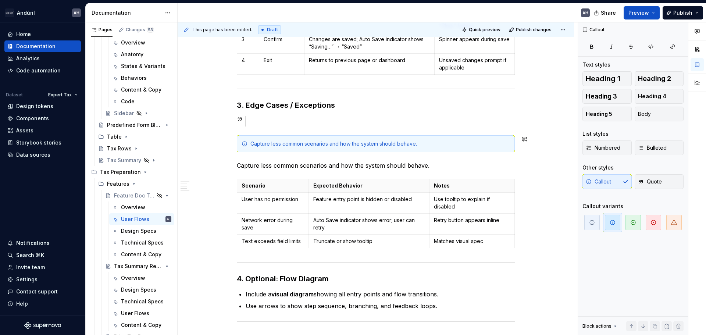
click at [259, 121] on div at bounding box center [383, 121] width 263 height 10
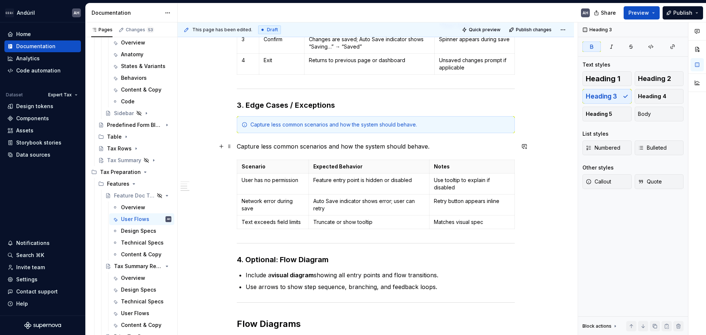
click at [243, 146] on p "Capture less common scenarios and how the system should behave." at bounding box center [376, 146] width 278 height 9
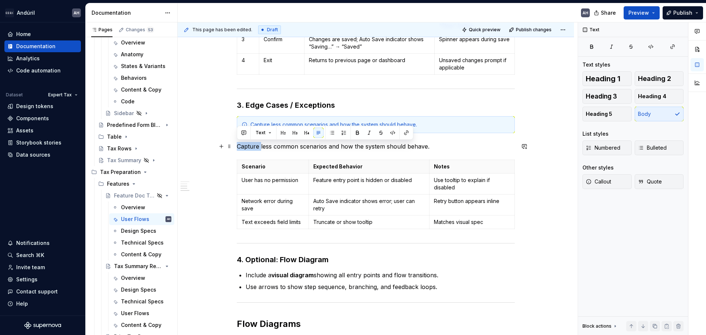
click at [243, 146] on p "Capture less common scenarios and how the system should behave." at bounding box center [376, 146] width 278 height 9
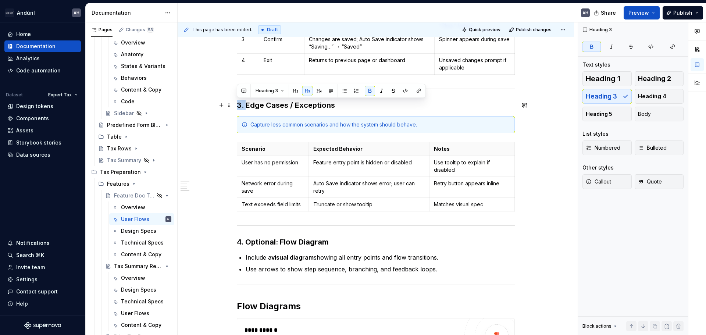
drag, startPoint x: 246, startPoint y: 106, endPoint x: 234, endPoint y: 106, distance: 11.8
click at [234, 106] on div "Entry Points Describe all the ways a user can reach the feature. Include notes …" at bounding box center [376, 61] width 396 height 991
click at [660, 78] on span "Heading 2" at bounding box center [654, 78] width 33 height 7
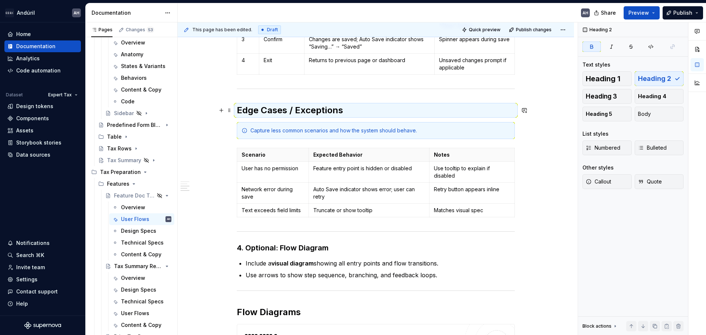
click at [309, 115] on h2 "Edge Cases / Exceptions" at bounding box center [376, 110] width 278 height 12
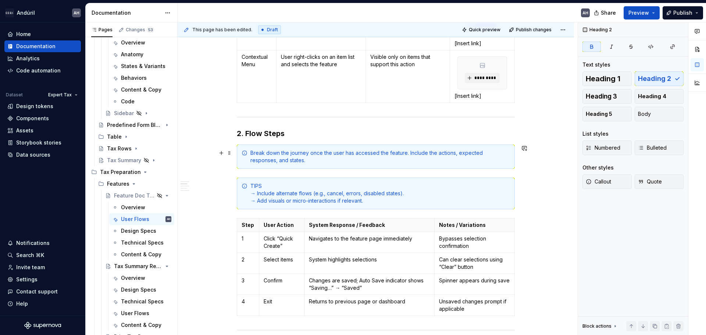
scroll to position [304, 0]
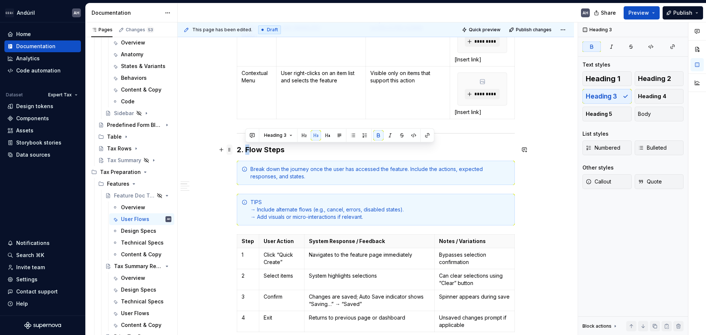
drag, startPoint x: 246, startPoint y: 151, endPoint x: 232, endPoint y: 150, distance: 14.4
click at [237, 150] on div "Entry Points Describe all the ways a user can reach the feature. Include notes …" at bounding box center [376, 281] width 278 height 879
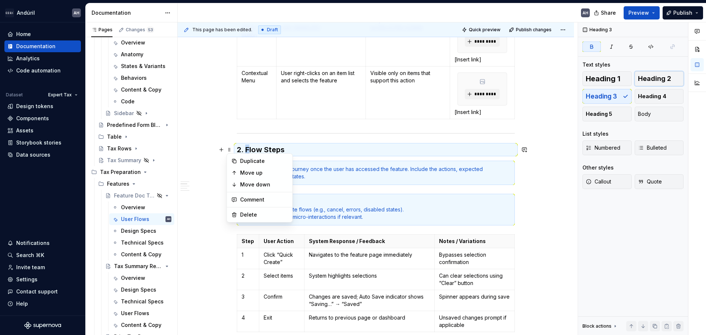
click at [653, 79] on span "Heading 2" at bounding box center [654, 78] width 33 height 7
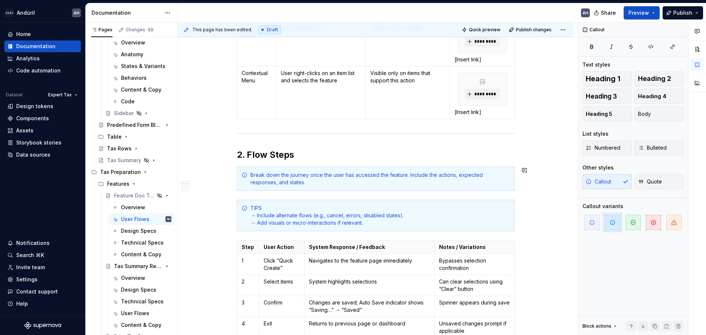
click at [277, 163] on div "Entry Points Describe all the ways a user can reach the feature. Include notes …" at bounding box center [376, 280] width 278 height 876
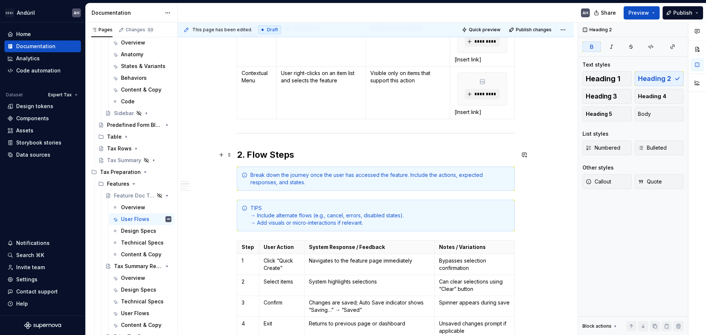
click at [248, 155] on strong "2. Flow Steps" at bounding box center [265, 154] width 57 height 11
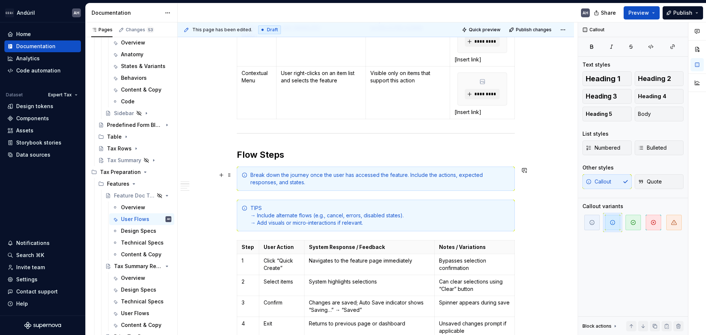
click at [315, 170] on div "Break down the journey once the user has accessed the feature. Include the acti…" at bounding box center [376, 179] width 278 height 24
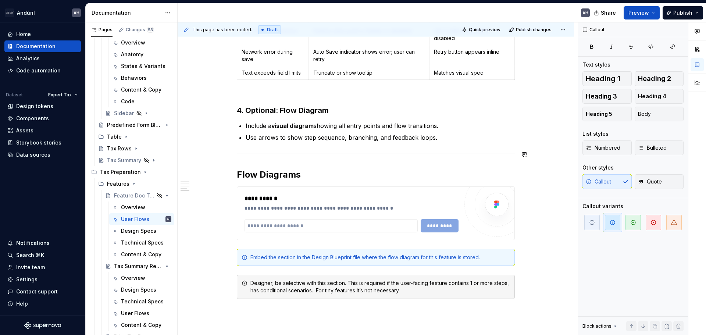
scroll to position [708, 0]
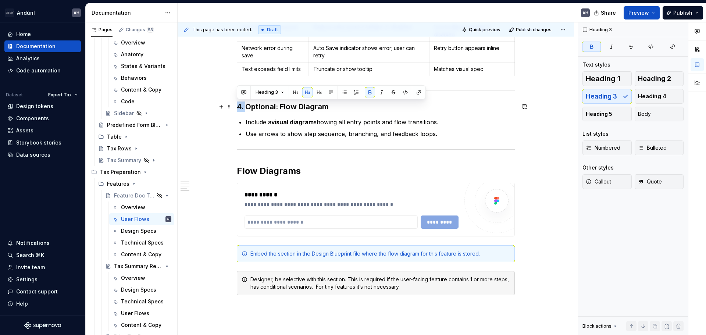
drag, startPoint x: 245, startPoint y: 110, endPoint x: 234, endPoint y: 107, distance: 11.3
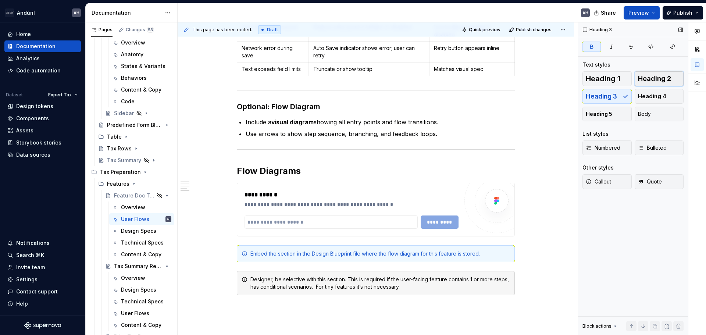
click at [658, 80] on span "Heading 2" at bounding box center [654, 78] width 33 height 7
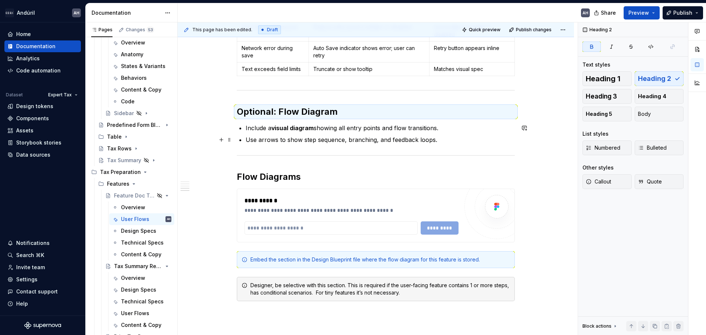
click at [264, 137] on p "Use arrows to show step sequence, branching, and feedback loops." at bounding box center [380, 139] width 269 height 9
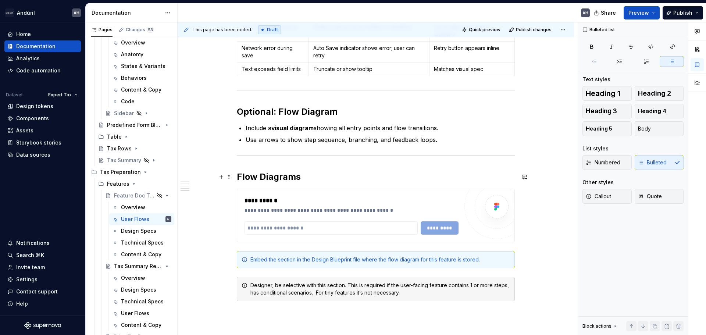
click at [266, 180] on h2 "Flow Diagrams" at bounding box center [376, 177] width 278 height 12
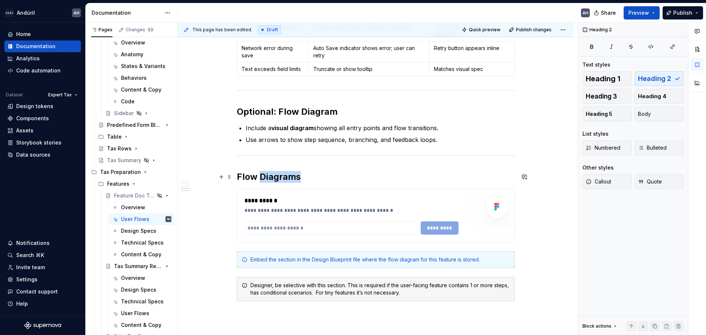
click at [266, 180] on h2 "Flow Diagrams" at bounding box center [376, 177] width 278 height 12
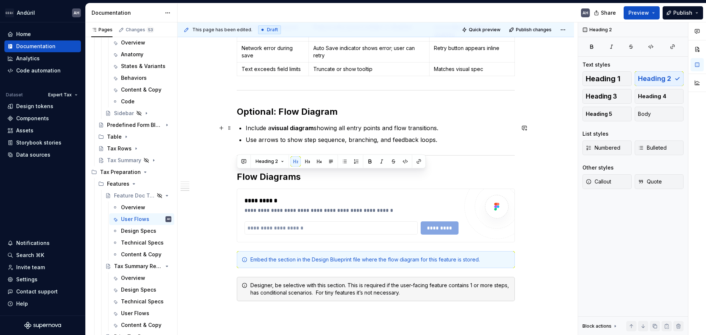
click at [352, 130] on p "Include a visual diagram showing all entry points and flow transitions." at bounding box center [380, 128] width 269 height 9
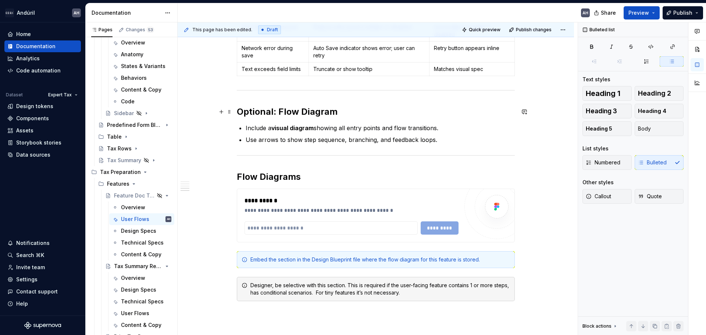
click at [353, 112] on h2 "Optional: Flow Diagram" at bounding box center [376, 112] width 278 height 12
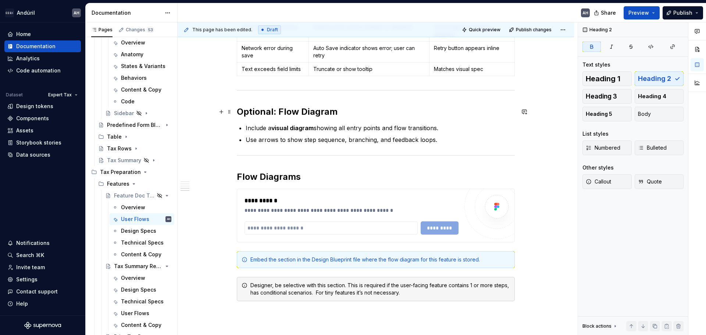
click at [279, 115] on strong "Optional: Flow Diagram" at bounding box center [287, 111] width 101 height 11
click at [337, 129] on p "Include a visual diagram showing all entry points and flow transitions." at bounding box center [380, 128] width 269 height 9
drag, startPoint x: 278, startPoint y: 113, endPoint x: 234, endPoint y: 115, distance: 44.9
click at [353, 114] on h2 "Optional: Flow Diagram" at bounding box center [376, 112] width 278 height 12
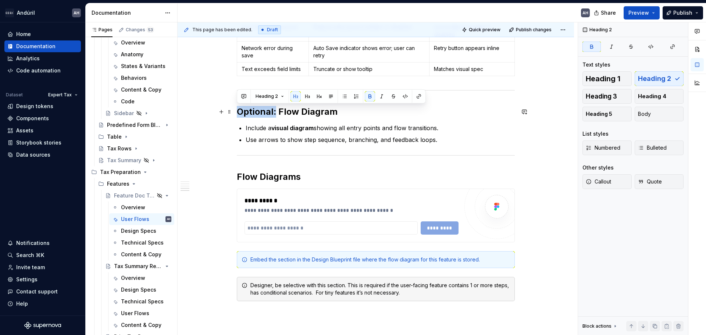
drag, startPoint x: 276, startPoint y: 116, endPoint x: 235, endPoint y: 111, distance: 41.5
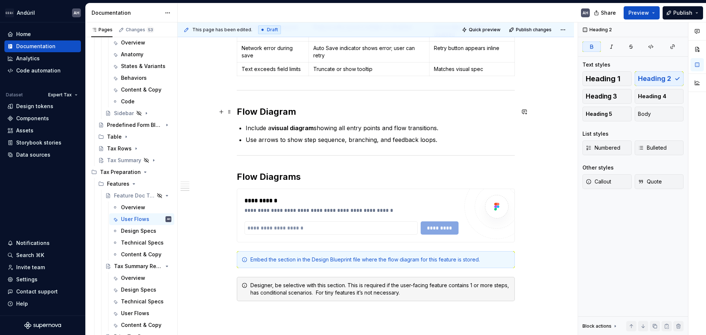
click at [330, 110] on h2 "Flow Diagram" at bounding box center [376, 112] width 278 height 12
click at [243, 116] on strong "Flow Diagram" at bounding box center [266, 111] width 59 height 11
click at [310, 111] on h2 "Flow Diagram" at bounding box center [376, 112] width 278 height 12
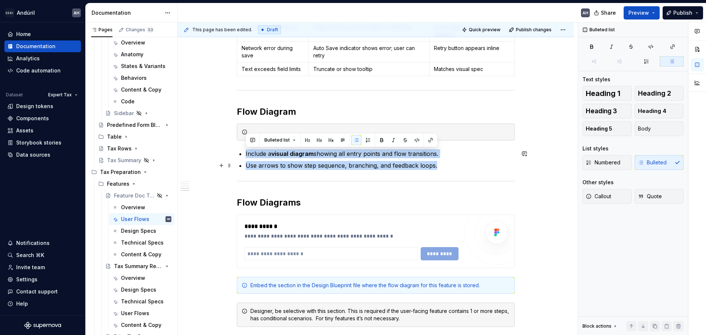
drag, startPoint x: 243, startPoint y: 154, endPoint x: 450, endPoint y: 167, distance: 207.8
copy ul "Include a visual diagram showing all entry points and flow transitions. Use arr…"
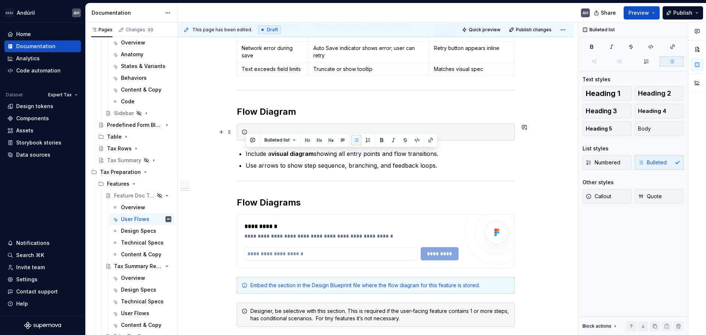
click at [317, 127] on div at bounding box center [376, 132] width 278 height 17
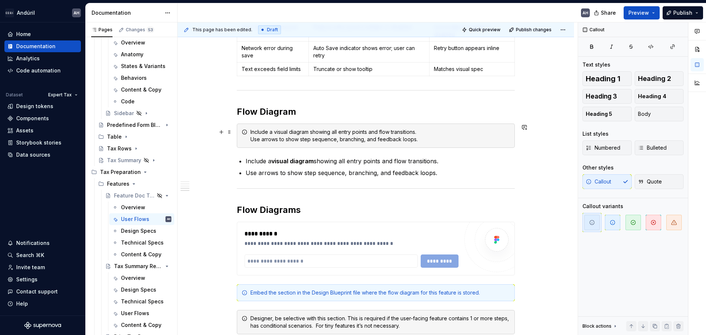
click at [251, 132] on div "Include a visual diagram showing all entry points and flow transitions. Use arr…" at bounding box center [380, 135] width 260 height 15
click at [612, 224] on icon "button" at bounding box center [613, 223] width 6 height 6
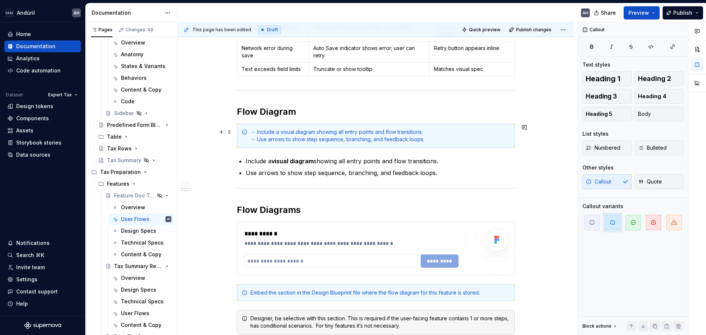
click at [368, 141] on div "→ Include a visual diagram showing all entry points and flow transitions. → Use…" at bounding box center [380, 135] width 260 height 15
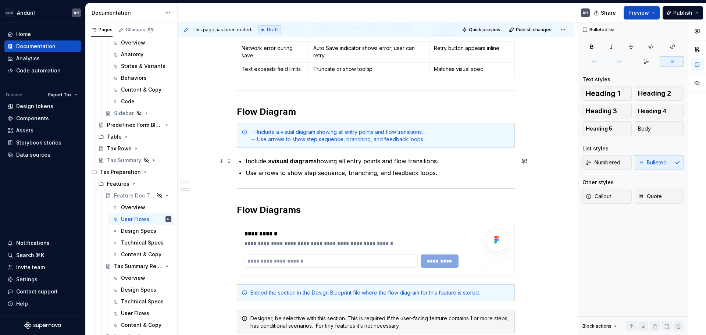
click at [380, 160] on p "Include a visual diagram showing all entry points and flow transitions." at bounding box center [380, 161] width 269 height 9
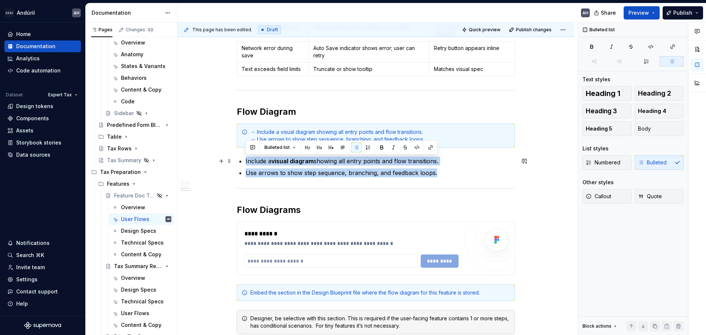
drag, startPoint x: 363, startPoint y: 170, endPoint x: 243, endPoint y: 161, distance: 120.9
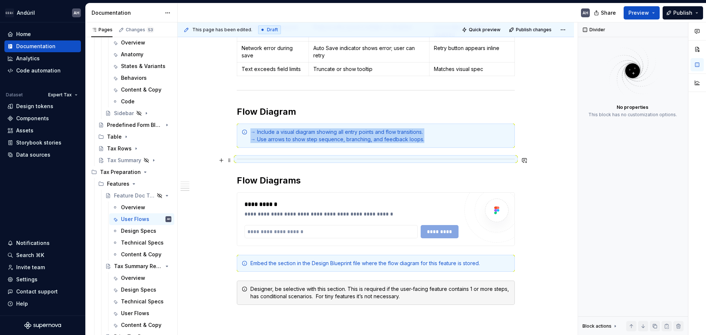
click at [251, 161] on div at bounding box center [376, 159] width 278 height 5
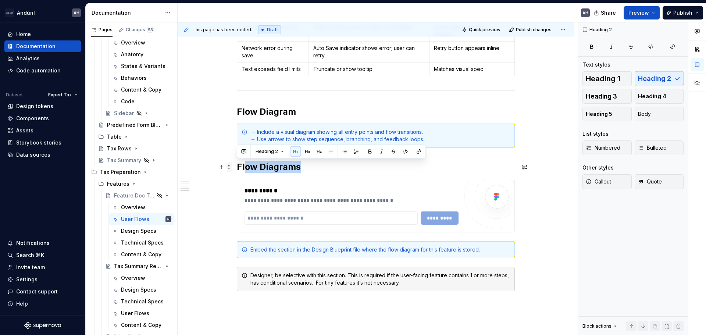
drag, startPoint x: 298, startPoint y: 167, endPoint x: 228, endPoint y: 168, distance: 70.2
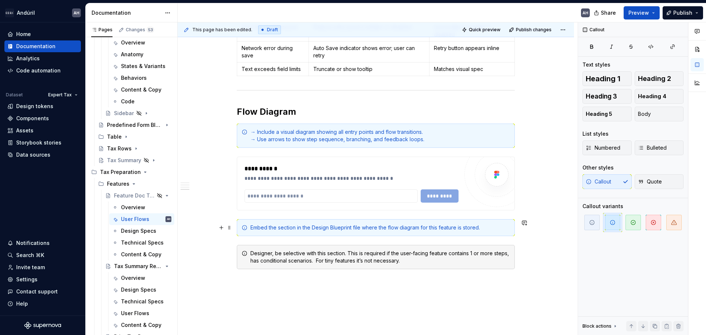
click at [307, 221] on div "Embed the section in the Design Blueprint file where the flow diagram for this …" at bounding box center [376, 227] width 278 height 17
click at [308, 225] on div "Embed the section in the Design Blueprint file where the flow diagram for this …" at bounding box center [380, 227] width 260 height 7
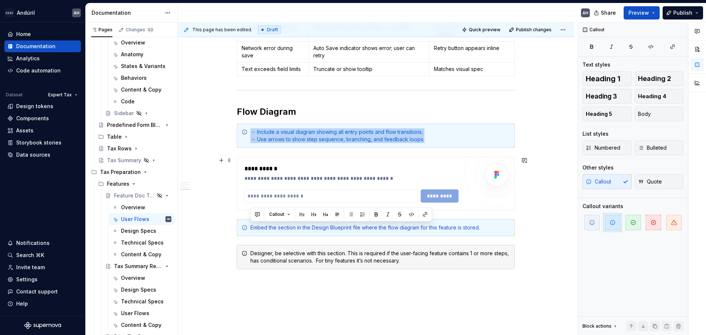
click at [453, 172] on div "**********" at bounding box center [352, 168] width 214 height 9
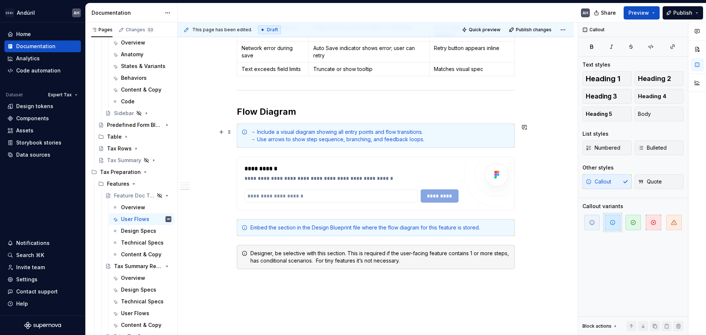
click at [439, 140] on div "→ Include a visual diagram showing all entry points and flow transitions. → Use…" at bounding box center [380, 135] width 260 height 15
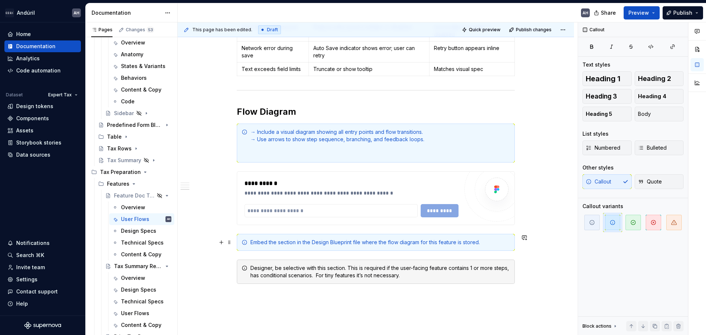
click at [337, 244] on div "Embed the section in the Design Blueprint file where the flow diagram for this …" at bounding box center [380, 242] width 260 height 7
copy div "Embed the section in the Design Blueprint file where the flow diagram for this …"
click at [284, 147] on div "→ Include a visual diagram showing all entry points and flow transitions. → Use…" at bounding box center [380, 142] width 260 height 29
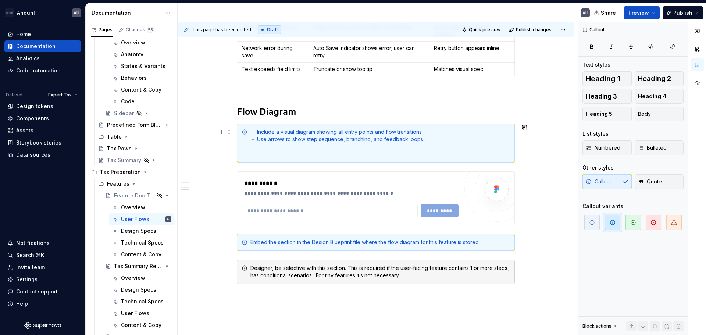
click at [281, 155] on div "→ Include a visual diagram showing all entry points and flow transitions. → Use…" at bounding box center [380, 142] width 260 height 29
click at [231, 244] on span at bounding box center [230, 242] width 6 height 10
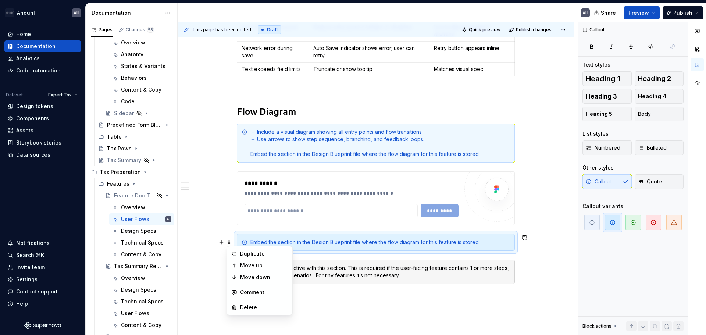
click at [258, 301] on div "Duplicate Move up Move down Comment Delete" at bounding box center [260, 280] width 66 height 69
click at [258, 307] on div "Delete" at bounding box center [264, 307] width 48 height 7
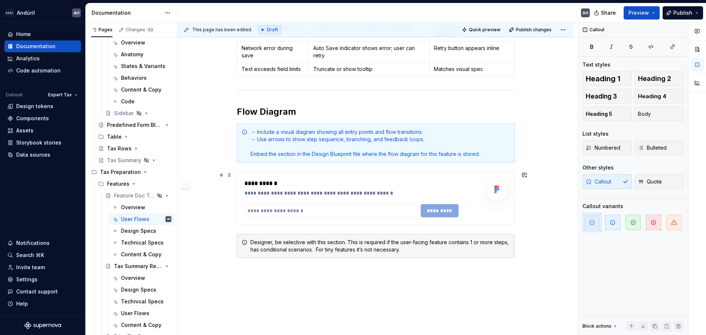
click at [381, 196] on div "**********" at bounding box center [352, 192] width 214 height 7
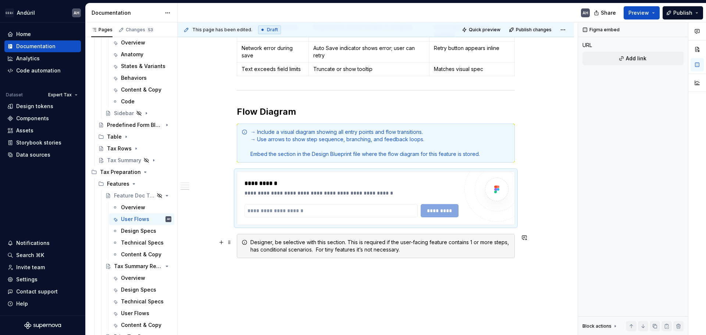
click at [434, 250] on div "Designer, be selective with this section. This is required if the user-facing f…" at bounding box center [380, 246] width 260 height 15
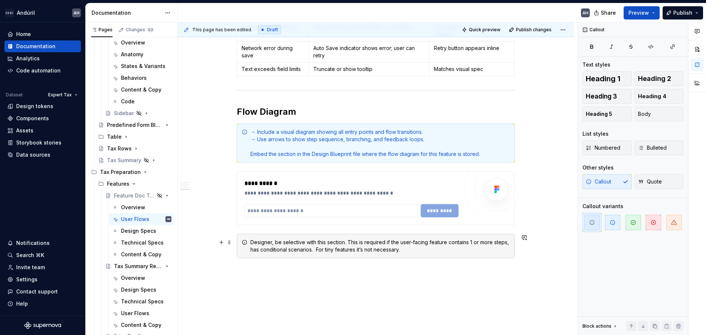
click at [480, 244] on div "Designer, be selective with this section. This is required if the user-facing f…" at bounding box center [380, 246] width 260 height 15
click at [418, 272] on p at bounding box center [376, 271] width 278 height 9
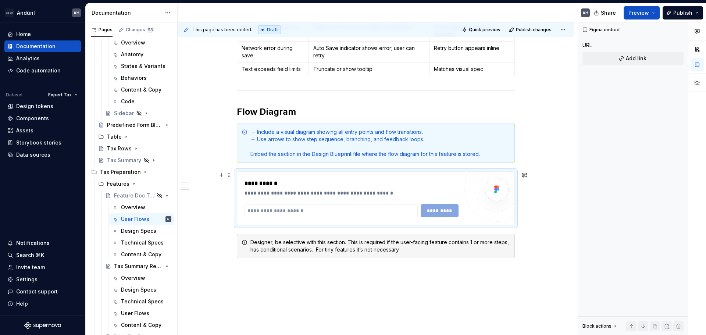
click at [425, 207] on div "*********" at bounding box center [352, 210] width 214 height 13
click at [258, 178] on div "**********" at bounding box center [375, 198] width 277 height 53
click at [229, 177] on span at bounding box center [230, 175] width 6 height 10
click at [385, 242] on div "Designer, be selective with this section. This is required if the user-facing f…" at bounding box center [380, 246] width 260 height 15
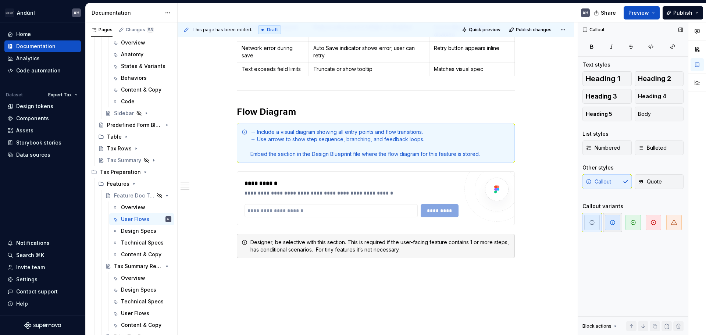
click at [611, 222] on icon "button" at bounding box center [613, 223] width 6 height 6
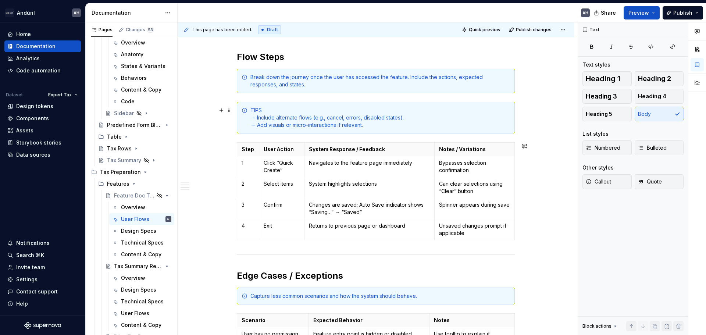
scroll to position [0, 0]
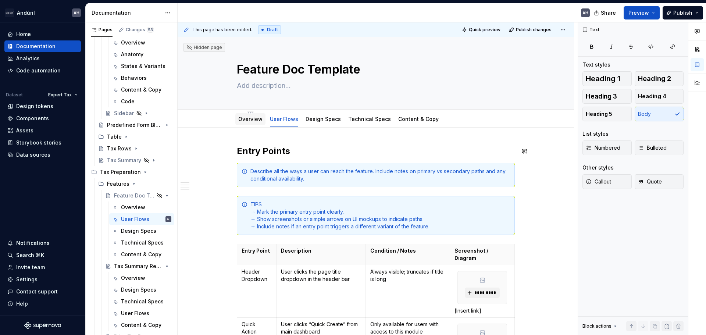
type textarea "*"
click at [267, 88] on textarea at bounding box center [374, 86] width 278 height 12
type textarea "U"
type textarea "*"
type textarea "Us"
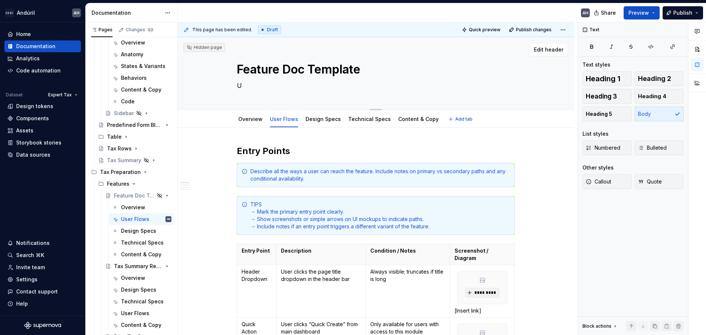
type textarea "*"
type textarea "Use"
type textarea "*"
type textarea "Use"
type textarea "*"
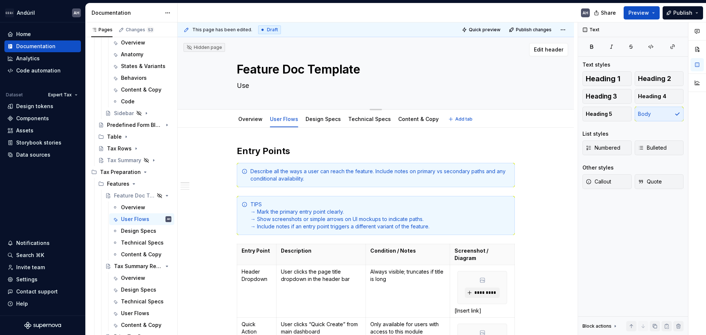
type textarea "Use t"
type textarea "*"
type textarea "Use th"
type textarea "*"
type textarea "Use thi"
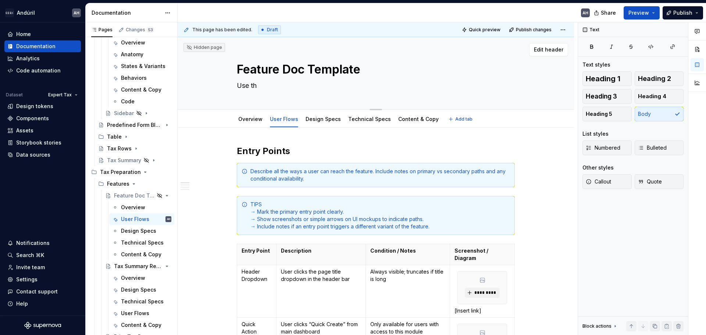
type textarea "*"
type textarea "Use this"
type textarea "*"
type textarea "Use this"
type textarea "*"
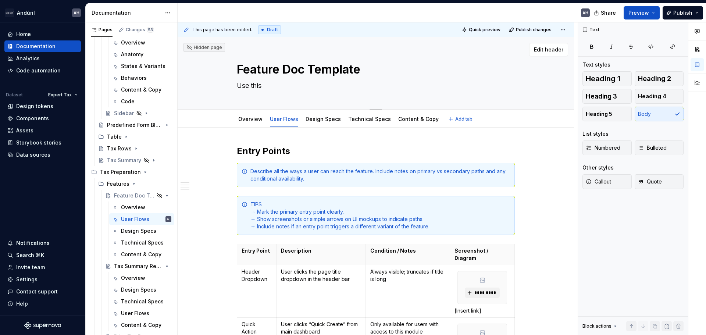
type textarea "Use this t"
type textarea "*"
type textarea "Use this te"
type textarea "*"
type textarea "Use this tem"
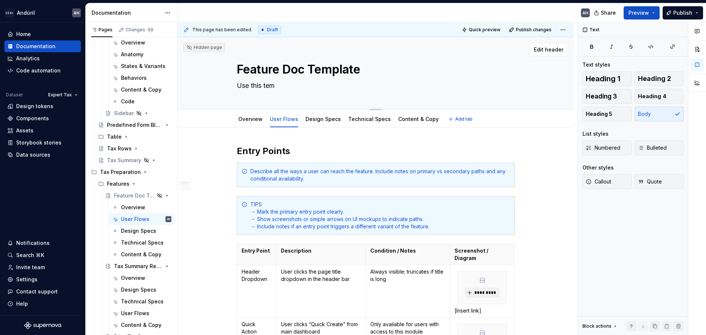
type textarea "*"
type textarea "Use this temp"
type textarea "*"
type textarea "Use this tem"
type textarea "*"
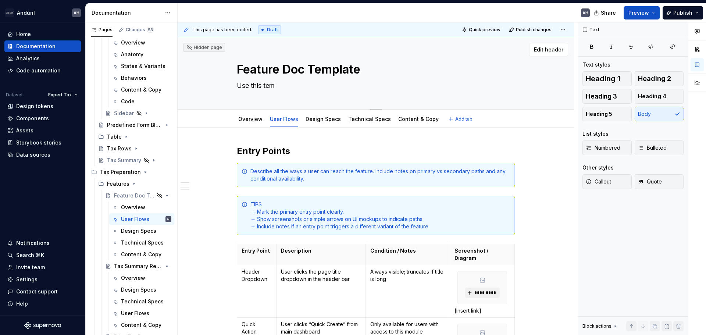
type textarea "Use this te"
type textarea "*"
type textarea "Use this t"
type textarea "*"
type textarea "Use this"
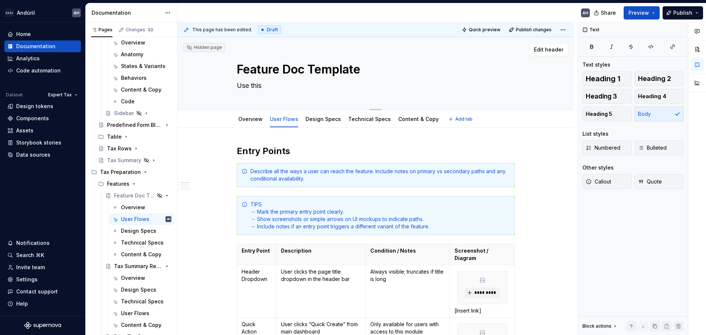
type textarea "*"
type textarea "Use this"
type textarea "*"
type textarea "Use thi"
type textarea "*"
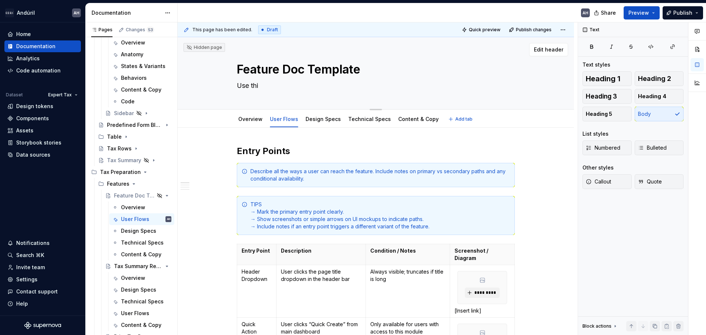
type textarea "Use th"
type textarea "*"
type textarea "Use t"
type textarea "*"
type textarea "Use"
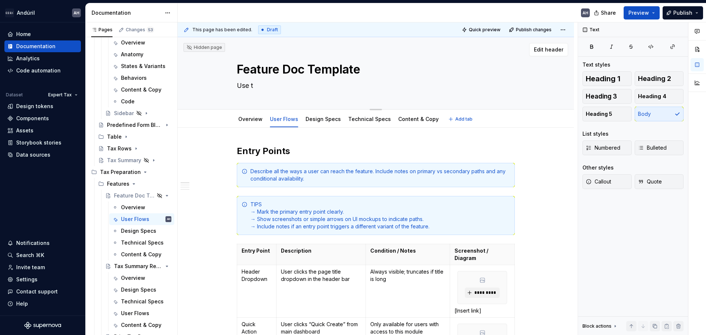
type textarea "*"
type textarea "Use"
type textarea "*"
type textarea "Us"
type textarea "*"
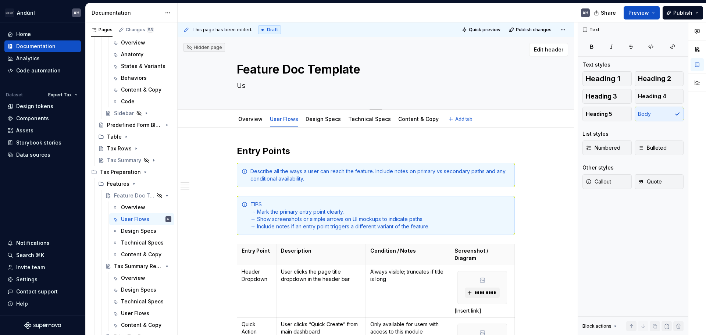
type textarea "U"
type textarea "*"
type textarea "D"
type textarea "*"
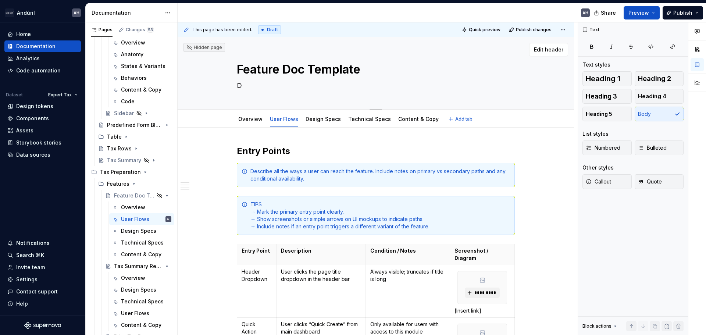
type textarea "Du"
type textarea "*"
type textarea "Dup"
type textarea "*"
type textarea "Dupl"
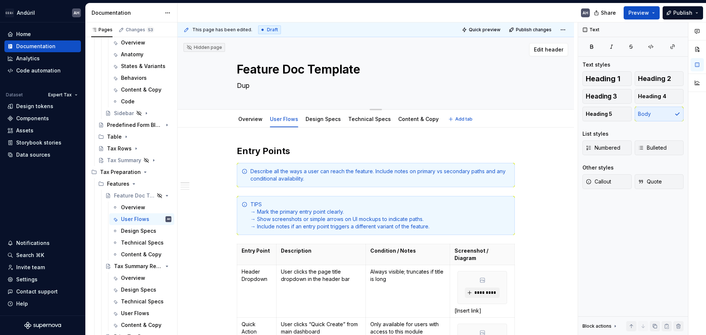
type textarea "*"
type textarea "Dupli"
type textarea "*"
type textarea "Duplic"
type textarea "*"
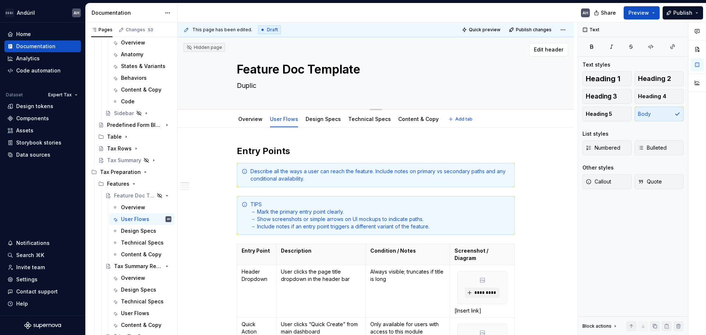
type textarea "Duplica"
type textarea "*"
type textarea "Duplicat"
type textarea "*"
type textarea "Duplicate"
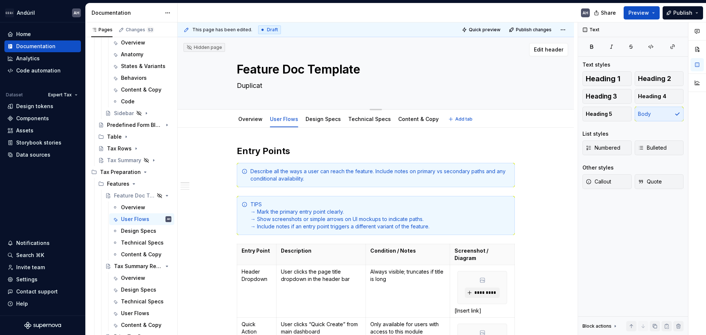
type textarea "*"
type textarea "Duplicate"
type textarea "*"
type textarea "Duplicate t"
type textarea "*"
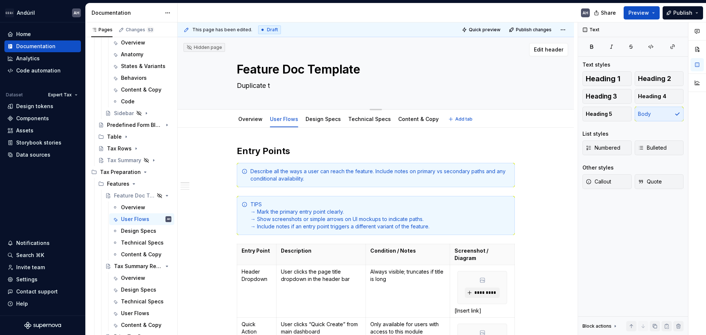
type textarea "Duplicate th"
type textarea "*"
type textarea "Duplicate thi"
type textarea "*"
type textarea "Duplicate this"
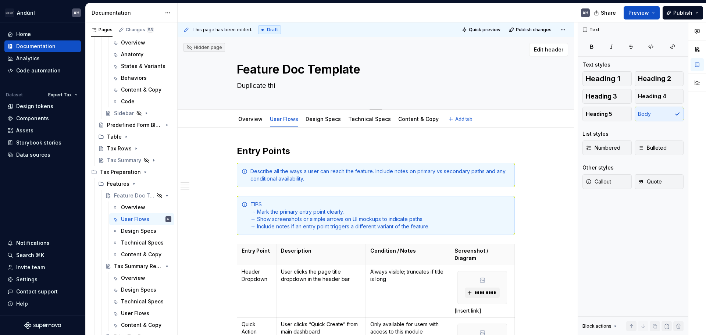
type textarea "*"
type textarea "Duplicate this"
type textarea "*"
type textarea "Duplicate this t"
type textarea "*"
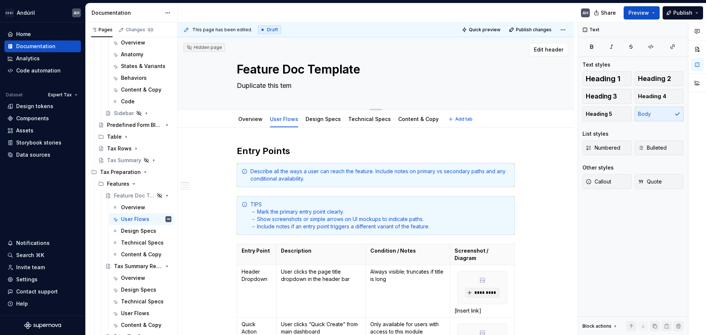
type textarea "Duplicate this temp"
type textarea "*"
type textarea "Duplicate this templ"
type textarea "*"
type textarea "Duplicate this templa"
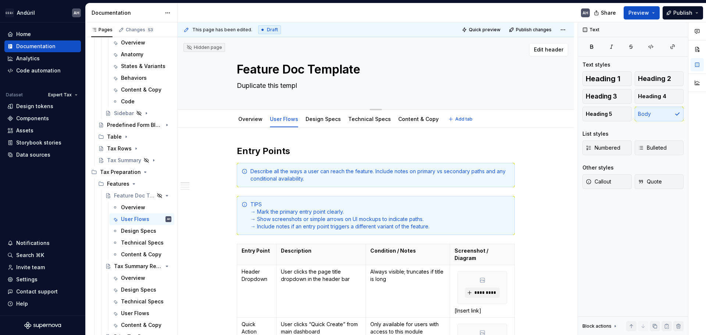
type textarea "*"
type textarea "Duplicate this templat"
type textarea "*"
type textarea "Duplicate this template"
type textarea "*"
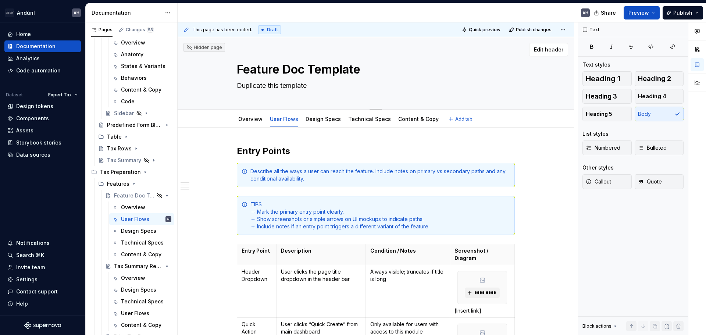
type textarea "Duplicate this template"
type textarea "*"
type textarea "Duplicate this template t"
type textarea "*"
type textarea "Duplicate this template to"
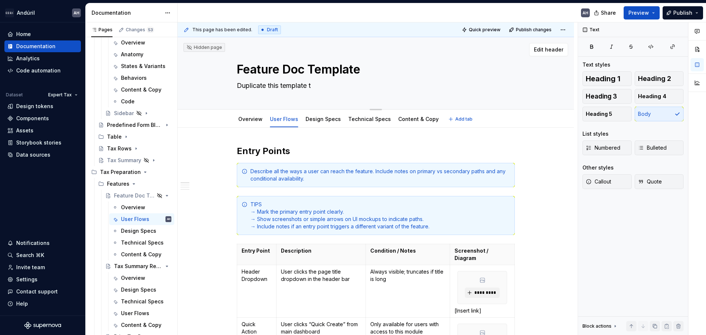
type textarea "*"
type textarea "Duplicate this template to"
type textarea "*"
type textarea "Duplicate this template to d"
type textarea "*"
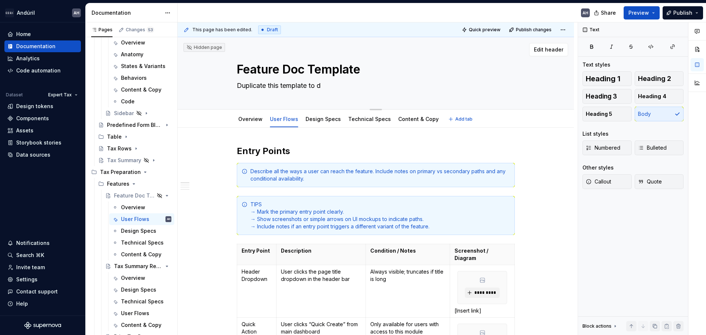
type textarea "Duplicate this template to do"
type textarea "*"
type textarea "Duplicate this template to doc"
type textarea "*"
type textarea "Duplicate this template to docu"
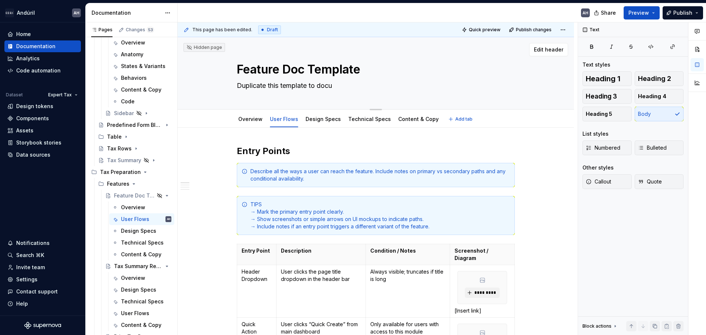
type textarea "*"
type textarea "Duplicate this template to docum"
type textarea "*"
type textarea "Duplicate this template to docume"
type textarea "*"
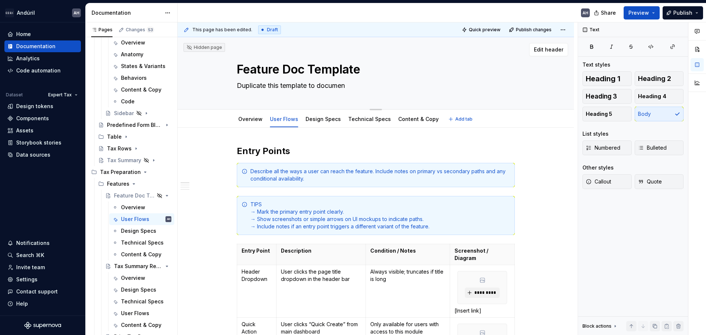
type textarea "Duplicate this template to document"
type textarea "*"
type textarea "Duplicate this template to document"
type textarea "*"
type textarea "Duplicate this template to document a"
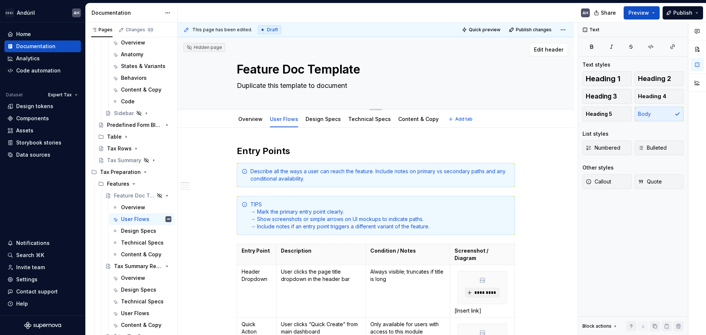
type textarea "*"
type textarea "Duplicate this template to document an"
type textarea "*"
type textarea "Duplicate this template to document any"
type textarea "*"
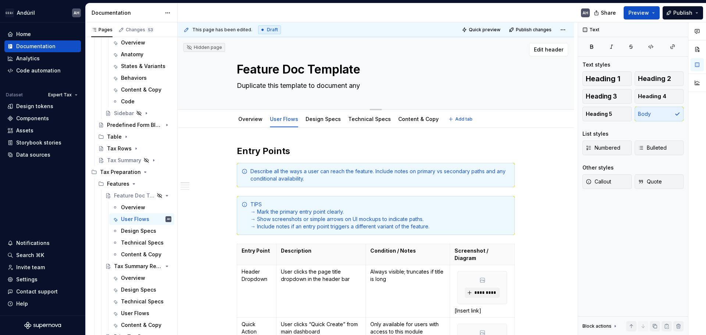
type textarea "Duplicate this template to document any"
type textarea "*"
type textarea "Duplicate this template to document any f"
type textarea "*"
type textarea "Duplicate this template to document any fe"
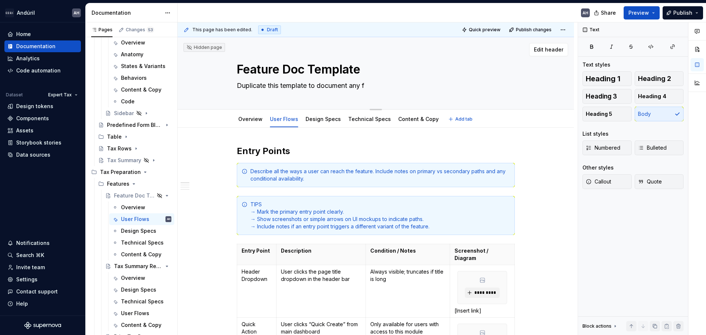
type textarea "*"
type textarea "Duplicate this template to document any fea"
type textarea "*"
type textarea "Duplicate this template to document any feat"
type textarea "*"
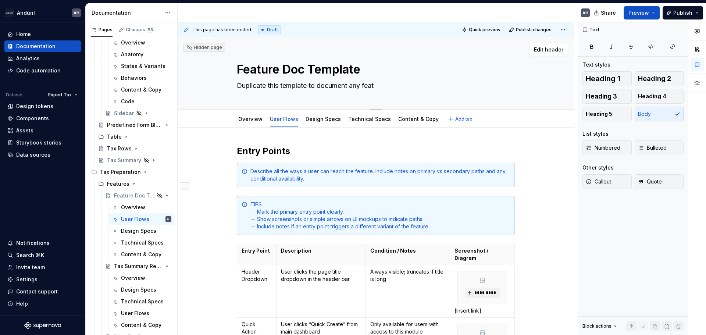
type textarea "Duplicate this template to document any featu"
type textarea "*"
type textarea "Duplicate this template to document any feature"
type textarea "*"
type textarea "Duplicate this template to document any feature"
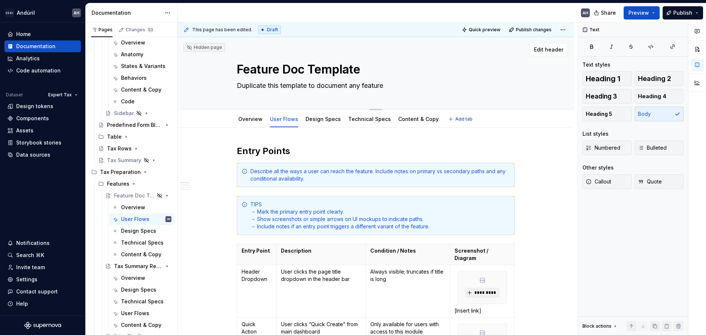
type textarea "*"
type textarea "Duplicate this template to document any feature w"
type textarea "*"
type textarea "Duplicate this template to document any feature wi"
type textarea "*"
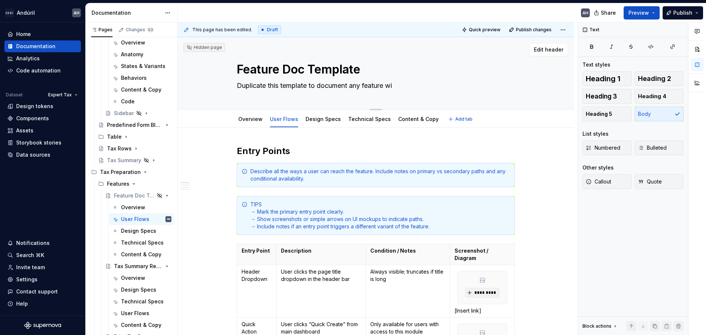
type textarea "Duplicate this template to document any feature wit"
type textarea "*"
type textarea "Duplicate this template to document any feature with"
type textarea "*"
type textarea "Duplicate this template to document any feature withi"
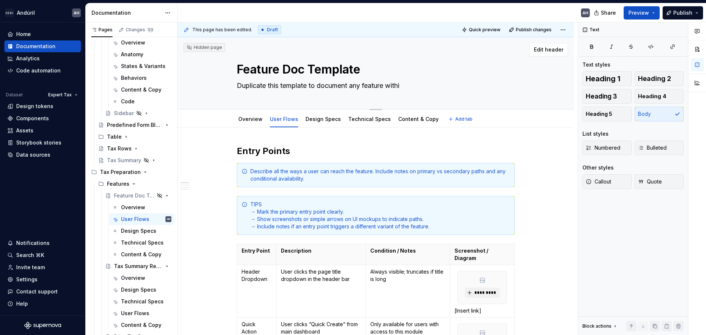
type textarea "*"
type textarea "Duplicate this template to document any feature within"
type textarea "*"
type textarea "Duplicate this template to document any feature within"
type textarea "*"
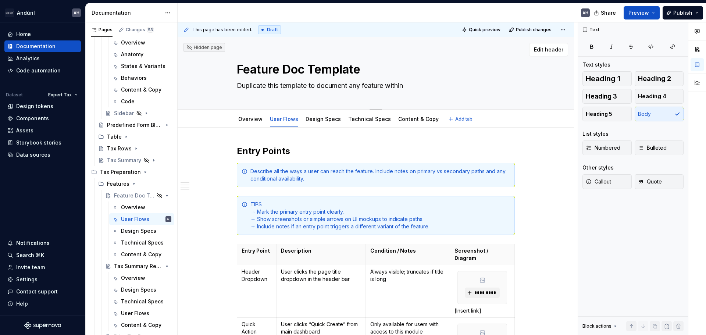
type textarea "Duplicate this template to document any feature within t"
type textarea "*"
type textarea "Duplicate this template to document any feature within th"
type textarea "*"
type textarea "Duplicate this template to document any feature within the"
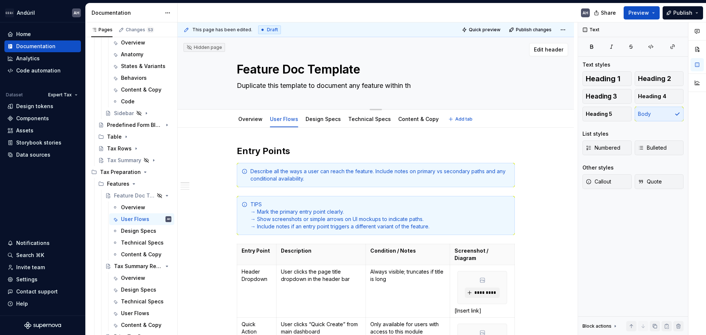
type textarea "*"
type textarea "Duplicate this template to document any feature within the"
type textarea "*"
type textarea "Duplicate this template to document any feature within the"
type textarea "*"
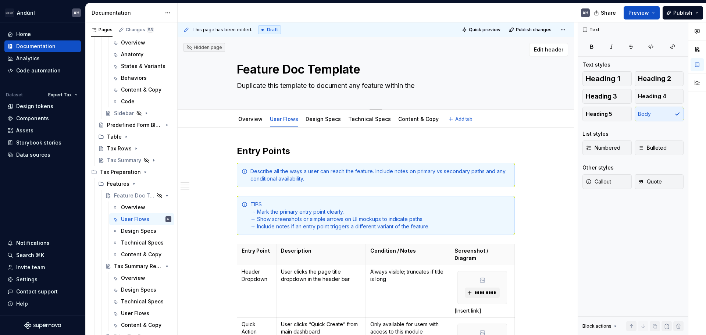
type textarea "Duplicate this template to document any feature within th"
type textarea "*"
type textarea "Duplicate this template to document any feature within t"
type textarea "*"
type textarea "Duplicate this template to document any feature within"
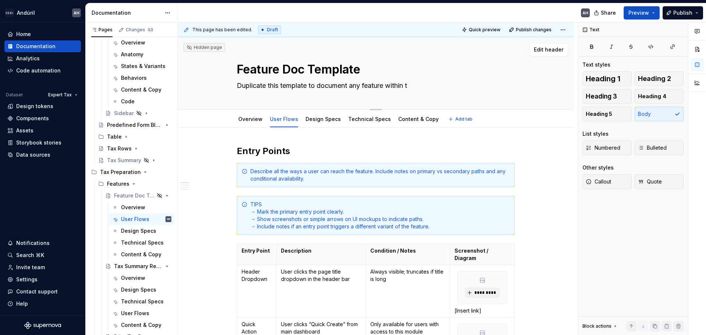
type textarea "*"
type textarea "Duplicate this template to document any feature within"
type textarea "*"
type textarea "Duplicate this template to document any feature withi"
type textarea "*"
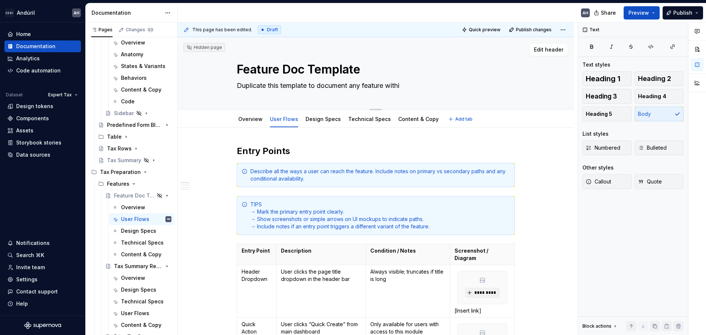
type textarea "Duplicate this template to document any feature with"
type textarea "*"
type textarea "Duplicate this template to document any feature wit"
type textarea "*"
type textarea "Duplicate this template to document any feature wi"
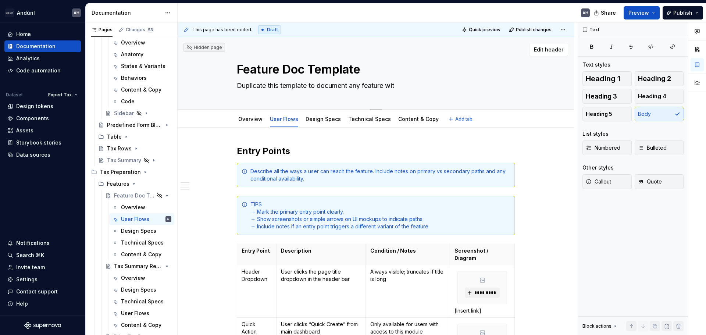
type textarea "*"
type textarea "Duplicate this template to document any feature w"
type textarea "*"
type textarea "Duplicate this template to document any feature"
type textarea "*"
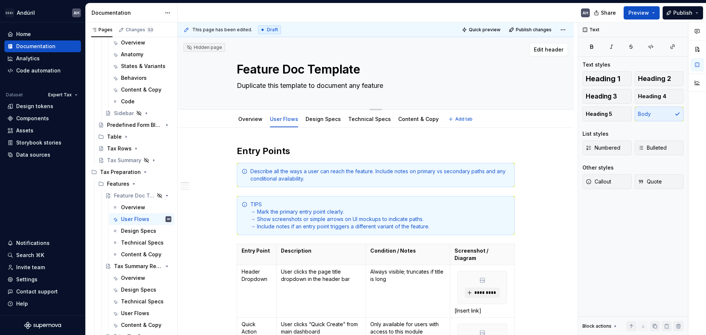
type textarea "Duplicate this template to document any feature i"
type textarea "*"
type textarea "Duplicate this template to document any feature in"
type textarea "*"
type textarea "Duplicate this template to document any feature in"
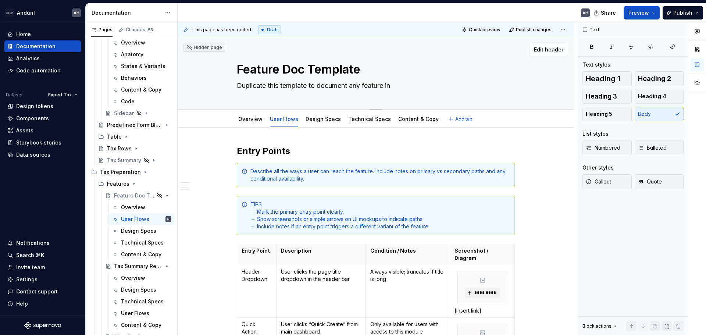
type textarea "*"
type textarea "Duplicate this template to document any feature in t"
type textarea "*"
type textarea "Duplicate this template to document any feature in the"
type textarea "*"
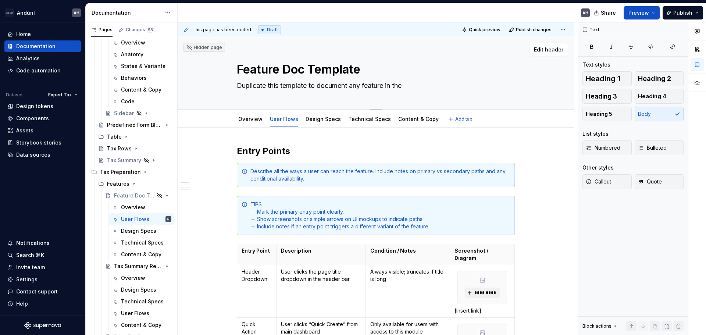
type textarea "Duplicate this template to document any feature in the"
type textarea "*"
type textarea "Duplicate this template to document any feature in the a"
click at [327, 120] on link "Design Specs" at bounding box center [323, 119] width 35 height 6
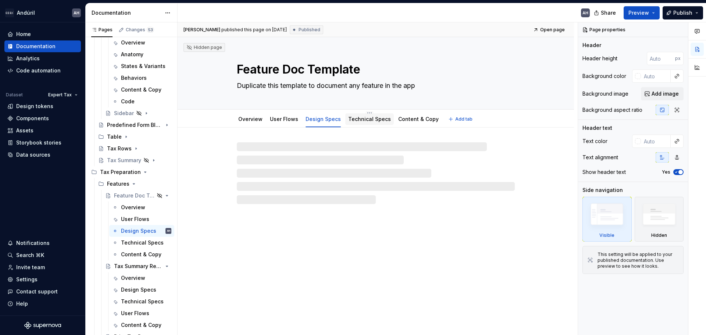
click at [368, 120] on link "Technical Specs" at bounding box center [369, 119] width 43 height 6
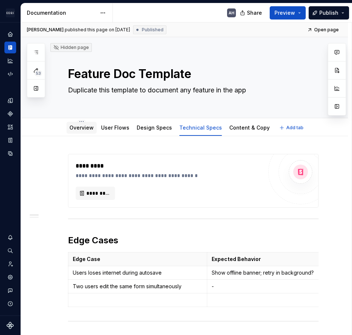
click at [76, 126] on link "Overview" at bounding box center [82, 127] width 24 height 6
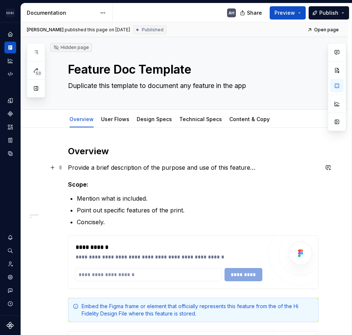
click at [95, 167] on p "Provide a brief description of the purpose and use of this feature…" at bounding box center [193, 167] width 251 height 9
click at [80, 171] on p "Provide a brief description of the purpose and use of this feature…" at bounding box center [193, 167] width 251 height 9
click at [259, 168] on p "Provide a brief description of the purpose and use of this feature…" at bounding box center [193, 167] width 251 height 9
click at [110, 118] on link "User Flows" at bounding box center [115, 119] width 28 height 6
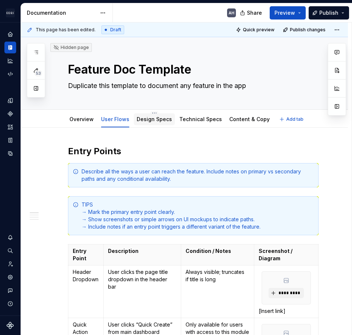
click at [152, 126] on div at bounding box center [154, 126] width 41 height 1
click at [154, 122] on div "Design Specs" at bounding box center [154, 118] width 35 height 7
click at [160, 117] on link "Design Specs" at bounding box center [154, 119] width 35 height 6
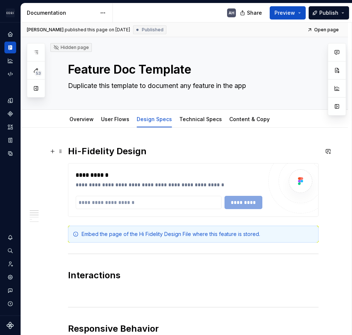
click at [164, 153] on h2 "Hi-Fidelity Design" at bounding box center [193, 151] width 251 height 12
click at [70, 151] on h2 "Hi-Fidelity Design" at bounding box center [193, 151] width 251 height 12
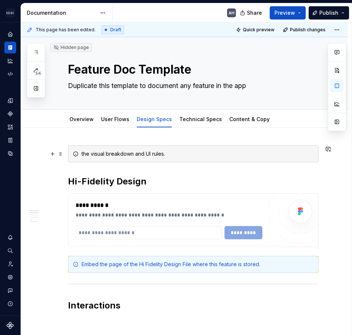
click at [82, 154] on div "the visual breakdown and UI rules." at bounding box center [198, 153] width 232 height 7
click at [189, 152] on div "Purpose: The visual breakdown and UI rules." at bounding box center [198, 153] width 232 height 7
click at [185, 119] on link "Technical Specs" at bounding box center [200, 119] width 43 height 6
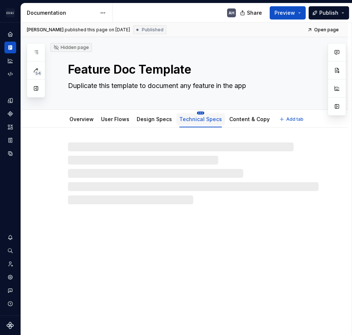
click at [197, 113] on html "Andúril AH Dataset Expert Tax Documentation AH Share Preview Publish 54 Pages A…" at bounding box center [176, 167] width 352 height 335
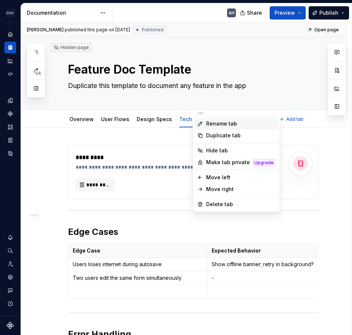
click at [213, 124] on div "Rename tab" at bounding box center [240, 123] width 69 height 7
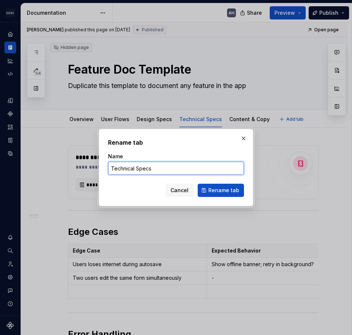
click at [136, 168] on input "Technical Specs" at bounding box center [176, 167] width 136 height 13
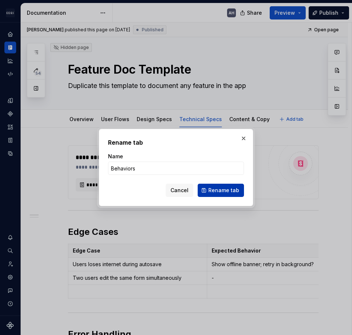
click at [224, 189] on span "Rename tab" at bounding box center [224, 189] width 31 height 7
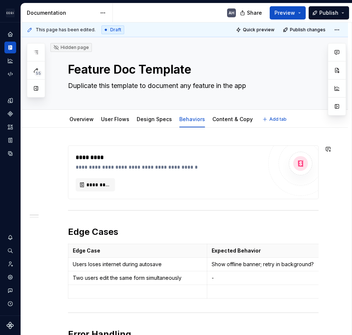
click at [68, 139] on div "**********" at bounding box center [184, 296] width 327 height 336
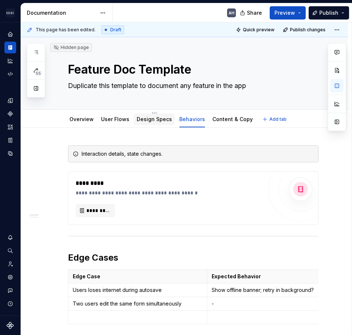
click at [141, 122] on div "Design Specs" at bounding box center [154, 118] width 35 height 7
click at [148, 121] on link "Design Specs" at bounding box center [154, 119] width 35 height 6
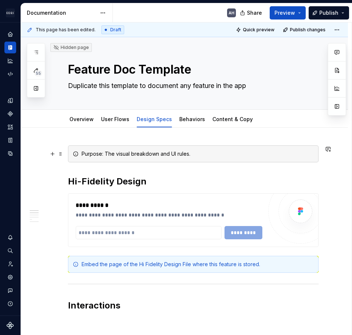
click at [131, 152] on div "Purpose: The visual breakdown and UI rules." at bounding box center [198, 153] width 232 height 7
click at [186, 114] on div "Behaviors" at bounding box center [193, 119] width 32 height 12
click at [184, 120] on link "Behaviors" at bounding box center [192, 119] width 26 height 6
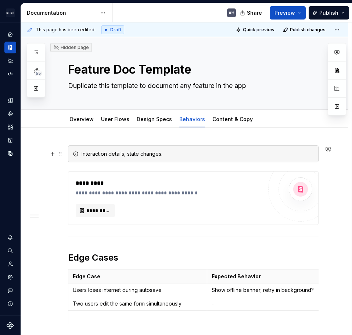
click at [81, 154] on div "Interaction details, state changes." at bounding box center [193, 153] width 251 height 17
click at [195, 151] on div "Purpose: Interaction details, state changes." at bounding box center [198, 153] width 232 height 7
click at [111, 120] on link "User Flows" at bounding box center [115, 119] width 28 height 6
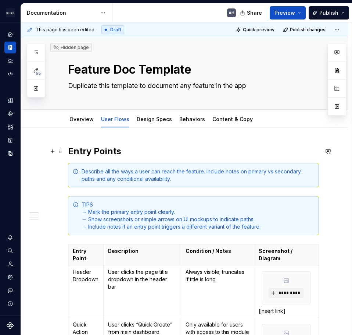
click at [142, 154] on h2 "Entry Points" at bounding box center [193, 151] width 251 height 12
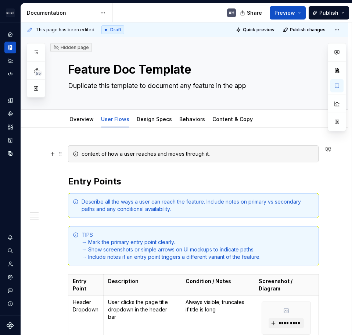
click at [83, 153] on div "context of how a user reaches and moves through it." at bounding box center [198, 153] width 232 height 7
click at [219, 117] on link "Content & Copy" at bounding box center [233, 119] width 40 height 6
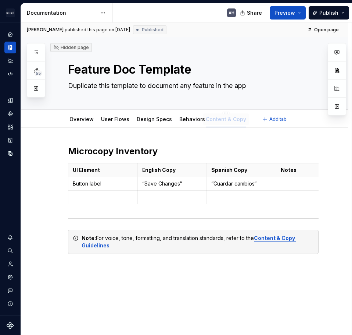
drag, startPoint x: 231, startPoint y: 119, endPoint x: 225, endPoint y: 118, distance: 6.0
click at [71, 152] on h2 "Microcopy Inventory" at bounding box center [193, 151] width 251 height 12
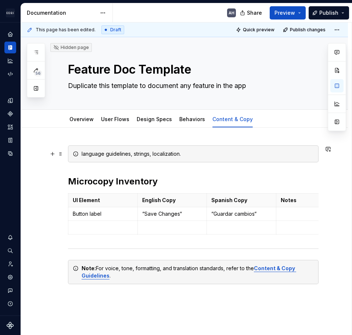
click at [77, 152] on icon at bounding box center [76, 154] width 4 height 4
click at [156, 154] on div "Purpose: Language guidelines, strings, localization." at bounding box center [198, 153] width 232 height 7
click at [236, 156] on div "Purpose: Language guidelines, strings, localization." at bounding box center [198, 153] width 232 height 7
click at [188, 152] on div "Purpose: Language guidelines, strings, localization." at bounding box center [198, 153] width 232 height 7
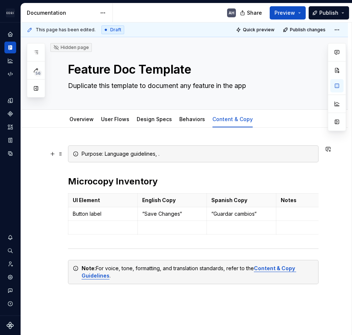
click at [126, 154] on div "Purpose: Language guidelines, ." at bounding box center [198, 153] width 232 height 7
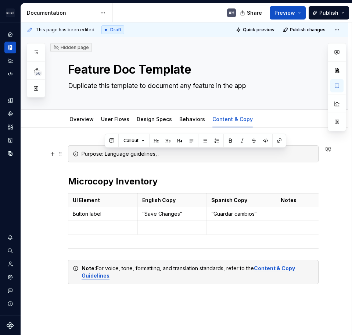
click at [126, 154] on div "Purpose: Language guidelines, ." at bounding box center [198, 153] width 232 height 7
drag, startPoint x: 163, startPoint y: 154, endPoint x: 115, endPoint y: 154, distance: 47.8
click at [115, 154] on div "Purpose: Language guidelines, ." at bounding box center [198, 153] width 232 height 7
click at [178, 157] on div "Purpose: Language guidelines, ." at bounding box center [198, 153] width 232 height 7
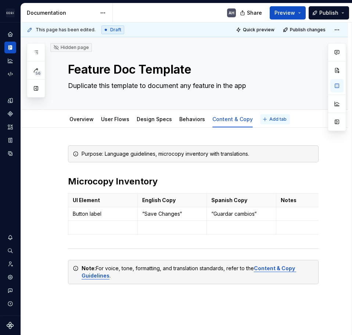
click at [274, 118] on span "Add tab" at bounding box center [278, 119] width 17 height 6
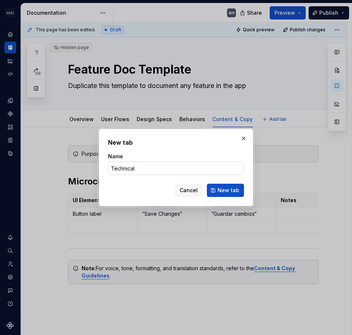
click button "New tab" at bounding box center [225, 190] width 37 height 13
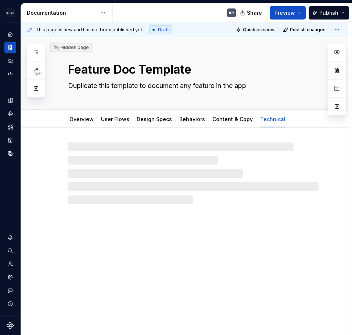
click at [99, 154] on div at bounding box center [193, 173] width 251 height 62
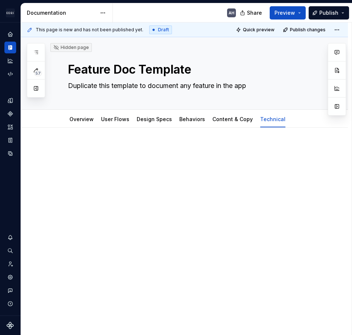
click at [167, 188] on div at bounding box center [184, 205] width 327 height 155
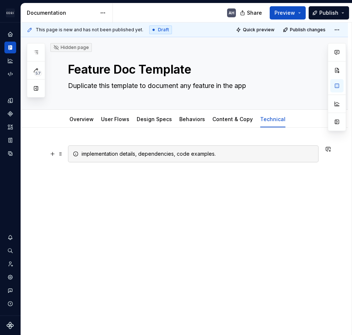
click at [79, 155] on div "implementation details, dependencies, code examples." at bounding box center [193, 153] width 251 height 17
click at [197, 192] on div "Purpose: Implementation details, dependencies, code examples." at bounding box center [184, 205] width 327 height 155
click at [245, 154] on div "Purpose: Implementation details, dependencies, code examples." at bounding box center [198, 153] width 232 height 7
click at [115, 185] on div "Purpose: Implementation details, dependencies, code examples." at bounding box center [193, 166] width 251 height 43
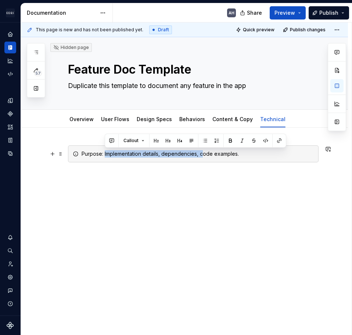
drag, startPoint x: 105, startPoint y: 155, endPoint x: 202, endPoint y: 155, distance: 97.5
click at [202, 155] on div "Purpose: Implementation details, dependencies, code examples." at bounding box center [198, 153] width 232 height 7
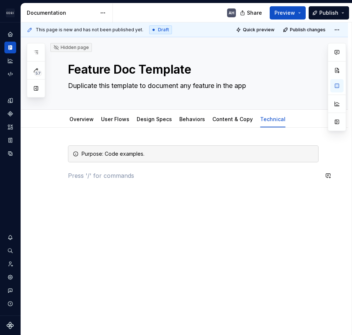
click at [113, 181] on div "Purpose: Code examples." at bounding box center [193, 166] width 251 height 43
click at [146, 157] on div "Purpose: Code examples." at bounding box center [198, 153] width 232 height 7
click at [118, 180] on div "Purpose: Code examples." at bounding box center [193, 166] width 251 height 43
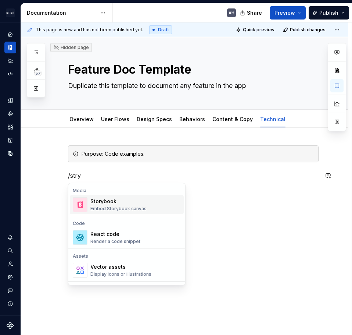
click at [101, 202] on div "Storybook" at bounding box center [118, 200] width 56 height 7
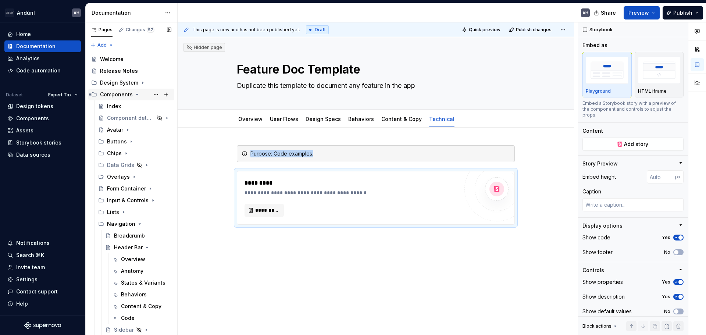
click at [134, 95] on icon "Page tree" at bounding box center [137, 95] width 6 height 6
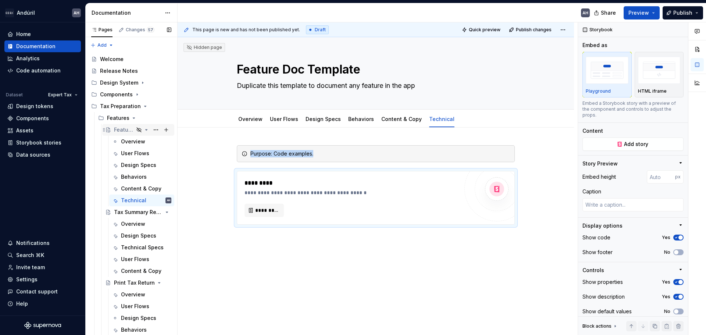
click at [146, 129] on icon "Page tree" at bounding box center [147, 129] width 2 height 1
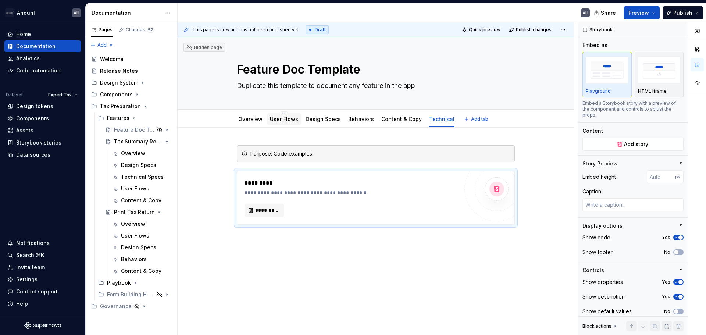
click at [278, 124] on div "User Flows" at bounding box center [284, 119] width 34 height 12
click at [286, 121] on link "User Flows" at bounding box center [284, 119] width 28 height 6
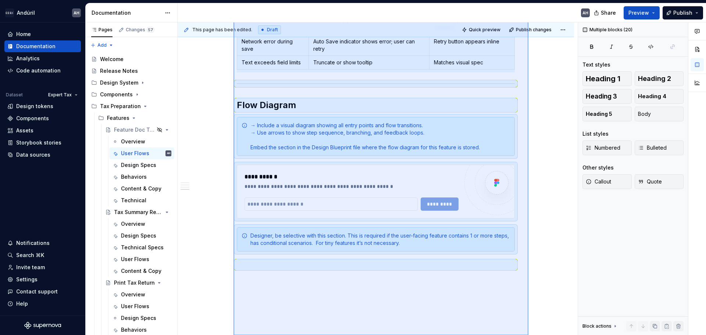
scroll to position [805, 0]
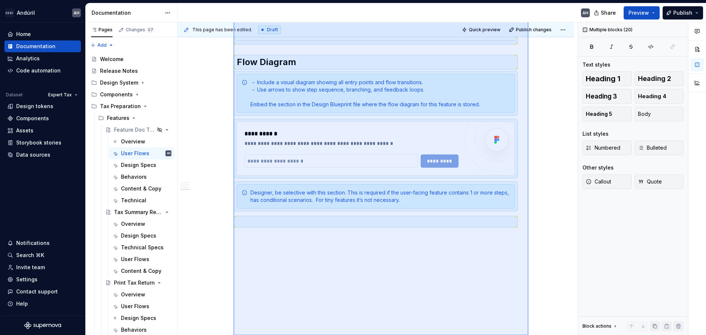
drag, startPoint x: 234, startPoint y: 139, endPoint x: 528, endPoint y: 395, distance: 390.3
click at [528, 335] on html "Andúril AH Home Documentation Analytics Code automation Dataset Expert Tax Desi…" at bounding box center [353, 167] width 706 height 335
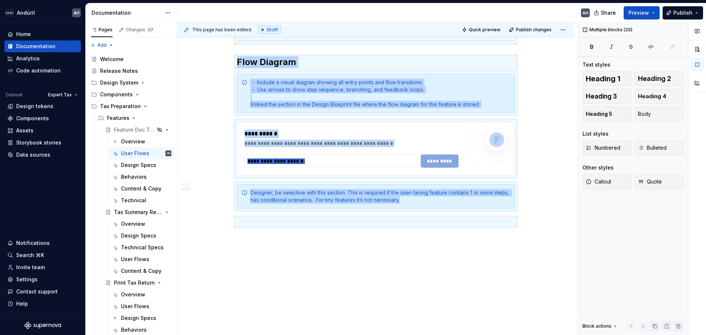
copy div "Purpose: Context of how a user reaches and moves through it. Entry Points Descr…"
click at [146, 212] on icon "Page tree" at bounding box center [147, 212] width 2 height 1
click at [128, 236] on div "Overview" at bounding box center [133, 235] width 24 height 7
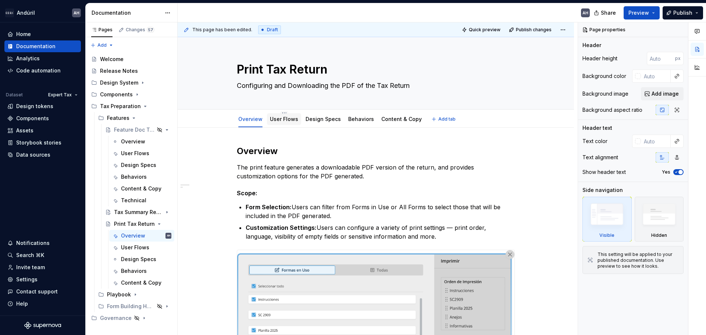
click at [286, 120] on link "User Flows" at bounding box center [284, 119] width 28 height 6
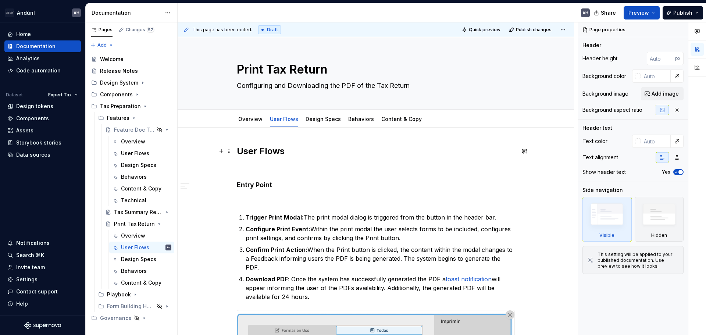
click at [240, 150] on h2 "User Flows" at bounding box center [376, 151] width 278 height 12
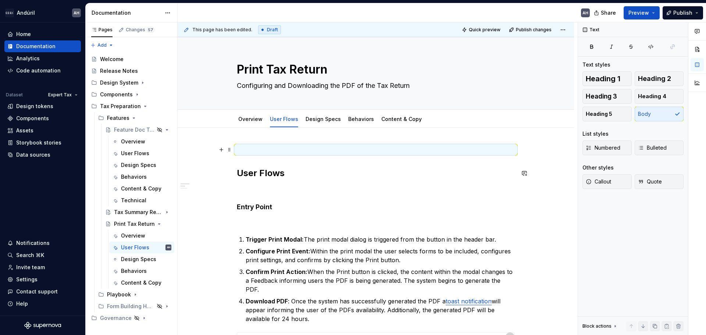
click at [251, 152] on p at bounding box center [376, 149] width 278 height 9
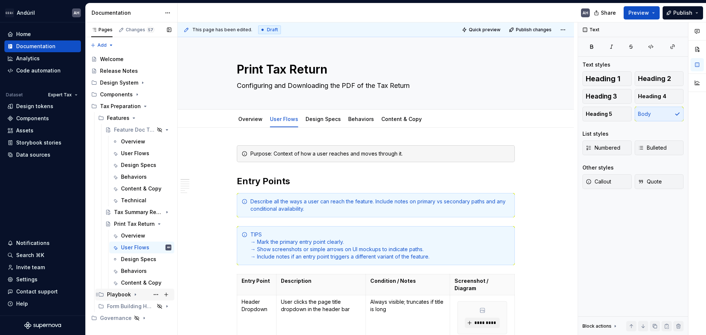
click at [135, 294] on icon "Page tree" at bounding box center [135, 295] width 1 height 2
click at [118, 296] on div "Playbook" at bounding box center [119, 294] width 24 height 7
click at [109, 294] on div "Playbook" at bounding box center [119, 294] width 24 height 7
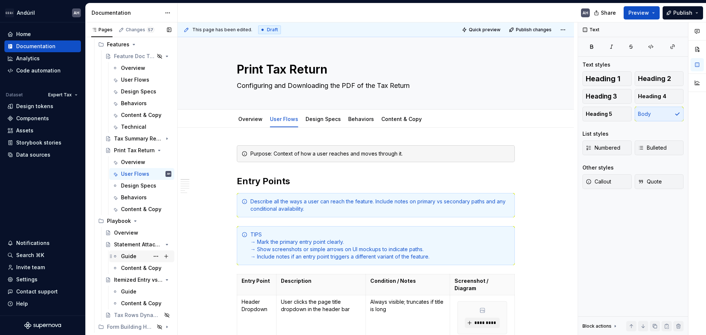
scroll to position [81, 0]
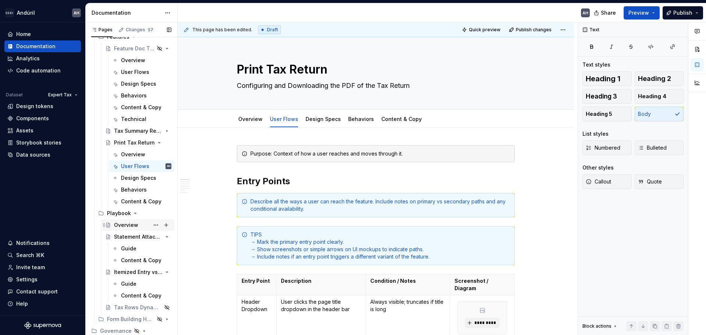
click at [126, 224] on div "Overview" at bounding box center [126, 224] width 24 height 7
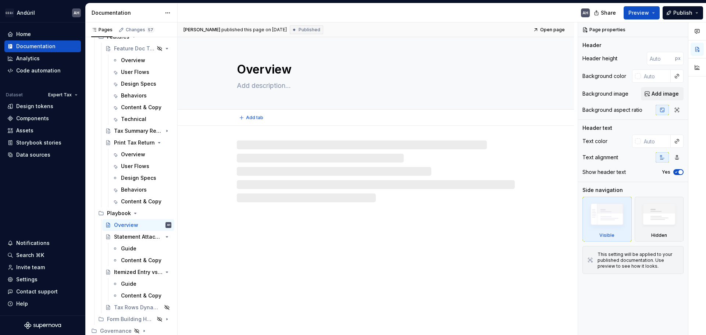
click at [258, 72] on textarea "Overview" at bounding box center [374, 70] width 278 height 18
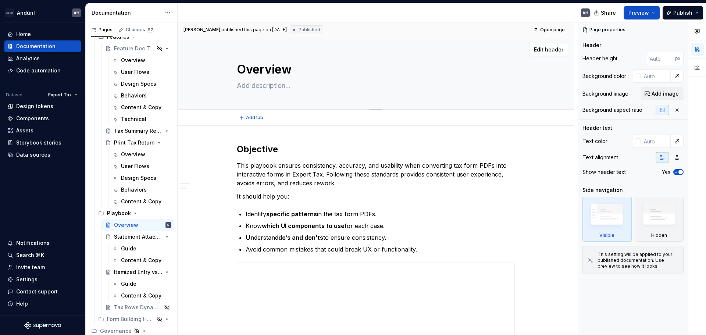
click at [235, 70] on textarea "Overview" at bounding box center [374, 70] width 278 height 18
click at [151, 212] on button "Page tree" at bounding box center [156, 213] width 10 height 10
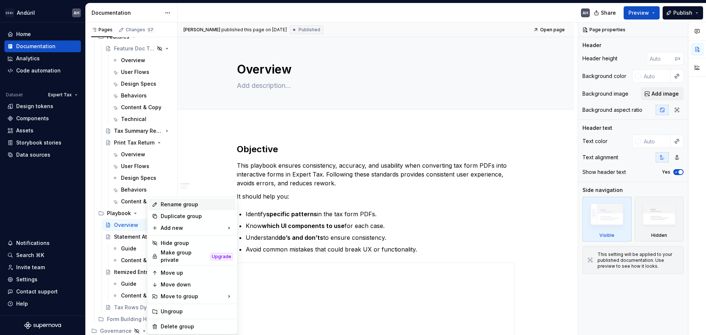
click at [176, 206] on div "Rename group" at bounding box center [197, 204] width 72 height 7
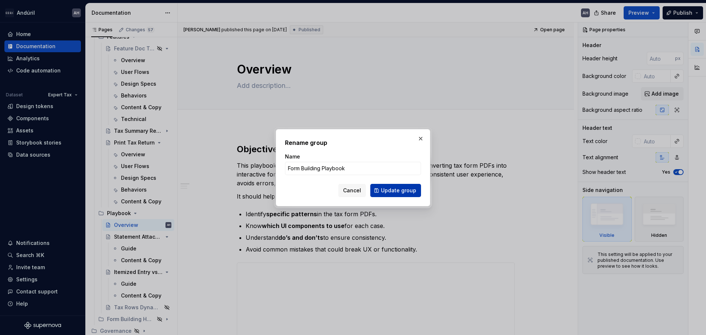
click at [401, 189] on span "Update group" at bounding box center [398, 190] width 35 height 7
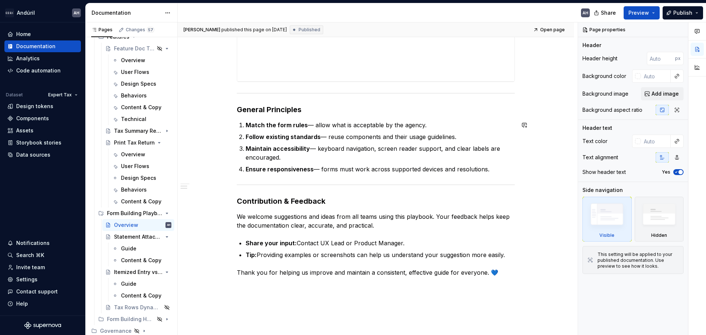
scroll to position [257, 0]
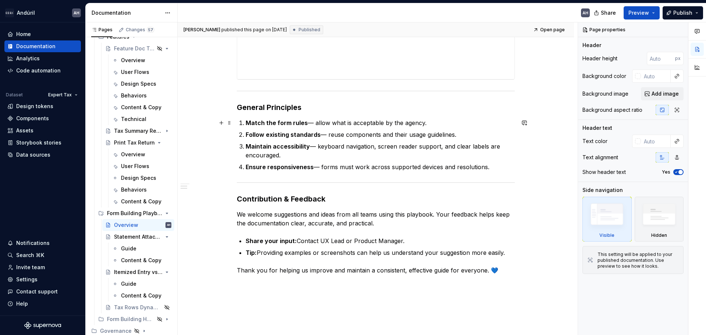
click at [306, 124] on p "Match the form rules — allow what is acceptable by the agency." at bounding box center [380, 122] width 269 height 9
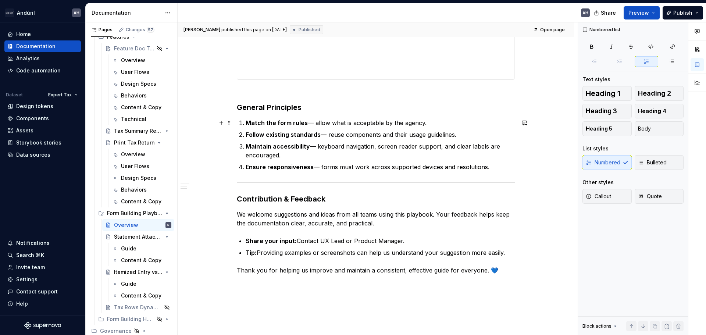
click at [422, 123] on p "Match the form rules — allow what is acceptable by the agency." at bounding box center [380, 122] width 269 height 9
click at [411, 156] on p "Maintain accessibility — keyboard navigation, screen reader support, and clear …" at bounding box center [380, 151] width 269 height 18
click at [366, 164] on p "Ensure responsiveness — forms must work across supported devices and resolution…" at bounding box center [380, 167] width 269 height 9
drag, startPoint x: 485, startPoint y: 148, endPoint x: 487, endPoint y: 152, distance: 4.7
click at [487, 152] on p "Maintain accessibility — keyboard navigation, screen reader support, and clear …" at bounding box center [380, 151] width 269 height 18
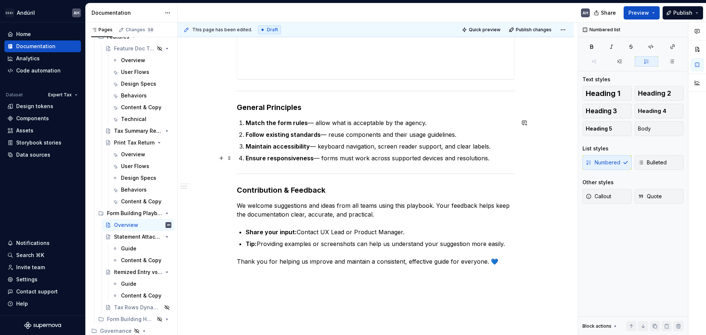
click at [353, 160] on p "Ensure responsiveness — forms must work across supported devices and resolution…" at bounding box center [380, 158] width 269 height 9
click at [462, 158] on p "Ensure responsiveness — forms must work across supported devices and resolution…" at bounding box center [380, 158] width 269 height 9
click at [489, 158] on p "Ensure responsiveness — forms must work across supported devices and resolution…" at bounding box center [380, 158] width 269 height 9
drag, startPoint x: 493, startPoint y: 160, endPoint x: 488, endPoint y: 160, distance: 4.8
click at [488, 160] on p "Ensure responsiveness — forms must work across supported devices and resolution…" at bounding box center [380, 158] width 269 height 9
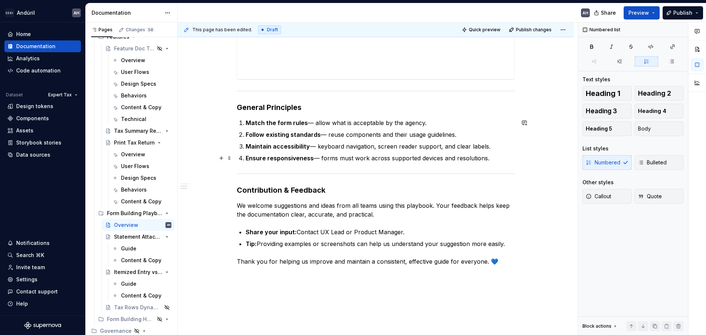
drag, startPoint x: 492, startPoint y: 159, endPoint x: 487, endPoint y: 160, distance: 5.9
click at [493, 159] on p "Ensure responsiveness — forms must work across supported devices and resolution…" at bounding box center [380, 158] width 269 height 9
drag, startPoint x: 490, startPoint y: 158, endPoint x: 245, endPoint y: 161, distance: 244.9
click at [246, 161] on li "Ensure responsiveness — forms must work across supported devices and resolution…" at bounding box center [380, 158] width 269 height 9
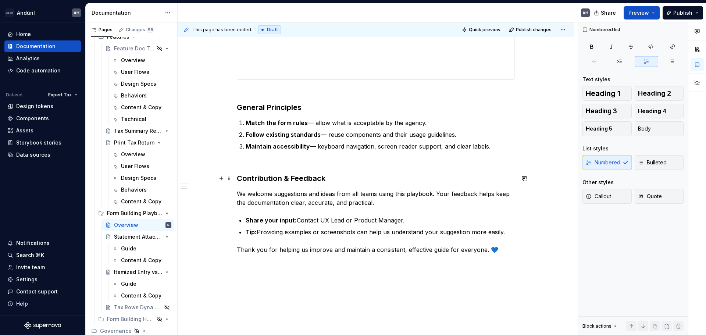
drag, startPoint x: 271, startPoint y: 178, endPoint x: 395, endPoint y: 178, distance: 123.9
click at [271, 179] on h3 "Contribution & Feedback" at bounding box center [376, 178] width 278 height 10
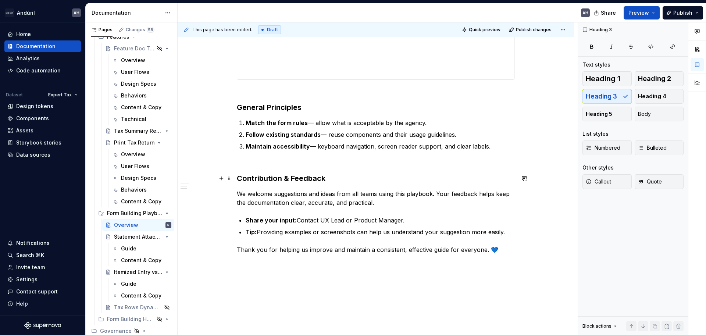
click at [395, 178] on h3 "Contribution & Feedback" at bounding box center [376, 178] width 278 height 10
click at [387, 203] on p "We welcome suggestions and ideas from all teams using this playbook. Your feedb…" at bounding box center [376, 198] width 278 height 18
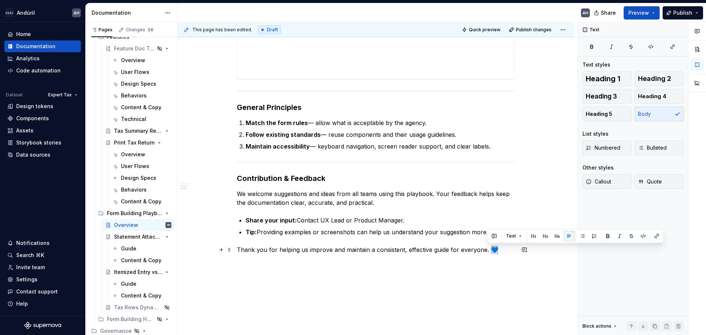
drag, startPoint x: 489, startPoint y: 250, endPoint x: 495, endPoint y: 250, distance: 6.3
click at [495, 250] on p "Thank you for helping us improve and maintain a consistent, effective guide for…" at bounding box center [376, 249] width 278 height 9
copy p "💙"
click at [237, 251] on p "Thank you for helping us improve and maintain a consistent, effective guide for…" at bounding box center [376, 249] width 278 height 9
drag, startPoint x: 498, startPoint y: 250, endPoint x: 507, endPoint y: 251, distance: 10.0
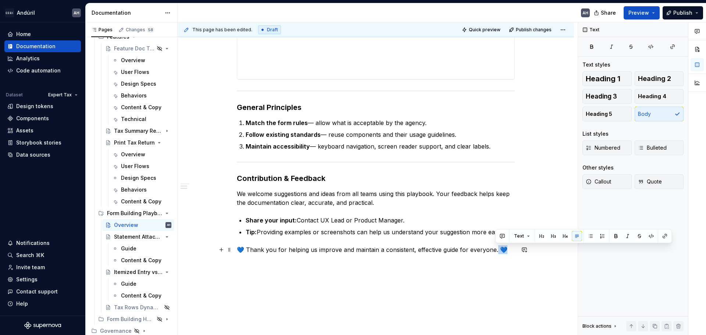
click at [507, 251] on p "💙 Thank you for helping us improve and maintain a consistent, effective guide f…" at bounding box center [376, 249] width 278 height 9
click at [152, 214] on button "Page tree" at bounding box center [156, 213] width 10 height 10
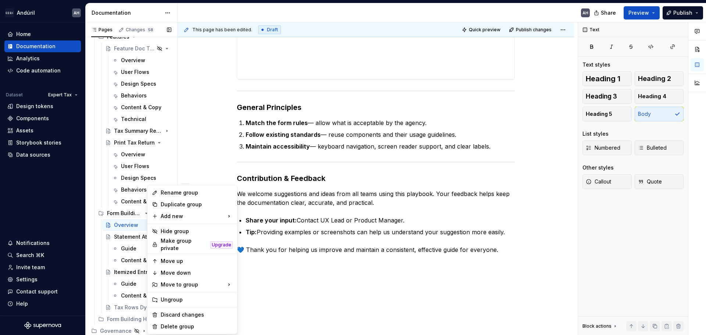
click at [114, 217] on div "Pages Changes 58 Add Accessibility guide for tree Page tree. Navigate the tree …" at bounding box center [131, 180] width 92 height 316
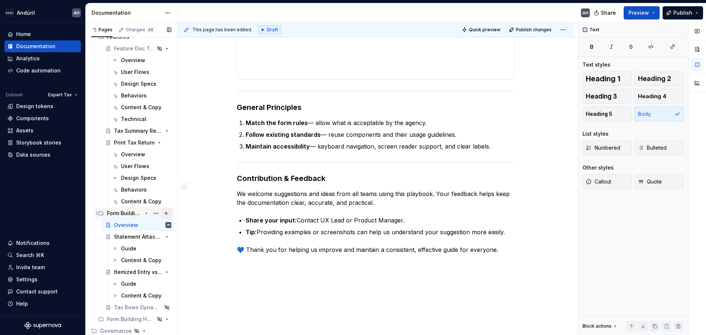
click at [163, 213] on button "Page tree" at bounding box center [166, 213] width 10 height 10
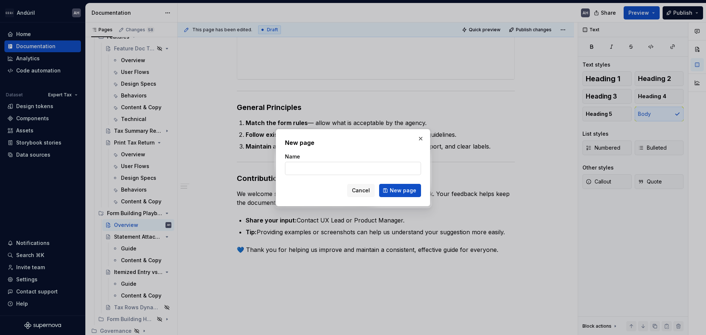
click at [317, 169] on input "Name" at bounding box center [353, 168] width 136 height 13
click at [317, 169] on input "When N/A is an Option in the" at bounding box center [353, 168] width 136 height 13
click at [303, 168] on input "When N/A is an Option in the" at bounding box center [353, 168] width 136 height 13
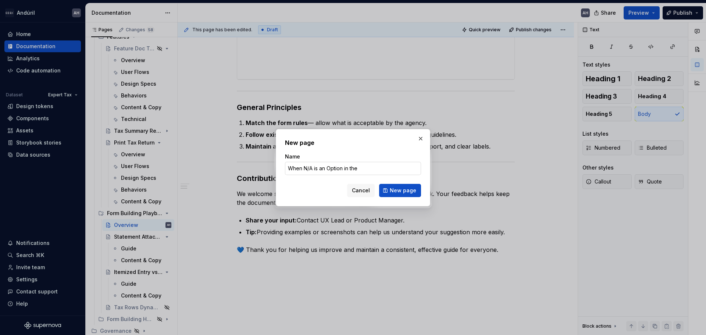
click at [303, 168] on input "When N/A is an Option in the" at bounding box center [353, 168] width 136 height 13
click at [418, 139] on button "button" at bounding box center [421, 138] width 10 height 10
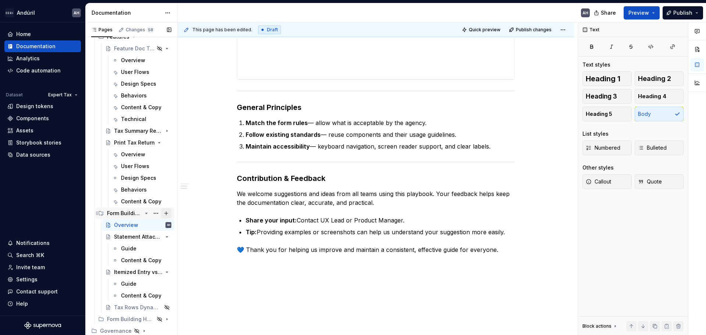
click at [163, 213] on button "Page tree" at bounding box center [166, 213] width 10 height 10
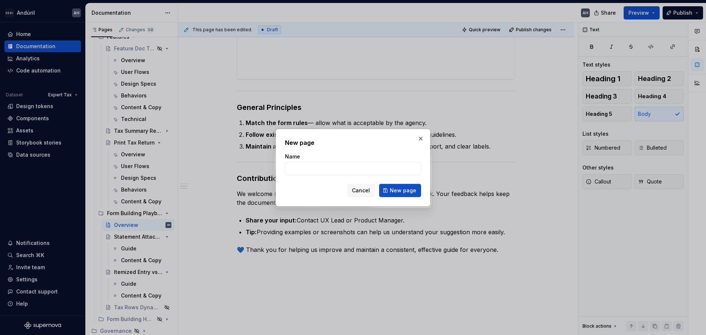
click at [297, 188] on div "Cancel New page" at bounding box center [353, 190] width 136 height 13
click at [296, 172] on input "Name" at bounding box center [353, 168] width 136 height 13
click at [390, 190] on button "New page" at bounding box center [400, 190] width 42 height 13
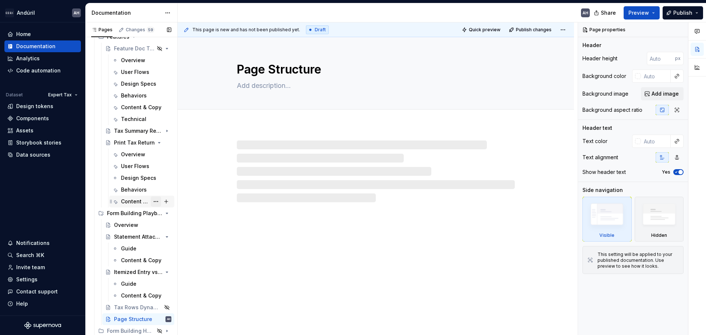
scroll to position [93, 0]
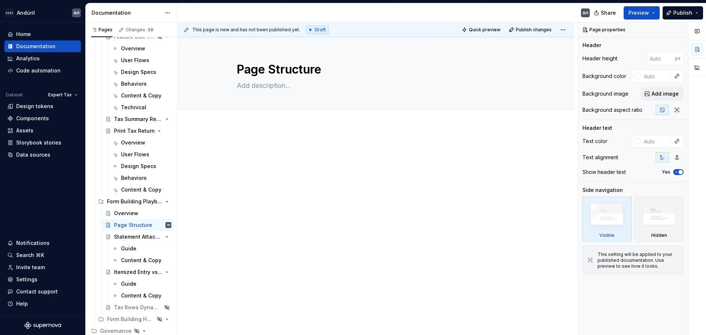
click at [288, 222] on div at bounding box center [376, 203] width 396 height 155
click at [258, 149] on p at bounding box center [376, 147] width 278 height 9
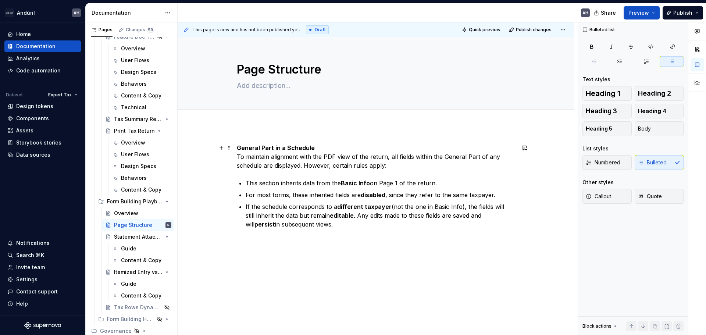
click at [239, 147] on strong "General Part in a Schedule" at bounding box center [276, 147] width 78 height 7
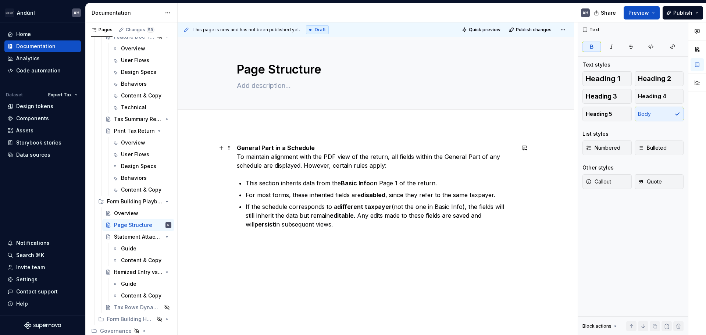
click at [238, 148] on strong "General Part in a Schedule" at bounding box center [276, 147] width 78 height 7
click at [313, 146] on p "General Part in a Schedule To maintain alignment with the PDF view of the retur…" at bounding box center [376, 156] width 278 height 26
click at [238, 157] on p "General Part in a Schedule To maintain alignment with the PDF view of the retur…" at bounding box center [376, 156] width 278 height 26
click at [243, 133] on div "General Part in a Schedule To maintain alignment with the PDF view of the retur…" at bounding box center [376, 232] width 396 height 212
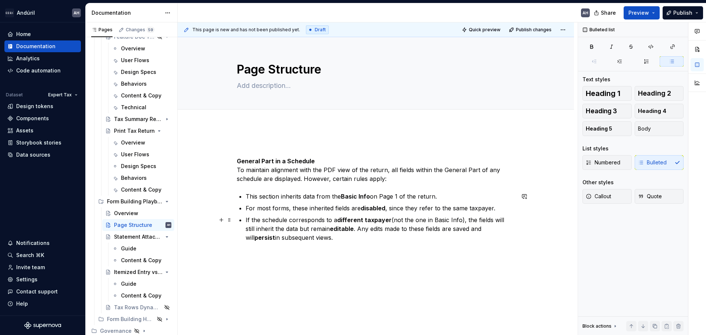
click at [315, 241] on p "If the schedule corresponds to a different taxpayer (not the one in Basic Info)…" at bounding box center [380, 229] width 269 height 26
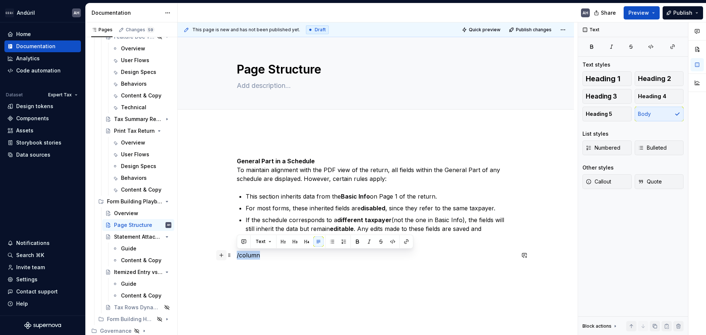
drag, startPoint x: 265, startPoint y: 256, endPoint x: 217, endPoint y: 254, distance: 47.8
click at [237, 254] on div "General Part in a Schedule To maintain alignment with the PDF view of the retur…" at bounding box center [376, 205] width 278 height 125
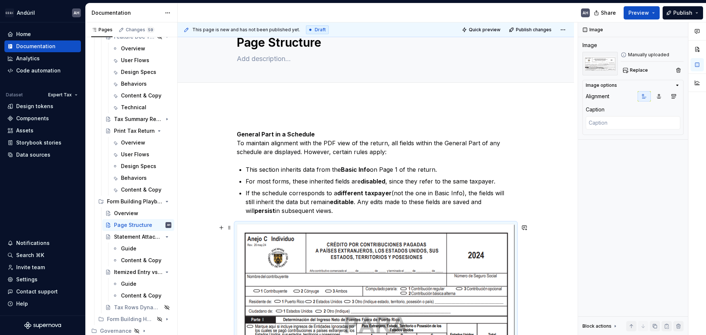
scroll to position [74, 0]
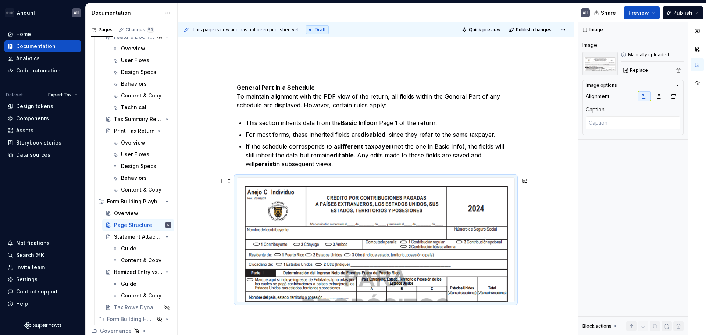
click at [313, 237] on img at bounding box center [375, 240] width 277 height 124
click at [602, 125] on textarea at bounding box center [633, 122] width 95 height 13
click at [311, 149] on p "If the schedule corresponds to a different taxpayer (not the one in Basic Info)…" at bounding box center [380, 155] width 269 height 26
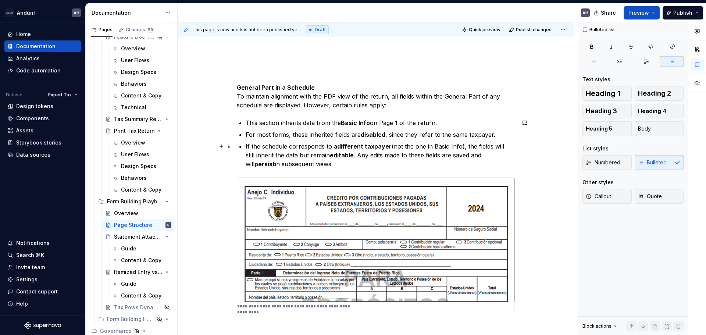
scroll to position [0, 0]
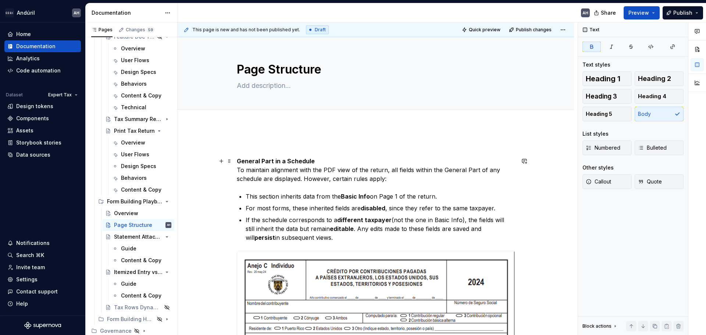
click at [237, 160] on strong "General Part in a Schedule" at bounding box center [276, 160] width 78 height 7
click at [241, 148] on p at bounding box center [376, 147] width 278 height 9
click at [243, 149] on p "Maint" at bounding box center [376, 147] width 278 height 9
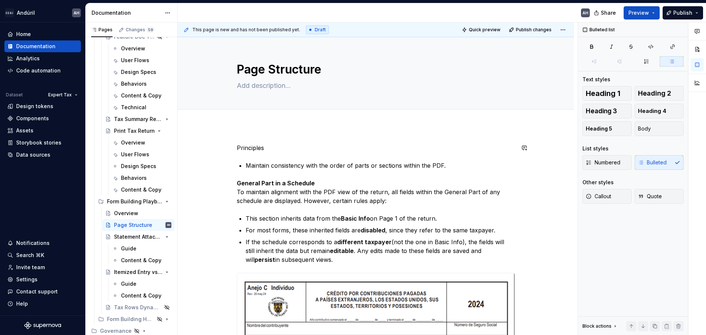
click at [243, 149] on p "Principles" at bounding box center [376, 147] width 278 height 9
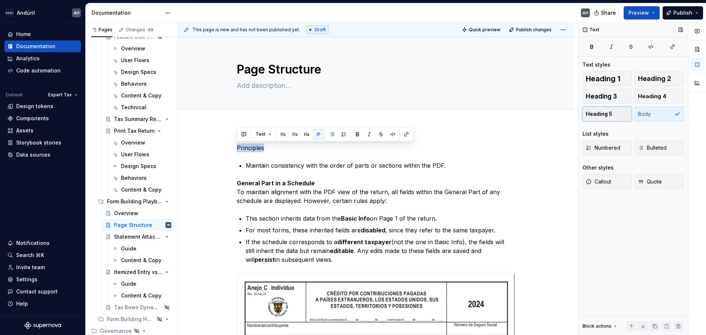
click at [599, 117] on span "Heading 5" at bounding box center [599, 113] width 26 height 7
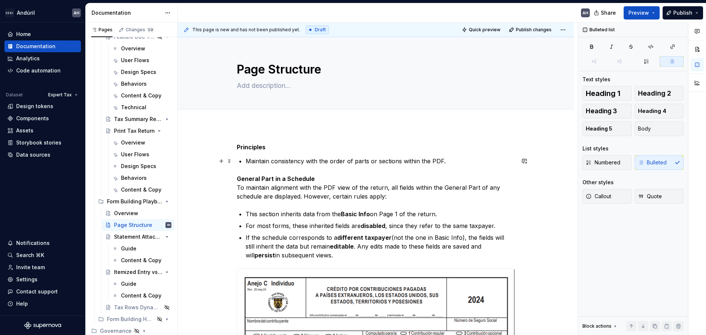
click at [276, 157] on p "Maintain consistency with the order of parts or sections within the PDF." at bounding box center [380, 161] width 269 height 9
click at [245, 161] on div "**********" at bounding box center [376, 272] width 278 height 259
click at [610, 165] on span "Numbered" at bounding box center [603, 162] width 35 height 7
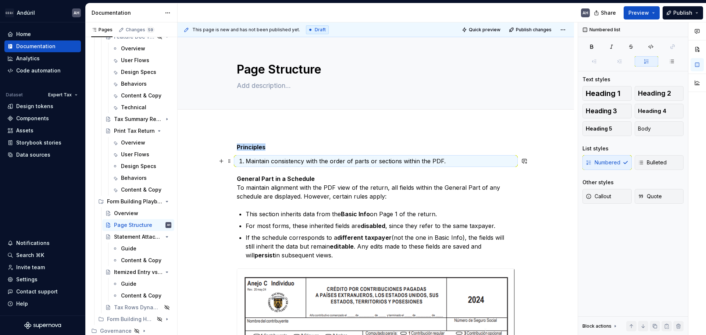
click at [307, 162] on p "Maintain consistency with the order of parts or sections within the PDF." at bounding box center [380, 161] width 269 height 9
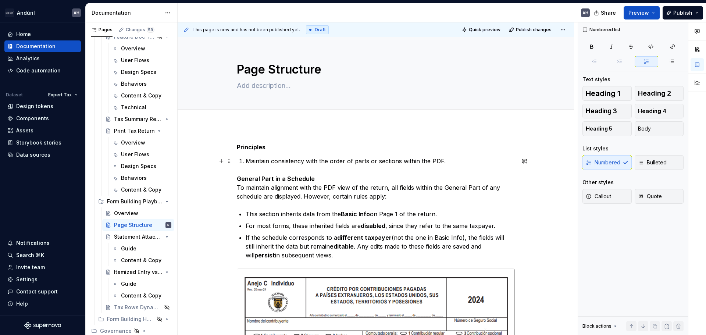
click at [467, 156] on div "**********" at bounding box center [376, 272] width 278 height 259
click at [306, 158] on p "Maintain consistency with the order of parts or sections within the PDF." at bounding box center [380, 161] width 269 height 9
click at [272, 160] on p "Maintain consistency with the order of parts or sections within the PDF." at bounding box center [380, 161] width 269 height 9
click at [427, 161] on p "Maintain a consistent order of parts or sections within the PDF." at bounding box center [380, 161] width 269 height 9
click at [406, 161] on p "Maintain a consistent order of parts or sections within the PDF." at bounding box center [380, 161] width 269 height 9
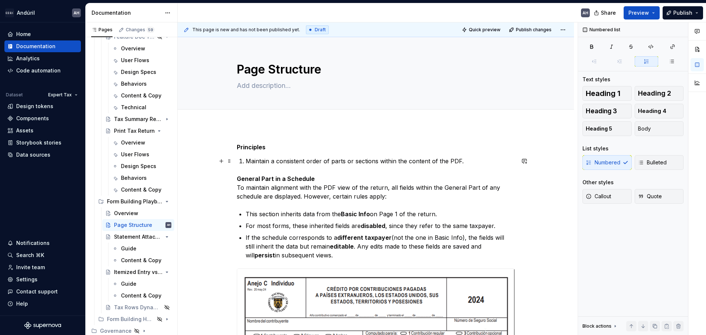
click at [479, 164] on p "Maintain a consistent order of parts or sections within the content of the PDF." at bounding box center [380, 161] width 269 height 9
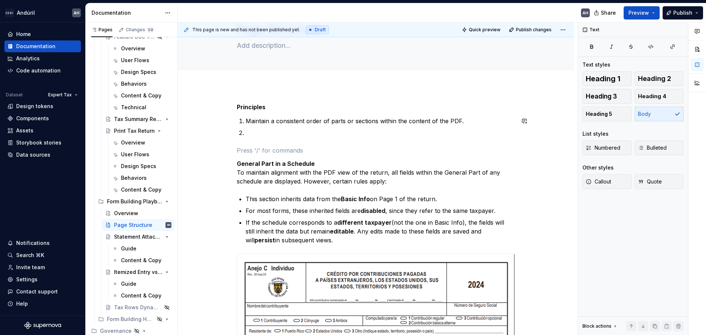
scroll to position [37, 0]
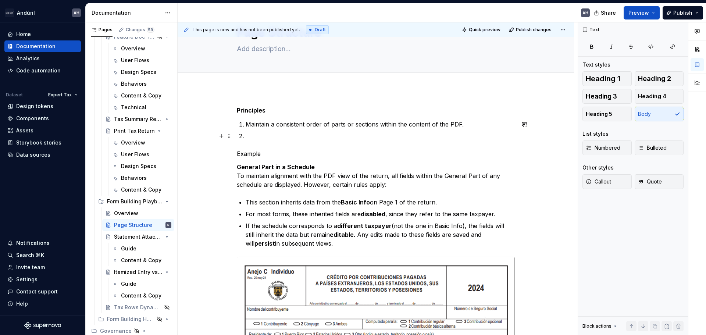
click at [266, 135] on p at bounding box center [380, 136] width 269 height 9
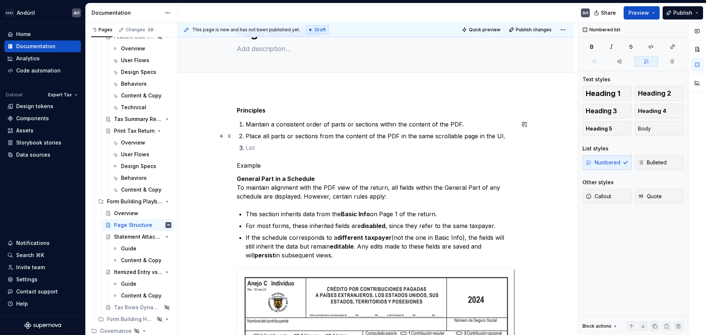
scroll to position [0, 0]
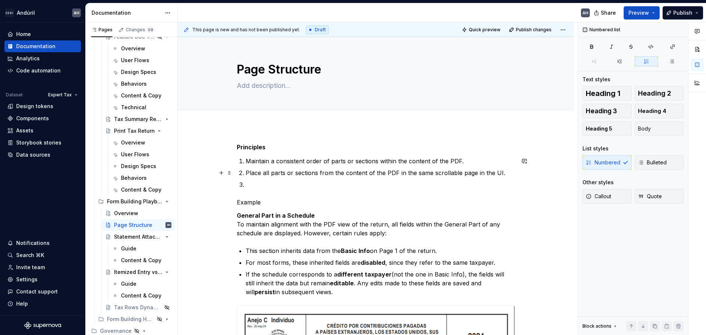
click at [251, 174] on p "Place all parts or sections from the content of the PDF in the same scrollable …" at bounding box center [380, 172] width 269 height 9
click at [255, 183] on p at bounding box center [380, 184] width 269 height 9
click at [255, 183] on p "Clearly indicate with the page indica" at bounding box center [380, 184] width 269 height 9
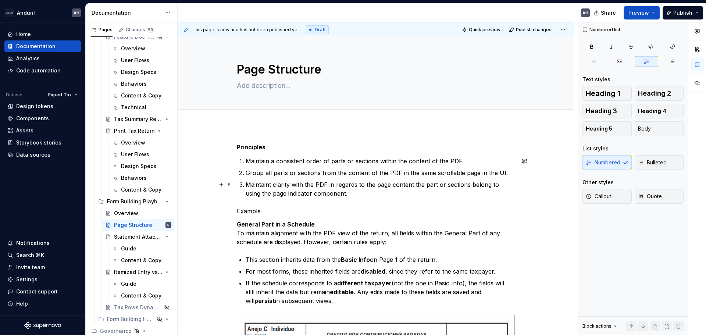
click at [270, 185] on p "Maintaint clarity with the PDF in regards to the page content the part or secti…" at bounding box center [380, 189] width 269 height 18
click at [346, 195] on p "Maintain clarity with the PDF in regards to the page content the part or sectio…" at bounding box center [380, 189] width 269 height 18
click at [287, 148] on h5 "Principles" at bounding box center [376, 146] width 278 height 7
click at [329, 191] on p "Maintain clarity with the PDF in regards to the page content the part or sectio…" at bounding box center [380, 189] width 269 height 18
click at [337, 196] on p "Maintain clarity with the PDF in regards to the page content the part or sectio…" at bounding box center [380, 189] width 269 height 18
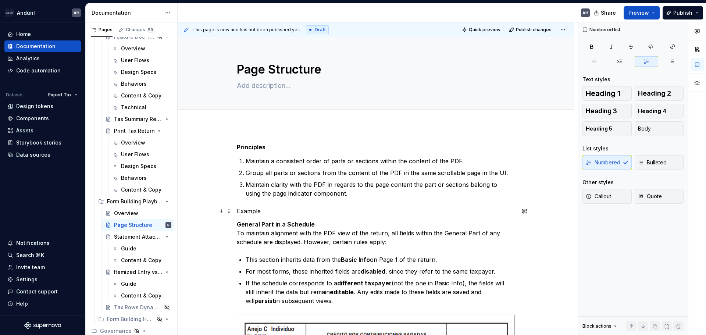
click at [249, 211] on p "Example" at bounding box center [376, 211] width 278 height 9
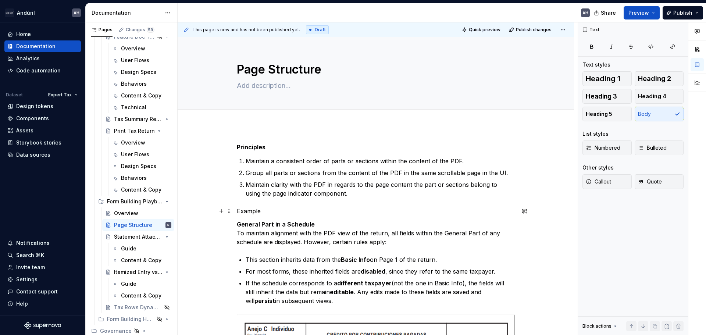
click at [249, 211] on p "Example" at bounding box center [376, 211] width 278 height 9
click at [266, 213] on p "Example" at bounding box center [376, 211] width 278 height 9
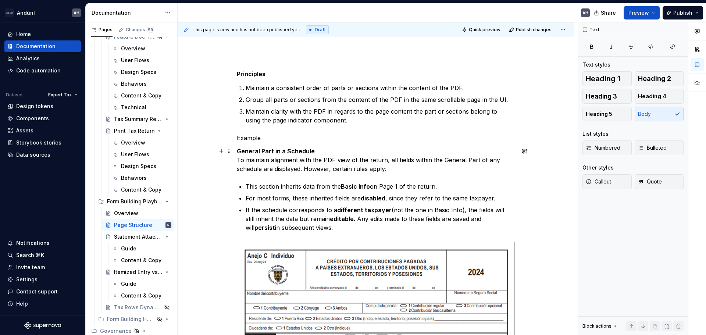
scroll to position [74, 0]
click at [248, 138] on p "Example" at bounding box center [376, 137] width 278 height 9
click at [278, 137] on p "Example" at bounding box center [376, 137] width 278 height 9
click at [244, 138] on p "Example" at bounding box center [376, 137] width 278 height 9
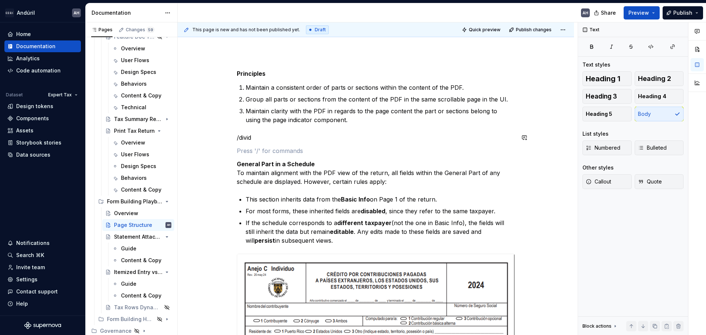
click at [244, 138] on p "/divid" at bounding box center [376, 137] width 278 height 9
click at [244, 138] on div "**********" at bounding box center [376, 229] width 278 height 318
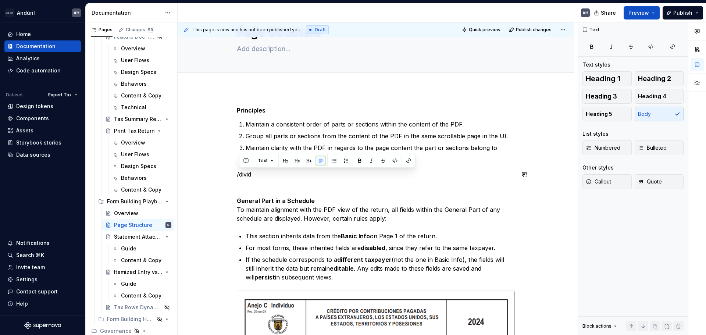
click at [259, 182] on div "**********" at bounding box center [376, 266] width 278 height 318
click at [247, 178] on p "/divid" at bounding box center [376, 174] width 278 height 9
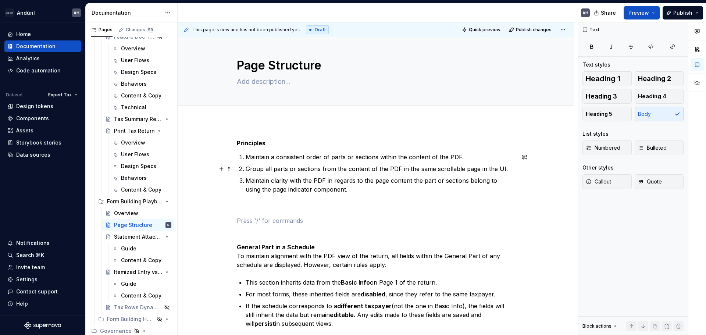
scroll to position [0, 0]
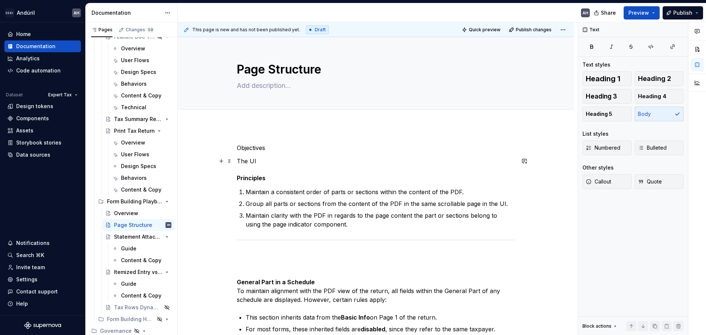
click at [274, 160] on p "The UI" at bounding box center [376, 161] width 278 height 9
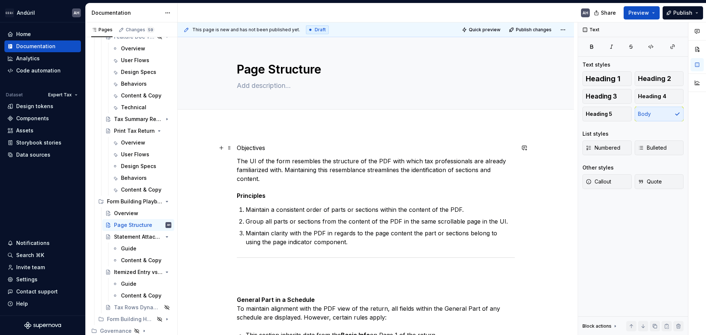
click at [256, 147] on p "Objectives" at bounding box center [376, 147] width 278 height 9
click at [306, 133] on button "button" at bounding box center [307, 134] width 10 height 10
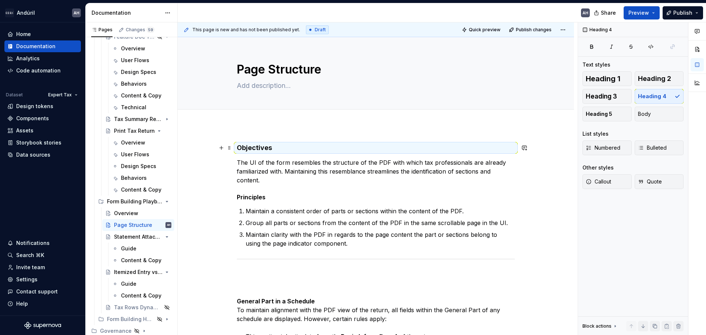
click at [253, 150] on h4 "Objectives" at bounding box center [376, 147] width 278 height 9
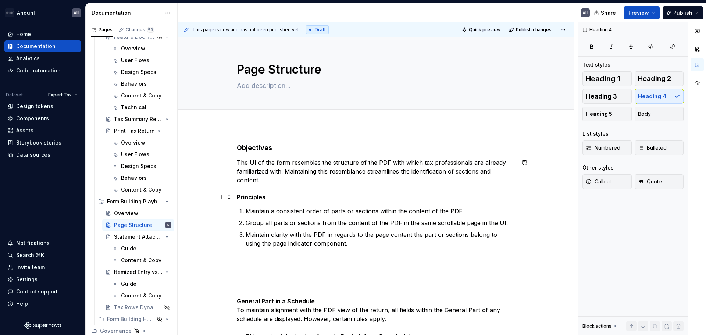
click at [251, 195] on h5 "Principles" at bounding box center [376, 196] width 278 height 7
click at [250, 195] on h5 "Principles" at bounding box center [376, 196] width 278 height 7
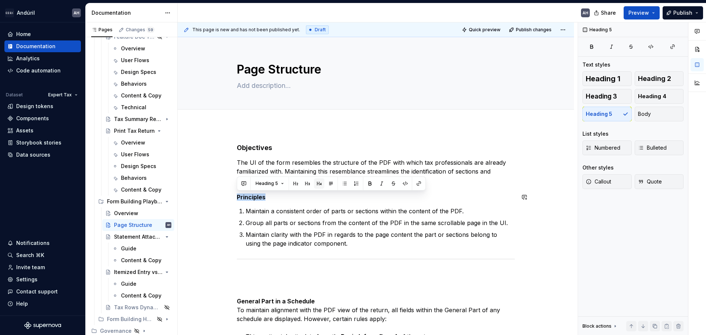
click at [317, 182] on button "button" at bounding box center [319, 183] width 10 height 10
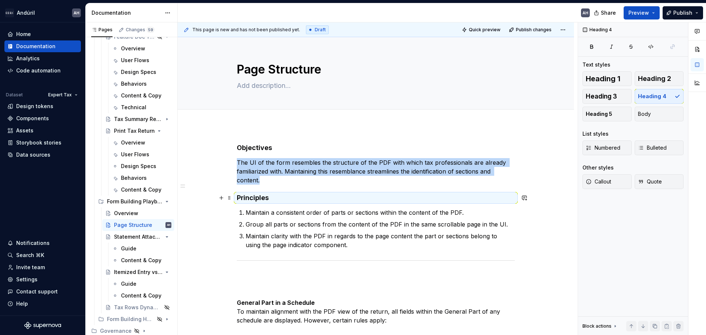
click at [279, 198] on h4 "Principles" at bounding box center [376, 197] width 278 height 9
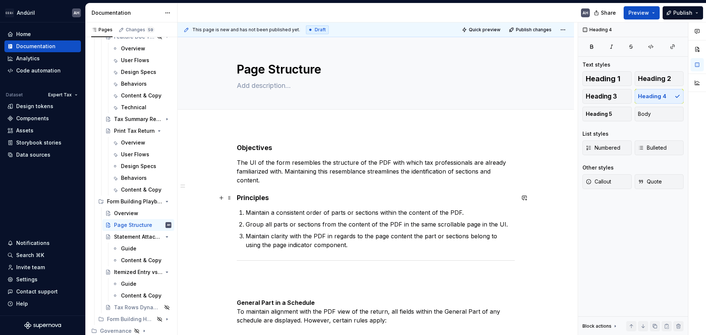
click at [274, 197] on h4 "Principles" at bounding box center [376, 197] width 278 height 9
click at [268, 146] on h4 "Objectives" at bounding box center [376, 147] width 278 height 9
click at [272, 149] on h4 "Objectives" at bounding box center [376, 147] width 278 height 9
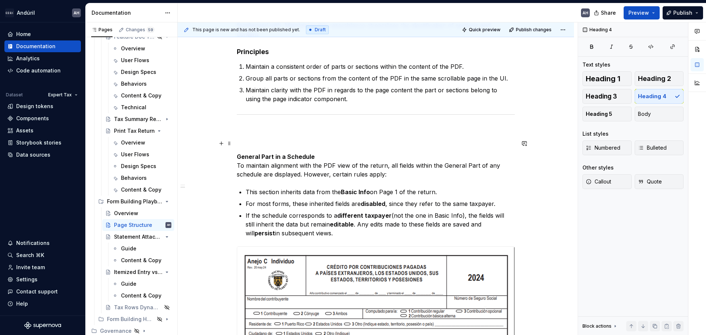
scroll to position [147, 0]
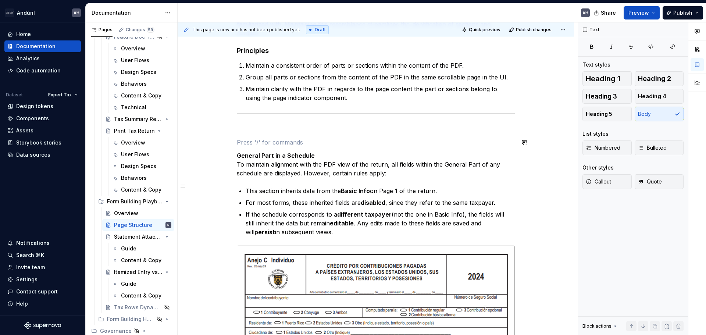
click at [260, 137] on div "Objective The UI of the form resembles the structure of the PDF with which tax …" at bounding box center [376, 187] width 278 height 383
click at [261, 128] on p at bounding box center [376, 129] width 278 height 9
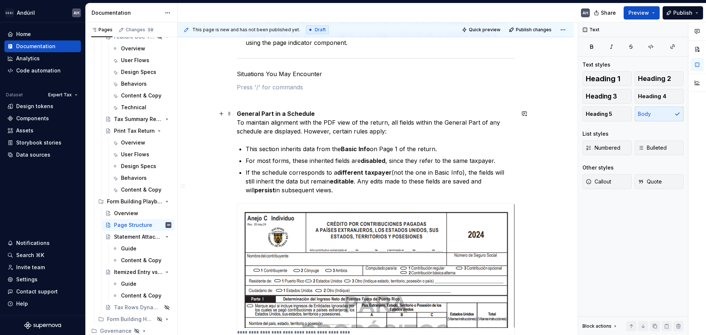
scroll to position [213, 0]
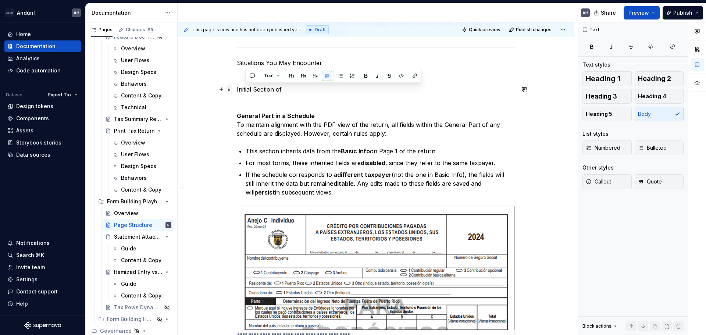
drag, startPoint x: 288, startPoint y: 90, endPoint x: 229, endPoint y: 92, distance: 58.5
click at [237, 92] on div "Objective The UI of the form resembles the structure of the PDF with which tax …" at bounding box center [376, 139] width 278 height 418
click at [259, 67] on p "Situations You May Encounter" at bounding box center [376, 62] width 278 height 9
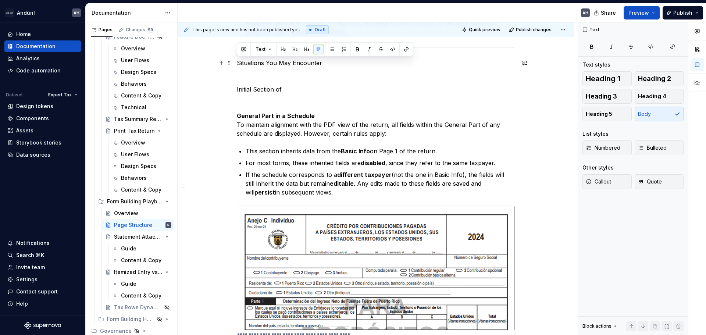
click at [259, 67] on p "Situations You May Encounter" at bounding box center [376, 62] width 278 height 9
click at [303, 49] on button "button" at bounding box center [307, 49] width 10 height 10
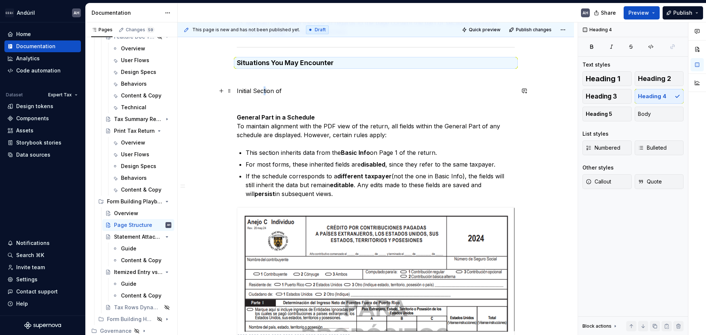
click at [264, 93] on p "Initial Section of" at bounding box center [376, 90] width 278 height 9
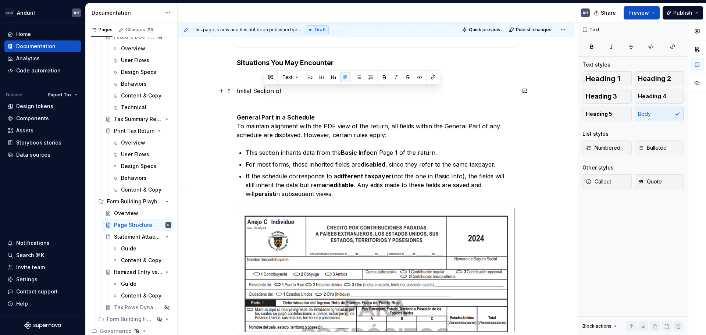
click at [264, 93] on p "Initial Section of" at bounding box center [376, 90] width 278 height 9
drag, startPoint x: 595, startPoint y: 112, endPoint x: 585, endPoint y: 113, distance: 9.6
click at [595, 113] on span "Heading 5" at bounding box center [599, 113] width 26 height 7
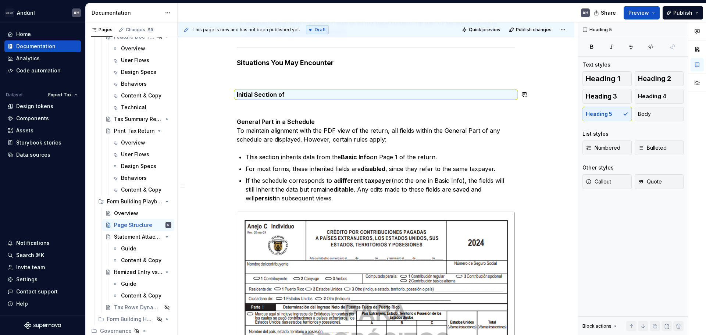
click at [295, 102] on div "Objective The UI of the form resembles the structure of the PDF with which tax …" at bounding box center [376, 137] width 278 height 415
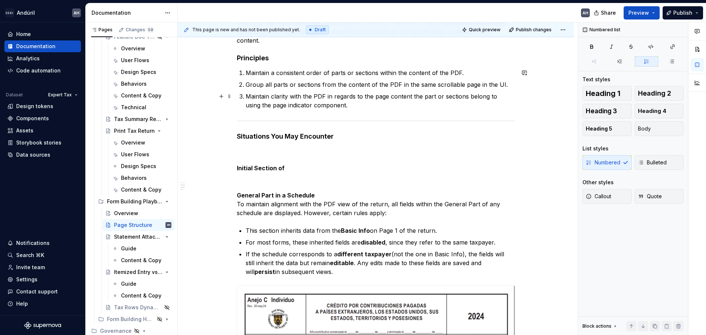
click at [292, 90] on ol "Maintain a consistent order of parts or sections within the content of the PDF.…" at bounding box center [380, 88] width 269 height 41
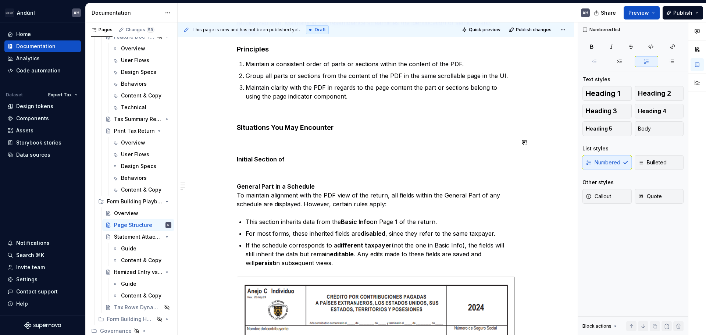
scroll to position [177, 0]
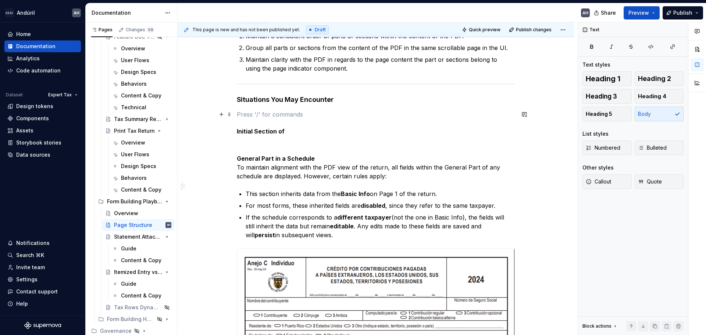
click at [245, 116] on p at bounding box center [376, 114] width 278 height 9
click at [291, 132] on h5 "Initial Section of" at bounding box center [376, 131] width 278 height 7
click at [276, 133] on h5 "Initial Section of" at bounding box center [376, 131] width 278 height 7
click at [236, 131] on div "Objective The UI of the form resembles the structure of the PDF with which tax …" at bounding box center [376, 220] width 396 height 542
click at [317, 131] on h5 "Initial Section of" at bounding box center [376, 131] width 278 height 7
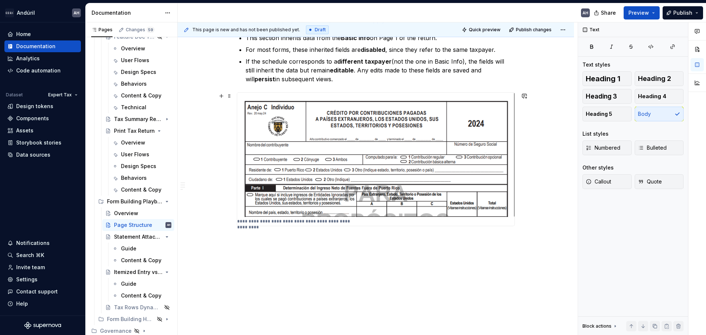
click at [326, 147] on img at bounding box center [375, 155] width 277 height 124
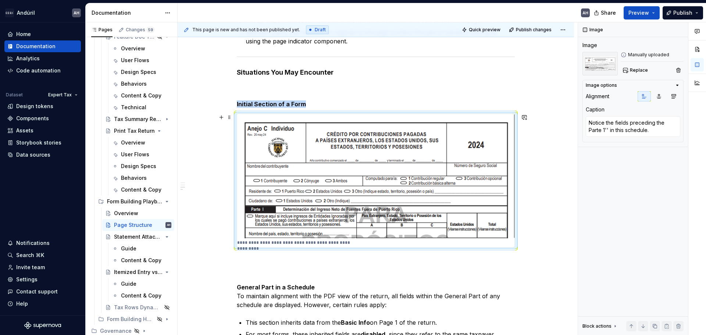
scroll to position [162, 0]
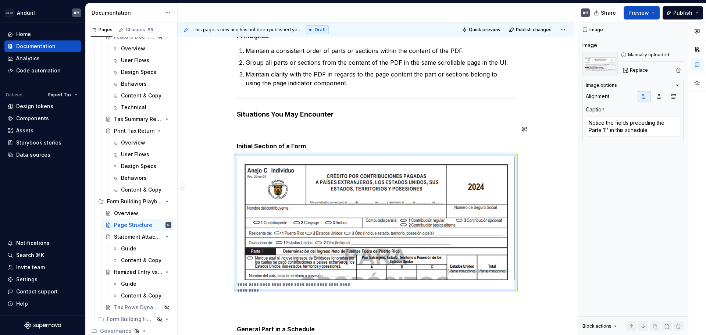
click at [271, 124] on div "**********" at bounding box center [376, 196] width 278 height 428
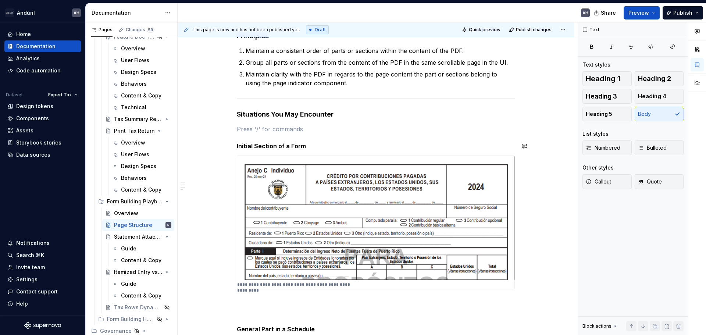
click at [310, 150] on div "**********" at bounding box center [376, 196] width 278 height 428
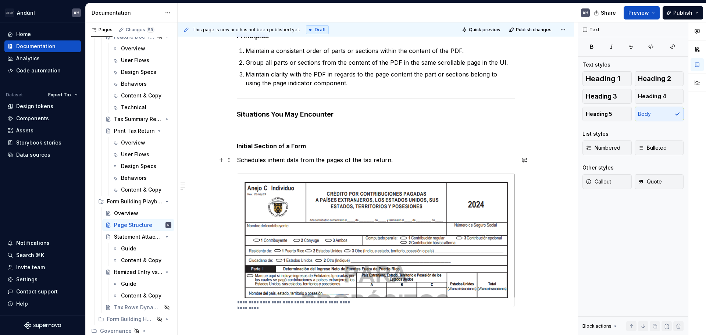
click at [268, 162] on p "Schedules inherit data from the pages of the tax return." at bounding box center [376, 160] width 278 height 9
click at [421, 156] on p "Schedules naturally inherit data from the pages of the tax return." at bounding box center [376, 160] width 278 height 9
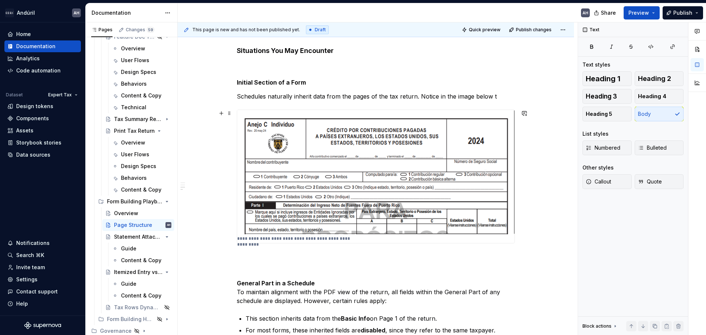
scroll to position [226, 0]
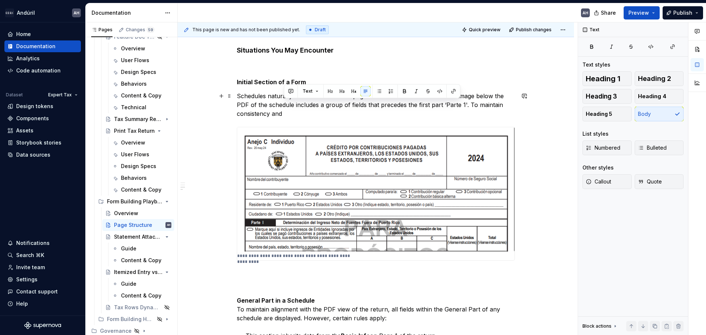
drag, startPoint x: 469, startPoint y: 107, endPoint x: 478, endPoint y: 112, distance: 10.9
click at [478, 112] on p "Schedules naturally inherit data from the pages of the tax return. Notice in th…" at bounding box center [376, 105] width 278 height 26
click at [473, 106] on p "Schedules naturally inherit data from the pages of the tax return. Notice in th…" at bounding box center [376, 105] width 278 height 26
drag, startPoint x: 469, startPoint y: 106, endPoint x: 471, endPoint y: 112, distance: 6.4
click at [471, 112] on p "Schedules naturally inherit data from the pages of the tax return. Notice in th…" at bounding box center [376, 105] width 278 height 26
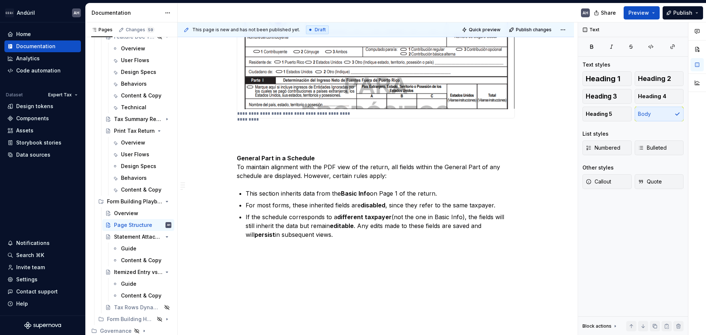
scroll to position [372, 0]
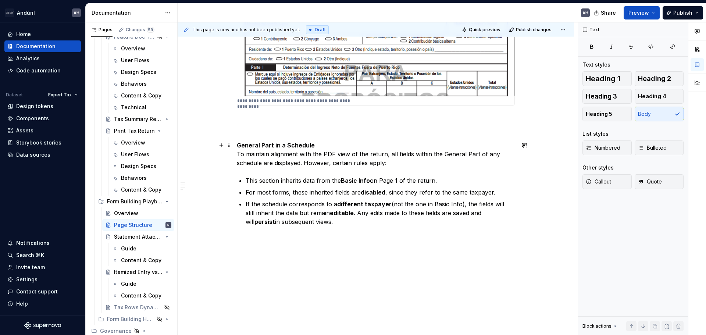
click at [405, 161] on p "General Part in a Schedule To maintain alignment with the PDF view of the retur…" at bounding box center [376, 154] width 278 height 26
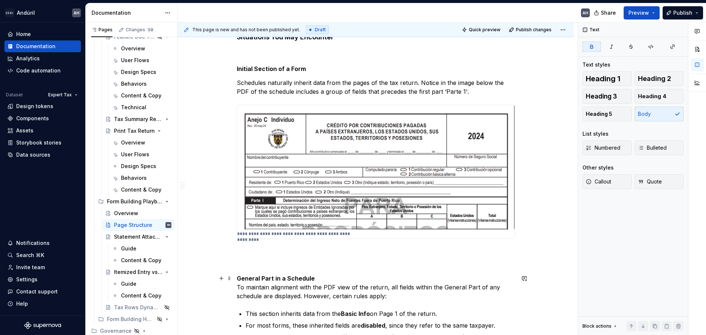
scroll to position [225, 0]
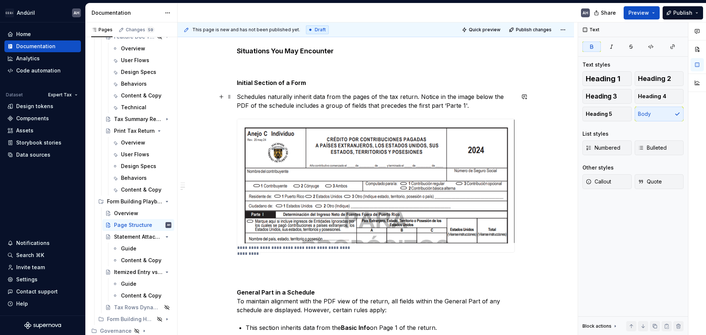
click at [417, 97] on p "Schedules naturally inherit data from the pages of the tax return. Notice in th…" at bounding box center [376, 101] width 278 height 18
click at [323, 83] on h5 "Initial Section of a Form" at bounding box center [376, 82] width 278 height 7
click at [416, 97] on p "Schedules naturally inherit data from the pages of the tax return. Notice in th…" at bounding box center [376, 101] width 278 height 18
click at [348, 57] on div "**********" at bounding box center [376, 145] width 278 height 455
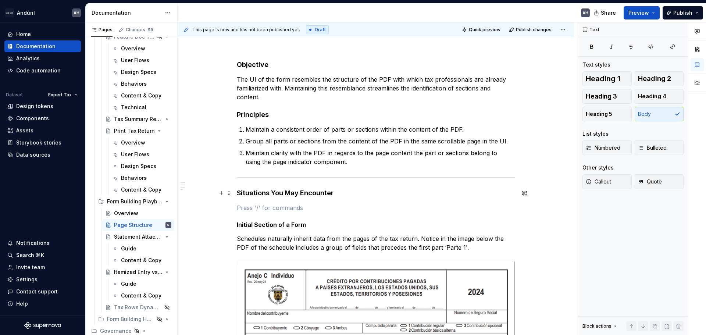
scroll to position [78, 0]
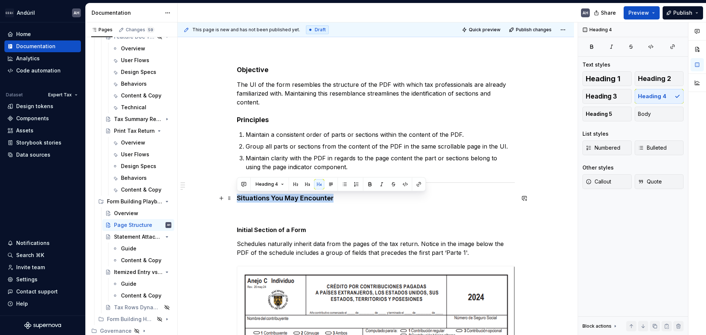
drag, startPoint x: 346, startPoint y: 198, endPoint x: 234, endPoint y: 198, distance: 112.2
click at [234, 198] on div "**********" at bounding box center [376, 339] width 396 height 582
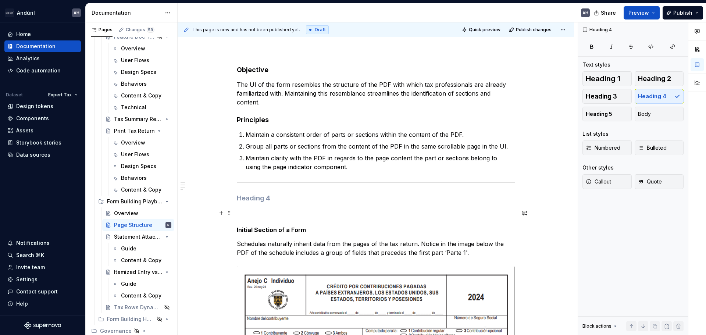
click at [244, 219] on div "**********" at bounding box center [376, 292] width 278 height 455
click at [235, 229] on div "**********" at bounding box center [376, 339] width 396 height 582
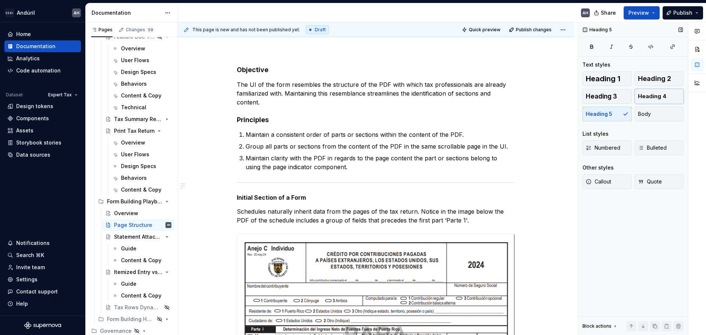
click at [666, 99] on button "Heading 4" at bounding box center [659, 96] width 49 height 15
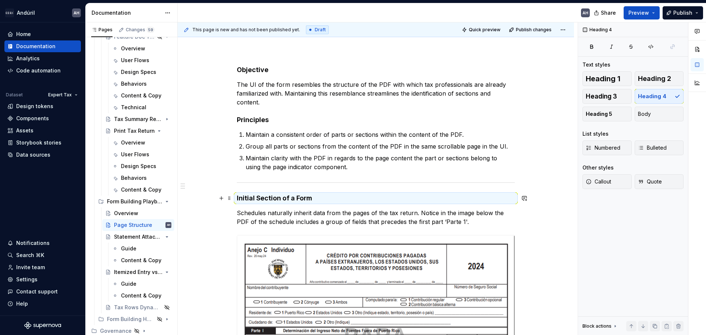
click at [315, 199] on h4 "Initial Section of a Form" at bounding box center [376, 198] width 278 height 9
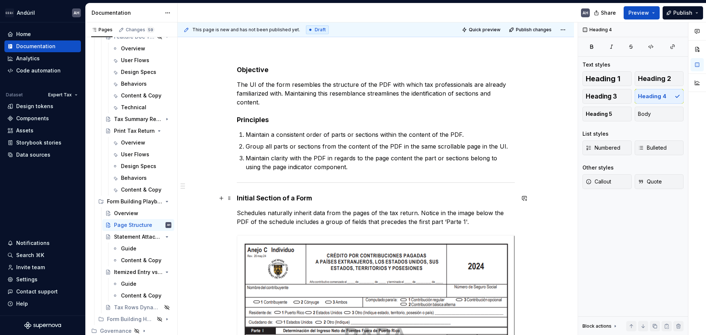
click at [315, 200] on h4 "Initial Section of a Form" at bounding box center [376, 198] width 278 height 9
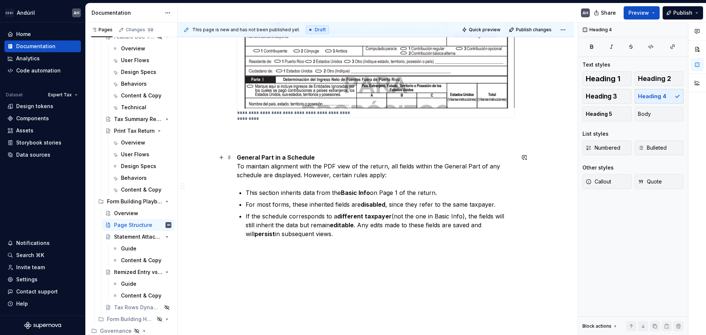
scroll to position [341, 0]
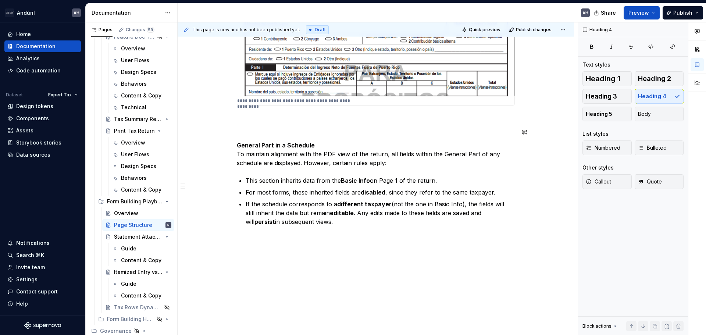
click at [269, 124] on div "**********" at bounding box center [376, 14] width 278 height 424
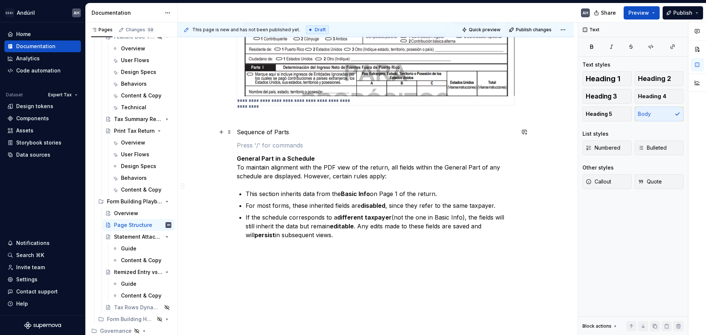
click at [269, 132] on p "Sequence of Parts" at bounding box center [376, 132] width 278 height 9
click at [269, 133] on p "Sequence of Parts" at bounding box center [376, 132] width 278 height 9
click at [657, 97] on span "Heading 4" at bounding box center [652, 96] width 28 height 7
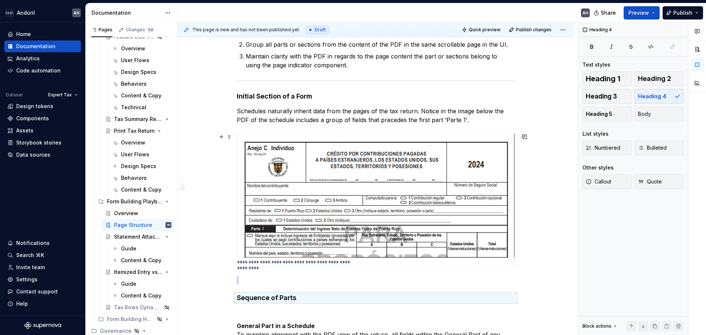
scroll to position [157, 0]
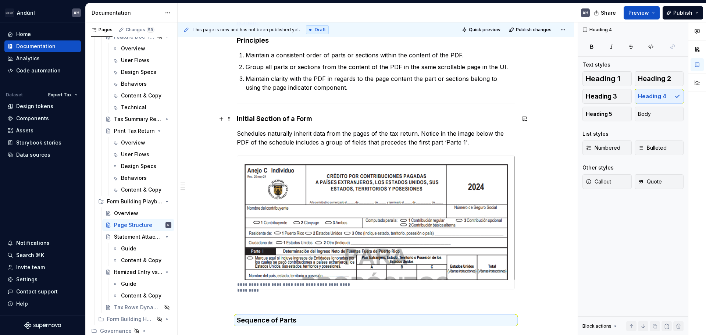
click at [266, 118] on h4 "Initial Section of a Form" at bounding box center [376, 118] width 278 height 9
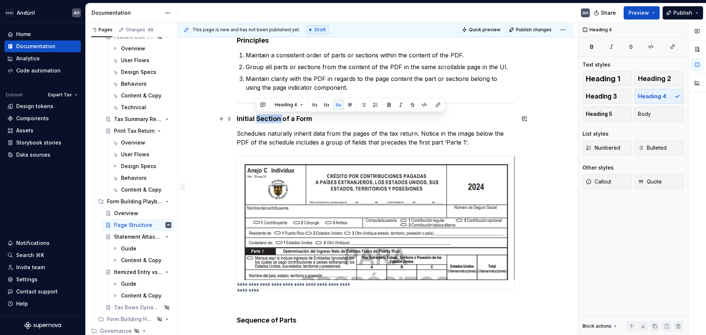
click at [266, 118] on h4 "Initial Section of a Form" at bounding box center [376, 118] width 278 height 9
click at [259, 136] on p "Schedules naturally inherit data from the pages of the tax return. Notice in th…" at bounding box center [376, 138] width 278 height 18
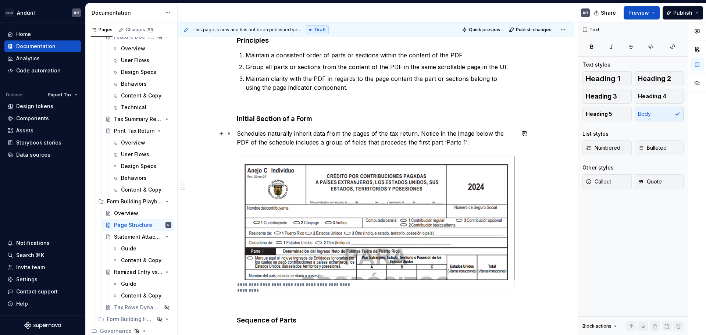
click at [404, 142] on p "Schedules naturally inherit data from the pages of the tax return. Notice in th…" at bounding box center [376, 138] width 278 height 18
click at [473, 140] on p "Schedules naturally inherit data from the pages of the tax return. Notice in th…" at bounding box center [376, 138] width 278 height 18
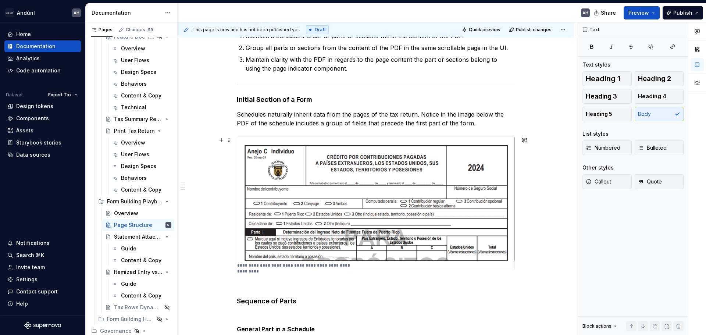
scroll to position [177, 0]
click at [414, 115] on p "Schedules naturally inherit data from the pages of the tax return. Notice in th…" at bounding box center [376, 119] width 278 height 18
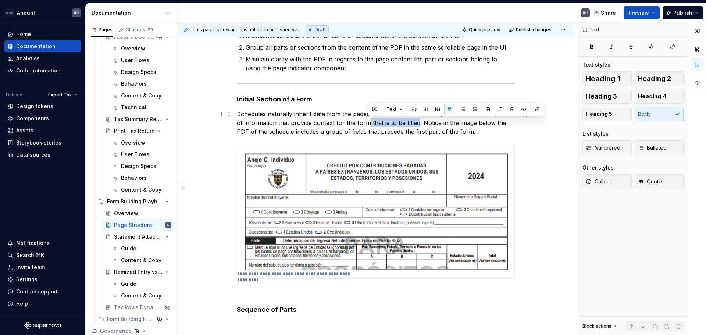
drag, startPoint x: 368, startPoint y: 124, endPoint x: 416, endPoint y: 124, distance: 48.5
click at [416, 124] on p "Schedules naturally inherit data from the pages of the tax return and may ask f…" at bounding box center [376, 123] width 278 height 26
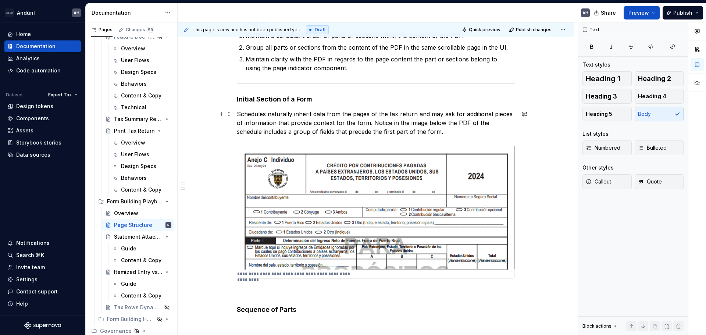
click at [371, 125] on p "Schedules naturally inherit data from the pages of the tax return and may ask f…" at bounding box center [376, 123] width 278 height 26
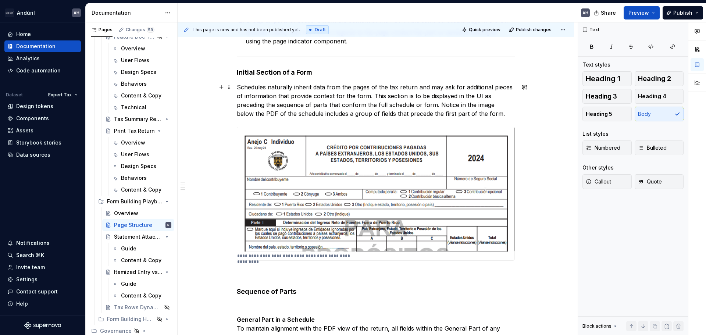
scroll to position [214, 0]
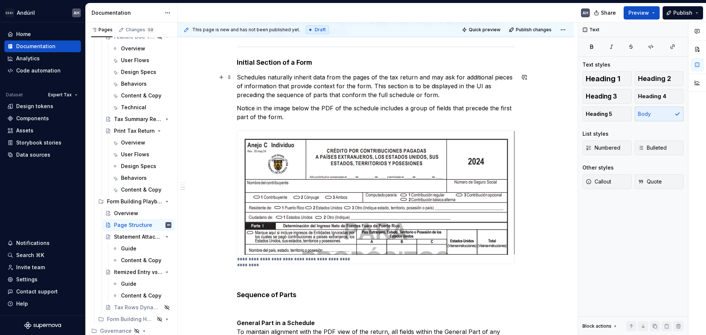
click at [442, 95] on p "Schedules naturally inherit data from the pages of the tax return and may ask f…" at bounding box center [376, 86] width 278 height 26
click at [316, 84] on p "Schedules naturally inherit data from the pages of the tax return and may ask f…" at bounding box center [376, 86] width 278 height 26
click at [350, 85] on p "Schedules naturally inherit data from the pages of the tax return and may ask f…" at bounding box center [376, 86] width 278 height 26
click at [356, 85] on p "Schedules naturally inherit data from the pages of the tax return and may ask f…" at bounding box center [376, 86] width 278 height 26
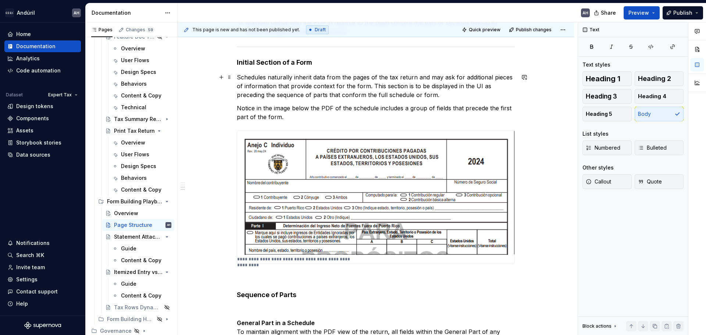
click at [366, 86] on p "Schedules naturally inherit data from the pages of the tax return and may ask f…" at bounding box center [376, 86] width 278 height 26
click at [399, 86] on p "Schedules naturally inherit data from the pages of the tax return and may ask f…" at bounding box center [376, 86] width 278 height 26
click at [273, 95] on p "Schedules naturally inherit data from the pages of the tax return and may ask f…" at bounding box center [376, 86] width 278 height 26
click at [460, 86] on p "Schedules naturally inherit data from the pages of the tax return and may ask f…" at bounding box center [376, 86] width 278 height 26
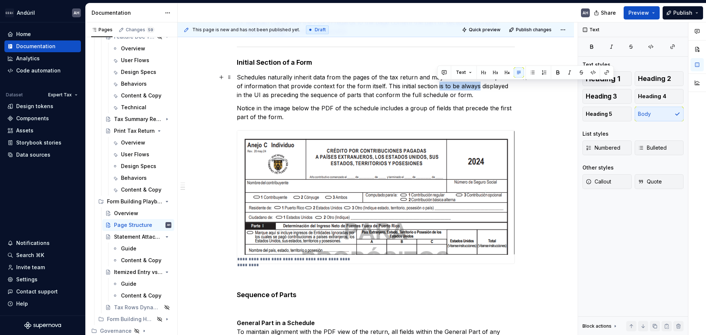
drag, startPoint x: 479, startPoint y: 87, endPoint x: 440, endPoint y: 88, distance: 38.6
click at [438, 88] on p "Schedules naturally inherit data from the pages of the tax return and may ask f…" at bounding box center [376, 86] width 278 height 26
click at [261, 96] on p "Schedules naturally inherit data from the pages of the tax return and may ask f…" at bounding box center [376, 86] width 278 height 26
click at [263, 96] on p "Schedules naturally inherit data from the pages of the tax return and may ask f…" at bounding box center [376, 86] width 278 height 26
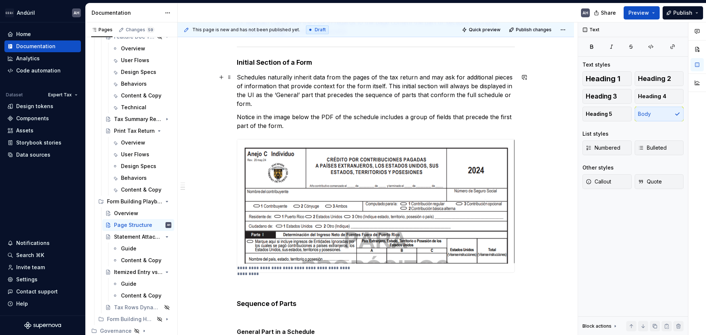
click at [473, 95] on p "Schedules naturally inherit data from the pages of the tax return and may ask f…" at bounding box center [376, 90] width 278 height 35
click at [310, 104] on p "Schedules naturally inherit data from the pages of the tax return and may ask f…" at bounding box center [376, 90] width 278 height 35
click at [268, 95] on p "Schedules naturally inherit data from the pages of the tax return and may ask f…" at bounding box center [376, 90] width 278 height 35
click at [282, 96] on p "Schedules naturally inherit data from the pages of the tax return and may ask f…" at bounding box center [376, 90] width 278 height 35
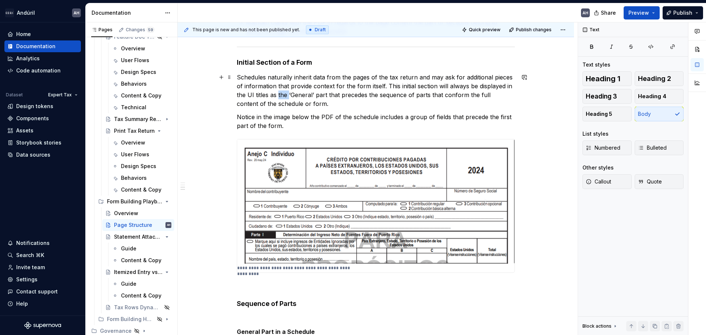
click at [282, 96] on p "Schedules naturally inherit data from the pages of the tax return and may ask f…" at bounding box center [376, 90] width 278 height 35
click at [302, 95] on p "Schedules naturally inherit data from the pages of the tax return and may ask f…" at bounding box center [376, 90] width 278 height 35
click at [328, 104] on p "Schedules naturally inherit data from the pages of the tax return and may ask f…" at bounding box center [376, 90] width 278 height 35
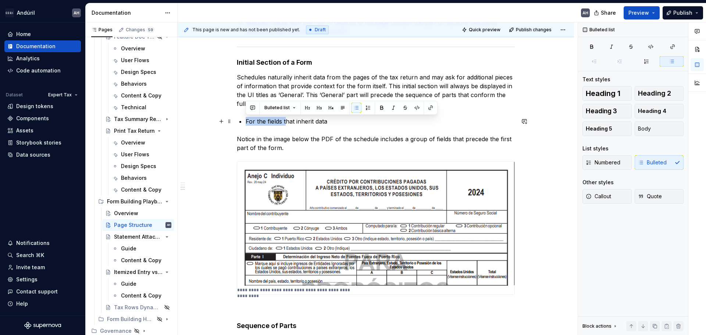
drag, startPoint x: 285, startPoint y: 124, endPoint x: 246, endPoint y: 122, distance: 38.7
click at [246, 122] on p "For the fields that inherit data" at bounding box center [380, 121] width 269 height 9
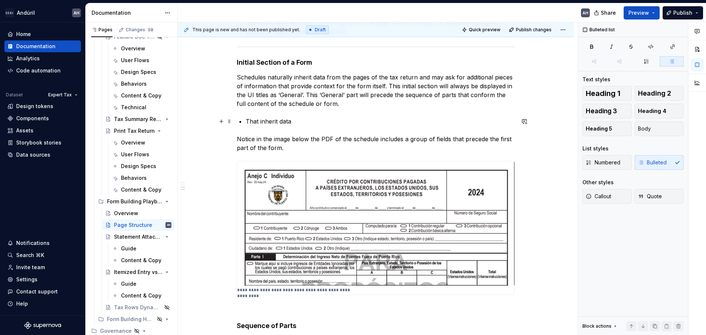
click at [316, 123] on p "That inherit data" at bounding box center [380, 121] width 269 height 9
click at [260, 122] on p "That inherit data" at bounding box center [380, 121] width 269 height 9
click at [332, 117] on p "That fields that inherit data" at bounding box center [380, 121] width 269 height 9
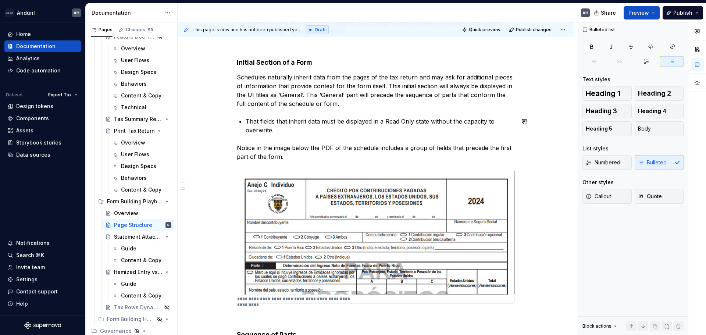
click at [254, 111] on div "Objective The UI of the form resembles the structure of the PDF with which tax …" at bounding box center [376, 187] width 278 height 514
click at [287, 130] on p "That fields that inherit data must be displayed in a Read Only state without th…" at bounding box center [380, 126] width 269 height 18
click at [248, 119] on p "That fields that inherit data must be displayed in a Read Only state without th…" at bounding box center [380, 126] width 269 height 18
click at [246, 119] on p "That fields that inherit data must be displayed in a Read Only state without th…" at bounding box center [380, 126] width 269 height 18
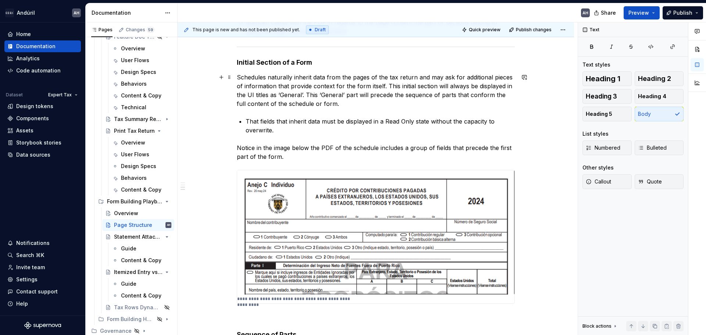
click at [332, 107] on p "Schedules naturally inherit data from the pages of the tax return and may ask f…" at bounding box center [376, 90] width 278 height 35
click at [306, 128] on p "That fields that inherit data must be displayed in a Read Only state without th…" at bounding box center [380, 126] width 269 height 18
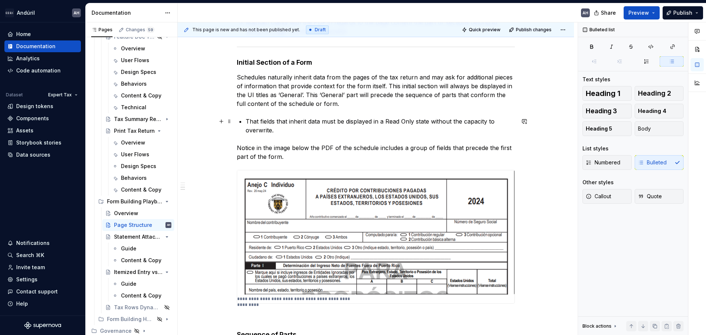
click at [246, 121] on p "That fields that inherit data must be displayed in a Read Only state without th…" at bounding box center [380, 126] width 269 height 18
click at [300, 127] on p "That fields that inherit data must be displayed in a Read Only state without th…" at bounding box center [380, 126] width 269 height 18
click at [297, 132] on p "That fields that inherit data must be displayed in a Read Only state without th…" at bounding box center [380, 126] width 269 height 18
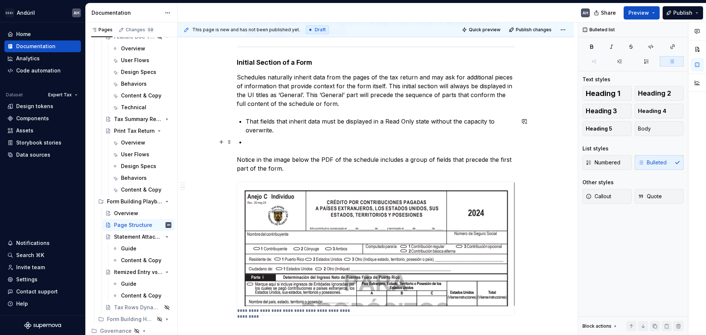
click at [300, 141] on p at bounding box center [380, 142] width 269 height 9
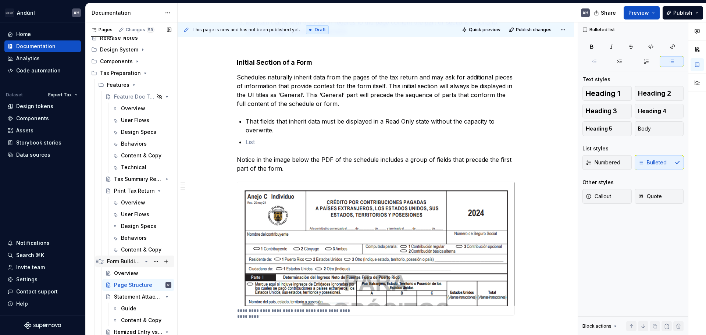
scroll to position [19, 0]
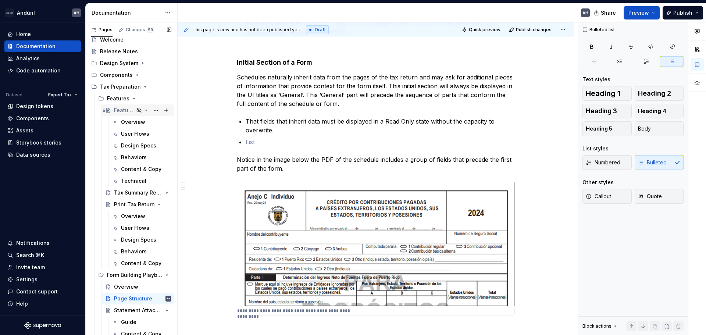
click at [122, 111] on div "Feature Doc Template" at bounding box center [124, 110] width 20 height 7
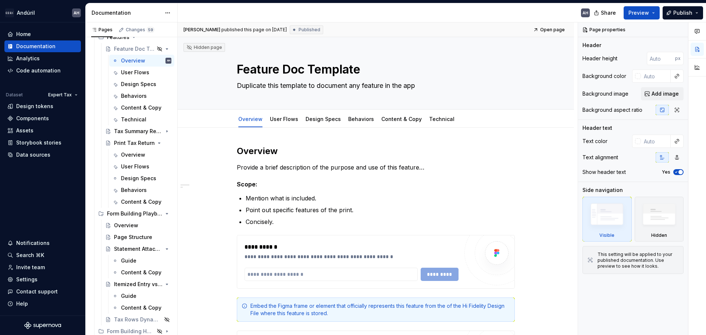
scroll to position [93, 0]
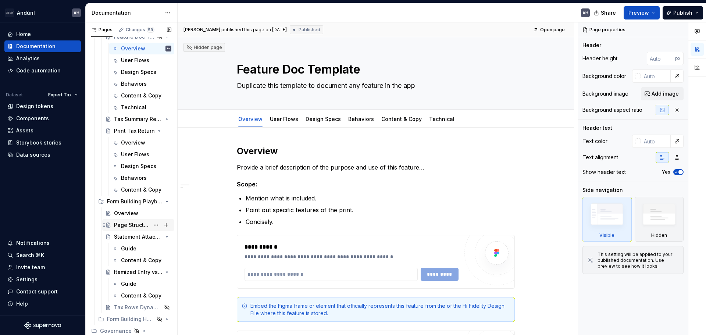
click at [125, 227] on div "Page Structure" at bounding box center [131, 224] width 35 height 7
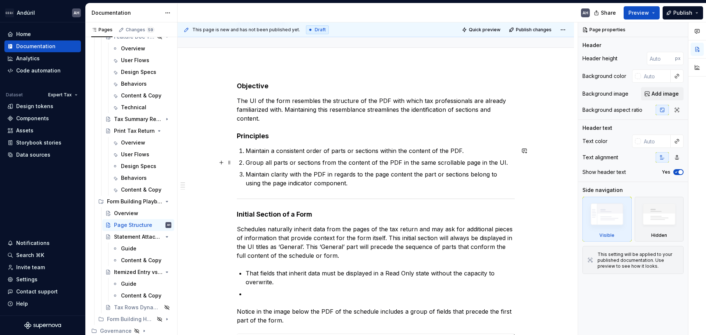
scroll to position [74, 0]
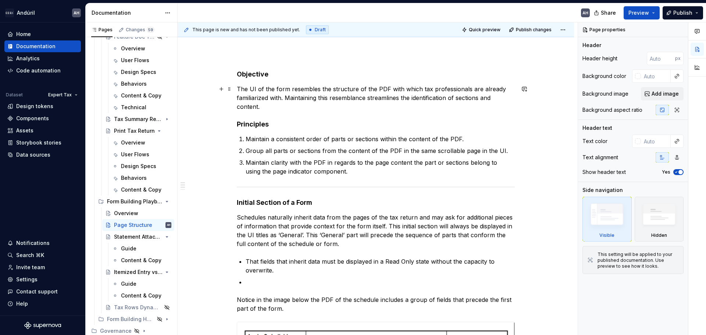
click at [282, 100] on p "The UI of the form resembles the structure of the PDF with which tax profession…" at bounding box center [376, 98] width 278 height 26
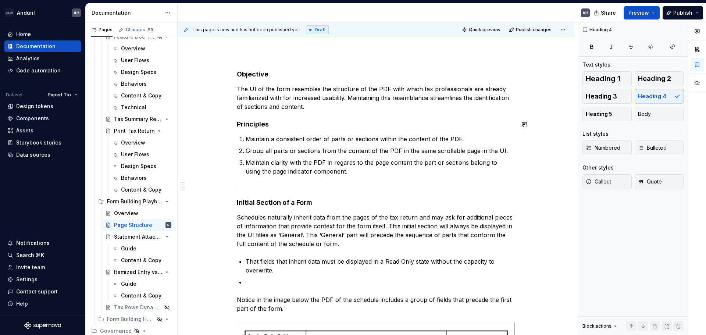
click at [307, 111] on div "**********" at bounding box center [376, 333] width 278 height 526
click at [295, 108] on p "The UI of the form resembles the structure of the PDF with which tax profession…" at bounding box center [376, 98] width 278 height 26
click at [310, 108] on p "The UI of the form resembles the structure of the PDF with which tax profession…" at bounding box center [376, 98] width 278 height 26
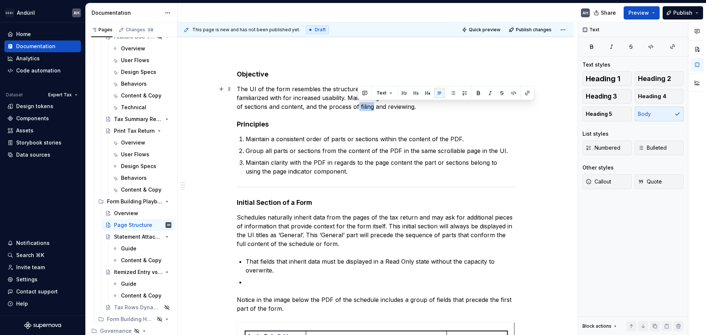
drag, startPoint x: 358, startPoint y: 107, endPoint x: 373, endPoint y: 107, distance: 15.1
click at [373, 107] on p "The UI of the form resembles the structure of the PDF with which tax profession…" at bounding box center [376, 98] width 278 height 26
click at [406, 108] on p "The UI of the form resembles the structure of the PDF with which tax profession…" at bounding box center [376, 98] width 278 height 26
click at [425, 107] on p "The UI of the form resembles the structure of the PDF with which tax profession…" at bounding box center [376, 98] width 278 height 26
